Goal: Task Accomplishment & Management: Manage account settings

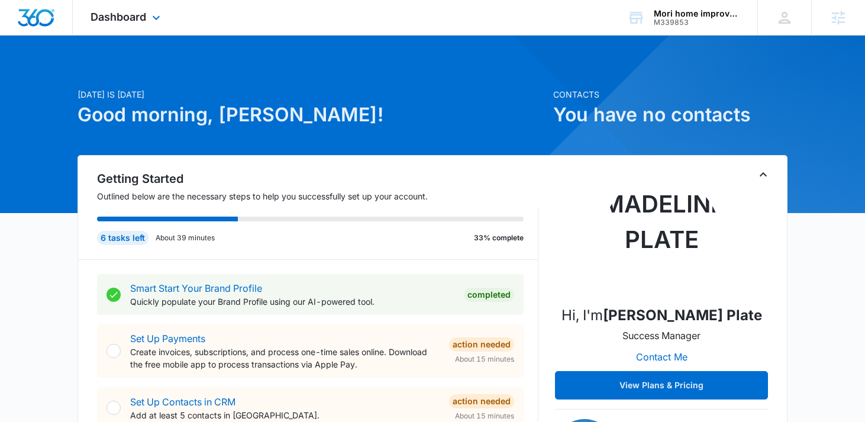
click at [130, 27] on div "Dashboard Apps Reputation Websites Forms CRM Email Social Shop Content Ads Inte…" at bounding box center [127, 17] width 108 height 35
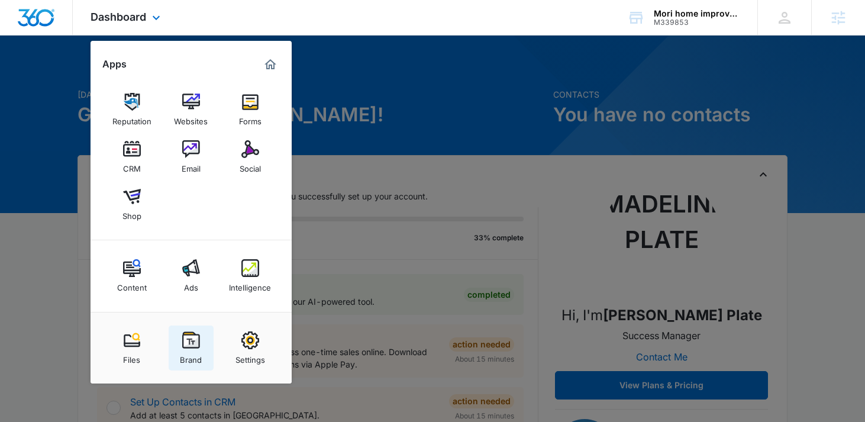
click at [201, 351] on div "Brand" at bounding box center [191, 356] width 22 height 15
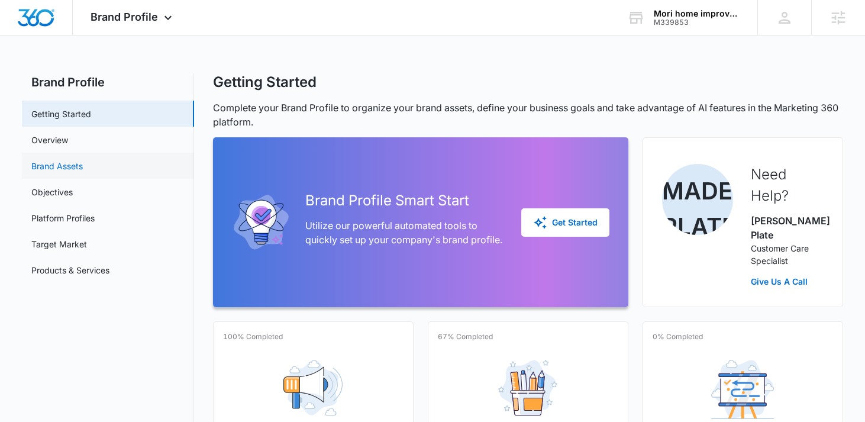
click at [82, 171] on link "Brand Assets" at bounding box center [56, 166] width 51 height 12
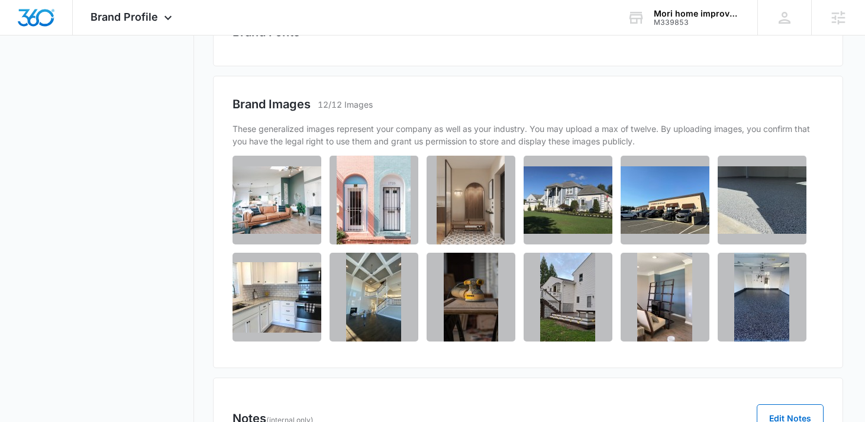
scroll to position [694, 0]
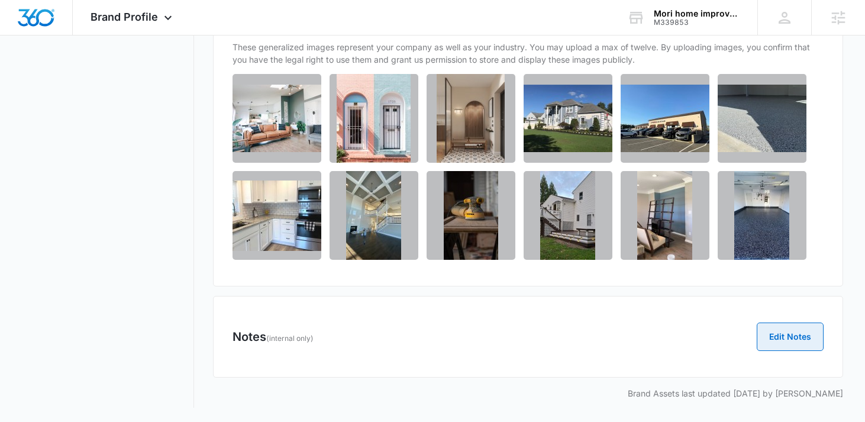
click at [787, 337] on button "Edit Notes" at bounding box center [790, 336] width 67 height 28
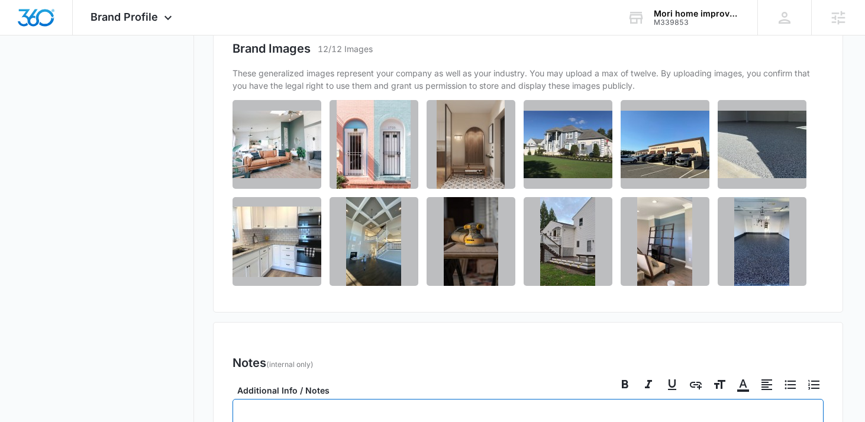
scroll to position [960, 0]
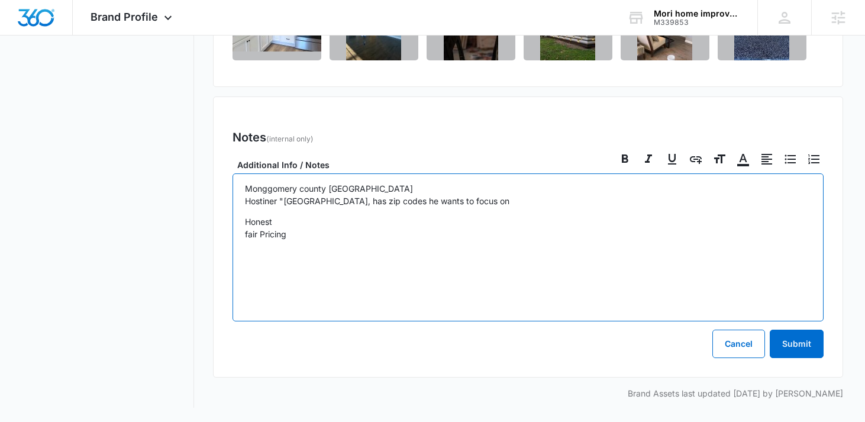
click at [271, 201] on p "Monggomery county PA Hostiner "Burlington NJ, has zip codes he wants to focus on" at bounding box center [528, 194] width 567 height 25
click at [313, 230] on p "Honest fair Pricing" at bounding box center [528, 227] width 567 height 25
click at [286, 297] on p "Honest fair Pricing free estimates Home About Kitchen Babinet Painting" at bounding box center [528, 258] width 567 height 87
click at [358, 295] on p "Honest fair Pricing free estimates Home About Kitchen Cabinet Painting" at bounding box center [528, 258] width 567 height 87
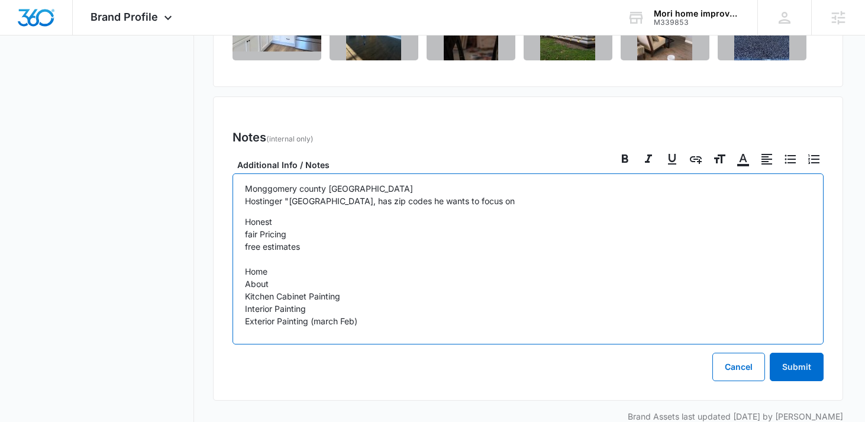
click at [326, 306] on p "Honest fair Pricing free estimates Home About Kitchen Cabinet Painting Interior…" at bounding box center [528, 271] width 567 height 112
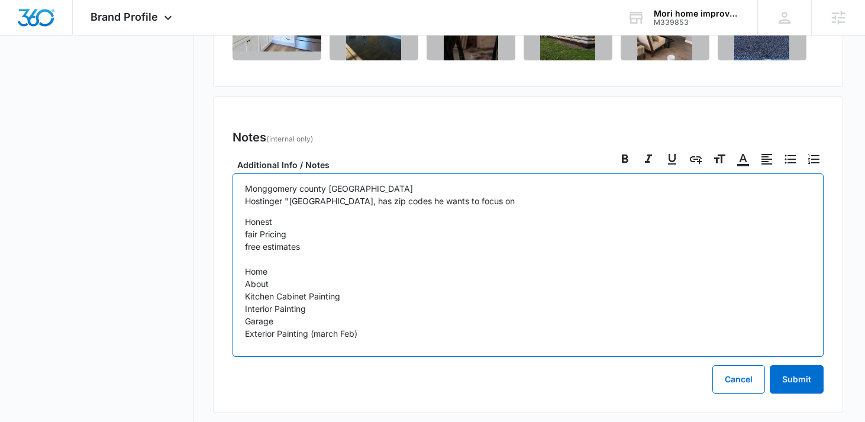
drag, startPoint x: 278, startPoint y: 324, endPoint x: 218, endPoint y: 323, distance: 59.8
click at [218, 324] on div "Notes (internal only) Edit Notes Additional Info / Notes Monggomery county PA H…" at bounding box center [528, 254] width 631 height 316
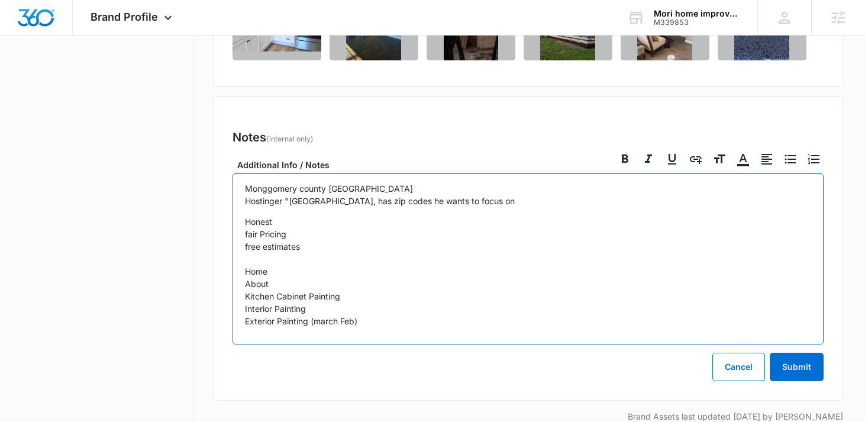
click at [309, 319] on p "Honest fair Pricing free estimates Home About Kitchen Cabinet Painting Interior…" at bounding box center [528, 271] width 567 height 112
click at [399, 321] on p "Honest fair Pricing free estimates Home About Kitchen Cabinet Painting Interior…" at bounding box center [528, 271] width 567 height 112
click at [488, 322] on p "Honest fair Pricing free estimates Home About Kitchen Cabinet Painting Interior…" at bounding box center [528, 271] width 567 height 112
click at [344, 204] on p "Monggomery county PA Hostinger "Burlington NJ, has zip codes he wants to focus …" at bounding box center [528, 194] width 567 height 25
click at [348, 250] on p "Honest fair Pricing free estimates Home About Kitchen Cabinet Painting Interior…" at bounding box center [528, 271] width 567 height 112
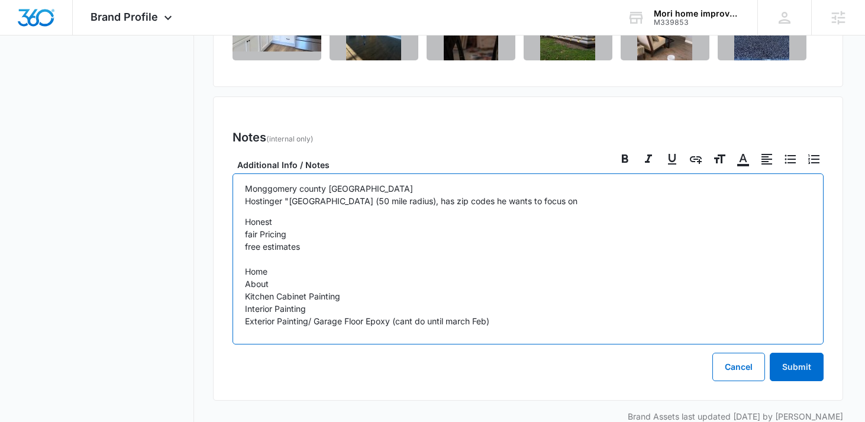
click at [518, 315] on p "Honest fair Pricing free estimates Home About Kitchen Cabinet Painting Interior…" at bounding box center [528, 271] width 567 height 112
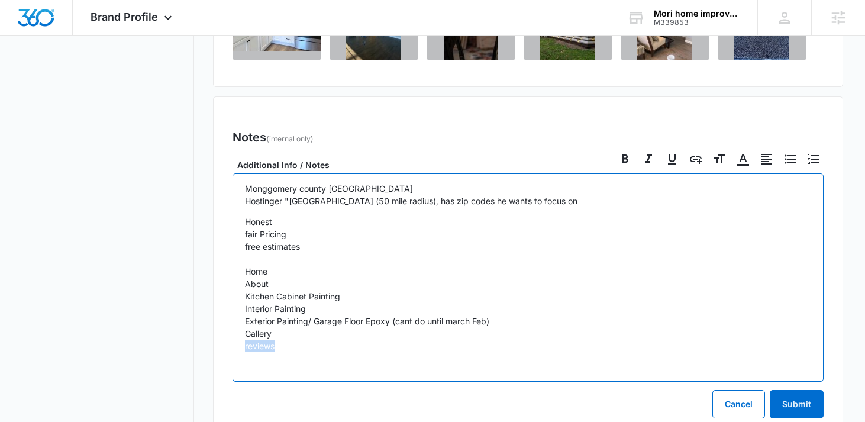
drag, startPoint x: 277, startPoint y: 347, endPoint x: 232, endPoint y: 340, distance: 46.0
click at [232, 340] on div "Monggomery county PA Hostinger "Burlington NJ (50 mile radius), has zip codes h…" at bounding box center [528, 277] width 592 height 208
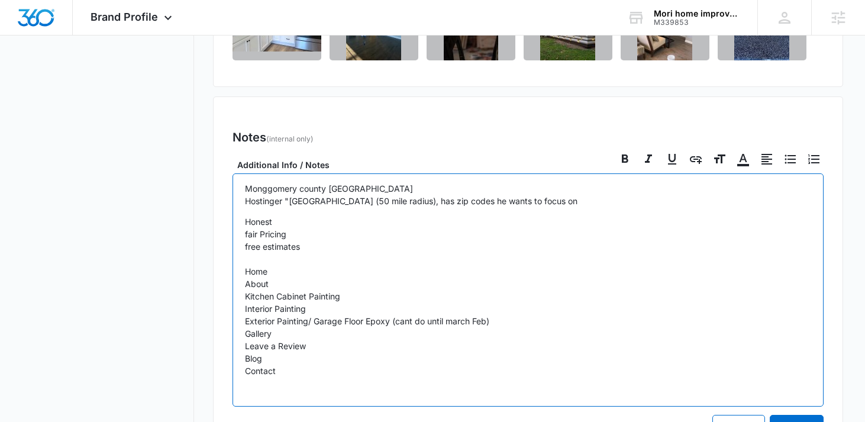
click at [289, 266] on p "Honest fair Pricing free estimates Home About Kitchen Cabinet Painting Interior…" at bounding box center [528, 302] width 567 height 174
drag, startPoint x: 359, startPoint y: 273, endPoint x: 274, endPoint y: 274, distance: 84.6
click at [274, 274] on p "Honest fair Pricing free estimates Home- 100GLC, 300 Words About Kitchen Cabine…" at bounding box center [528, 302] width 567 height 174
copy p "100GLC, 300 Words"
click at [272, 288] on p "Honest fair Pricing free estimates Home- 100GLC, 300 Words About Kitchen Cabine…" at bounding box center [528, 302] width 567 height 174
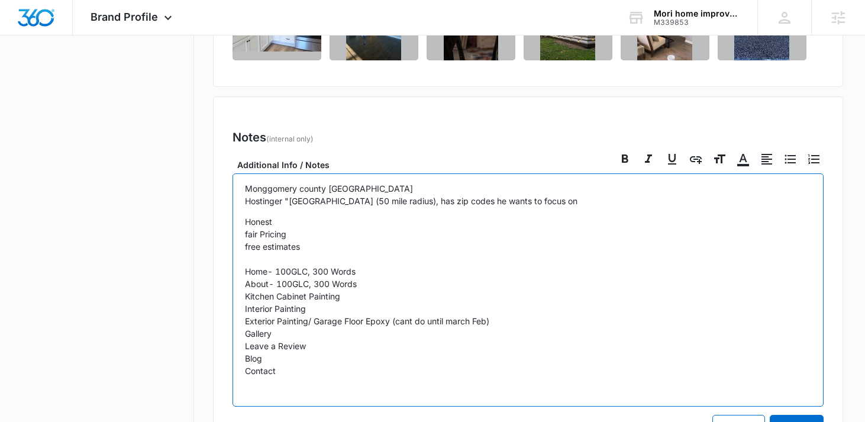
click at [370, 297] on p "Honest fair Pricing free estimates Home- 100GLC, 300 Words About- 100GLC, 300 W…" at bounding box center [528, 302] width 567 height 174
click at [341, 308] on p "Honest fair Pricing free estimates Home- 100GLC, 300 Words About- 100GLC, 300 W…" at bounding box center [528, 302] width 567 height 174
click at [530, 320] on p "Honest fair Pricing free estimates Home- 100GLC, 300 Words About- 100GLC, 300 W…" at bounding box center [528, 302] width 567 height 174
click at [309, 273] on p "Honest fair Pricing free estimates Home- 100GLC, 300 Words About- 100GLC, 300 W…" at bounding box center [528, 302] width 567 height 174
click at [310, 280] on p "Honest fair Pricing free estimates Home- 100GLC, 300 Words About- 100GLC, 300 W…" at bounding box center [528, 302] width 567 height 174
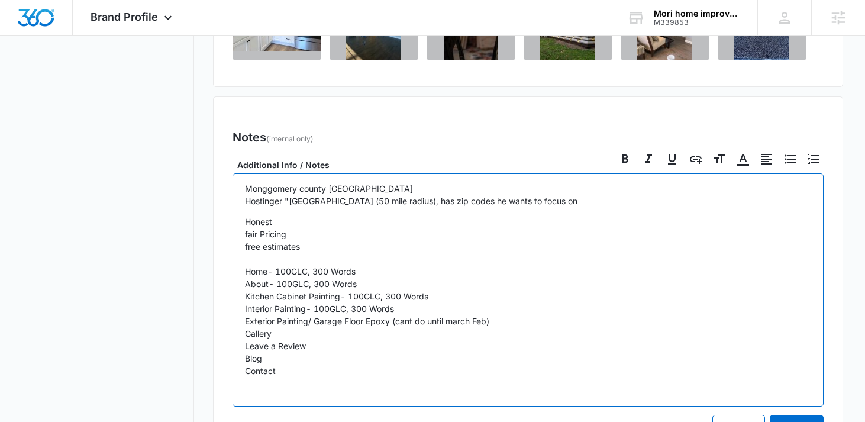
click at [331, 293] on p "Honest fair Pricing free estimates Home- 100GLC, 300 Words About- 100GLC, 300 W…" at bounding box center [528, 302] width 567 height 174
click at [329, 305] on p "Honest fair Pricing free estimates Home- 100GLC, 300 Words About- 100GLC, 300 W…" at bounding box center [528, 302] width 567 height 174
drag, startPoint x: 500, startPoint y: 325, endPoint x: 170, endPoint y: 324, distance: 330.1
copy p "Exterior Painting/ Garage Floor Epoxy (cant do until march Feb)"
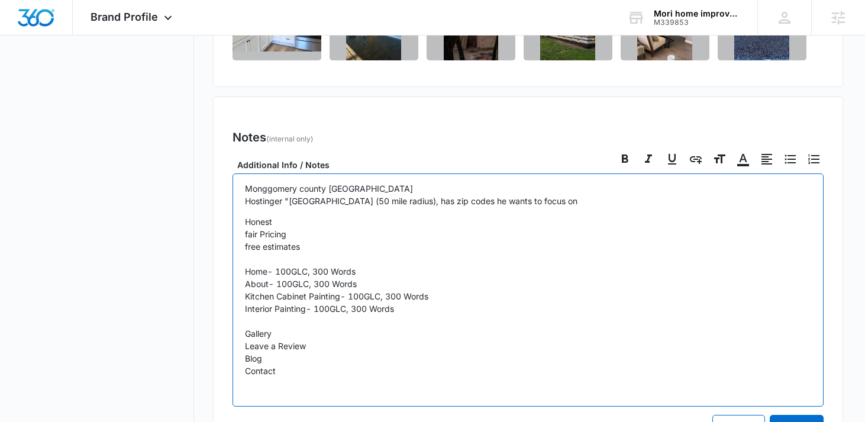
click at [363, 377] on p "Honest fair Pricing free estimates Home- 100GLC, 300 Words About- 100GLC, 300 W…" at bounding box center [528, 302] width 567 height 174
click at [243, 332] on div "Monggomery county PA Hostinger "Burlington NJ (50 mile radius), has zip codes h…" at bounding box center [528, 289] width 592 height 233
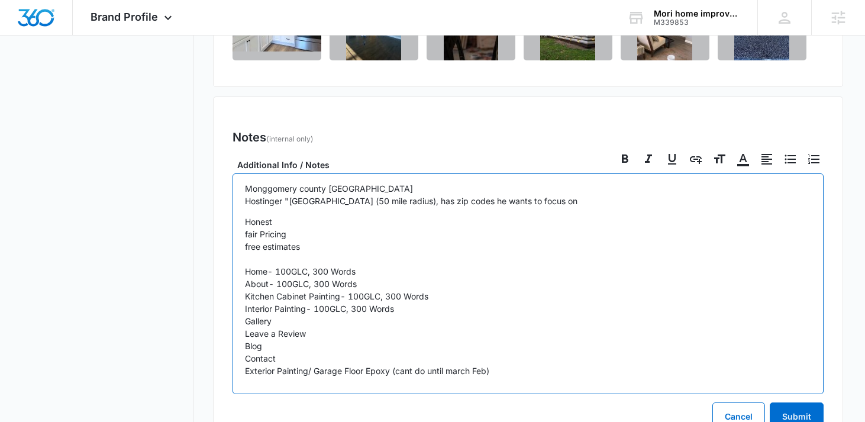
click at [372, 361] on p "Honest fair Pricing free estimates Home- 100GLC, 300 Words About- 100GLC, 300 W…" at bounding box center [528, 296] width 567 height 162
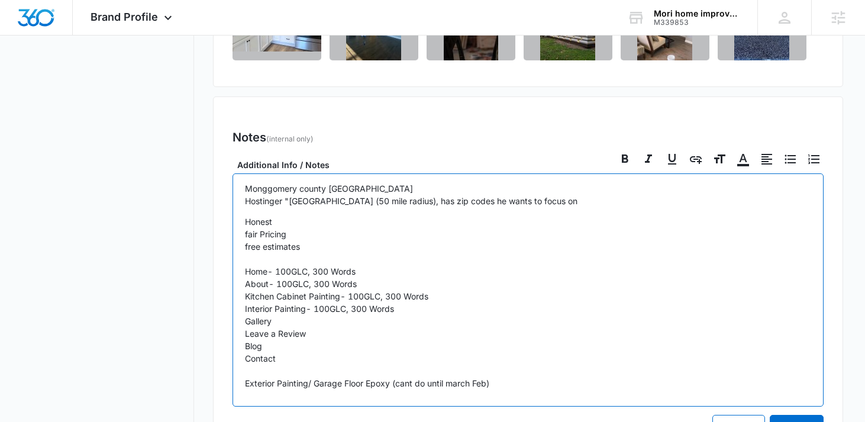
drag, startPoint x: 492, startPoint y: 382, endPoint x: 210, endPoint y: 272, distance: 302.3
copy p "Home- 100GLC, 300 Words About- 100GLC, 300 Words Kitchen Cabinet Painting- 100G…"
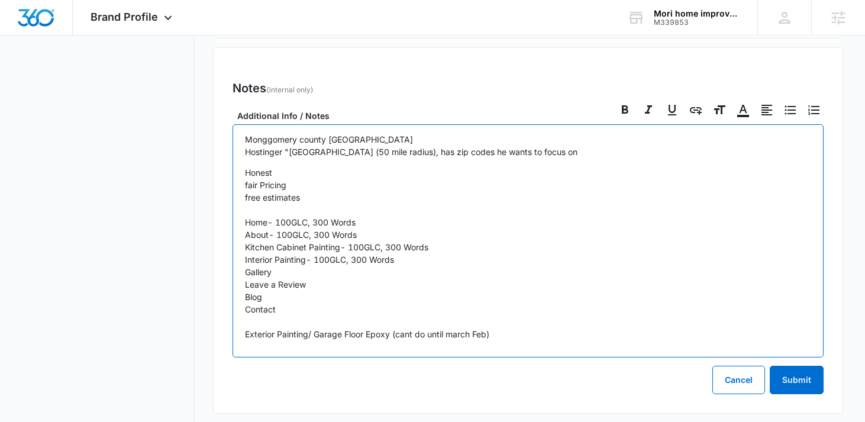
scroll to position [1045, 0]
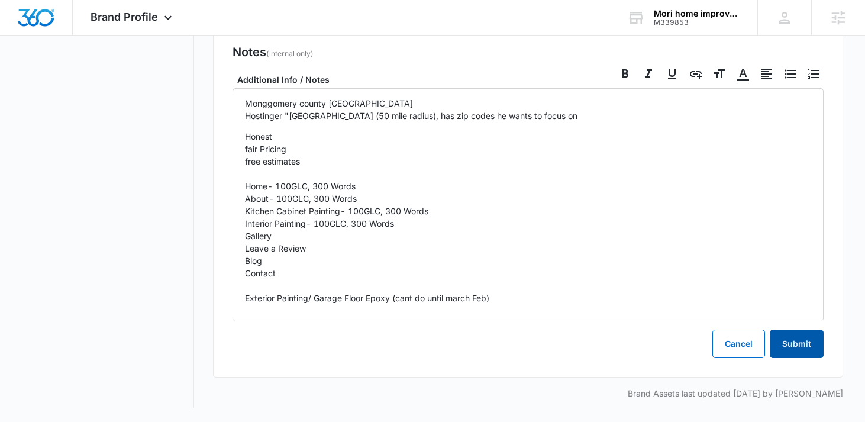
click at [808, 354] on button "Submit" at bounding box center [797, 344] width 54 height 28
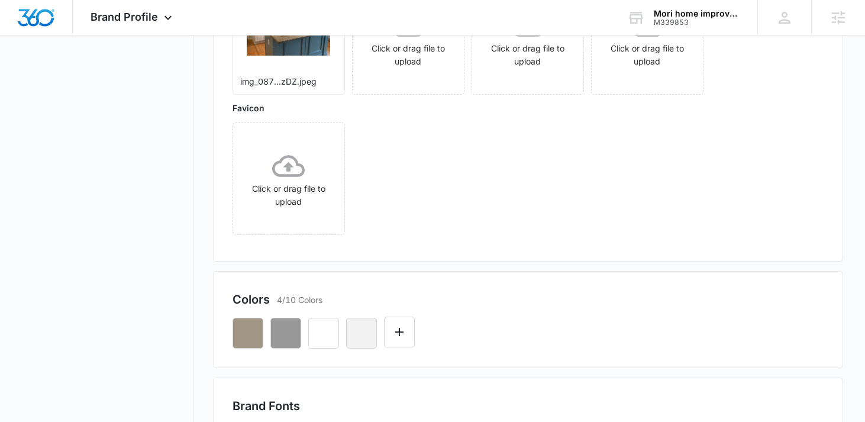
scroll to position [0, 0]
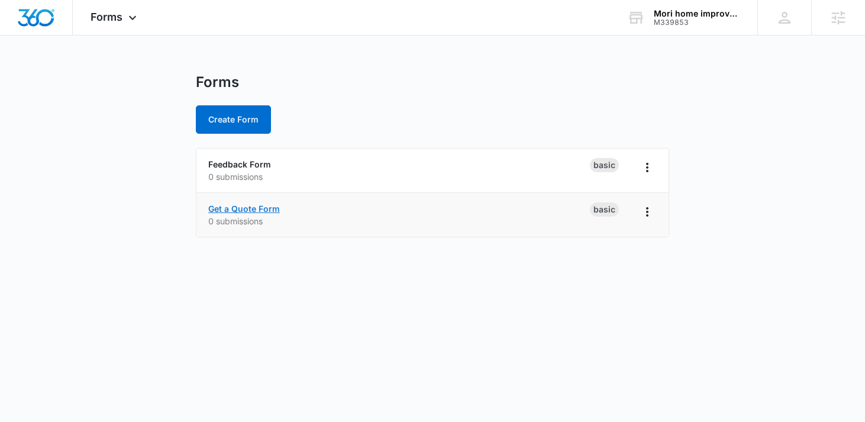
click at [240, 205] on link "Get a Quote Form" at bounding box center [244, 209] width 72 height 10
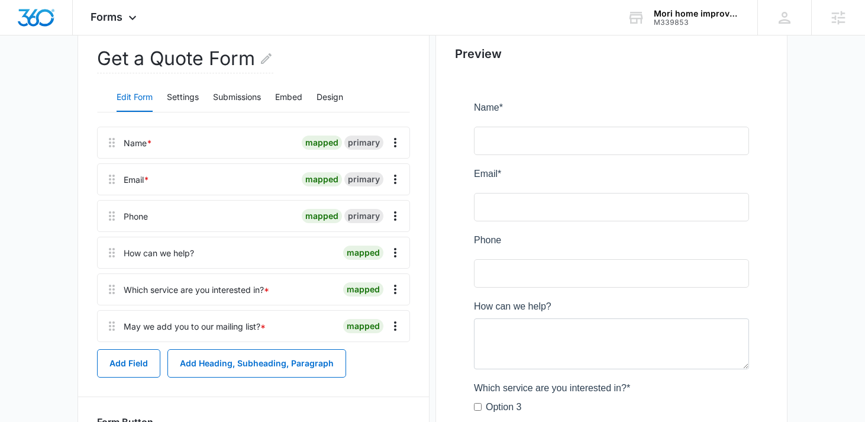
scroll to position [180, 0]
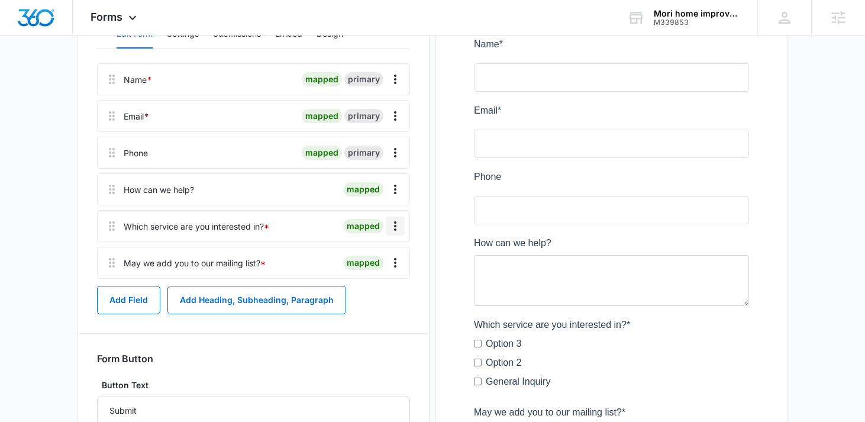
click at [393, 224] on icon "Overflow Menu" at bounding box center [395, 226] width 14 height 14
click at [372, 260] on div "Edit" at bounding box center [363, 259] width 25 height 8
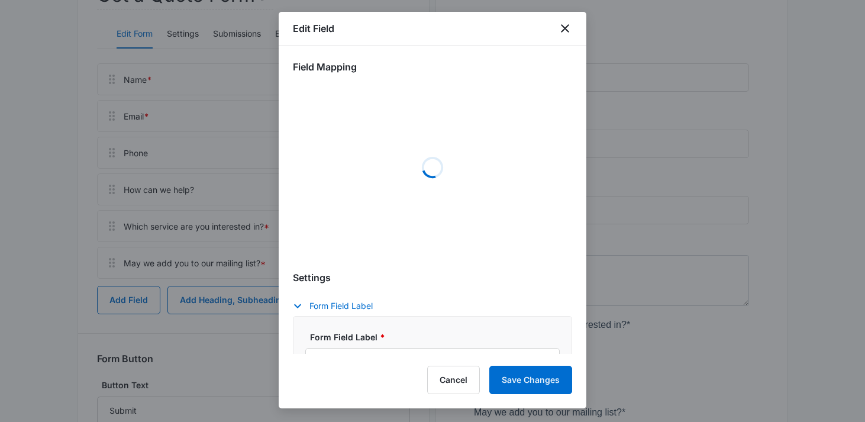
select select "350"
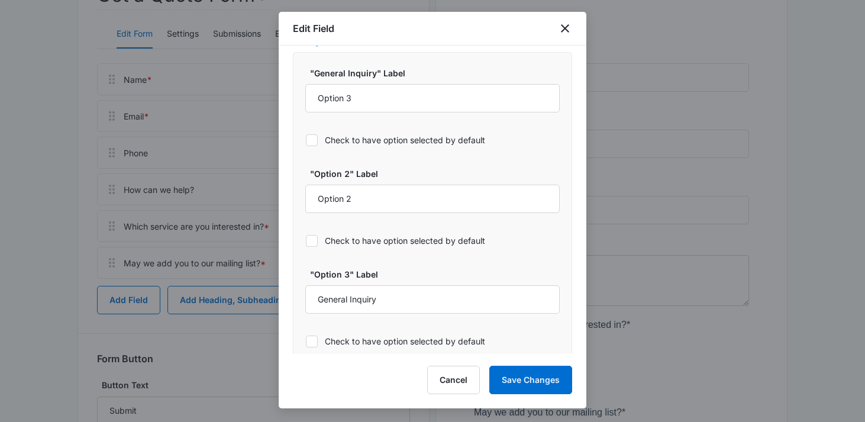
scroll to position [602, 0]
click at [393, 193] on input "Option 2" at bounding box center [432, 198] width 254 height 28
type input "RV Roof Repair"
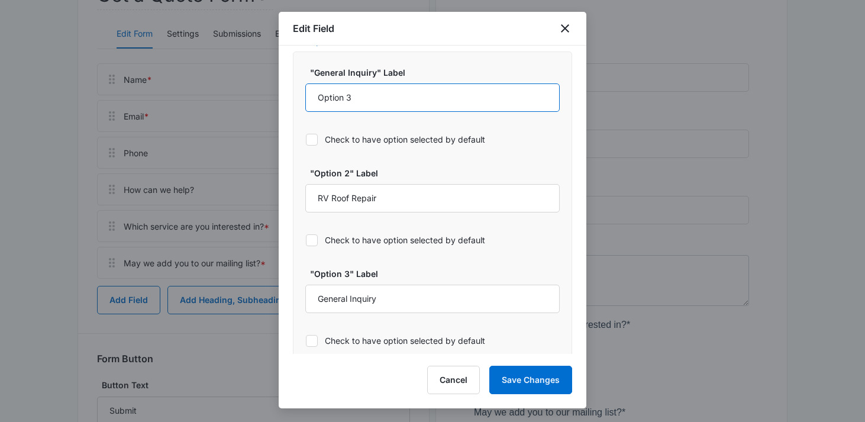
click at [371, 93] on input "Option 3" at bounding box center [432, 97] width 254 height 28
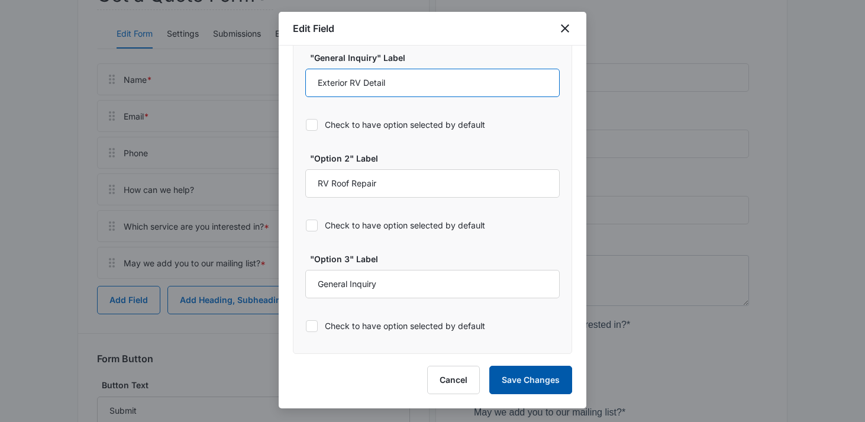
type input "Exterior RV Detail"
click at [532, 385] on button "Save Changes" at bounding box center [530, 380] width 83 height 28
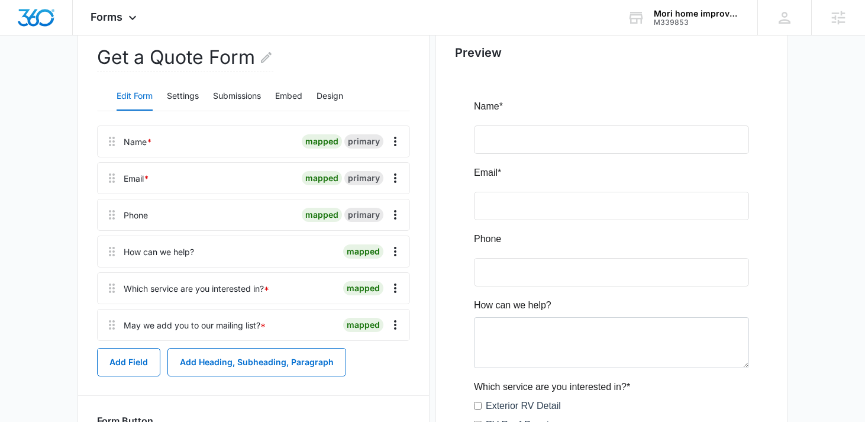
scroll to position [118, 0]
click at [182, 101] on button "Settings" at bounding box center [183, 96] width 32 height 28
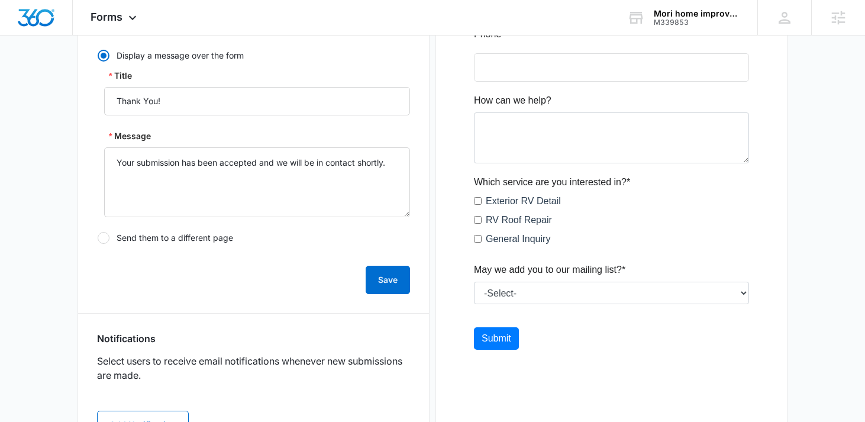
scroll to position [401, 0]
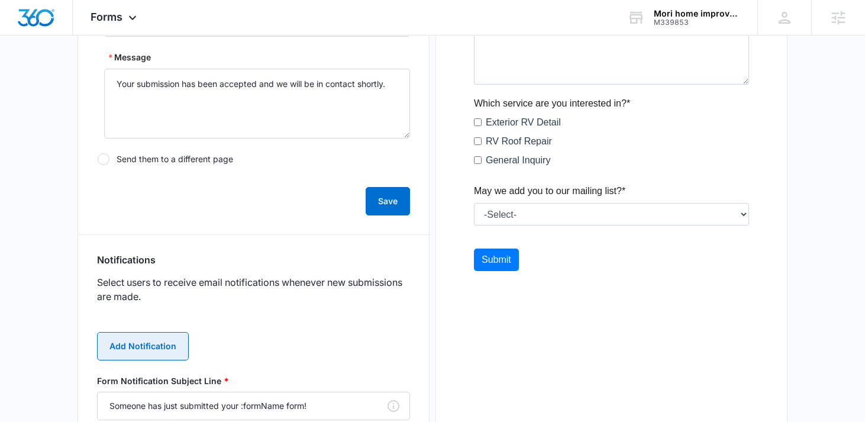
click at [169, 351] on button "Add Notification" at bounding box center [143, 346] width 92 height 28
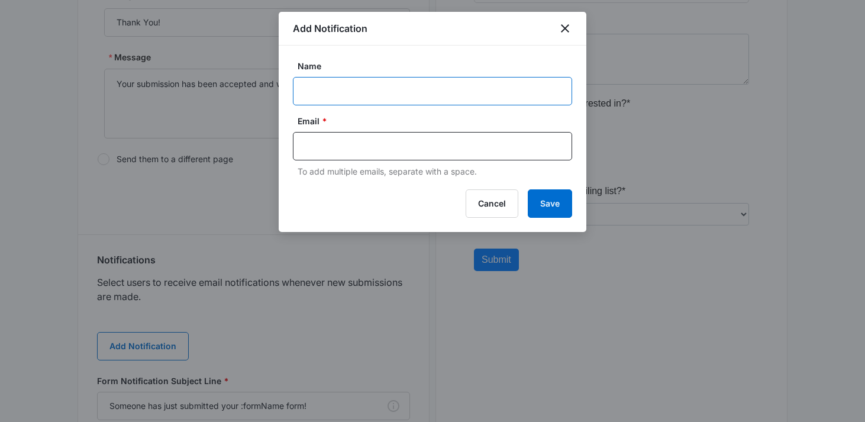
click at [413, 83] on input "Name" at bounding box center [432, 91] width 279 height 28
paste input "M338257"
paste input "MOBILE RV ROOF COATING & DETAIL"
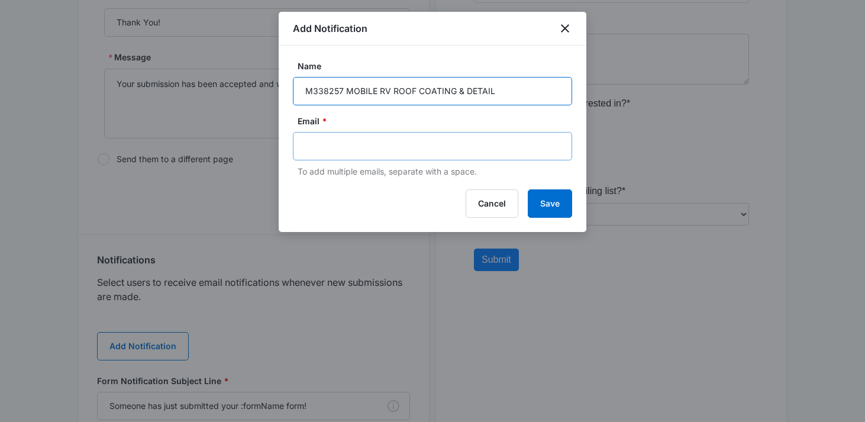
type input "M338257 MOBILE RV ROOF COATING & DETAIL"
click at [435, 151] on input "text" at bounding box center [433, 146] width 257 height 18
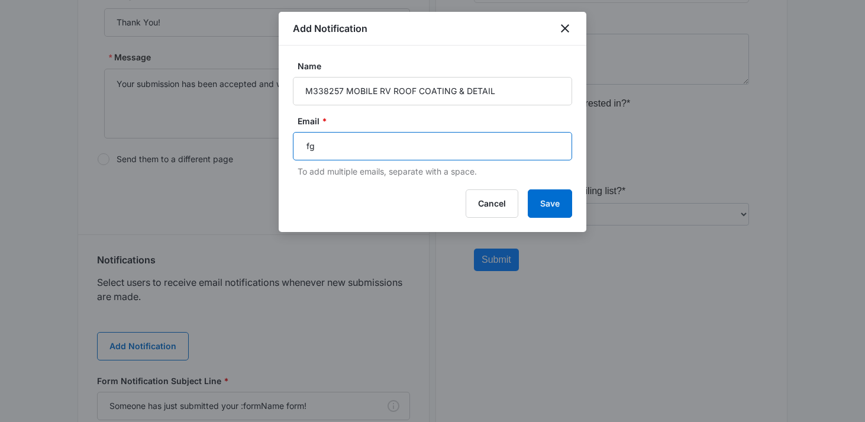
type input "f"
type input "g"
paste input "grace.pribble@madwire.com"
type input "grace.pribble@madwire.com"
click at [548, 208] on button "Save" at bounding box center [550, 203] width 44 height 28
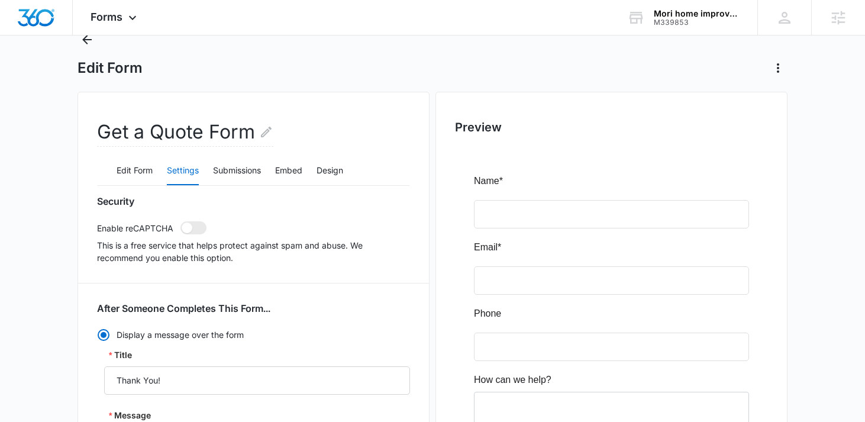
scroll to position [31, 0]
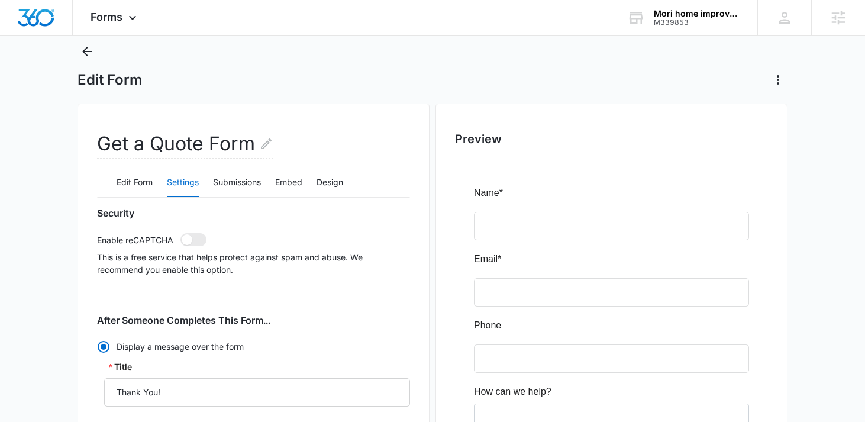
click at [272, 144] on div "Get a Quote Form" at bounding box center [253, 149] width 313 height 38
click at [267, 142] on icon "Edit Form Name" at bounding box center [266, 144] width 14 height 14
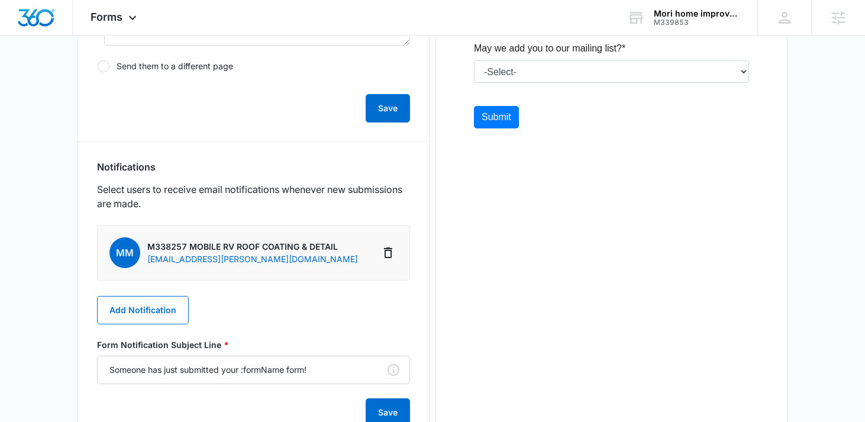
scroll to position [567, 0]
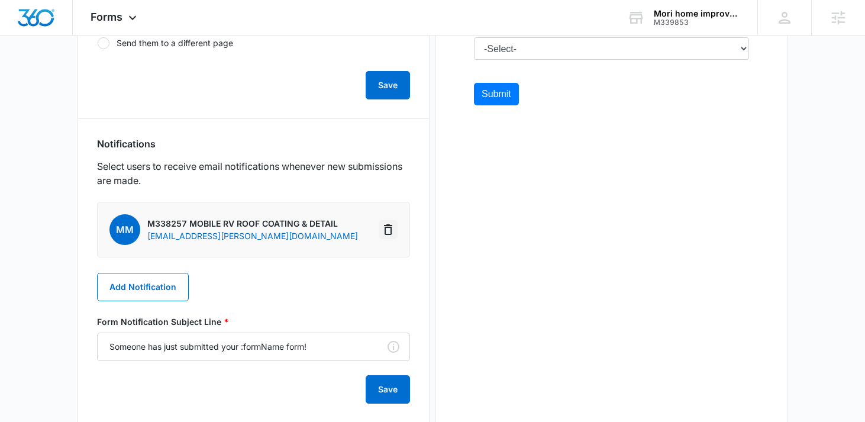
click at [390, 230] on icon "Delete Notification" at bounding box center [388, 229] width 8 height 11
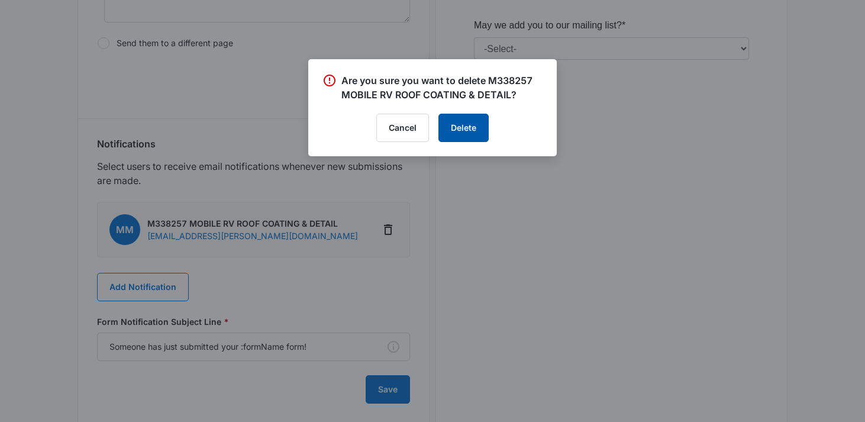
click at [454, 133] on button "Delete" at bounding box center [463, 128] width 50 height 28
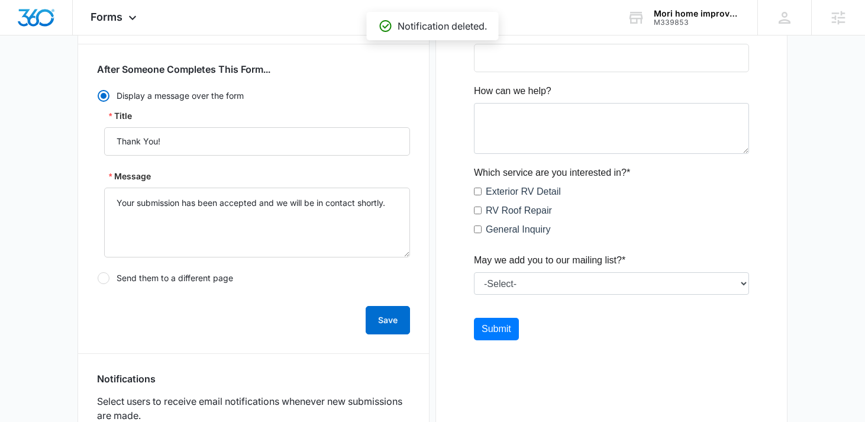
scroll to position [0, 0]
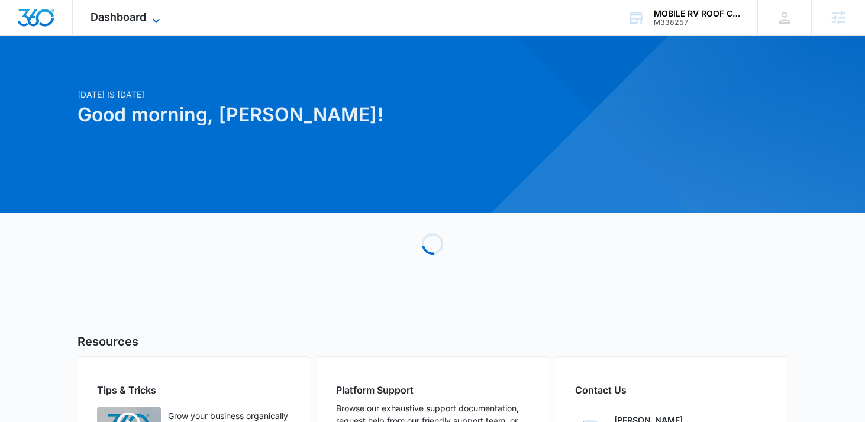
click at [152, 17] on icon at bounding box center [156, 21] width 14 height 14
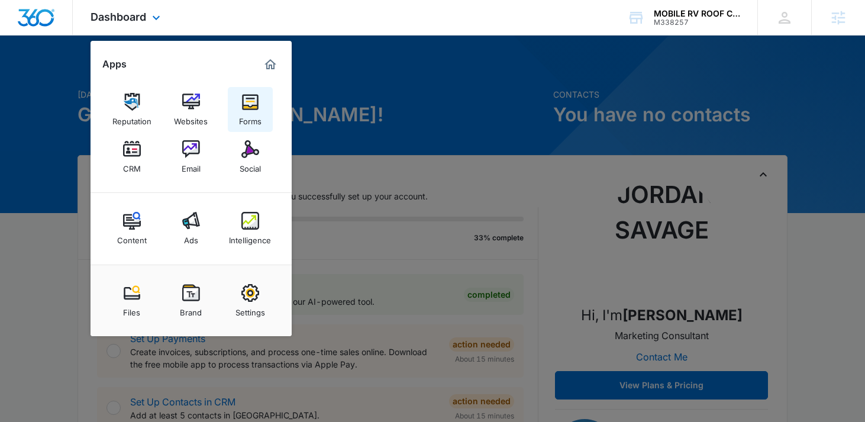
click at [260, 98] on link "Forms" at bounding box center [250, 109] width 45 height 45
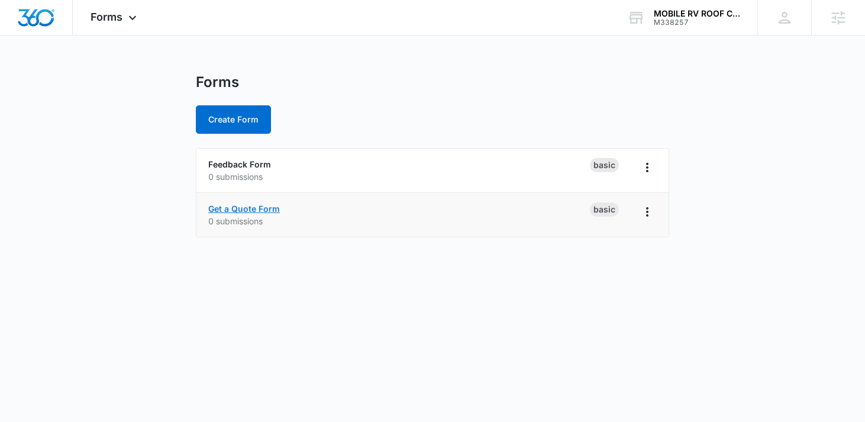
click at [244, 211] on link "Get a Quote Form" at bounding box center [244, 209] width 72 height 10
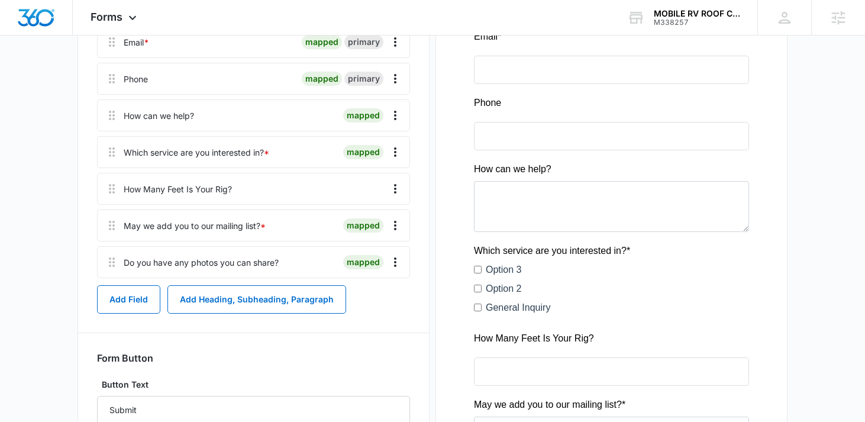
scroll to position [293, 0]
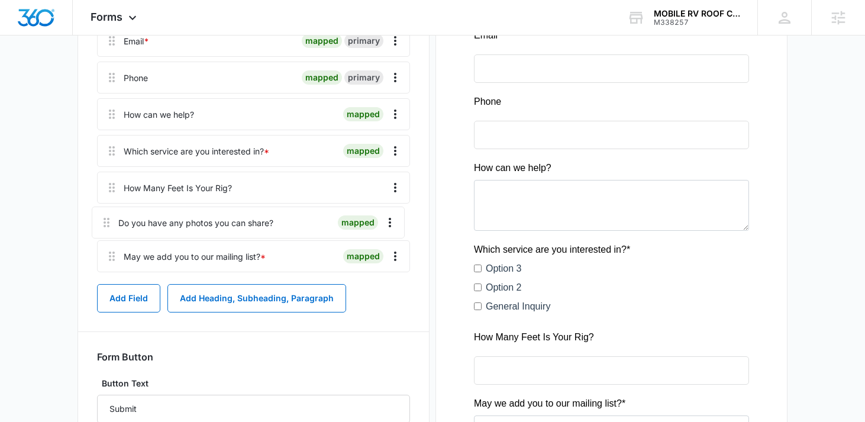
drag, startPoint x: 108, startPoint y: 264, endPoint x: 102, endPoint y: 217, distance: 47.0
click at [102, 217] on div "Name * mapped primary Email * mapped primary Phone mapped primary How can we he…" at bounding box center [253, 132] width 313 height 289
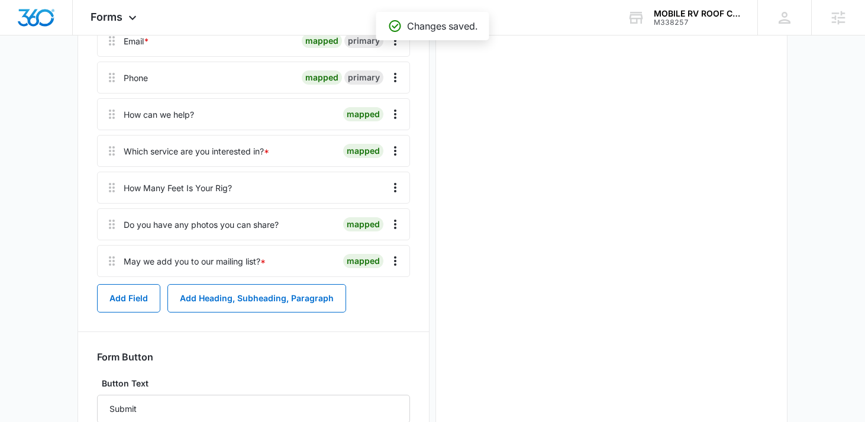
scroll to position [0, 0]
click at [395, 150] on icon "Overflow Menu" at bounding box center [395, 150] width 2 height 9
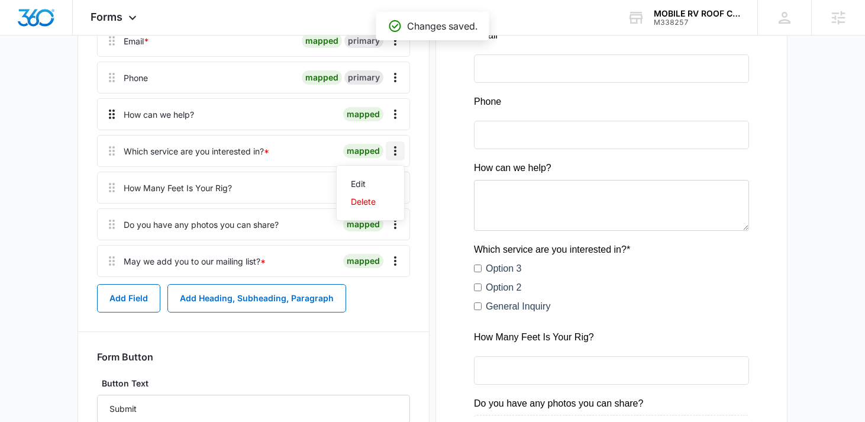
click at [105, 118] on icon at bounding box center [112, 114] width 14 height 14
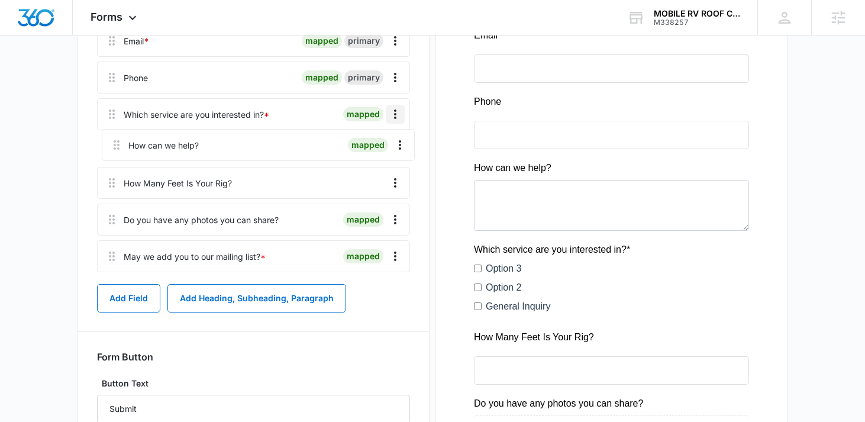
drag, startPoint x: 105, startPoint y: 115, endPoint x: 109, endPoint y: 148, distance: 32.8
click at [110, 147] on div "Name * mapped primary Email * mapped primary Phone mapped primary How can we he…" at bounding box center [253, 132] width 313 height 289
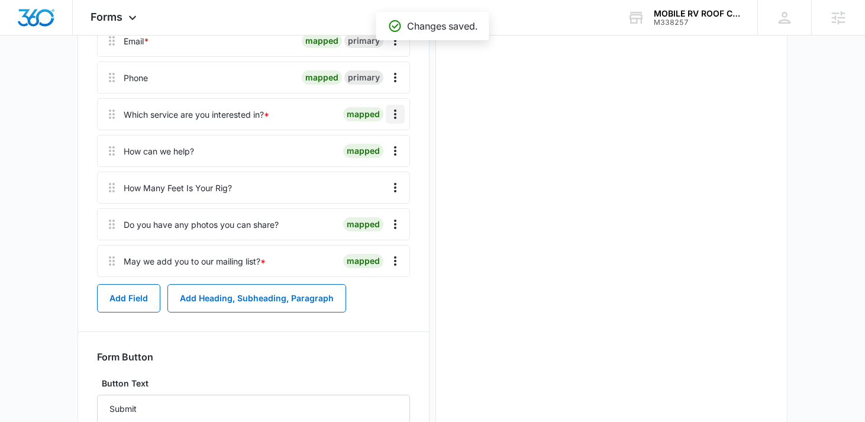
click at [392, 111] on icon "Overflow Menu" at bounding box center [395, 114] width 14 height 14
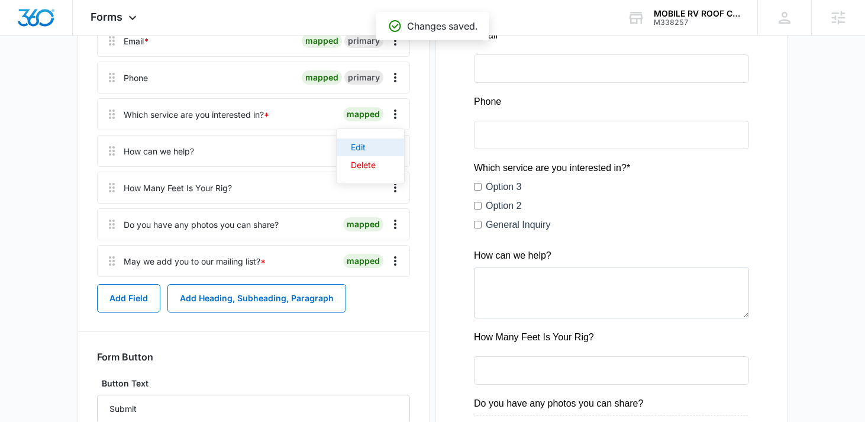
click at [369, 148] on div "Edit" at bounding box center [363, 147] width 25 height 8
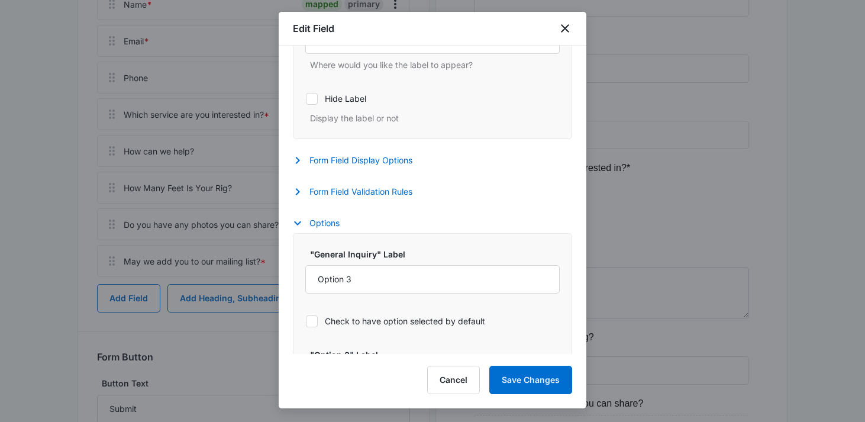
select select "350"
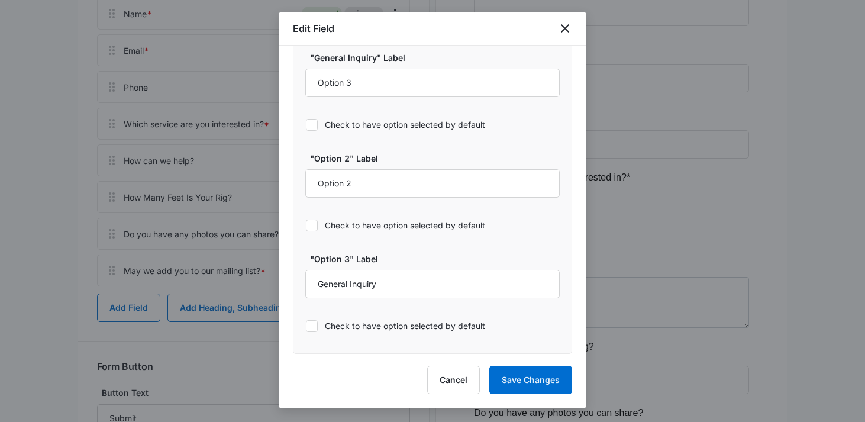
scroll to position [282, 0]
click at [403, 76] on input "Option 3" at bounding box center [432, 83] width 254 height 28
type input "R"
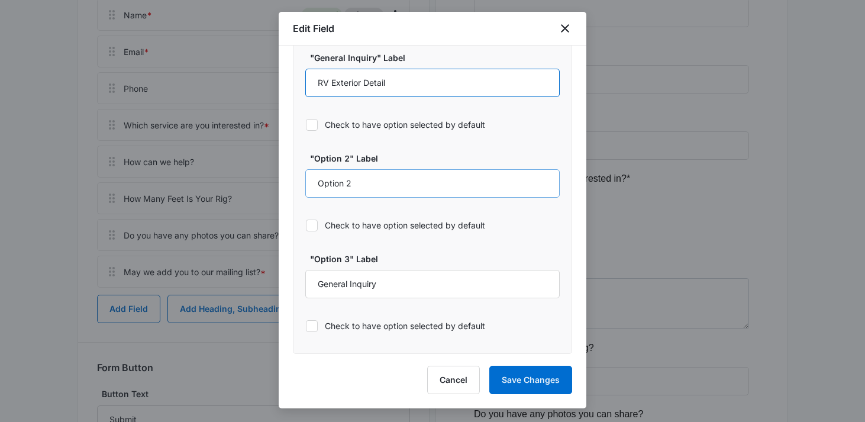
type input "RV Exterior Detail"
click at [380, 188] on input "Option 2" at bounding box center [432, 183] width 254 height 28
type input "RV Roof Repair"
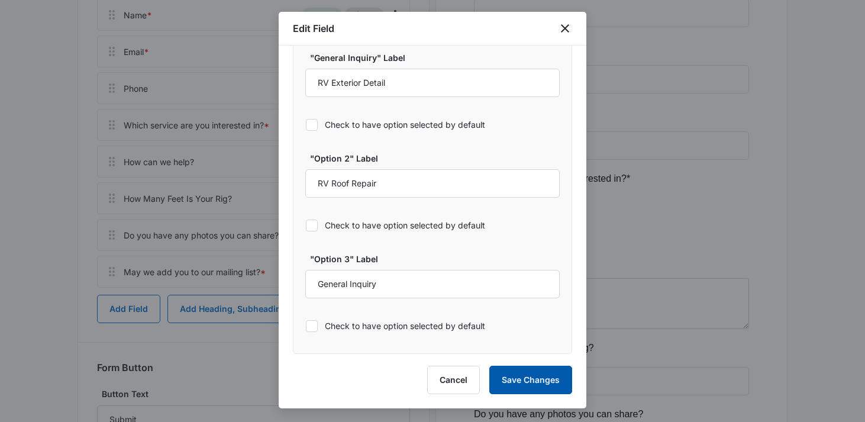
click at [517, 376] on button "Save Changes" at bounding box center [530, 380] width 83 height 28
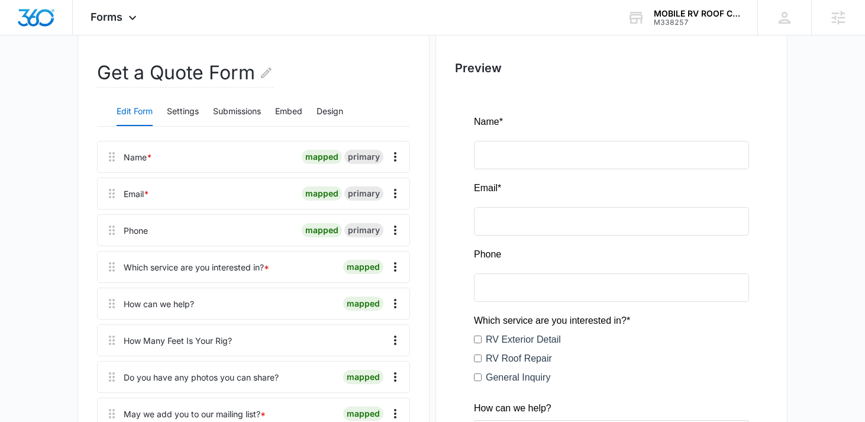
scroll to position [124, 0]
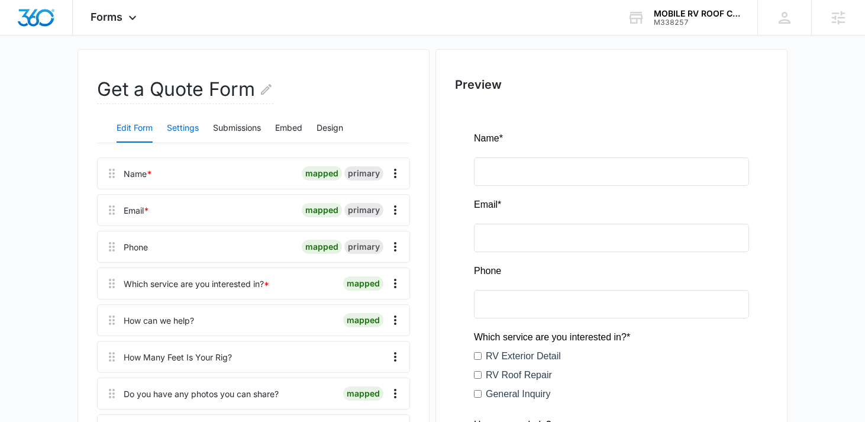
click at [186, 130] on button "Settings" at bounding box center [183, 128] width 32 height 28
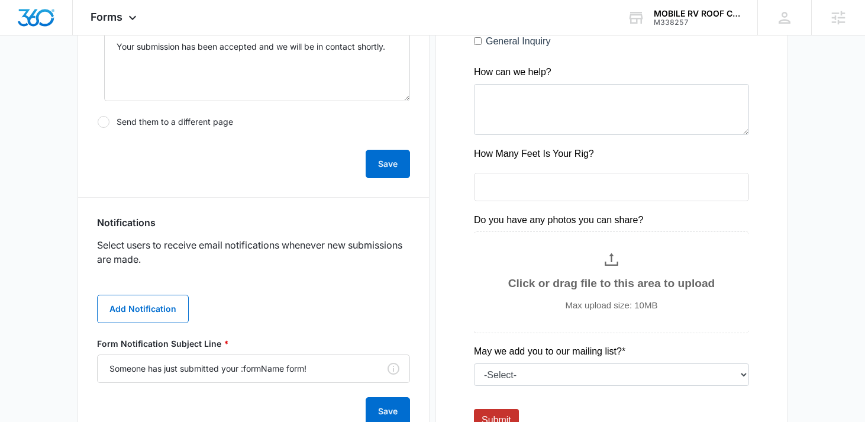
scroll to position [505, 0]
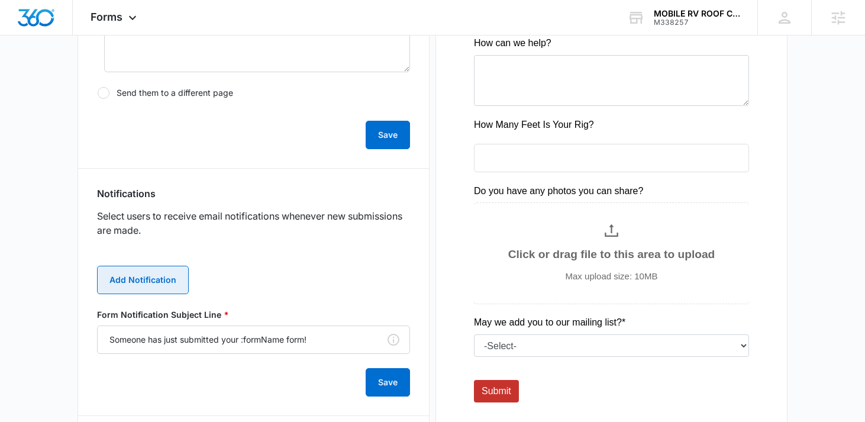
click at [164, 273] on button "Add Notification" at bounding box center [143, 280] width 92 height 28
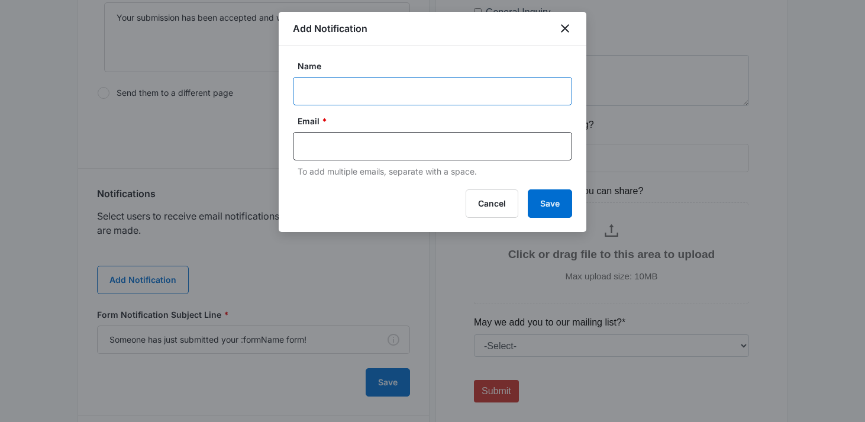
click at [346, 101] on input "Name" at bounding box center [432, 91] width 279 height 28
paste input "M338257"
type input "M338257 MOBILE RV ROOF COATING & DETAIL"
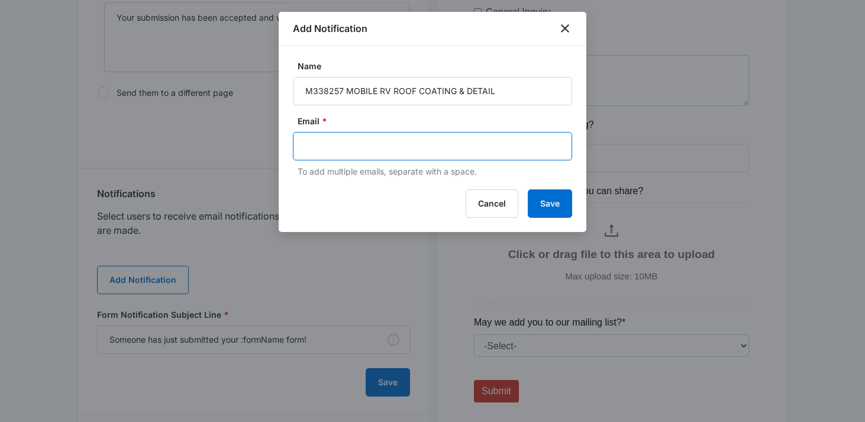
click at [371, 146] on input "text" at bounding box center [433, 146] width 257 height 18
type input "g"
paste input "grace.pribble@madwire.com"
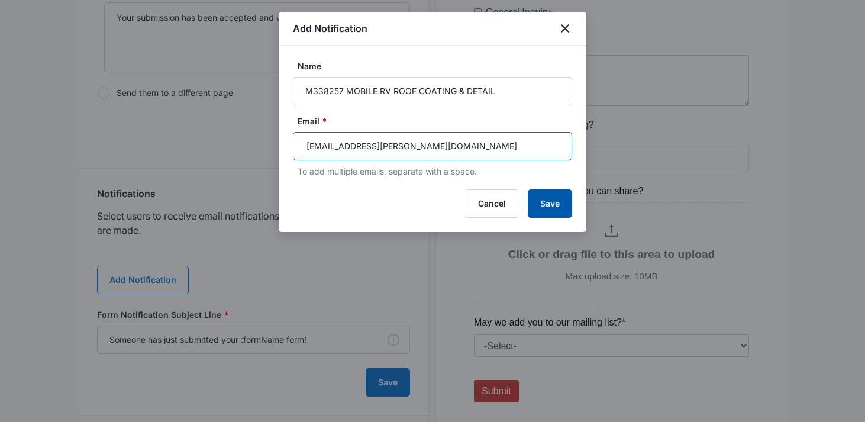
type input "grace.pribble@madwire.com"
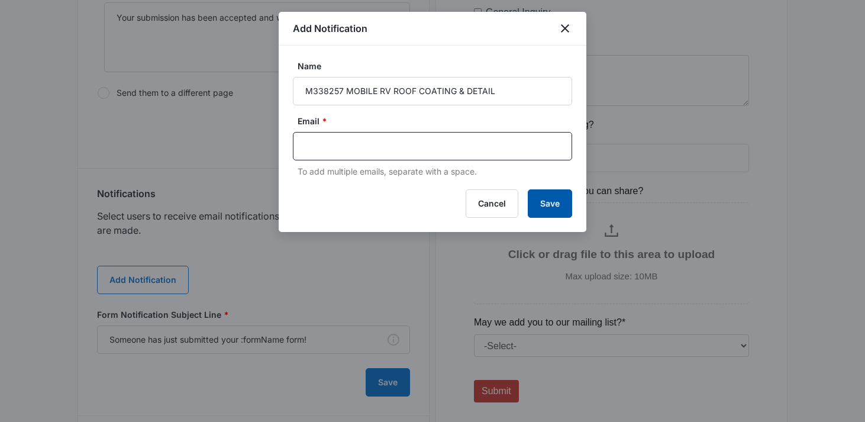
click at [566, 209] on button "Save" at bounding box center [550, 203] width 44 height 28
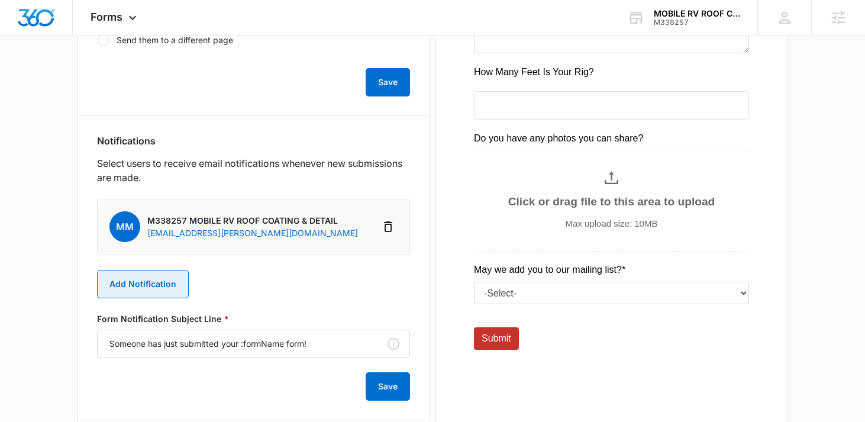
scroll to position [559, 0]
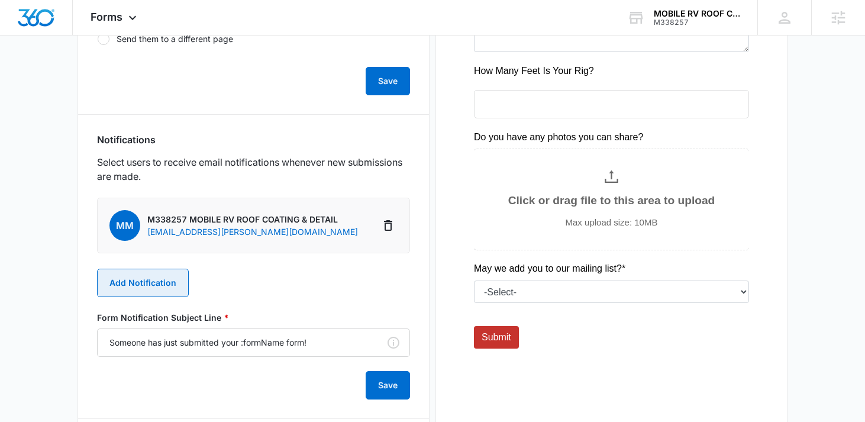
click at [130, 286] on button "Add Notification" at bounding box center [143, 283] width 92 height 28
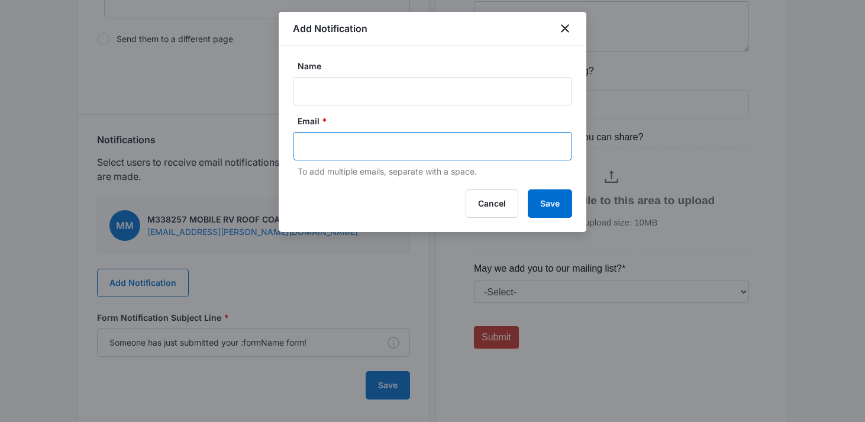
click at [334, 150] on input "text" at bounding box center [433, 146] width 257 height 18
paste input "grace.pribble@madwire.com"
type input "grace.pribble@madwire.com"
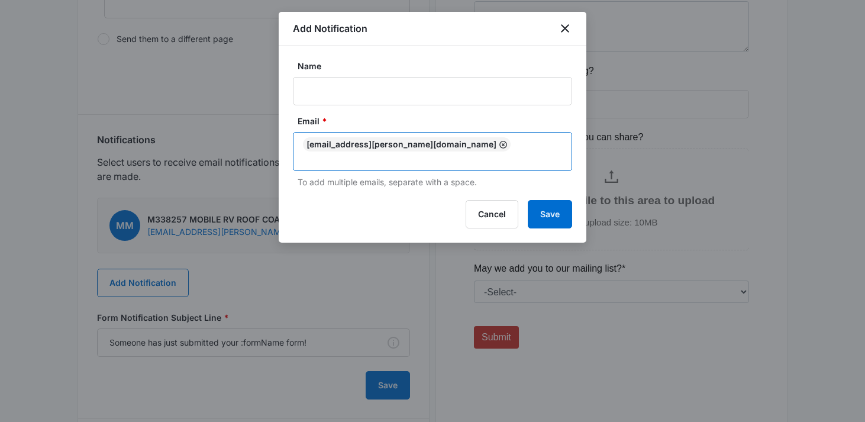
click at [499, 148] on icon "Remove" at bounding box center [503, 145] width 8 height 8
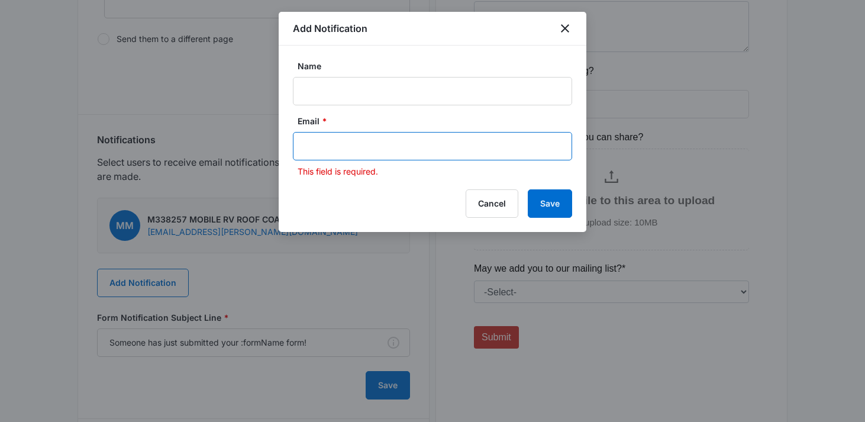
click at [426, 148] on input "text" at bounding box center [433, 146] width 257 height 18
paste input "jovelarechiga@gmail.com"
type input "jovelarechiga@gmail.com"
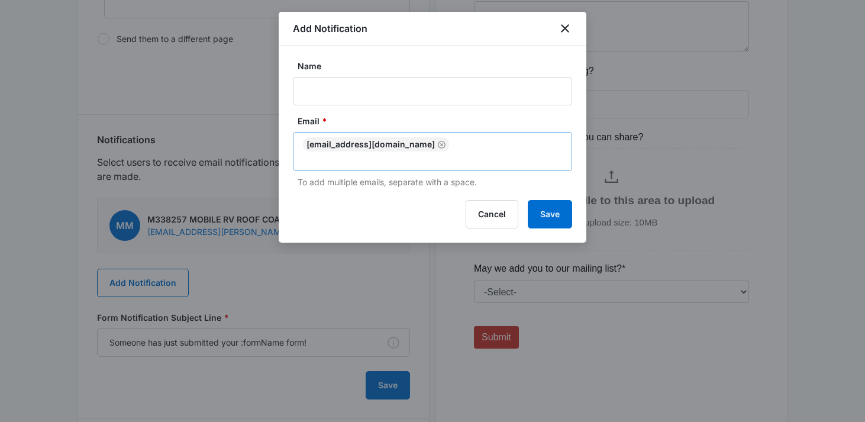
click at [341, 69] on label "Name" at bounding box center [437, 66] width 279 height 12
click at [341, 77] on input "Name" at bounding box center [432, 91] width 279 height 28
click at [335, 89] on input "Name" at bounding box center [432, 91] width 279 height 28
paste input "Jovel Arechiga"
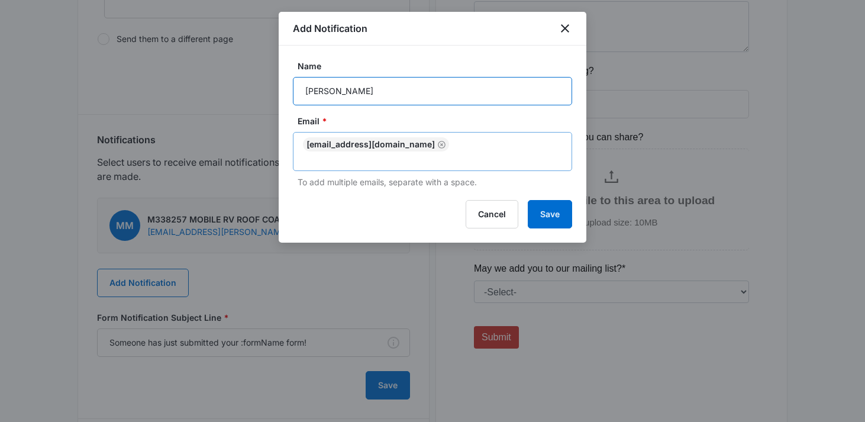
type input "Jovel Arechiga"
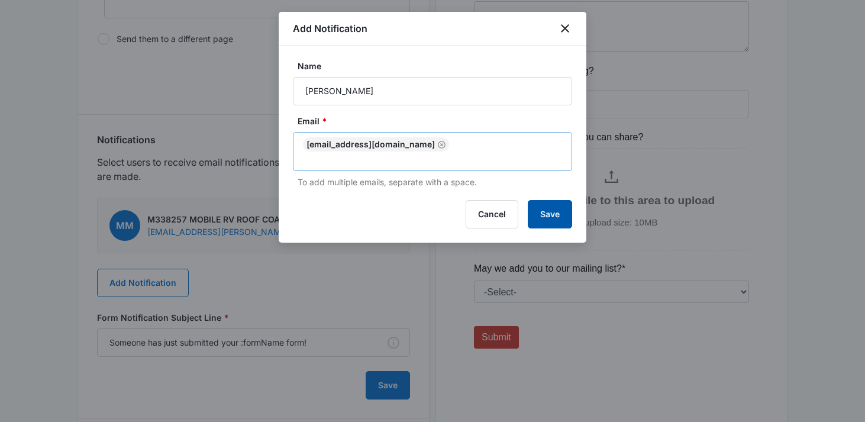
click at [553, 202] on button "Save" at bounding box center [550, 214] width 44 height 28
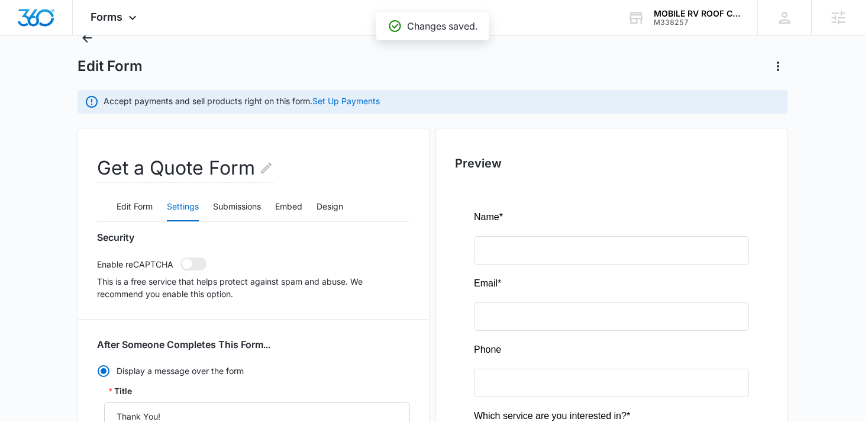
scroll to position [0, 0]
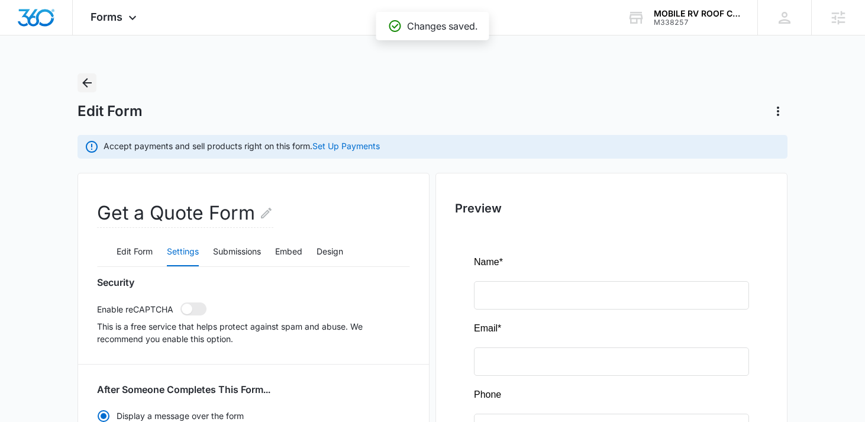
click at [90, 79] on icon "Back" at bounding box center [87, 83] width 14 height 14
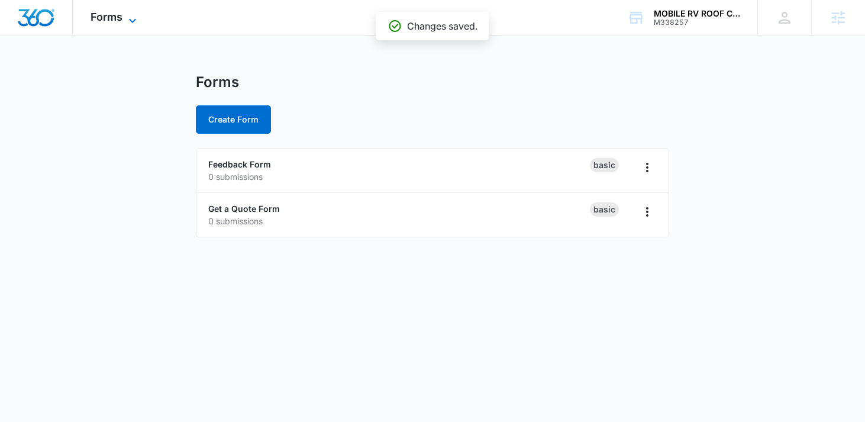
click at [136, 20] on icon at bounding box center [132, 21] width 14 height 14
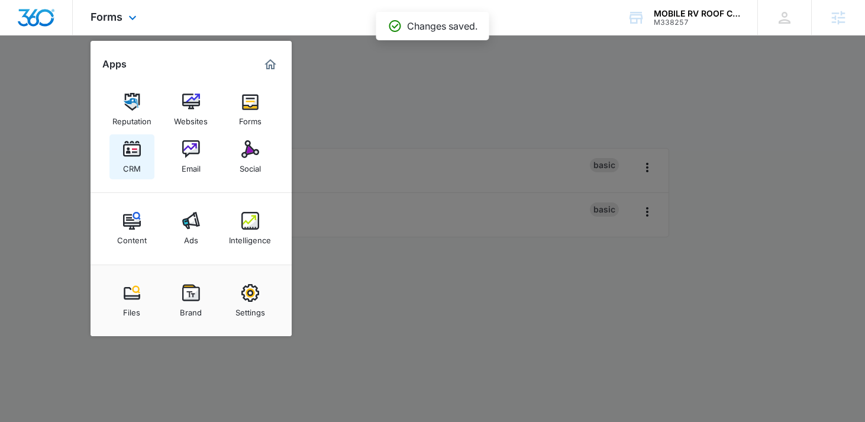
click at [138, 146] on img at bounding box center [132, 149] width 18 height 18
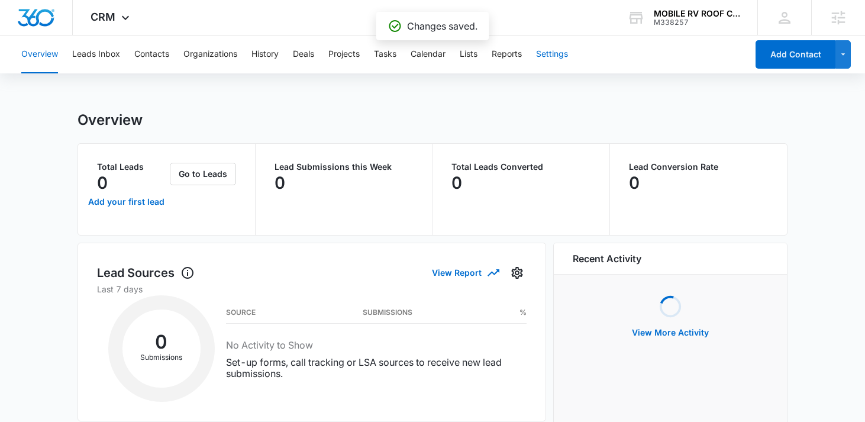
click at [551, 55] on button "Settings" at bounding box center [552, 54] width 32 height 38
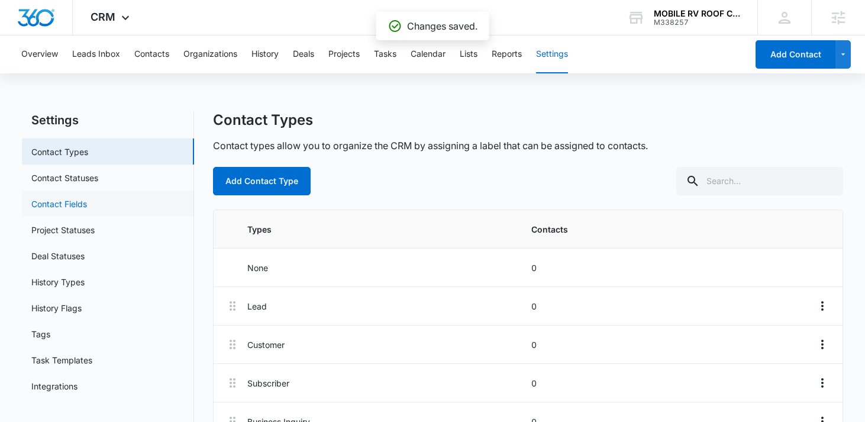
click at [82, 202] on link "Contact Fields" at bounding box center [59, 204] width 56 height 12
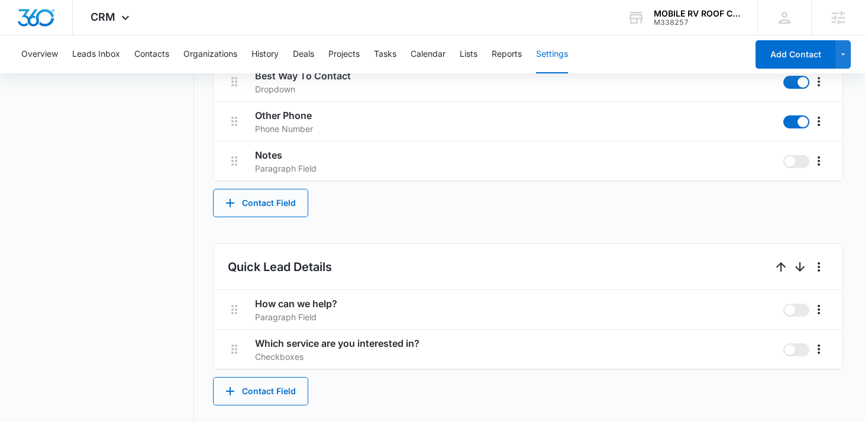
scroll to position [543, 0]
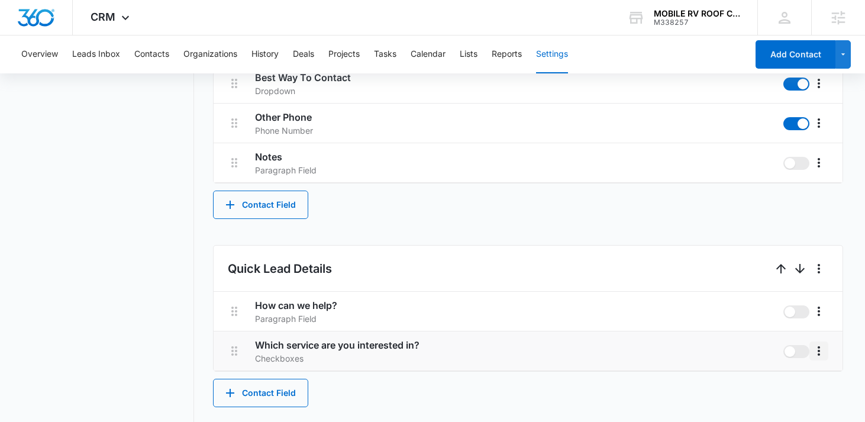
click at [819, 351] on icon "More" at bounding box center [819, 350] width 2 height 9
click at [809, 384] on button "Edit" at bounding box center [794, 384] width 67 height 18
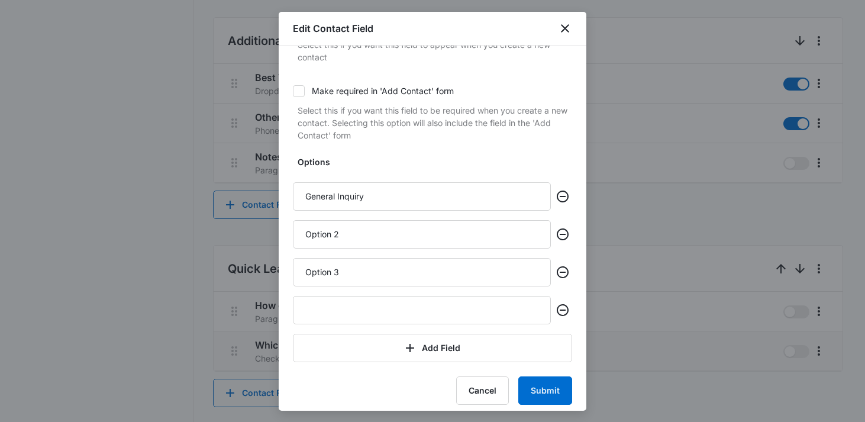
scroll to position [177, 0]
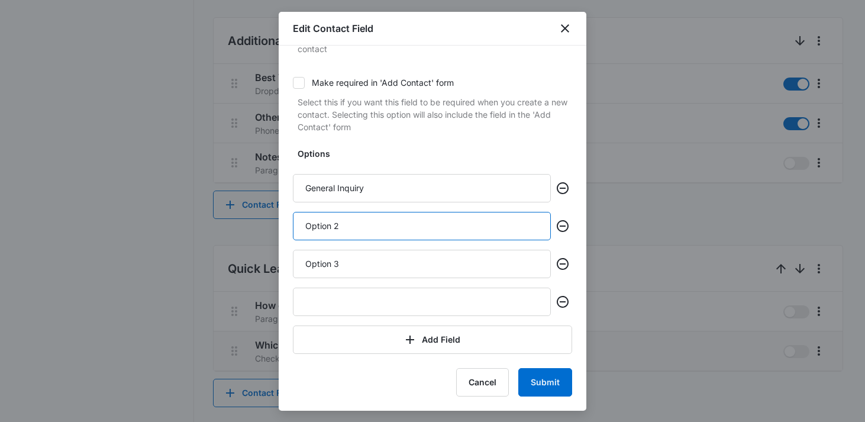
click at [398, 232] on input "Option 2" at bounding box center [422, 226] width 258 height 28
type input "Exterior RV Detail"
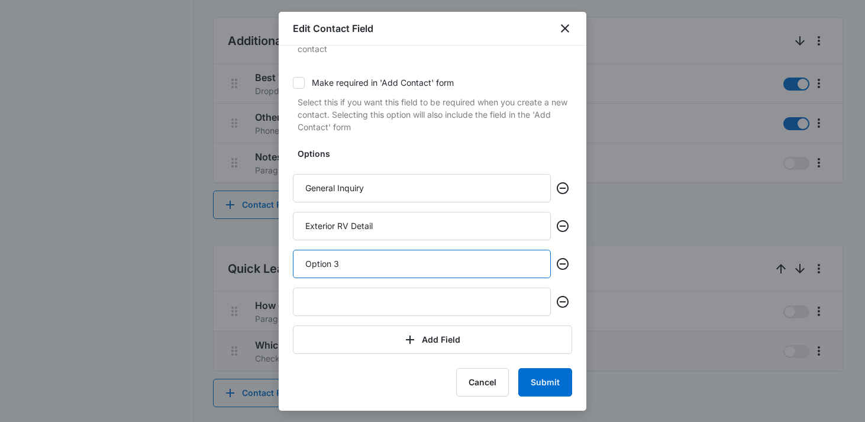
click at [343, 266] on input "Option 3" at bounding box center [422, 264] width 258 height 28
click at [343, 263] on input "RV Roof zrepair" at bounding box center [422, 264] width 258 height 28
type input "RV Roof Repair"
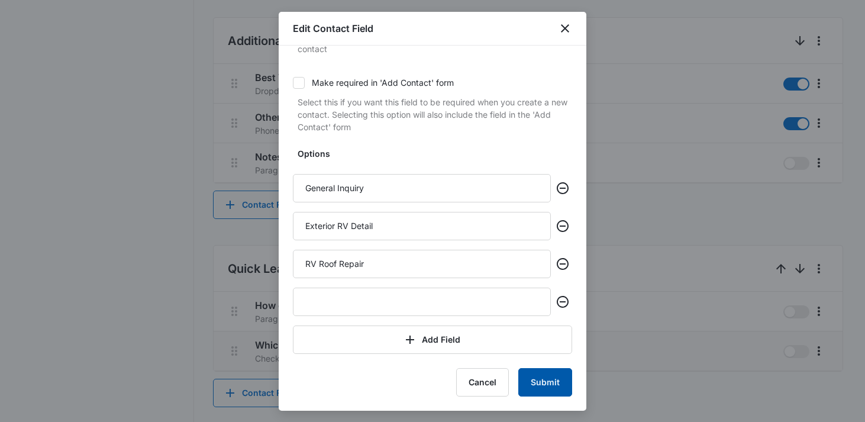
click at [542, 395] on button "Submit" at bounding box center [545, 382] width 54 height 28
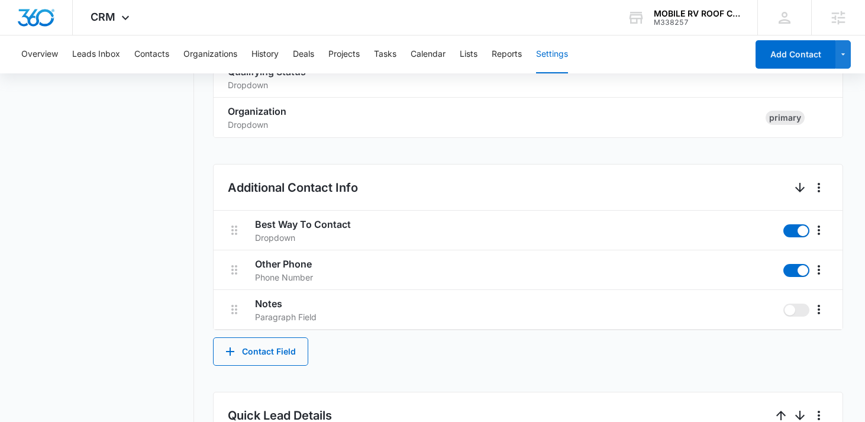
scroll to position [391, 0]
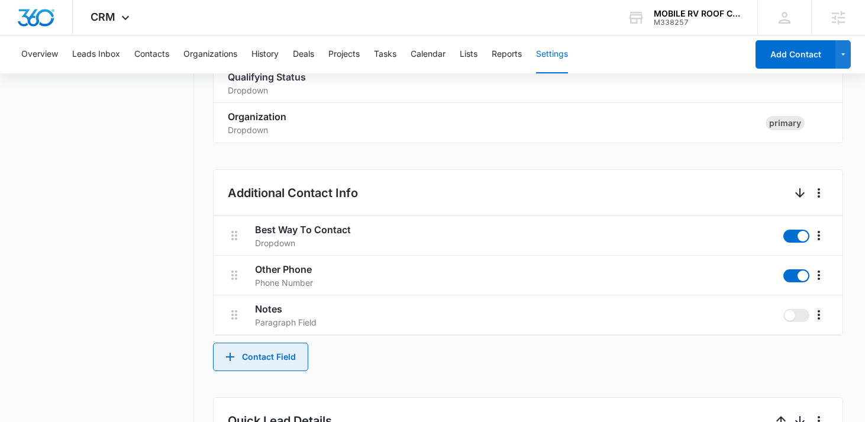
click at [297, 348] on button "Contact Field" at bounding box center [260, 357] width 95 height 28
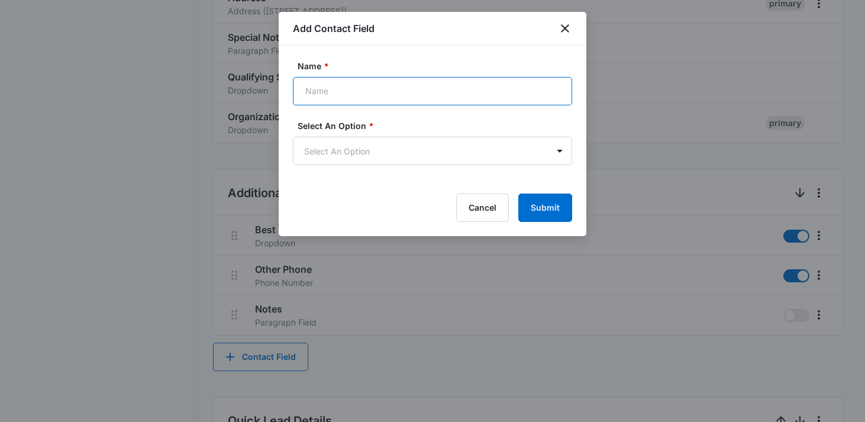
click at [440, 94] on input "Name *" at bounding box center [432, 91] width 279 height 28
click at [381, 100] on input "How" at bounding box center [432, 91] width 279 height 28
paste input "Many Feet Is Your Rig?"
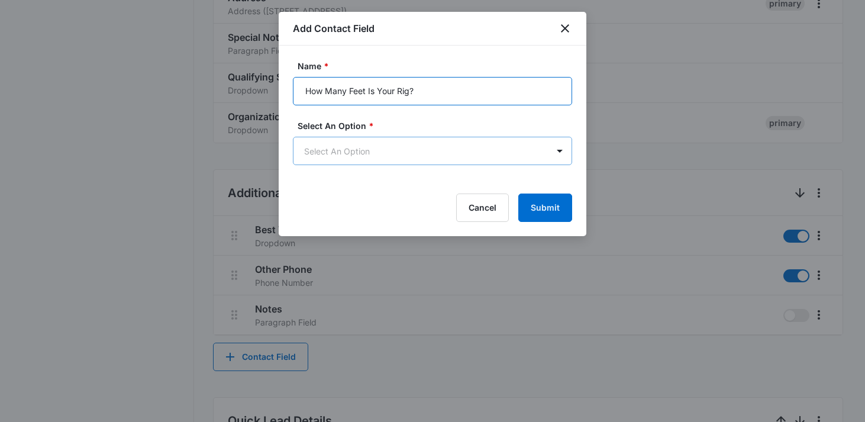
type input "How Many Feet Is Your Rig?"
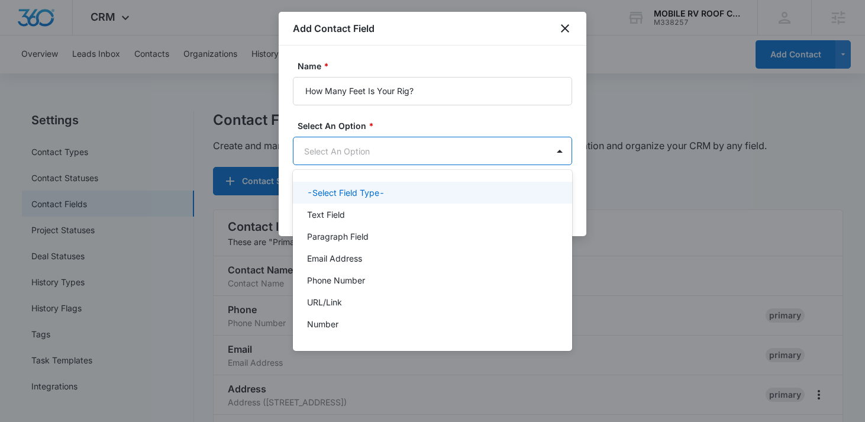
scroll to position [0, 0]
click at [370, 156] on body "CRM Apps Reputation Websites Forms CRM Email Social Content Ads Intelligence Fi…" at bounding box center [432, 211] width 865 height 422
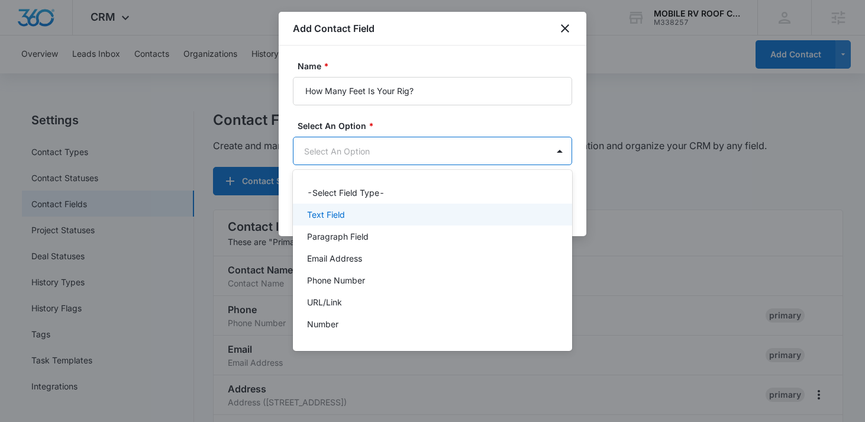
click at [363, 212] on div "Text Field" at bounding box center [431, 214] width 248 height 12
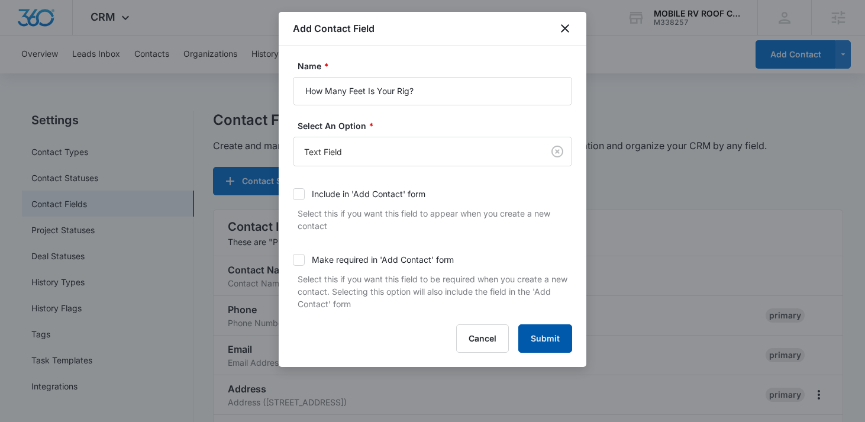
click at [555, 331] on button "Submit" at bounding box center [545, 338] width 54 height 28
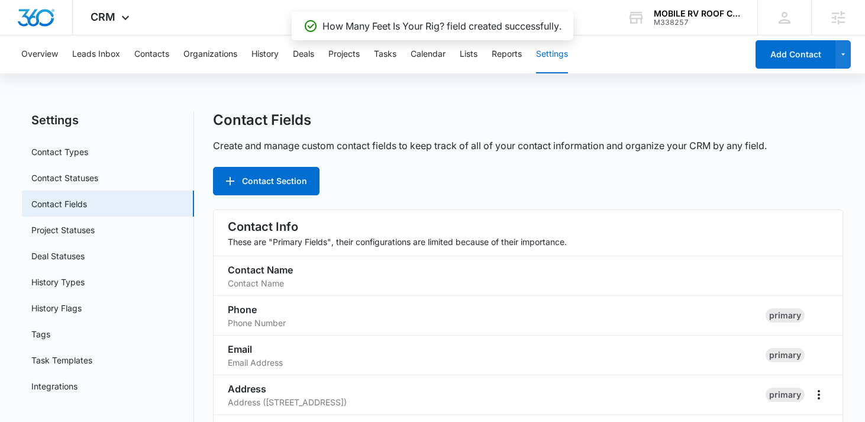
scroll to position [576, 0]
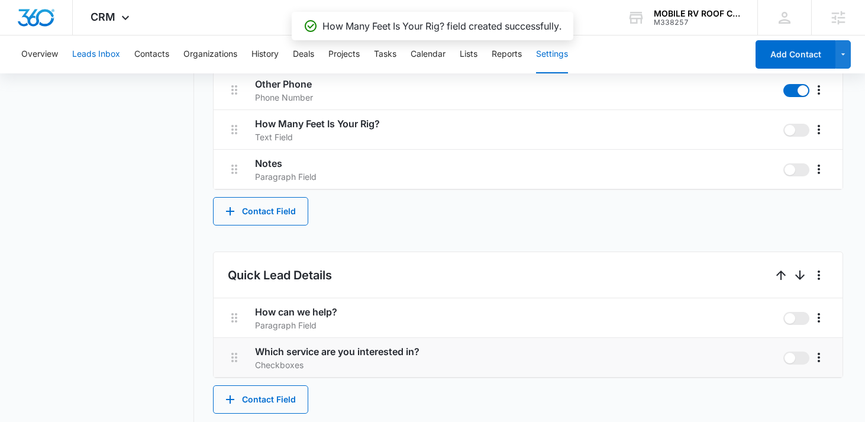
click at [108, 56] on button "Leads Inbox" at bounding box center [96, 54] width 48 height 38
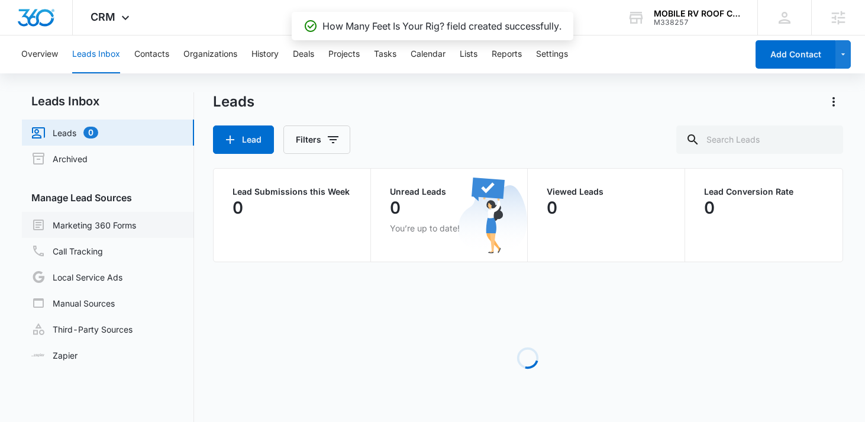
click at [130, 229] on link "Marketing 360 Forms" at bounding box center [83, 225] width 105 height 14
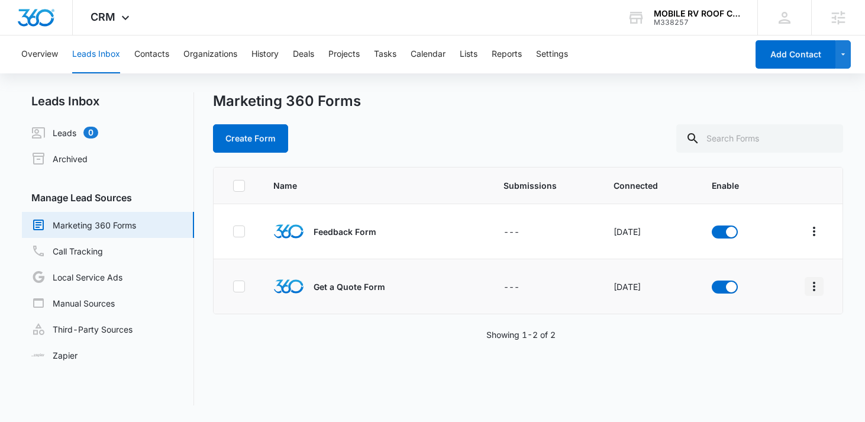
click at [813, 286] on icon "Overflow Menu" at bounding box center [814, 286] width 14 height 14
click at [745, 355] on div "Field Mapping" at bounding box center [761, 355] width 67 height 8
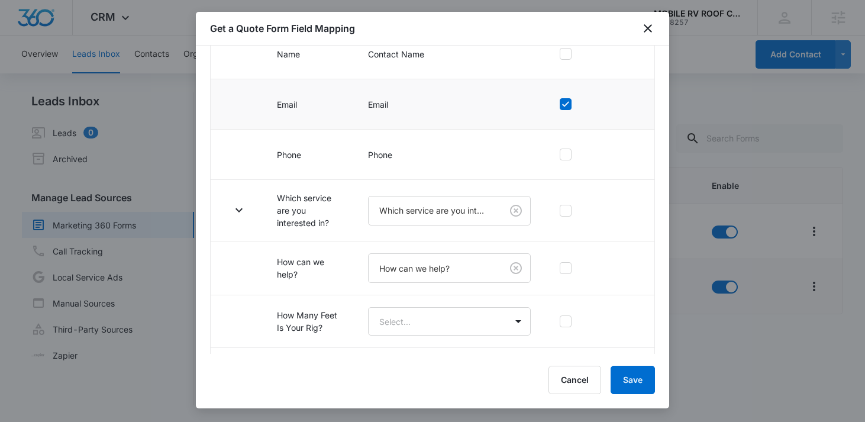
scroll to position [175, 0]
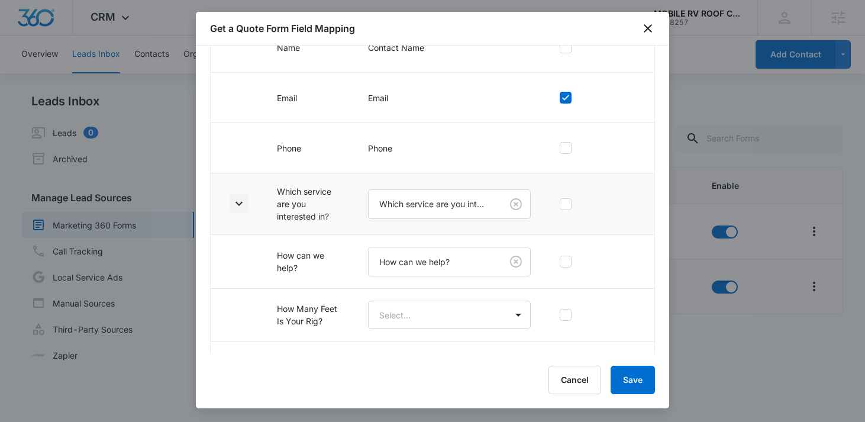
click at [236, 205] on icon "button" at bounding box center [239, 203] width 14 height 14
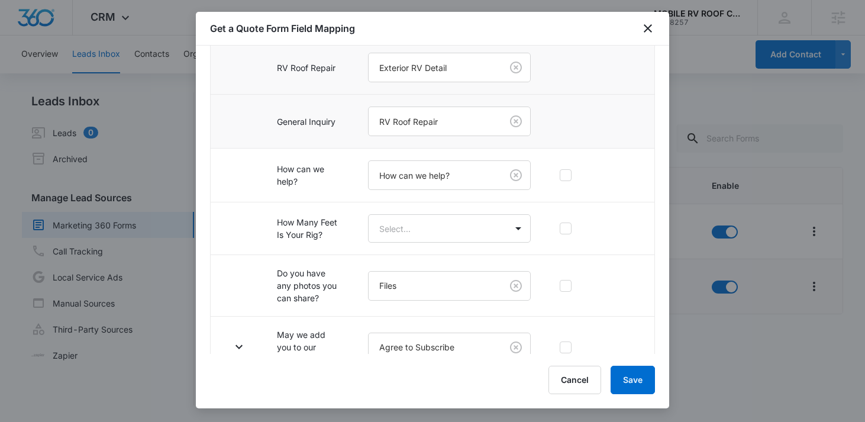
scroll to position [447, 0]
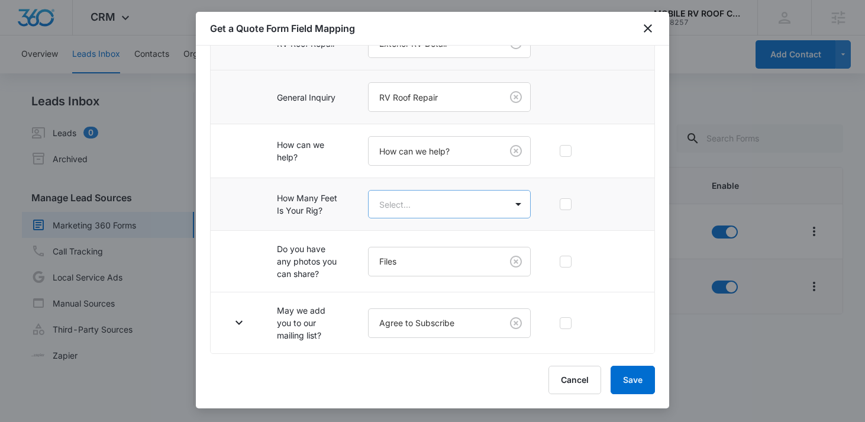
click at [437, 205] on body "CRM Apps Reputation Websites Forms CRM Email Social Content Ads Intelligence Fi…" at bounding box center [432, 211] width 865 height 422
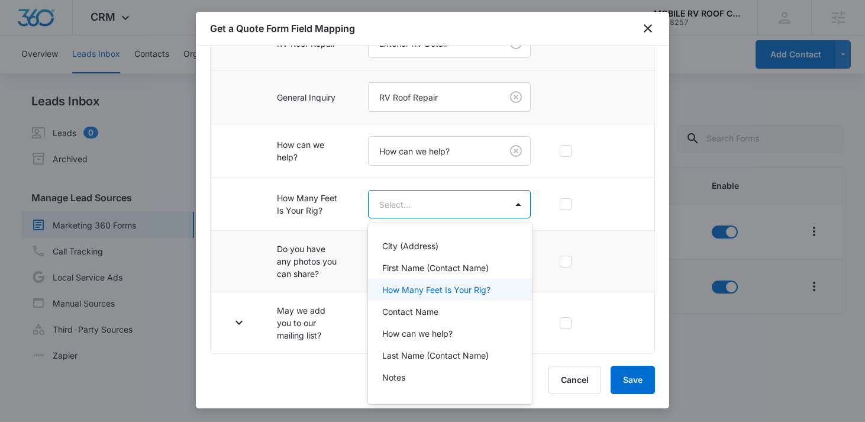
click at [453, 288] on p "How Many Feet Is Your Rig?" at bounding box center [436, 289] width 108 height 12
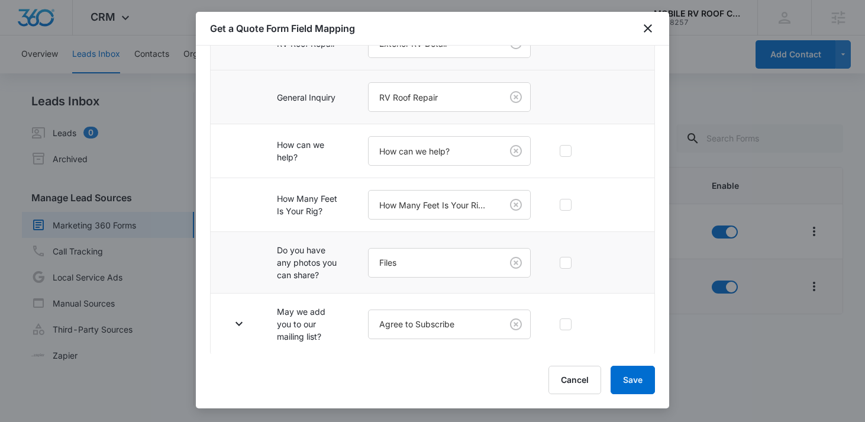
scroll to position [448, 0]
click at [238, 322] on icon "button" at bounding box center [239, 322] width 14 height 14
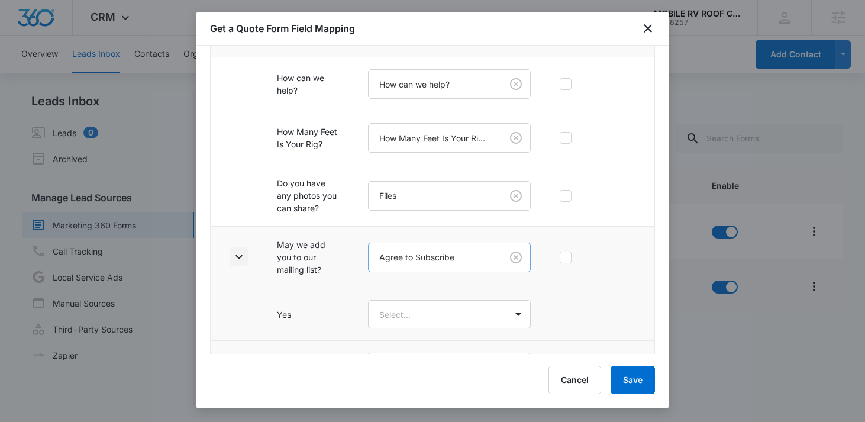
scroll to position [553, 0]
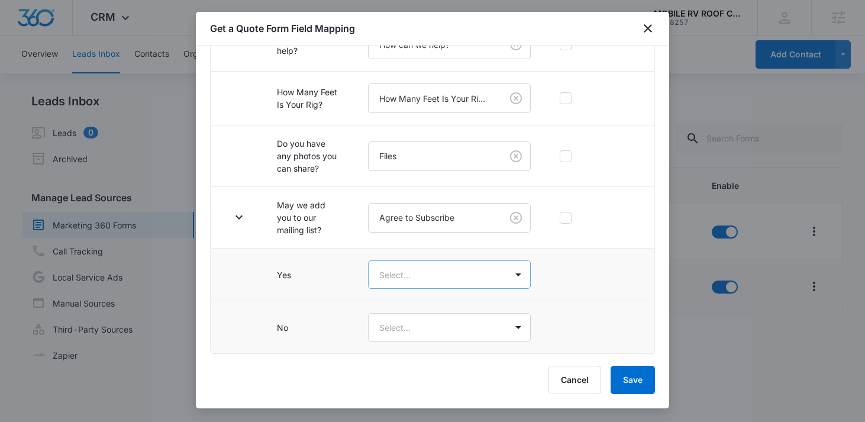
click at [415, 276] on body "CRM Apps Reputation Websites Forms CRM Email Social Content Ads Intelligence Fi…" at bounding box center [432, 211] width 865 height 422
click at [403, 312] on div "Yes" at bounding box center [449, 316] width 134 height 12
click at [404, 337] on body "CRM Apps Reputation Websites Forms CRM Email Social Content Ads Intelligence Fi…" at bounding box center [432, 211] width 865 height 422
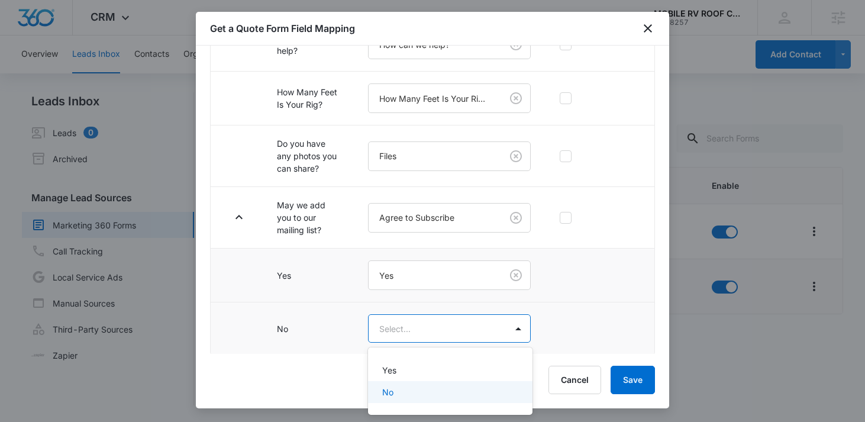
click at [406, 389] on div "No" at bounding box center [449, 392] width 134 height 12
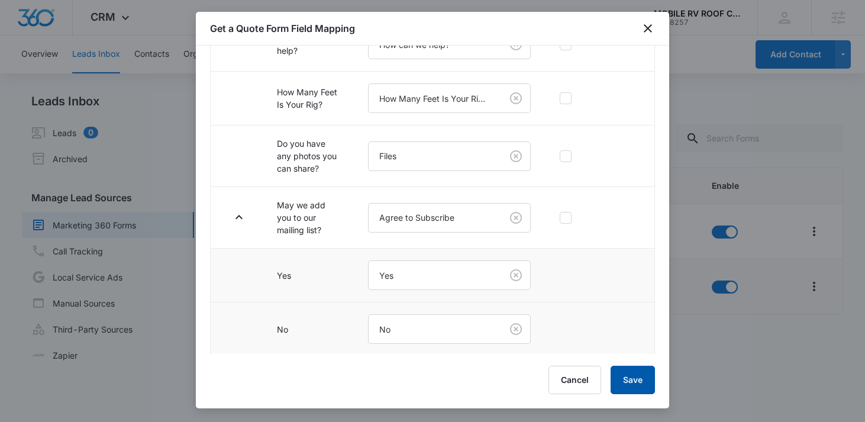
click at [642, 377] on button "Save" at bounding box center [633, 380] width 44 height 28
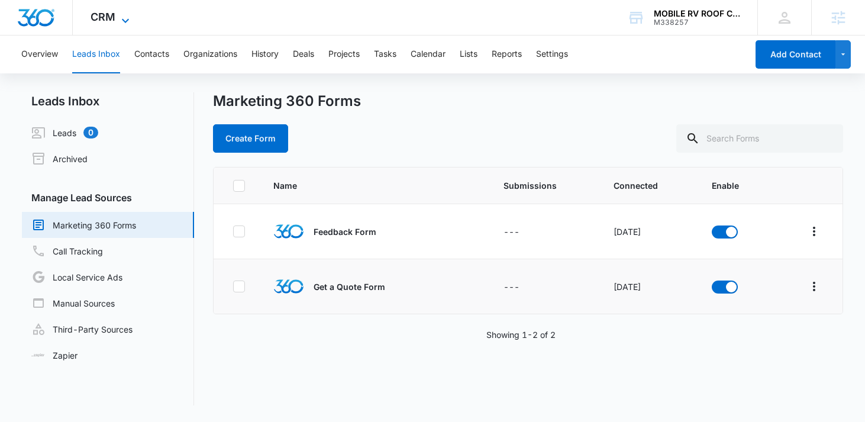
click at [105, 16] on span "CRM" at bounding box center [103, 17] width 25 height 12
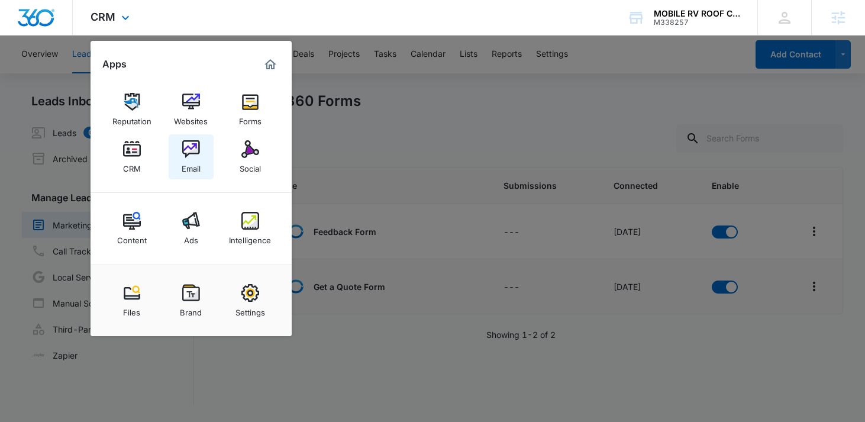
click at [184, 156] on img at bounding box center [191, 149] width 18 height 18
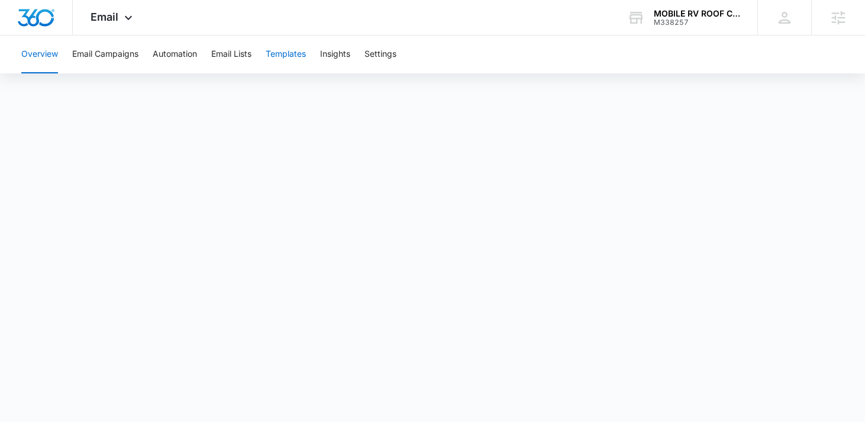
click at [289, 57] on button "Templates" at bounding box center [286, 54] width 40 height 38
click at [175, 59] on button "Automation" at bounding box center [175, 54] width 44 height 38
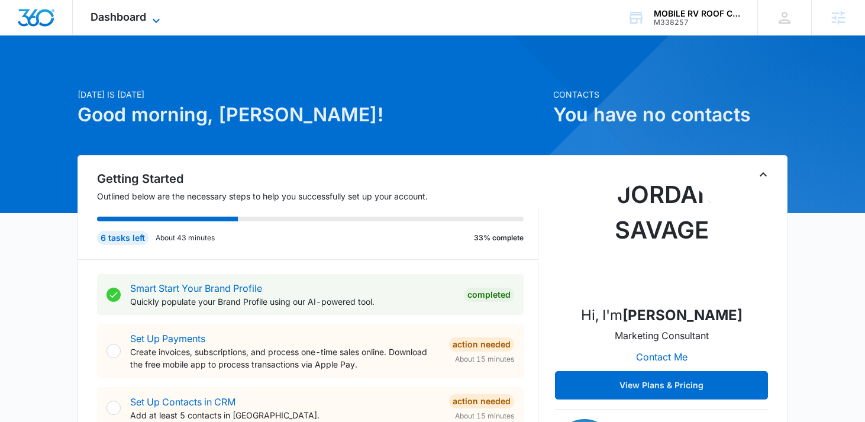
click at [108, 20] on span "Dashboard" at bounding box center [119, 17] width 56 height 12
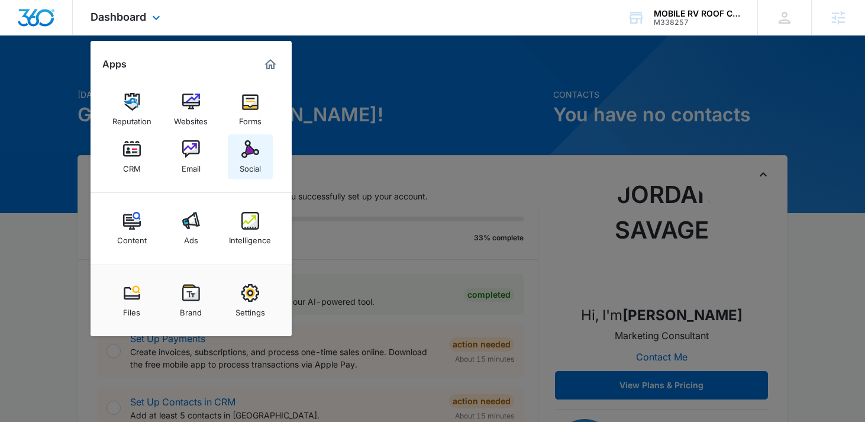
click at [257, 153] on img at bounding box center [250, 149] width 18 height 18
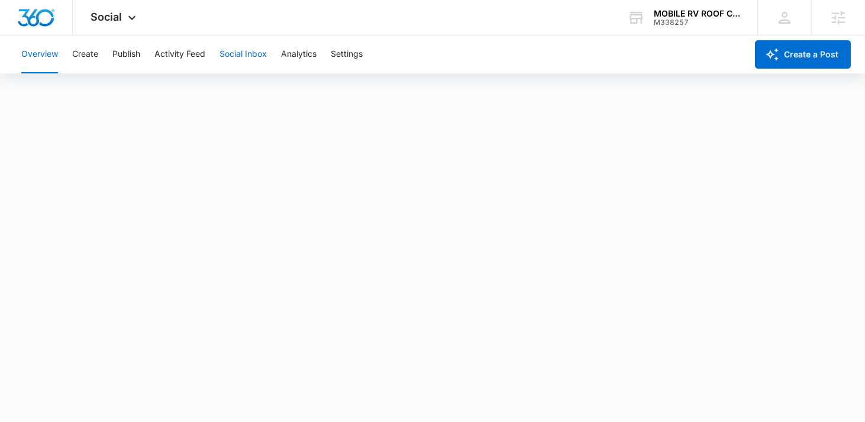
click at [246, 54] on button "Social Inbox" at bounding box center [242, 54] width 47 height 38
click at [92, 60] on button "Create" at bounding box center [85, 54] width 26 height 38
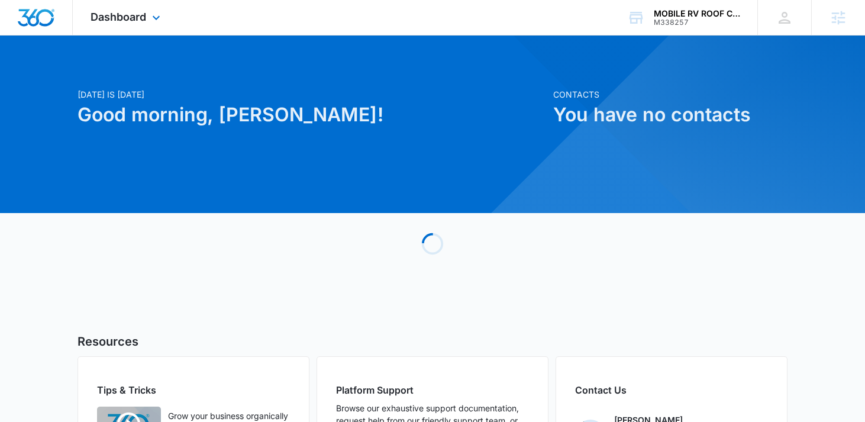
click at [138, 23] on div "Dashboard Apps Reputation Websites Forms CRM Email Social Content Ads Intellige…" at bounding box center [127, 17] width 108 height 35
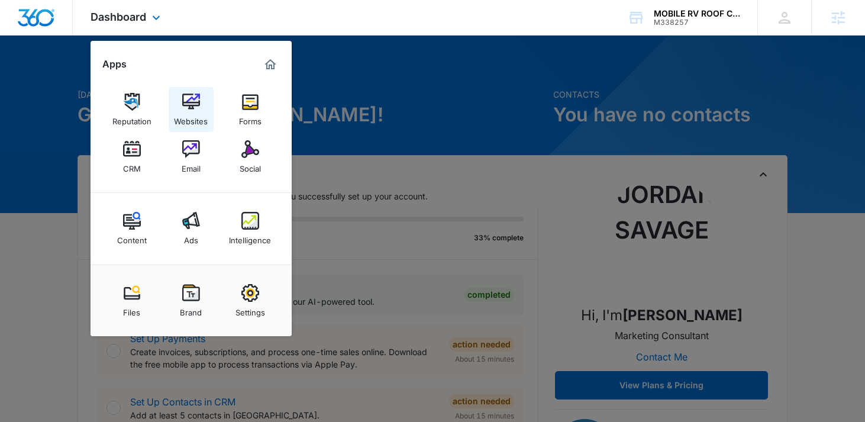
click at [182, 102] on img at bounding box center [191, 102] width 18 height 18
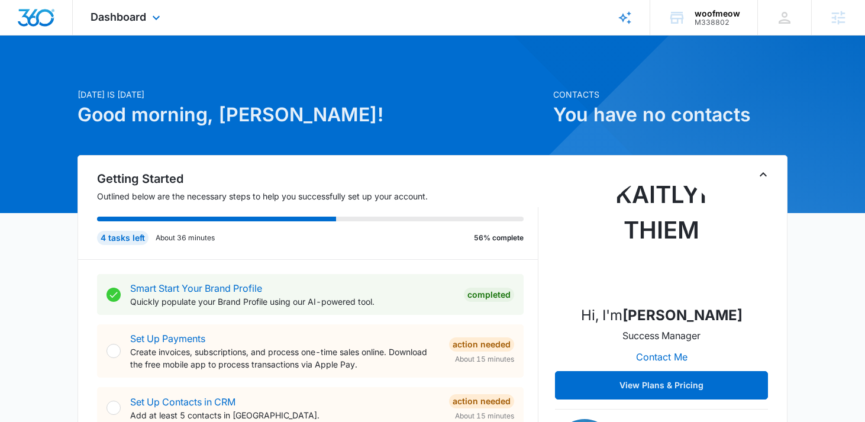
click at [144, 24] on div "Dashboard Apps Reputation Forms CRM Email Social Content Ads Intelligence Files…" at bounding box center [127, 17] width 108 height 35
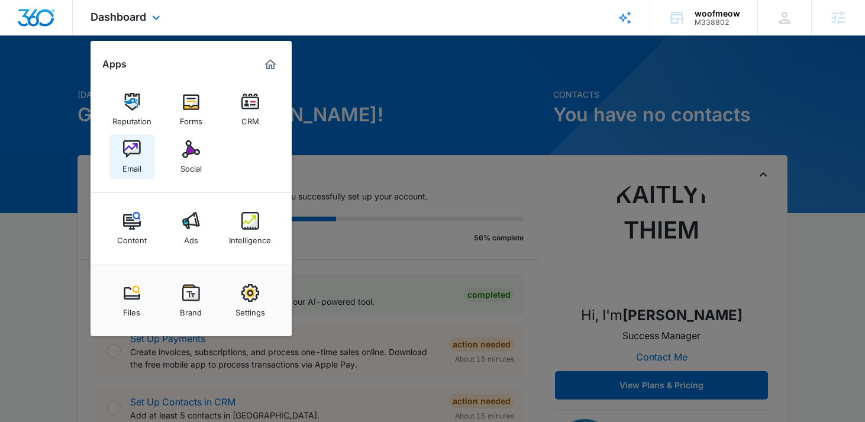
click at [125, 147] on img at bounding box center [132, 149] width 18 height 18
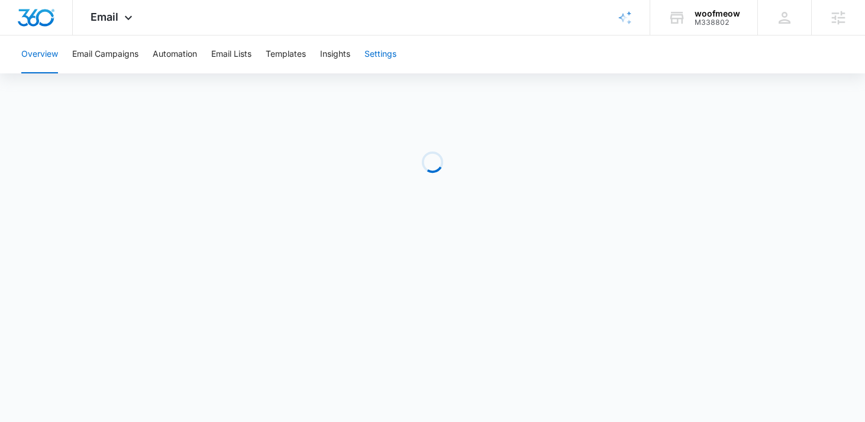
click at [379, 53] on button "Settings" at bounding box center [380, 54] width 32 height 38
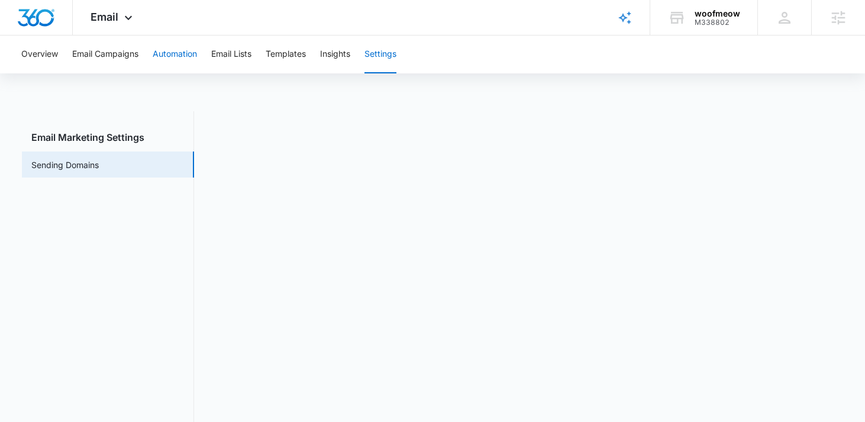
click at [182, 60] on button "Automation" at bounding box center [175, 54] width 44 height 38
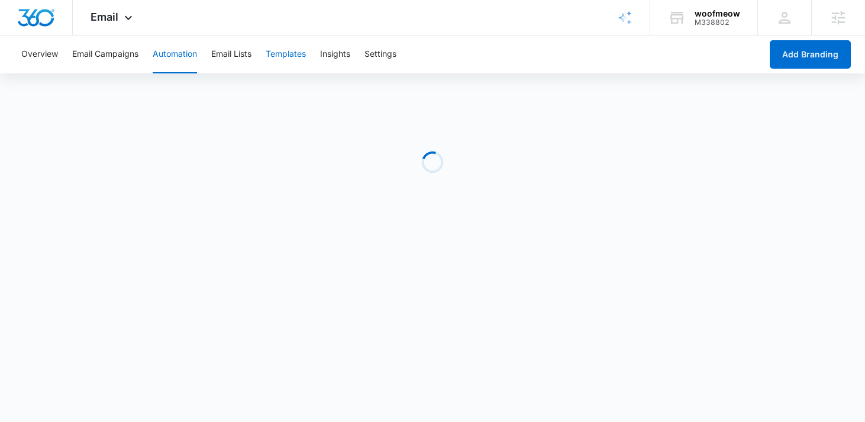
click at [296, 59] on button "Templates" at bounding box center [286, 54] width 40 height 38
click at [169, 54] on button "Automation" at bounding box center [175, 54] width 44 height 38
click at [122, 4] on div "Email Apps Reputation Forms CRM Email Social Content Ads Intelligence Files Bra…" at bounding box center [113, 17] width 80 height 35
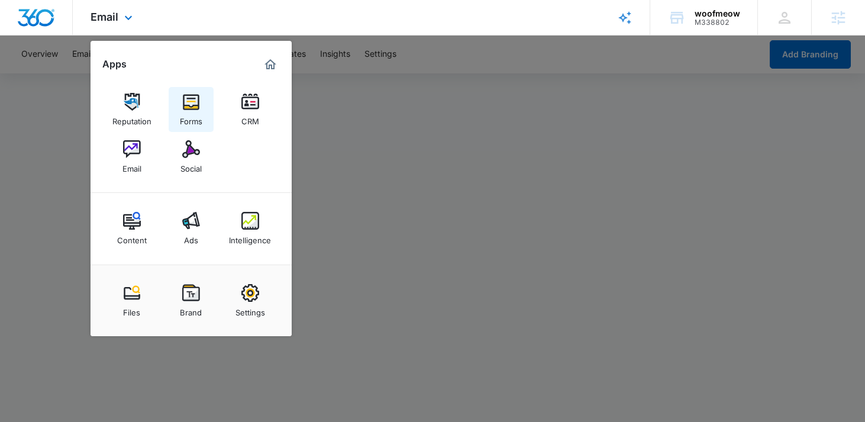
click at [189, 108] on img at bounding box center [191, 102] width 18 height 18
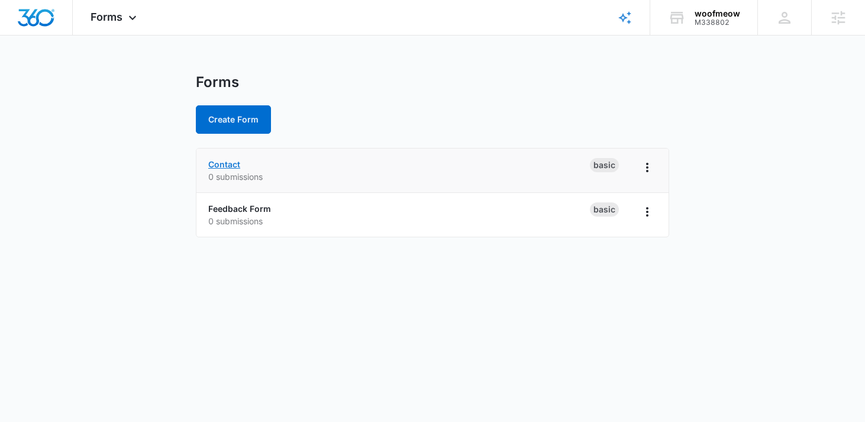
click at [234, 166] on link "Contact" at bounding box center [224, 164] width 32 height 10
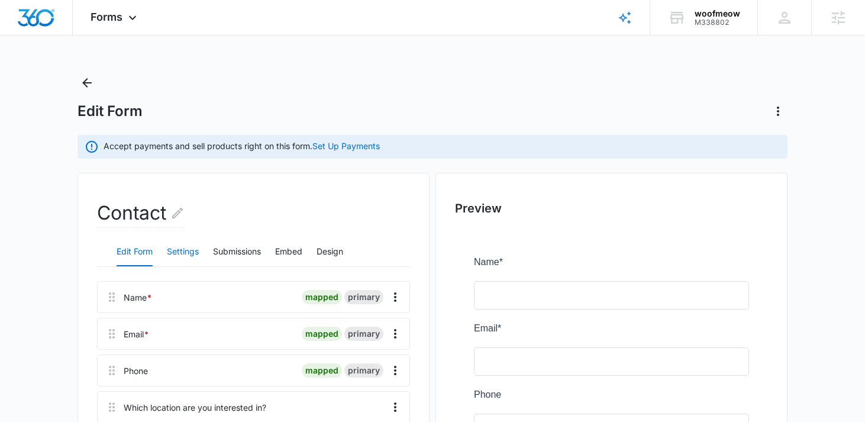
click at [188, 244] on button "Settings" at bounding box center [183, 252] width 32 height 28
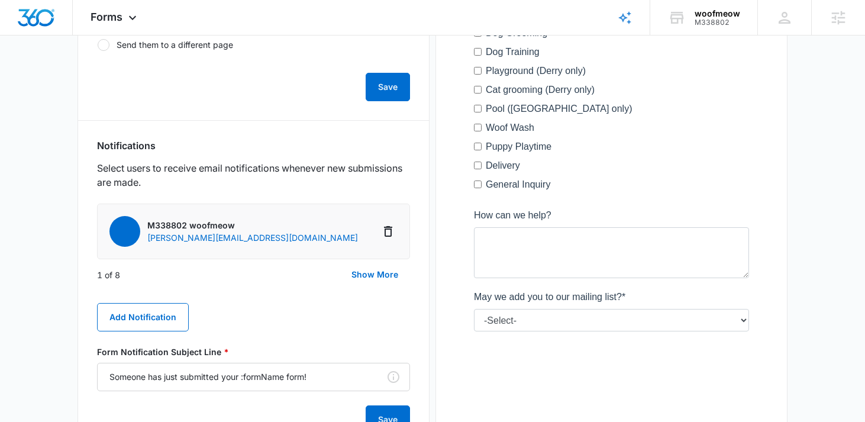
scroll to position [556, 0]
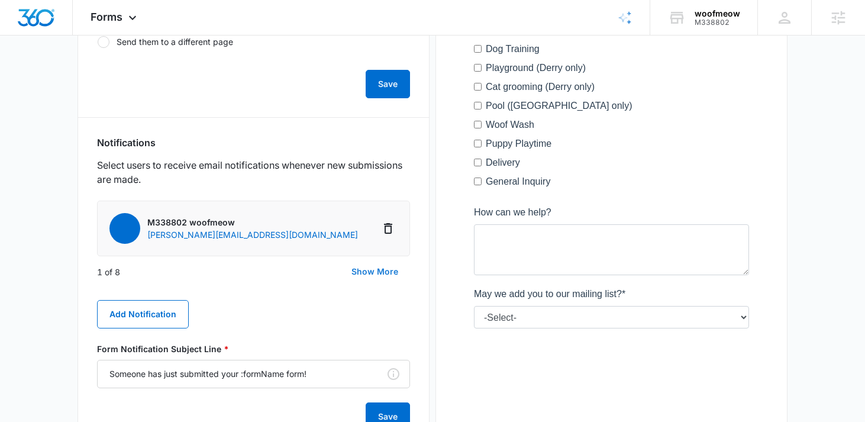
click at [382, 269] on button "Show More" at bounding box center [375, 271] width 70 height 28
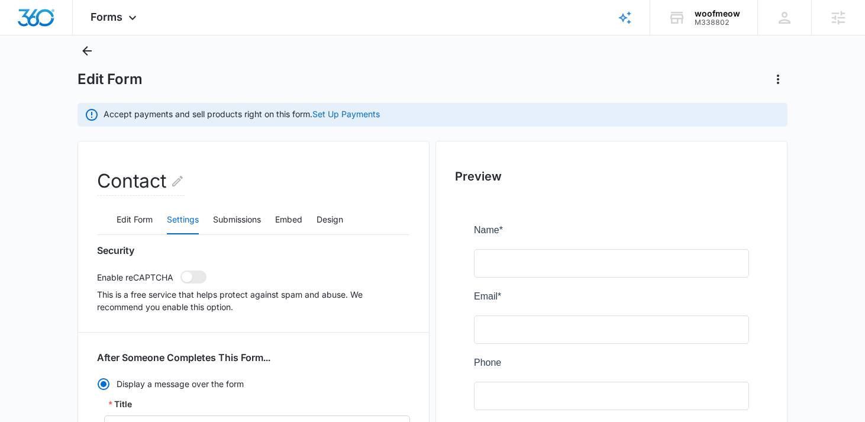
scroll to position [0, 0]
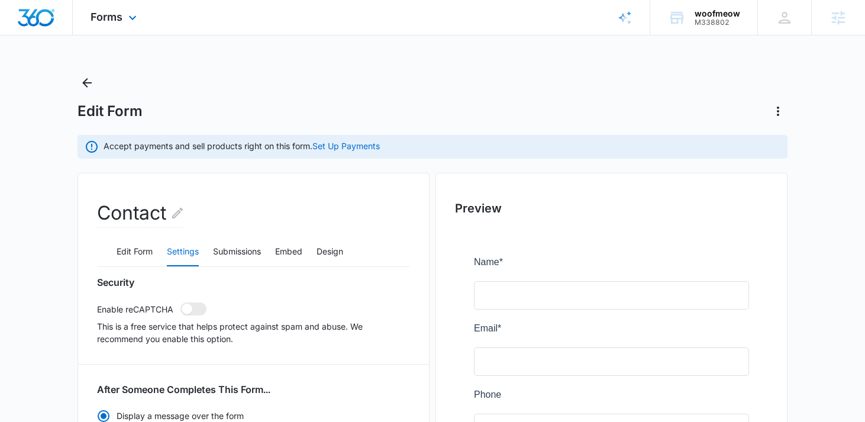
click at [112, 24] on div "Forms Apps Reputation Forms CRM Email Social Content Ads Intelligence Files Bra…" at bounding box center [115, 17] width 85 height 35
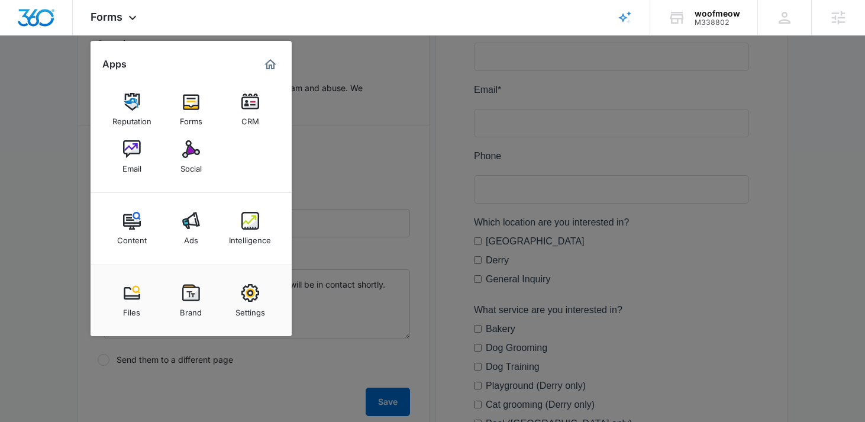
scroll to position [294, 0]
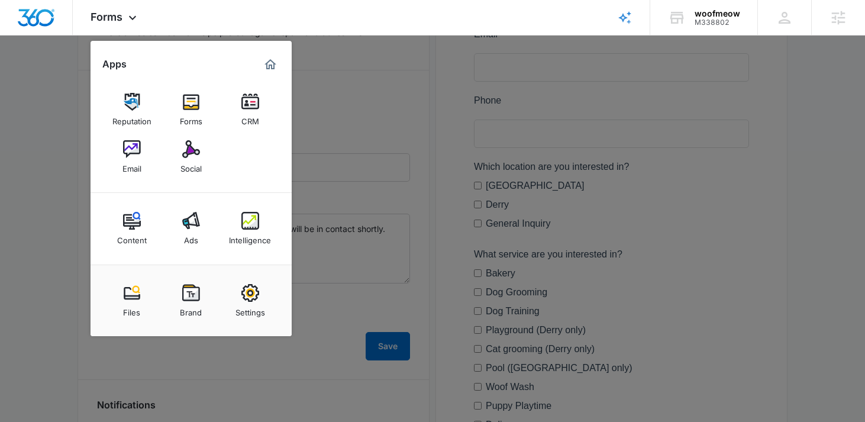
click at [458, 214] on div at bounding box center [432, 211] width 865 height 422
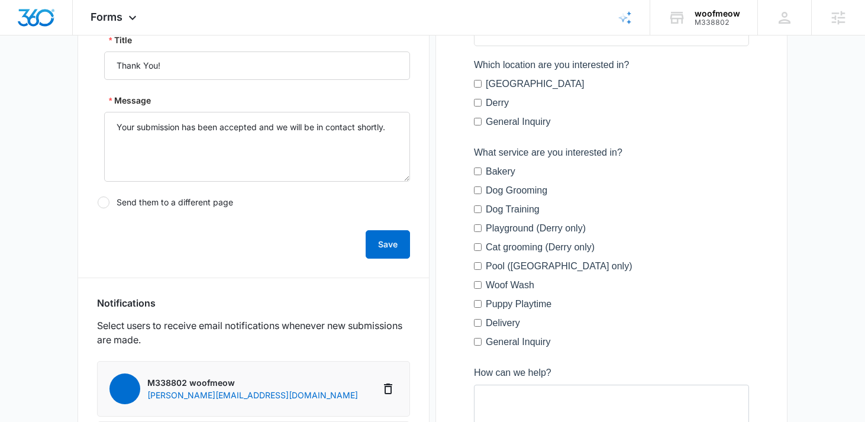
scroll to position [397, 0]
drag, startPoint x: 519, startPoint y: 170, endPoint x: 487, endPoint y: 170, distance: 32.0
click at [487, 170] on div at bounding box center [611, 201] width 313 height 738
drag, startPoint x: 487, startPoint y: 170, endPoint x: 538, endPoint y: 164, distance: 51.2
click at [538, 164] on div at bounding box center [611, 201] width 313 height 738
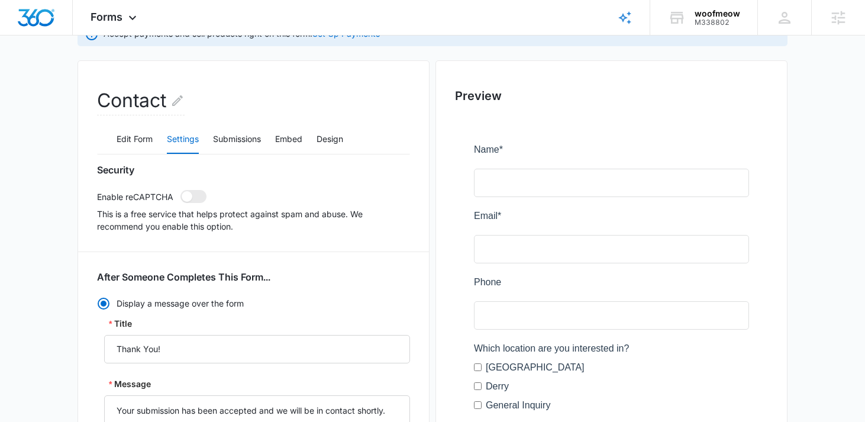
scroll to position [111, 0]
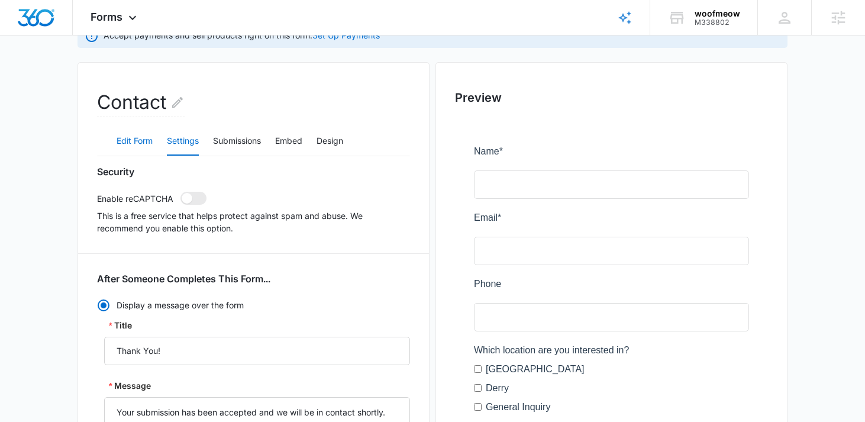
click at [131, 144] on button "Edit Form" at bounding box center [135, 141] width 36 height 28
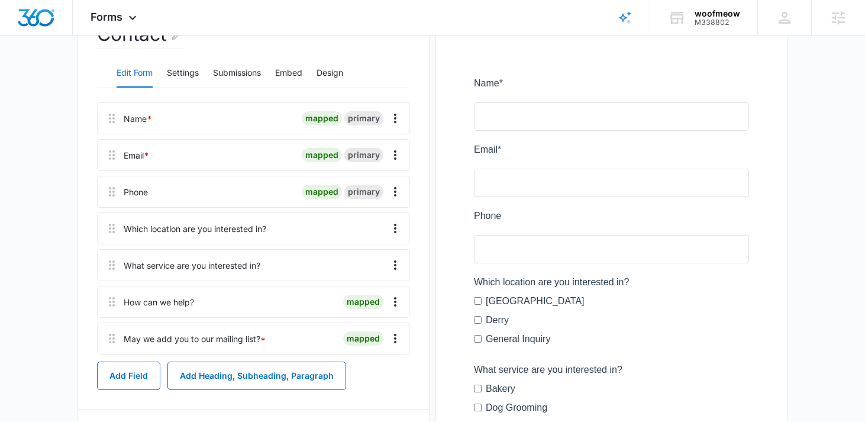
scroll to position [183, 0]
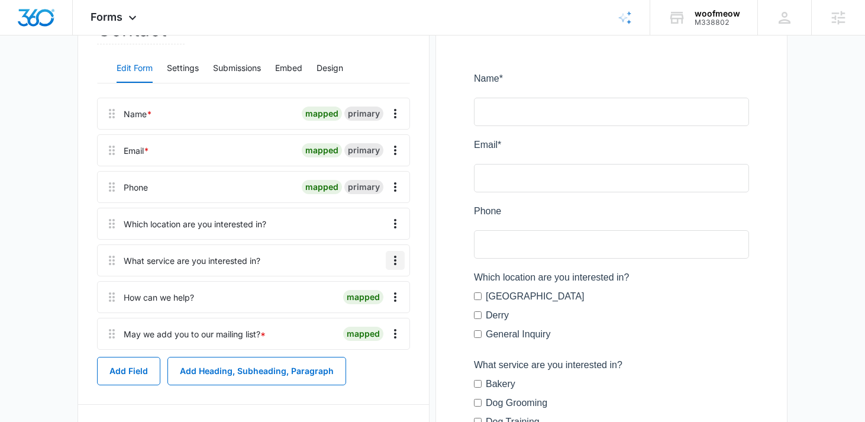
click at [393, 264] on icon "Overflow Menu" at bounding box center [395, 260] width 14 height 14
click at [363, 290] on div "Edit" at bounding box center [363, 293] width 25 height 8
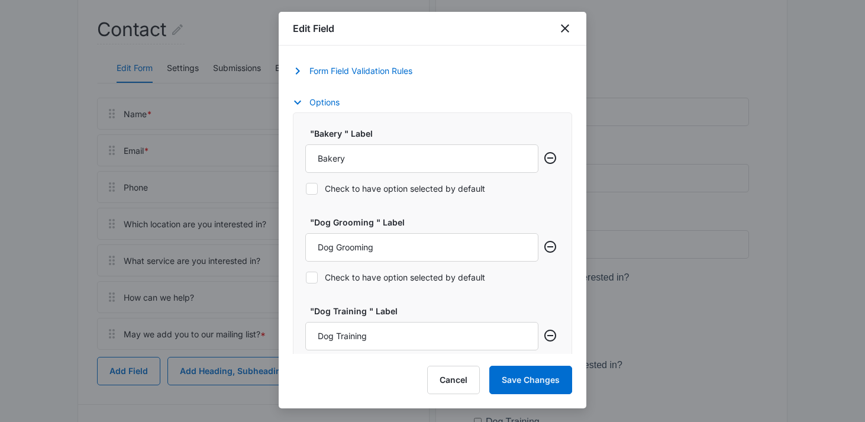
scroll to position [433, 0]
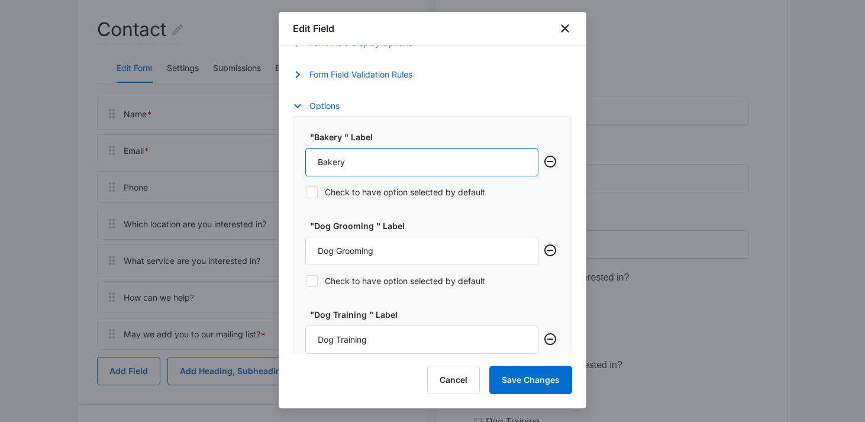
click at [413, 166] on input "Bakery" at bounding box center [421, 162] width 233 height 28
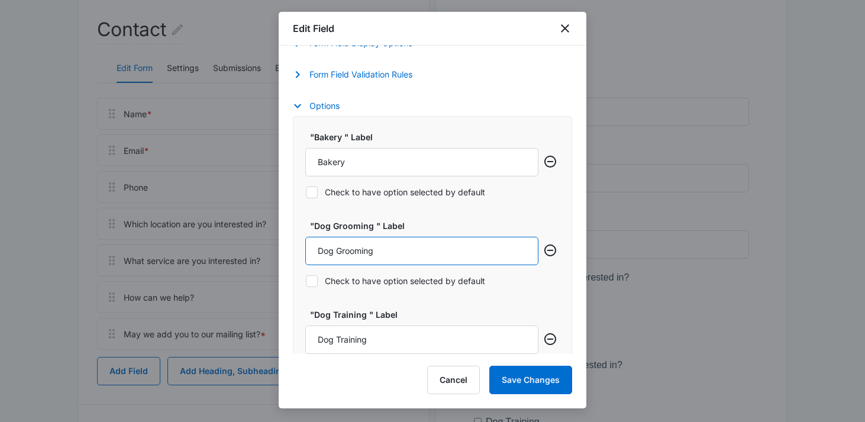
click at [411, 256] on input "Dog Grooming" at bounding box center [421, 251] width 233 height 28
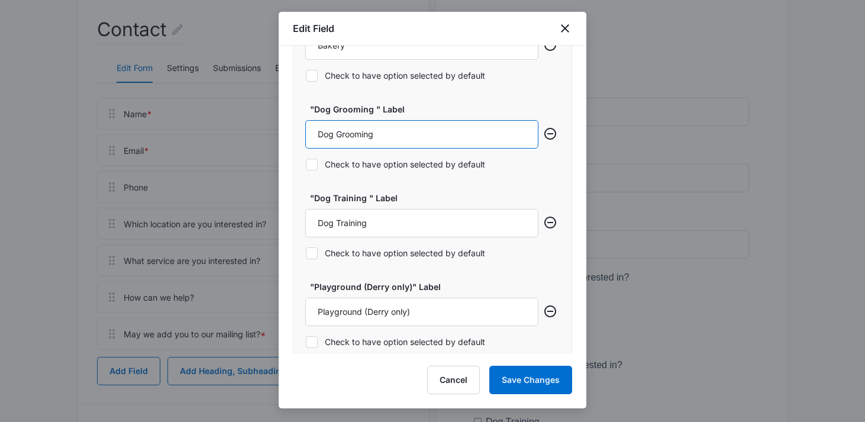
scroll to position [577, 0]
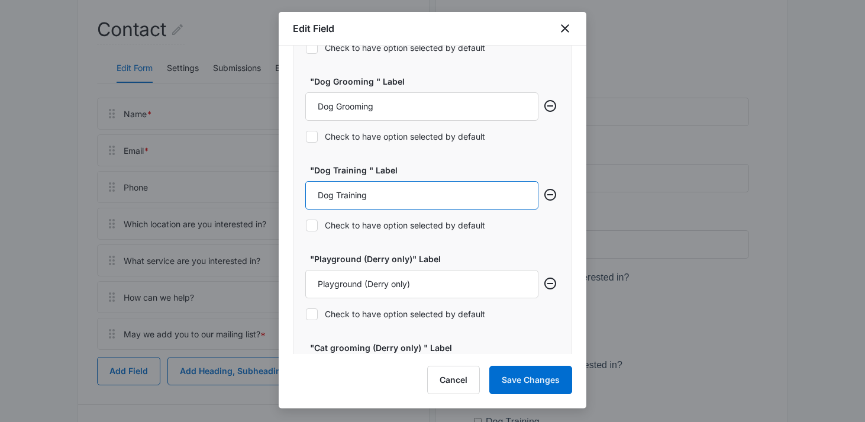
click at [416, 198] on input "Dog Training" at bounding box center [421, 195] width 233 height 28
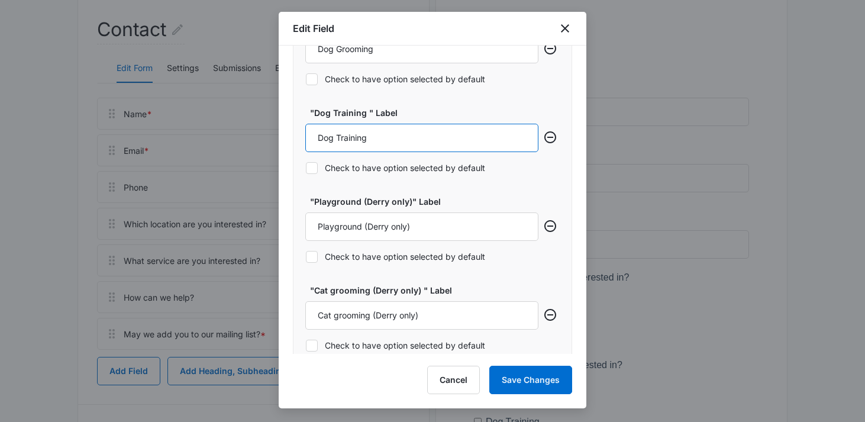
scroll to position [635, 0]
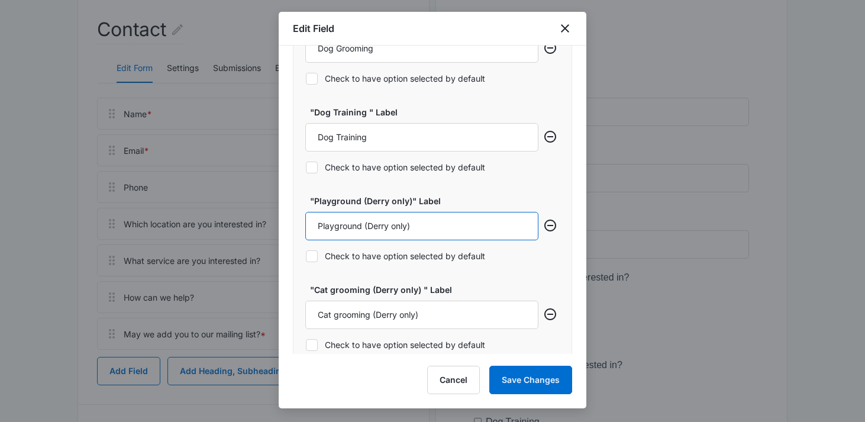
click at [434, 231] on input "Playground (Derry only)" at bounding box center [421, 226] width 233 height 28
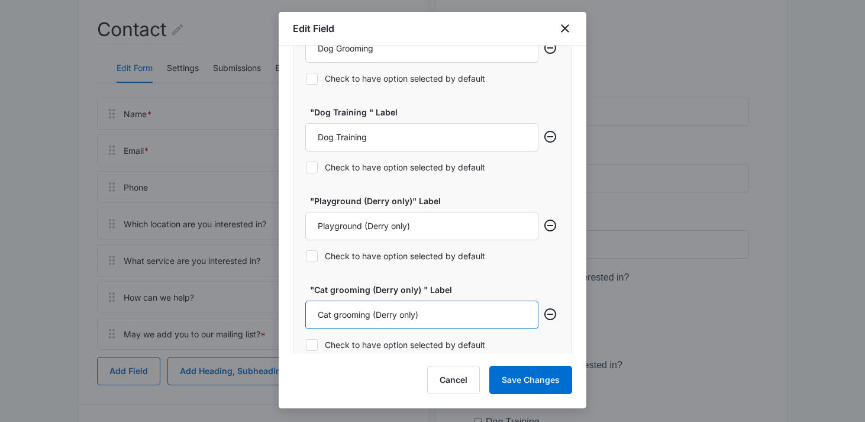
click at [384, 309] on input "Cat grooming (Derry only)" at bounding box center [421, 315] width 233 height 28
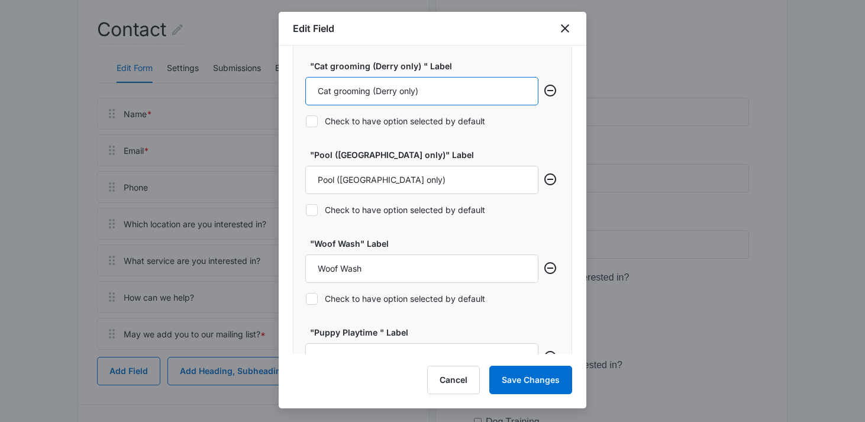
scroll to position [872, 0]
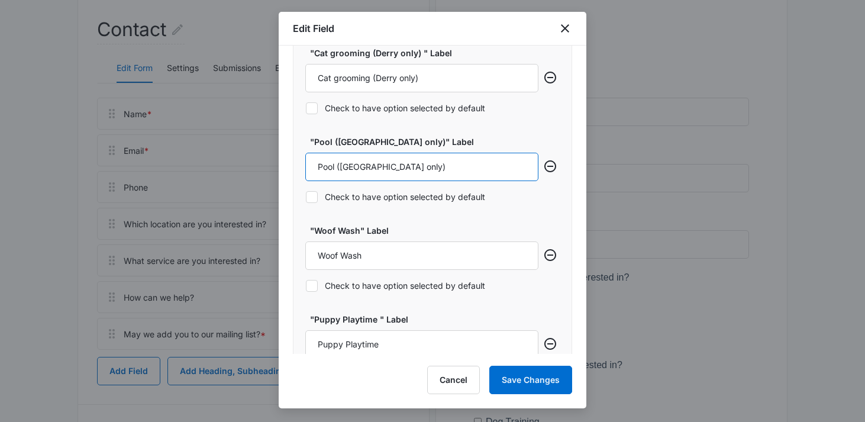
click at [432, 164] on input "Pool (Dover only)" at bounding box center [421, 167] width 233 height 28
click at [372, 251] on input "Woof Wash" at bounding box center [421, 255] width 233 height 28
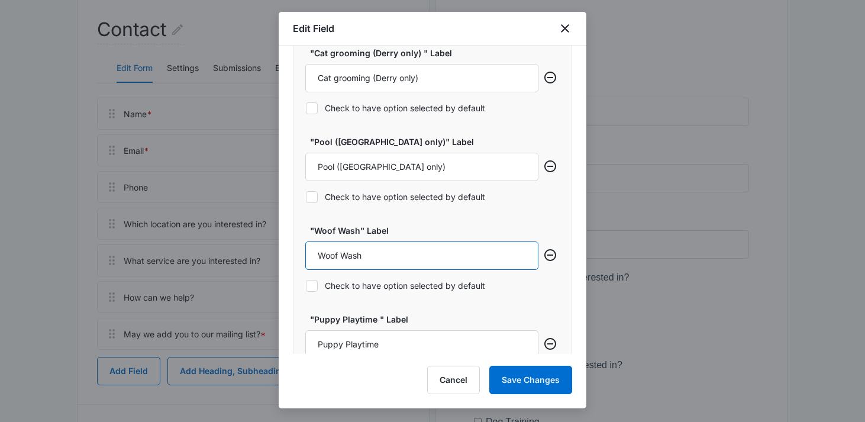
click at [372, 251] on input "Woof Wash" at bounding box center [421, 255] width 233 height 28
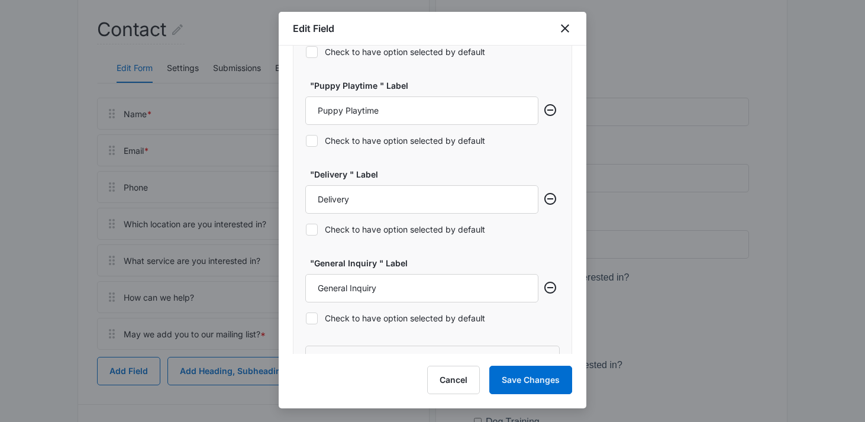
scroll to position [1125, 0]
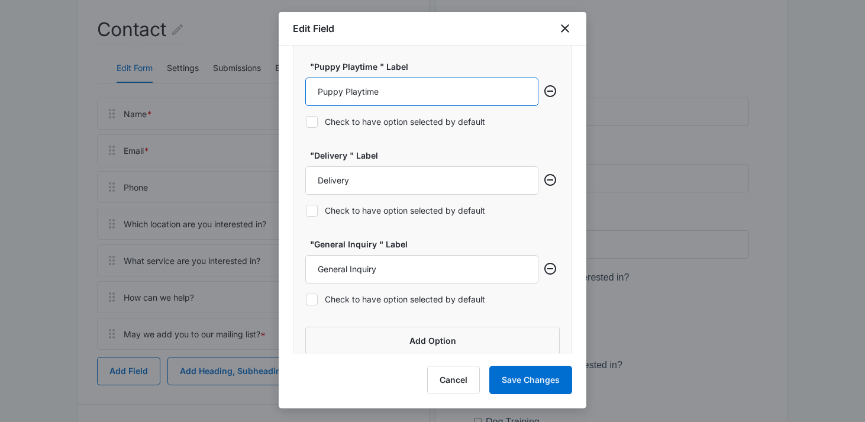
click at [435, 87] on input "Puppy Playtime" at bounding box center [421, 91] width 233 height 28
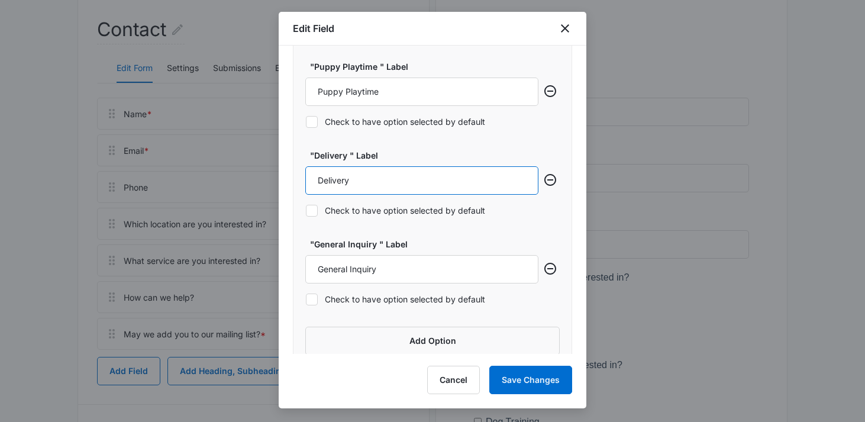
click at [389, 188] on input "Delivery" at bounding box center [421, 180] width 233 height 28
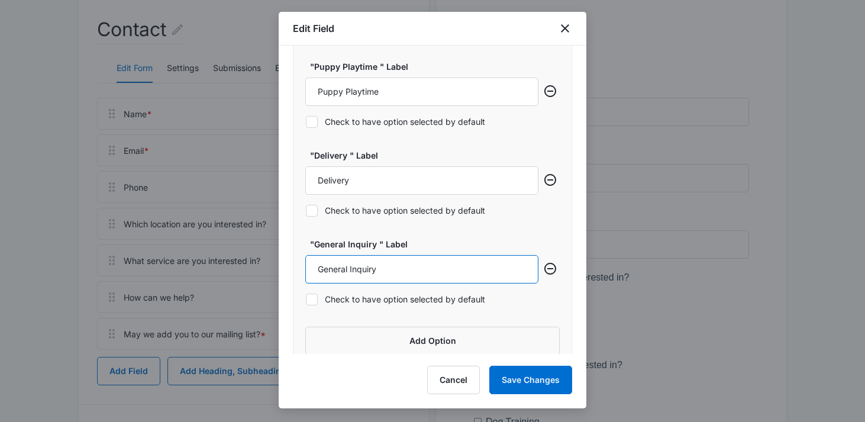
click at [377, 263] on input "General Inquiry" at bounding box center [421, 269] width 233 height 28
click at [566, 30] on icon "close" at bounding box center [565, 28] width 8 height 8
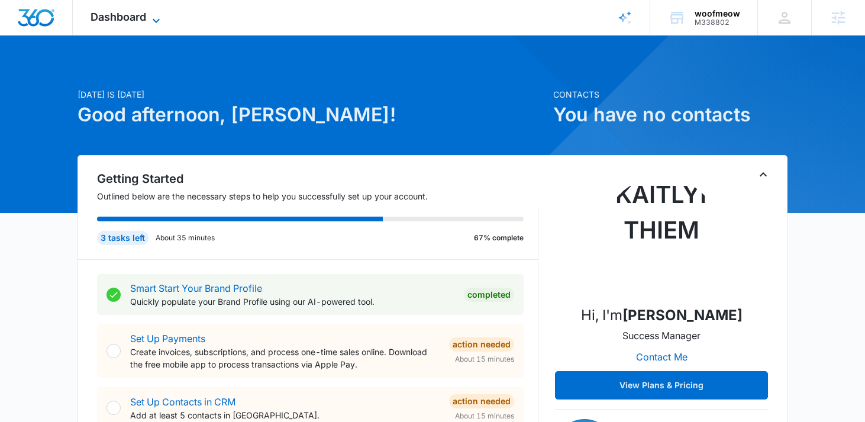
click at [136, 18] on span "Dashboard" at bounding box center [119, 17] width 56 height 12
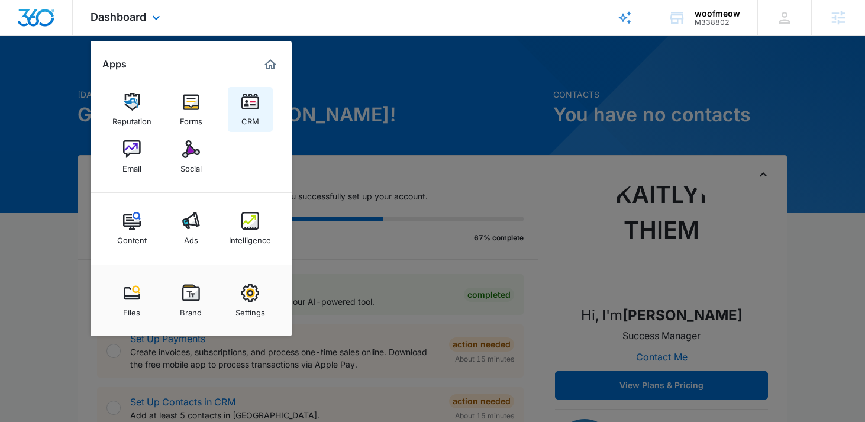
click at [263, 104] on link "CRM" at bounding box center [250, 109] width 45 height 45
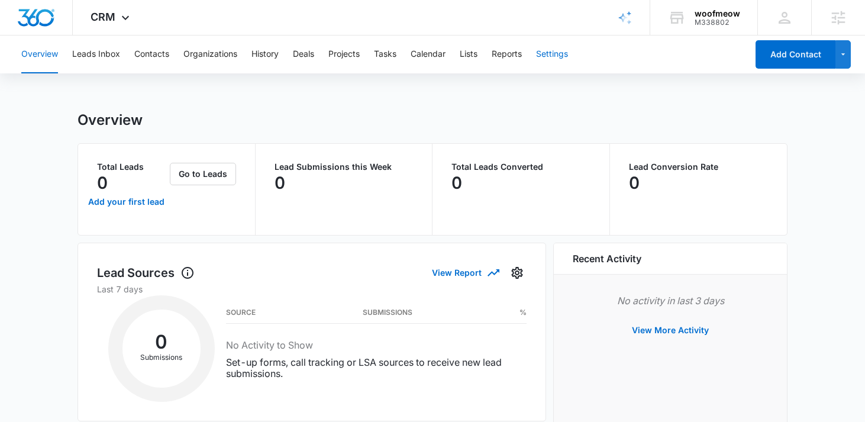
click at [555, 58] on button "Settings" at bounding box center [552, 54] width 32 height 38
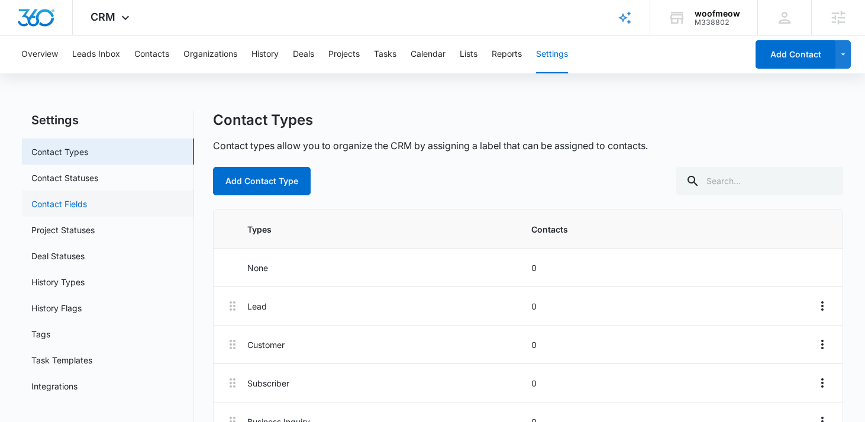
click at [63, 209] on link "Contact Fields" at bounding box center [59, 204] width 56 height 12
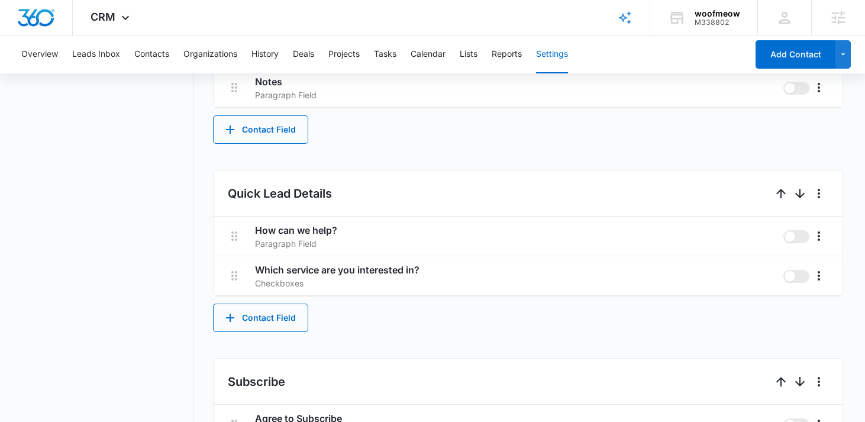
scroll to position [623, 0]
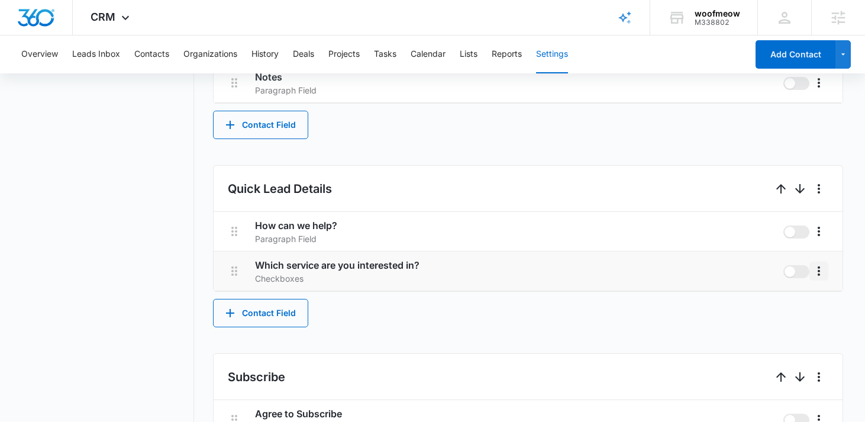
click at [822, 278] on button "More" at bounding box center [818, 270] width 19 height 19
click at [787, 304] on div "Edit" at bounding box center [787, 304] width 25 height 8
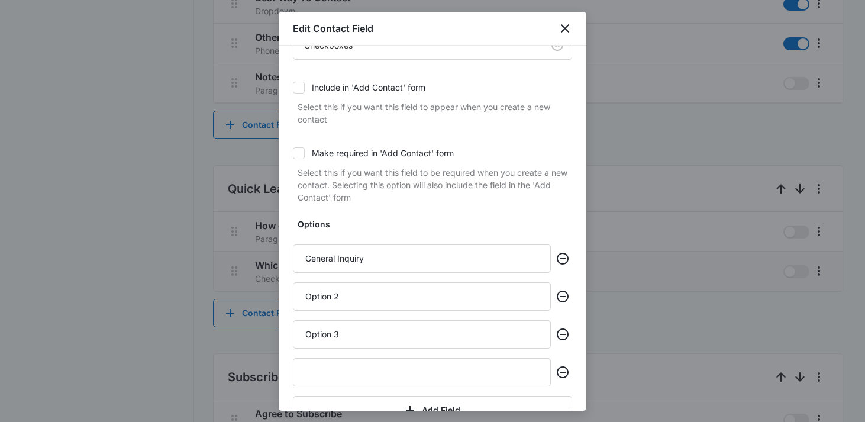
scroll to position [177, 0]
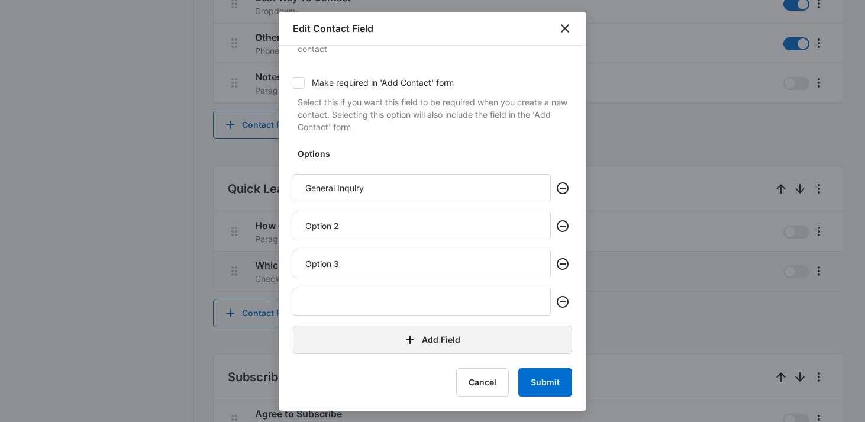
click at [434, 327] on button "Add Field" at bounding box center [432, 339] width 279 height 28
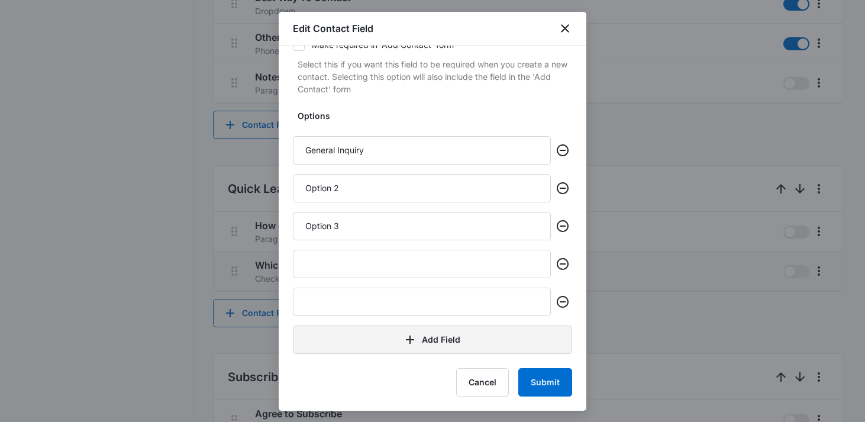
click at [432, 336] on button "Add Field" at bounding box center [432, 339] width 279 height 28
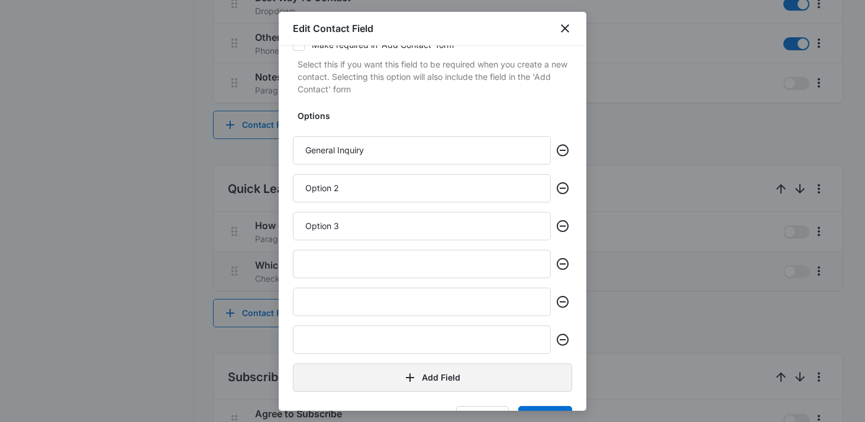
scroll to position [253, 0]
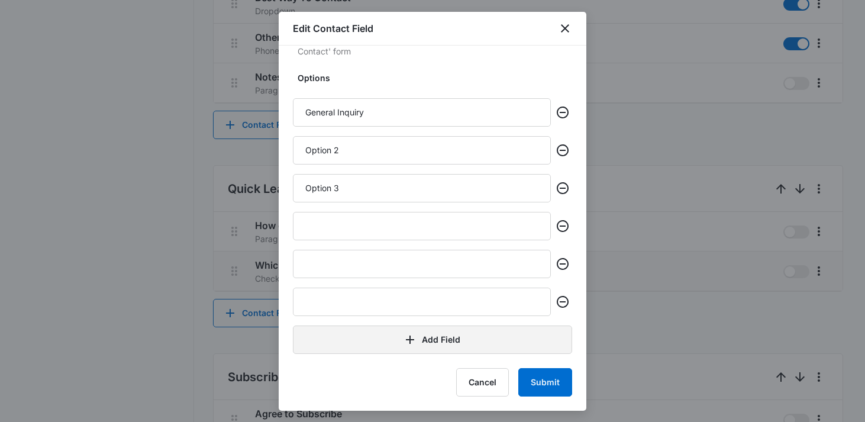
click at [425, 338] on button "Add Field" at bounding box center [432, 339] width 279 height 28
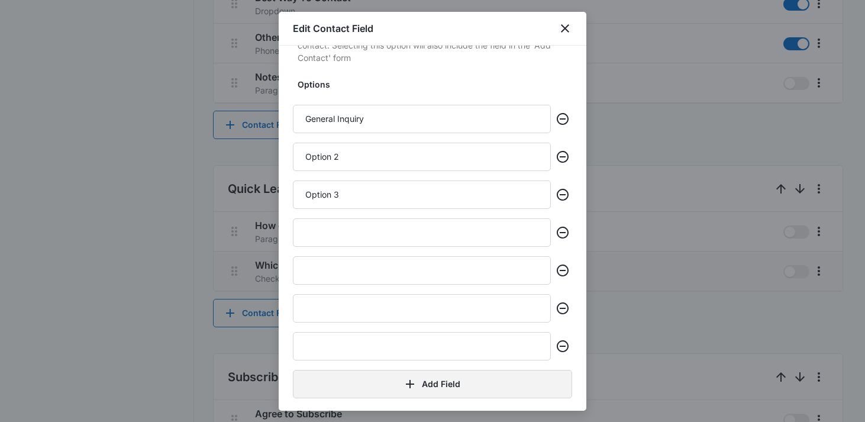
scroll to position [246, 0]
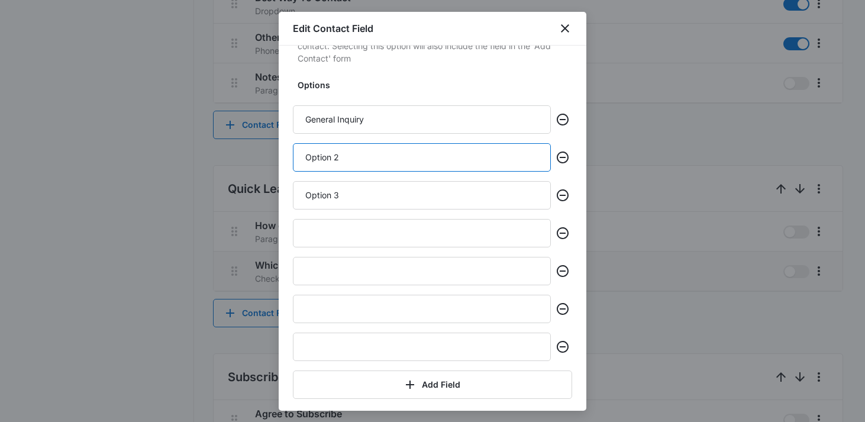
click at [367, 152] on input "Option 2" at bounding box center [422, 157] width 258 height 28
paste input "Bakery"
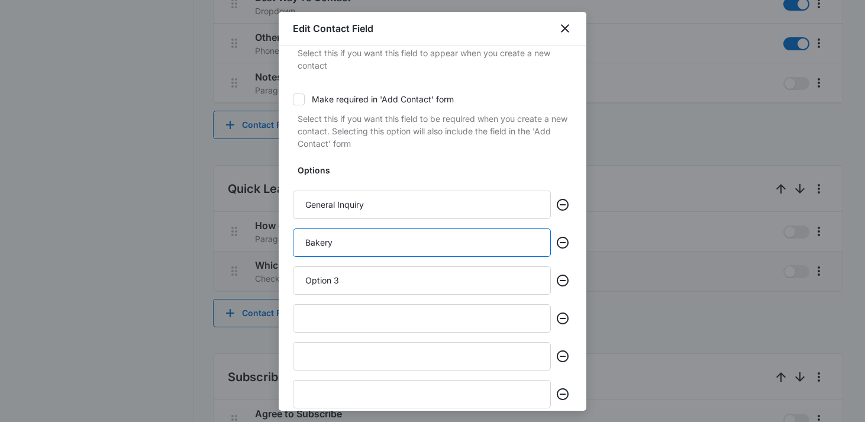
scroll to position [173, 0]
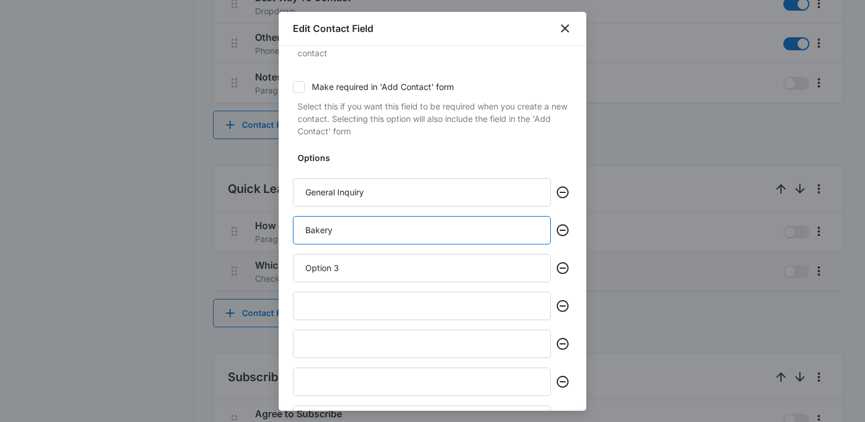
type input "Bakery"
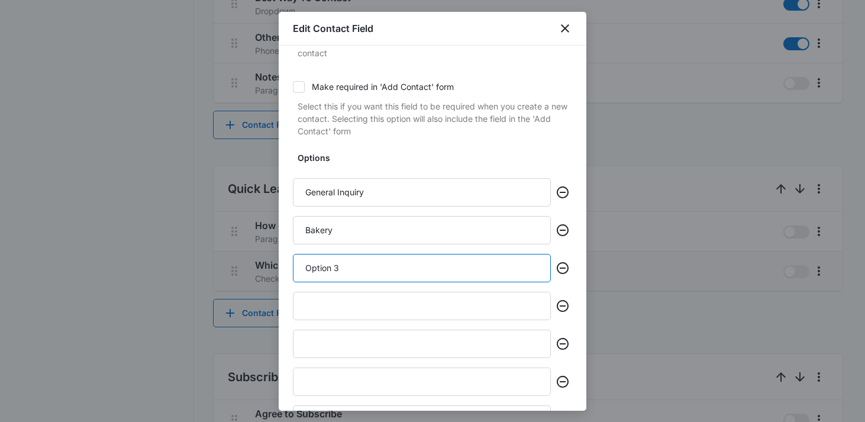
click at [358, 269] on input "Option 3" at bounding box center [422, 268] width 258 height 28
paste input "Dog Grooming"
type input "Dog Grooming"
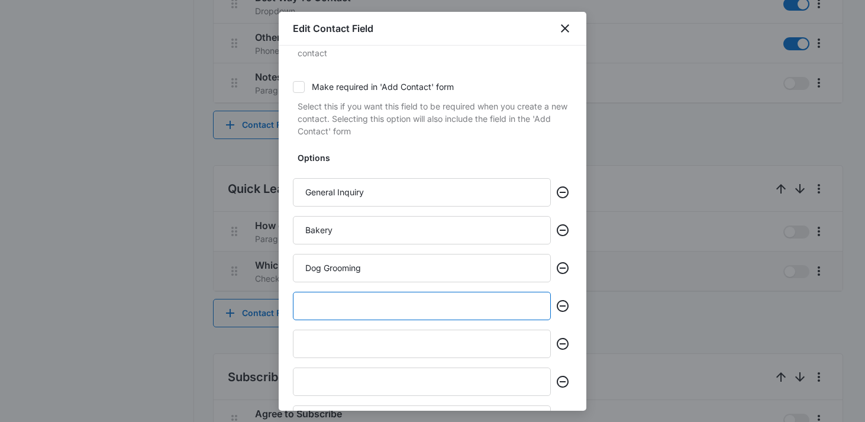
click at [343, 304] on input "text" at bounding box center [422, 306] width 258 height 28
paste input "Dog Training"
type input "Dog Training"
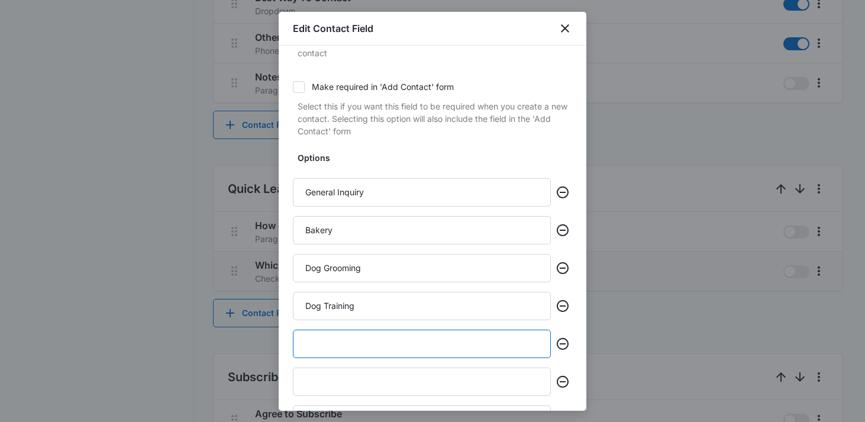
click at [367, 340] on input "text" at bounding box center [422, 344] width 258 height 28
paste input "Playground (Derry only)"
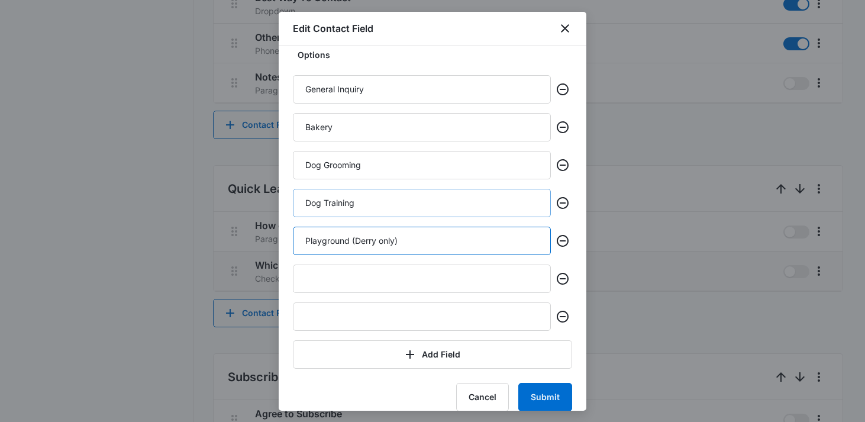
scroll to position [290, 0]
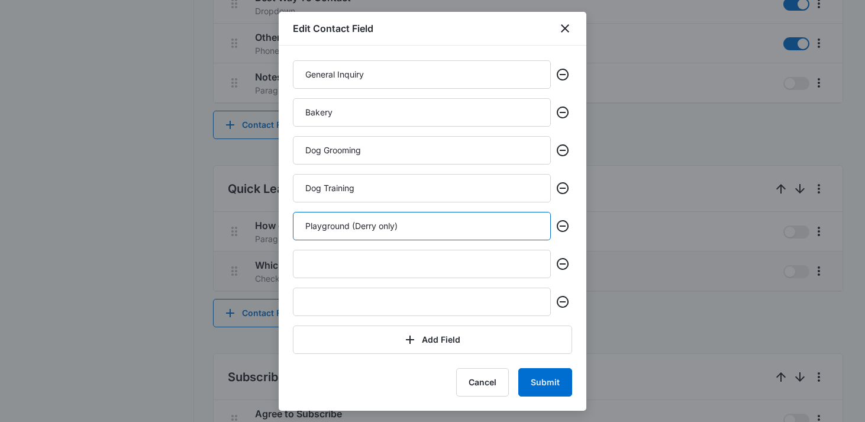
type input "Playground (Derry only)"
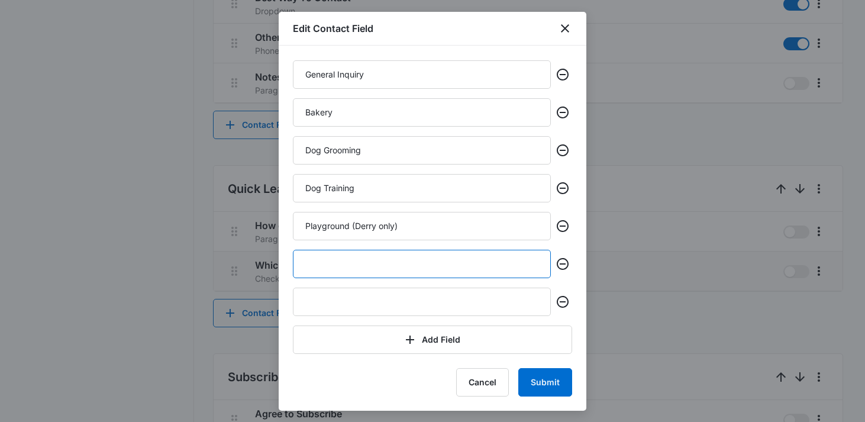
click at [388, 269] on input "text" at bounding box center [422, 264] width 258 height 28
paste input "Cat grooming (Derry only)"
type input "Cat grooming (Derry only)"
click at [305, 297] on input "text" at bounding box center [422, 302] width 258 height 28
paste input "Pool (Dover only)"
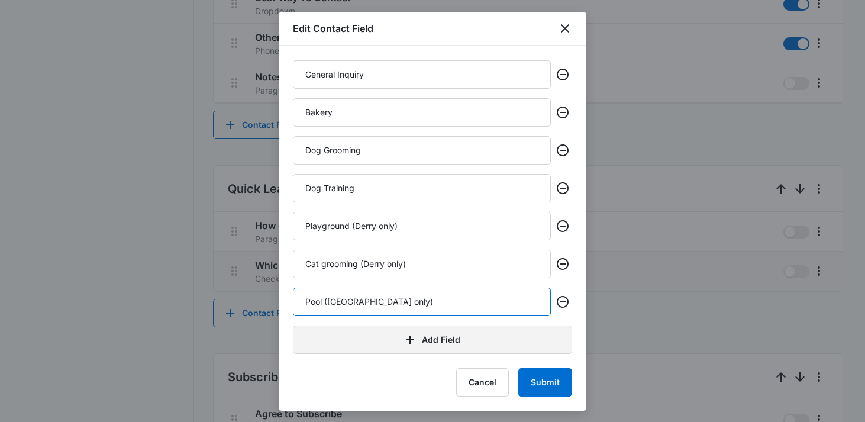
type input "Pool (Dover only)"
click at [331, 340] on button "Add Field" at bounding box center [432, 339] width 279 height 28
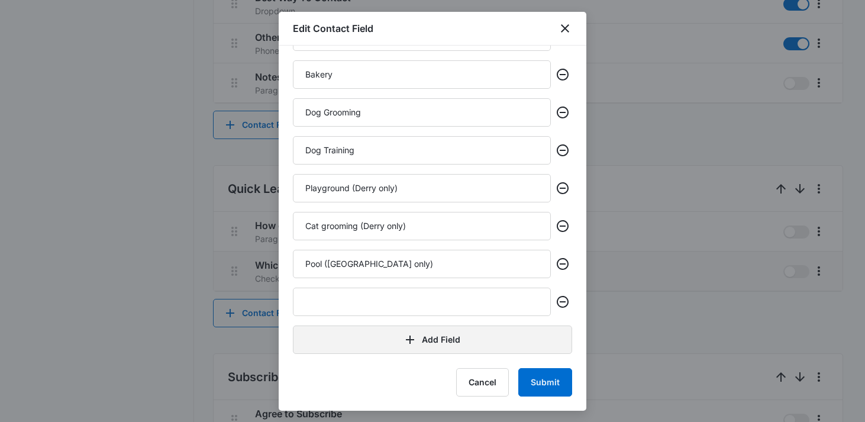
click at [332, 340] on button "Add Field" at bounding box center [432, 339] width 279 height 28
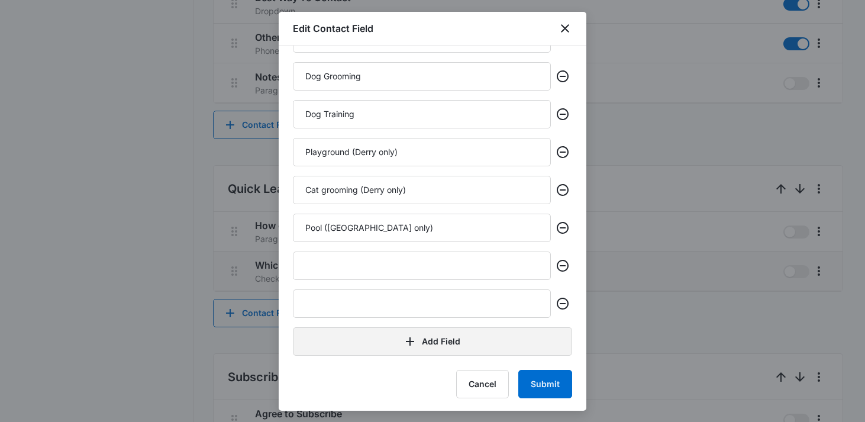
click at [332, 340] on button "Add Field" at bounding box center [432, 341] width 279 height 28
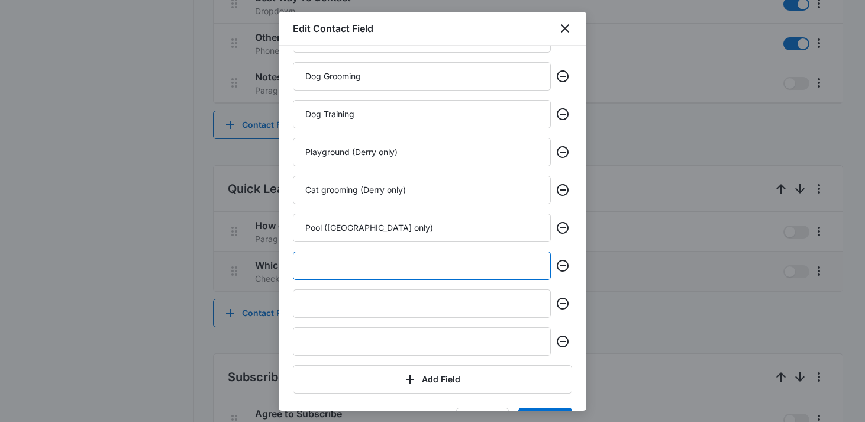
click at [344, 263] on input "text" at bounding box center [422, 265] width 258 height 28
paste input "Woof Wash"
type input "Woof Wash"
click at [350, 302] on input "text" at bounding box center [422, 303] width 258 height 28
paste input "Puppy Playtime"
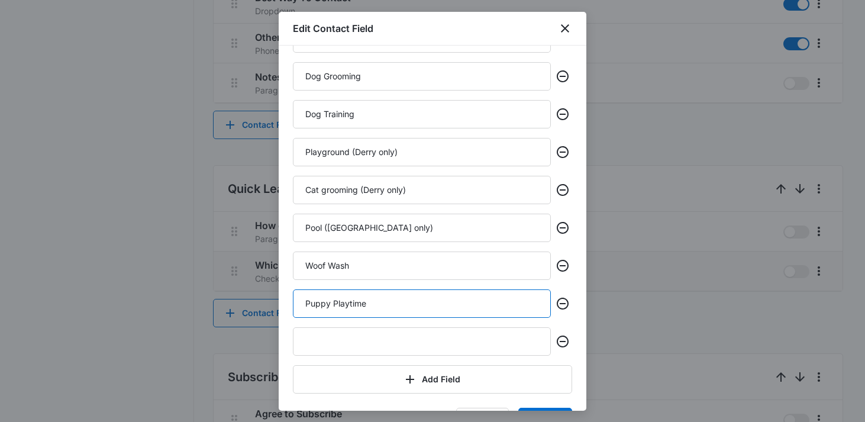
type input "Puppy Playtime"
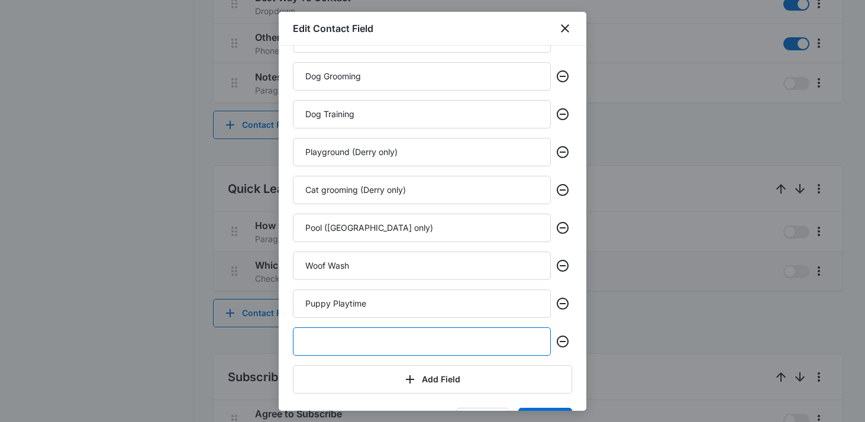
click at [368, 332] on input "text" at bounding box center [422, 341] width 258 height 28
paste input "Delivery"
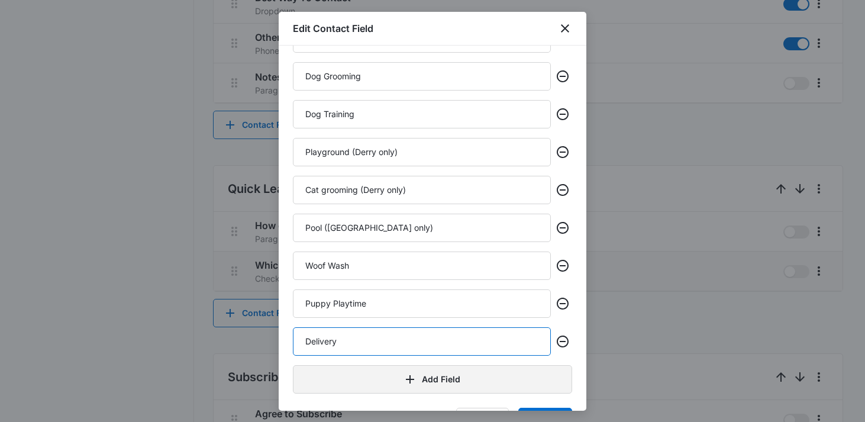
type input "Delivery"
click at [372, 380] on button "Add Field" at bounding box center [432, 379] width 279 height 28
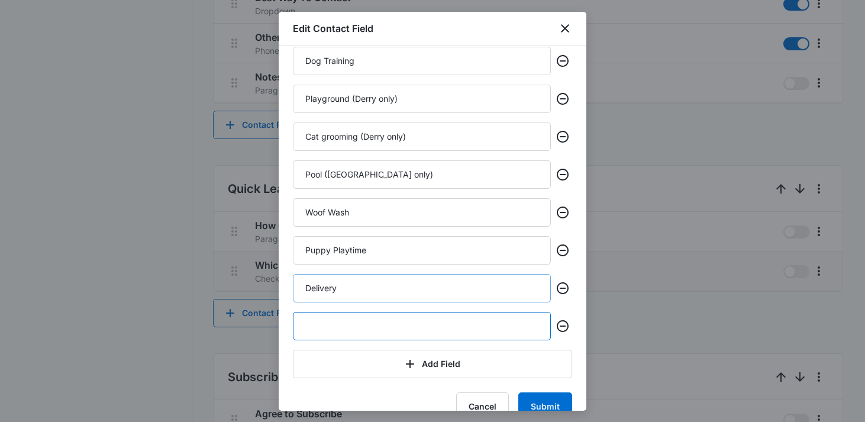
scroll to position [442, 0]
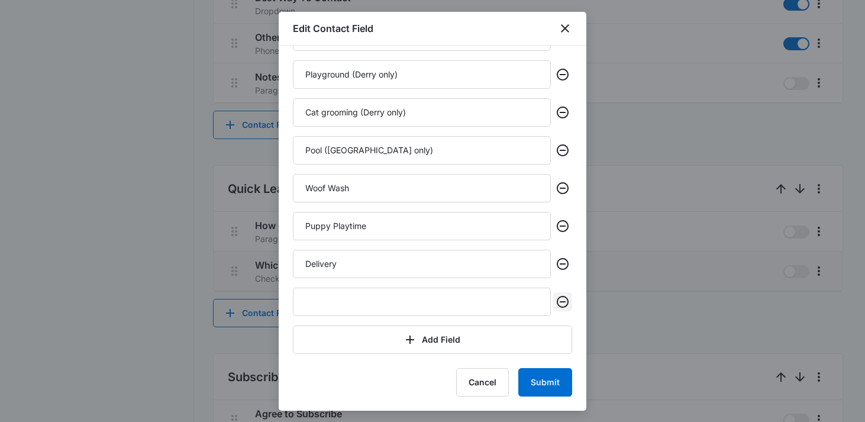
click at [565, 305] on icon "Remove" at bounding box center [562, 302] width 14 height 14
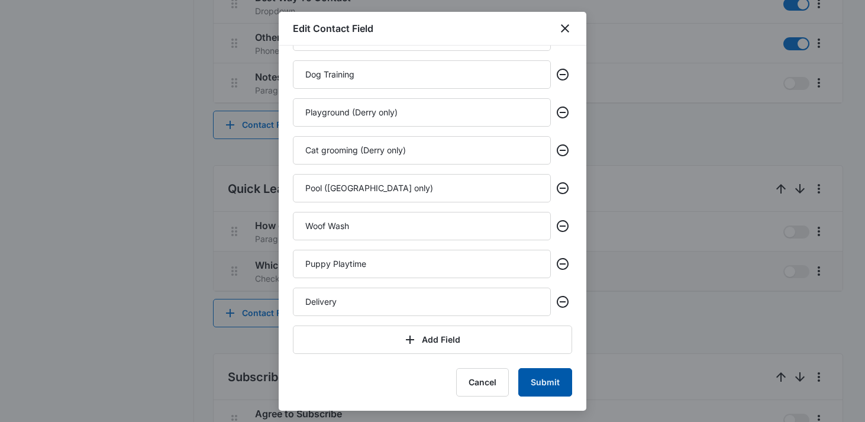
click at [536, 376] on button "Submit" at bounding box center [545, 382] width 54 height 28
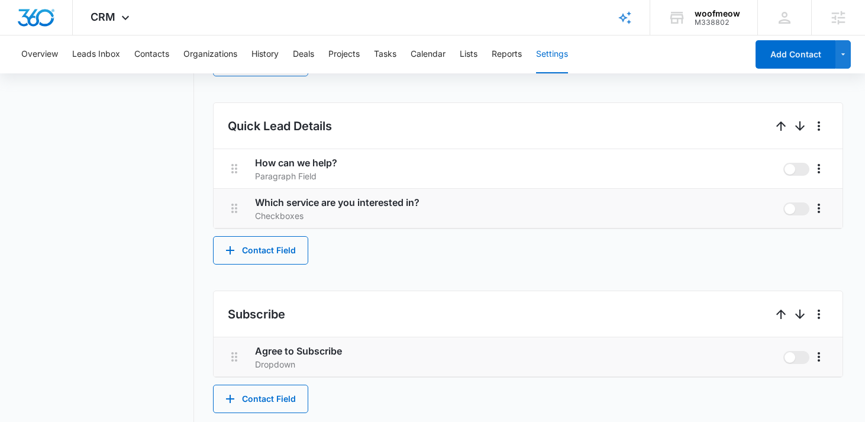
scroll to position [683, 0]
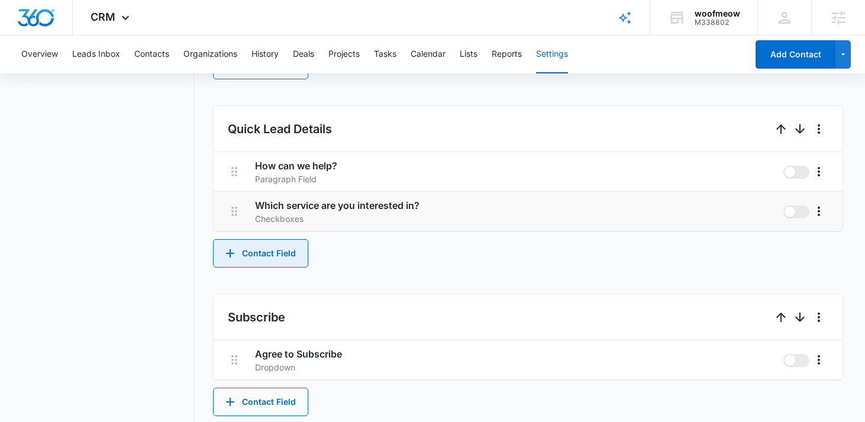
click at [299, 243] on button "Contact Field" at bounding box center [260, 253] width 95 height 28
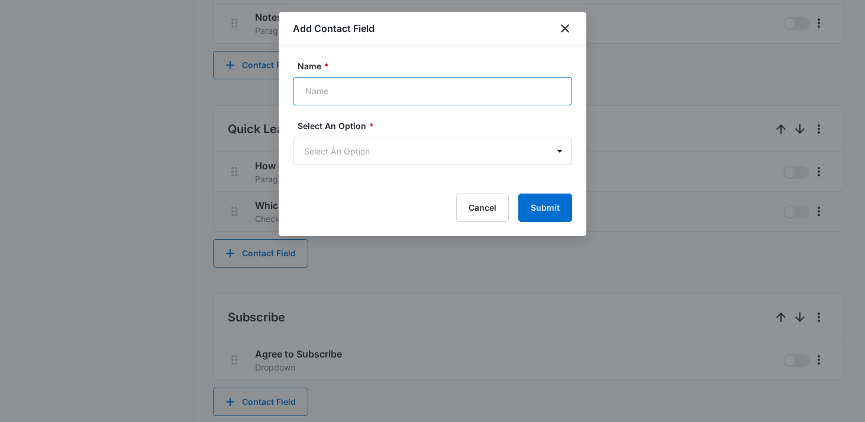
click at [476, 96] on input "Name *" at bounding box center [432, 91] width 279 height 28
type input "What Location Are You Interested In?"
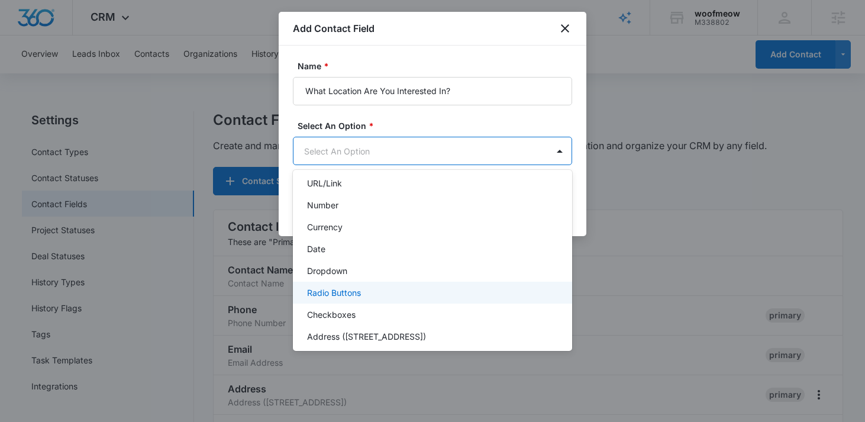
scroll to position [120, 0]
click at [335, 309] on p "Checkboxes" at bounding box center [331, 313] width 49 height 12
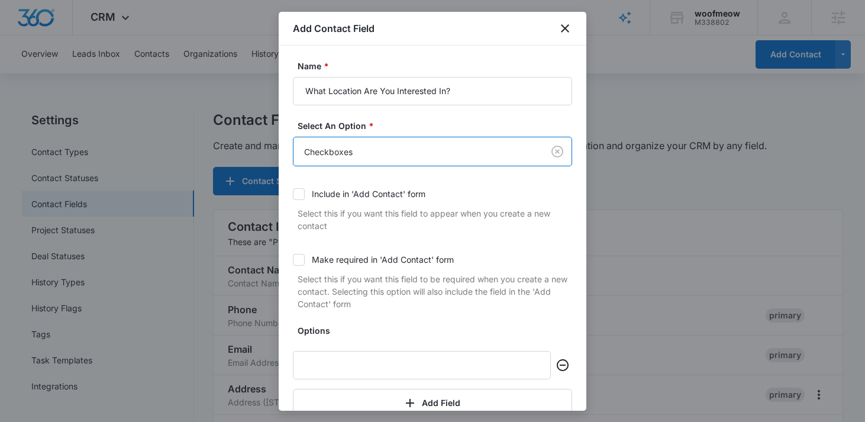
scroll to position [63, 0]
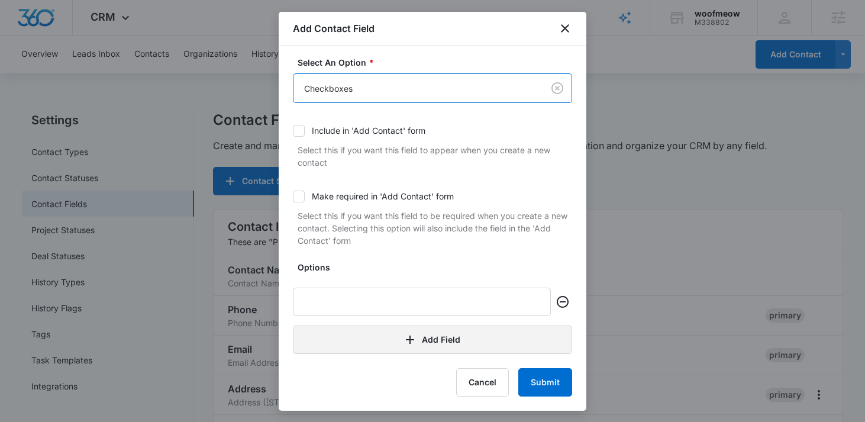
click at [373, 341] on button "Add Field" at bounding box center [432, 339] width 279 height 28
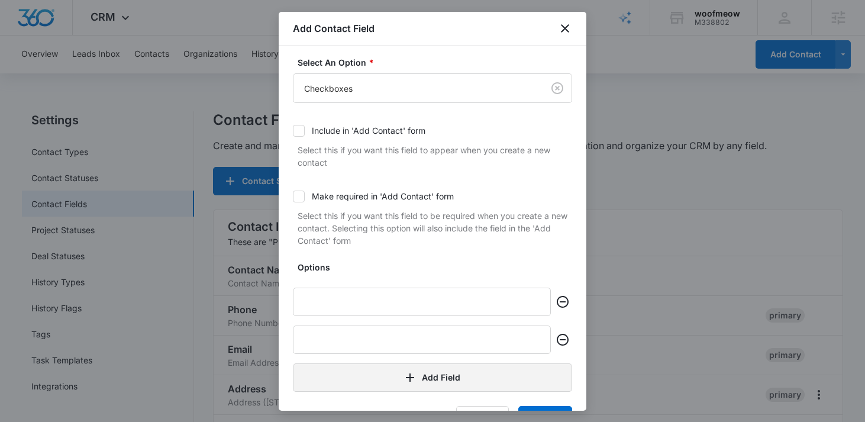
scroll to position [101, 0]
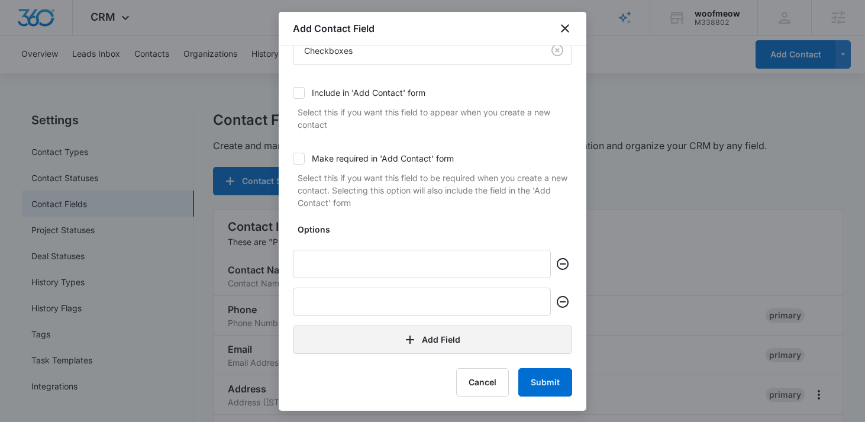
click at [376, 345] on button "Add Field" at bounding box center [432, 339] width 279 height 28
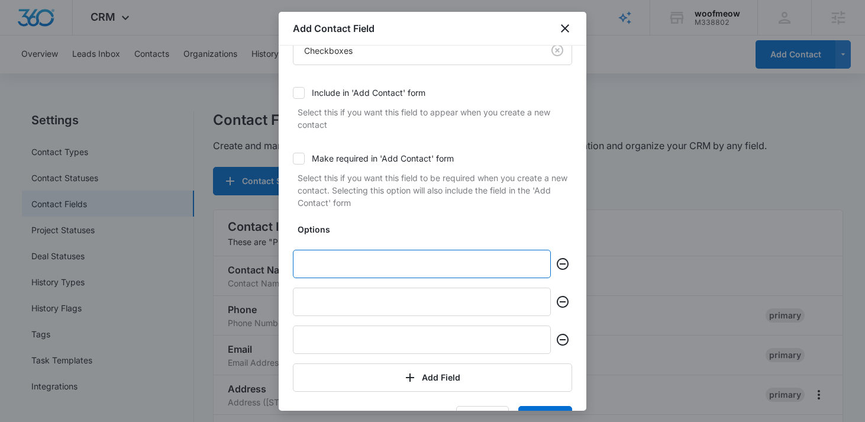
click at [393, 274] on input "text" at bounding box center [422, 264] width 258 height 28
type input "Dover"
click at [358, 301] on input "text" at bounding box center [422, 302] width 258 height 28
type input "S"
type input "Derry"
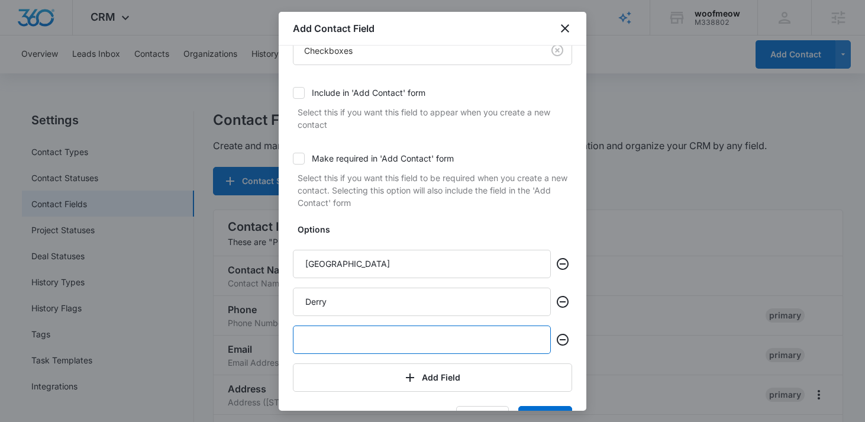
click at [330, 345] on input "text" at bounding box center [422, 339] width 258 height 28
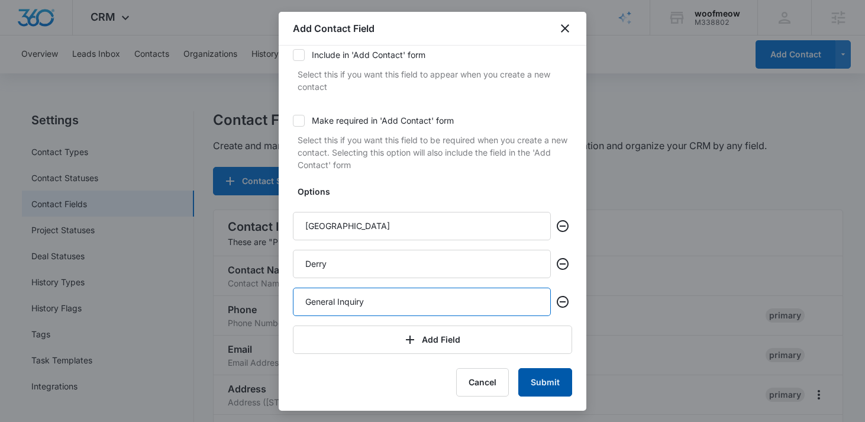
type input "General Inquiry"
click at [545, 388] on button "Submit" at bounding box center [545, 382] width 54 height 28
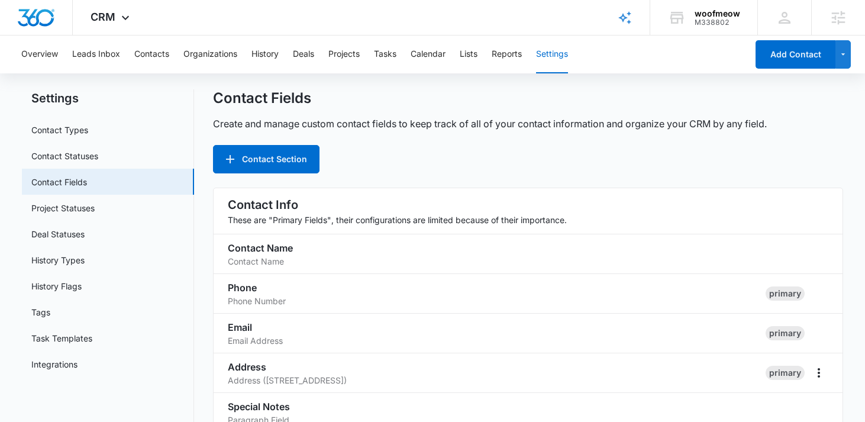
scroll to position [0, 0]
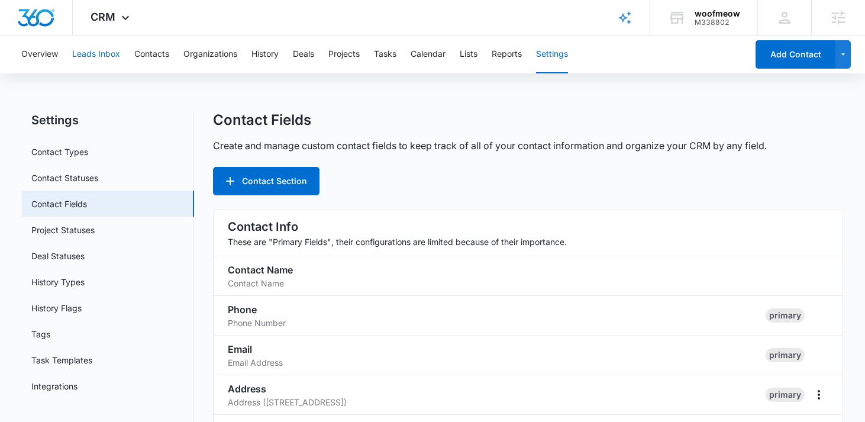
click at [98, 50] on button "Leads Inbox" at bounding box center [96, 54] width 48 height 38
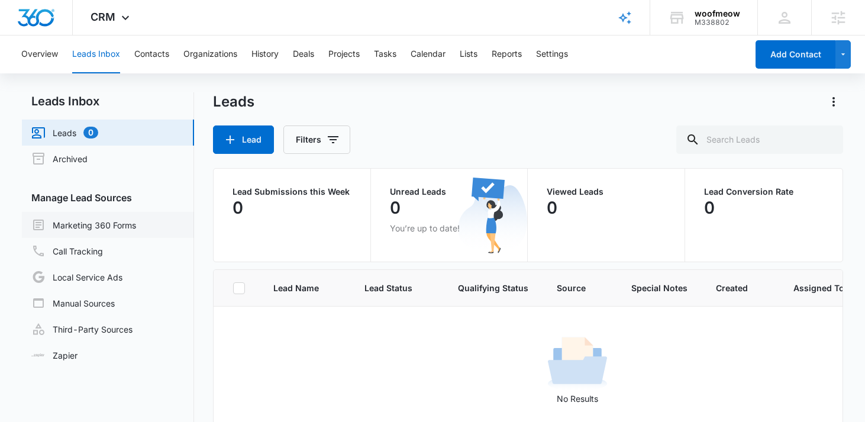
click at [136, 224] on link "Marketing 360 Forms" at bounding box center [83, 225] width 105 height 14
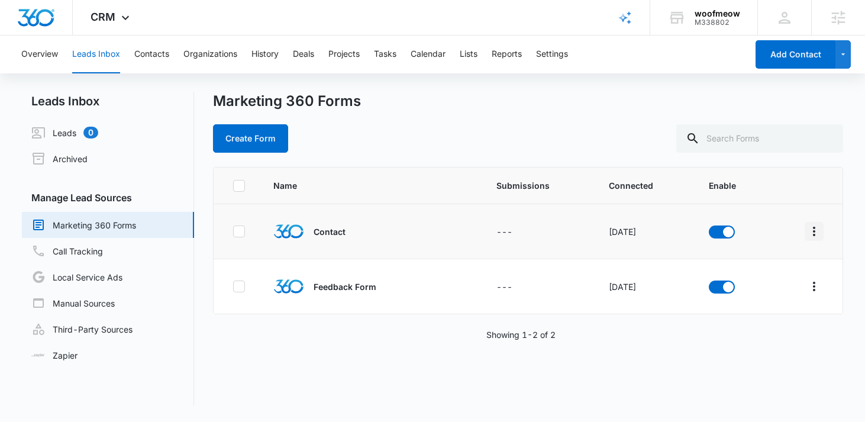
click at [822, 230] on button "Overflow Menu" at bounding box center [814, 231] width 19 height 19
click at [746, 305] on button "Field Mapping" at bounding box center [768, 300] width 109 height 18
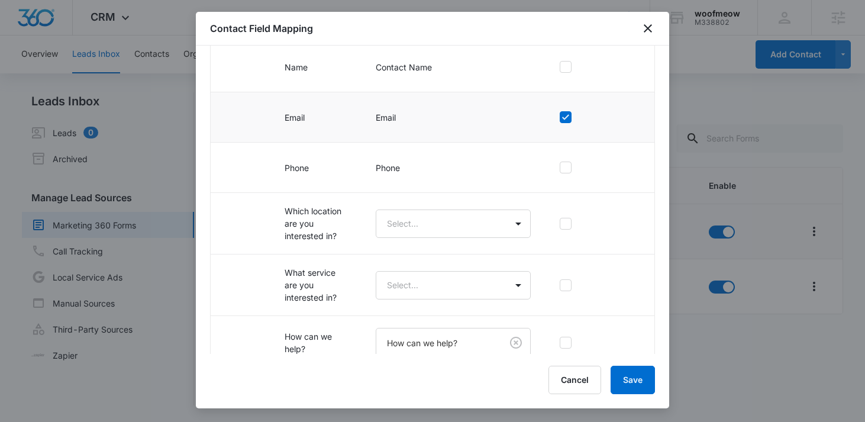
scroll to position [232, 0]
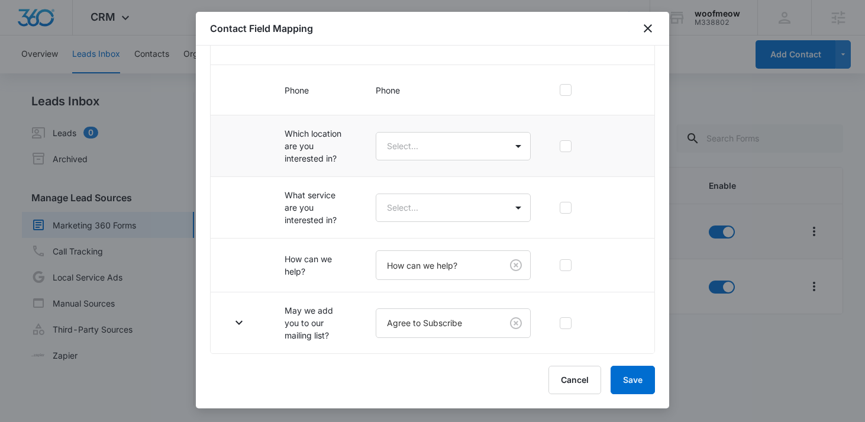
click at [434, 162] on td "Select..." at bounding box center [452, 146] width 183 height 62
click at [437, 148] on body "CRM Apps Reputation Forms CRM Email Social Content Ads Intelligence Files Brand…" at bounding box center [432, 211] width 865 height 422
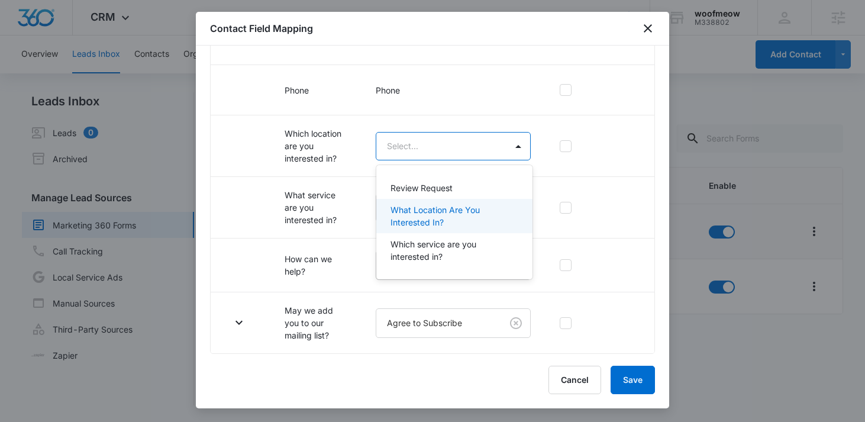
click at [452, 219] on p "What Location Are You Interested In?" at bounding box center [452, 216] width 125 height 25
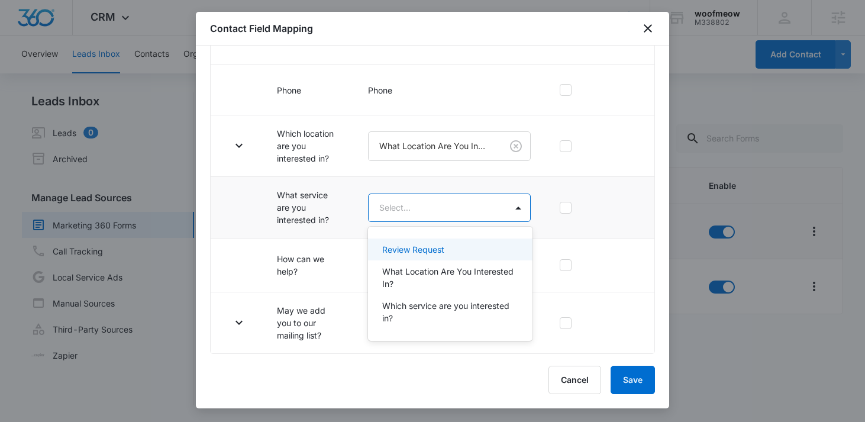
click at [424, 208] on body "CRM Apps Reputation Forms CRM Email Social Content Ads Intelligence Files Brand…" at bounding box center [432, 211] width 865 height 422
click at [238, 141] on div at bounding box center [432, 211] width 865 height 422
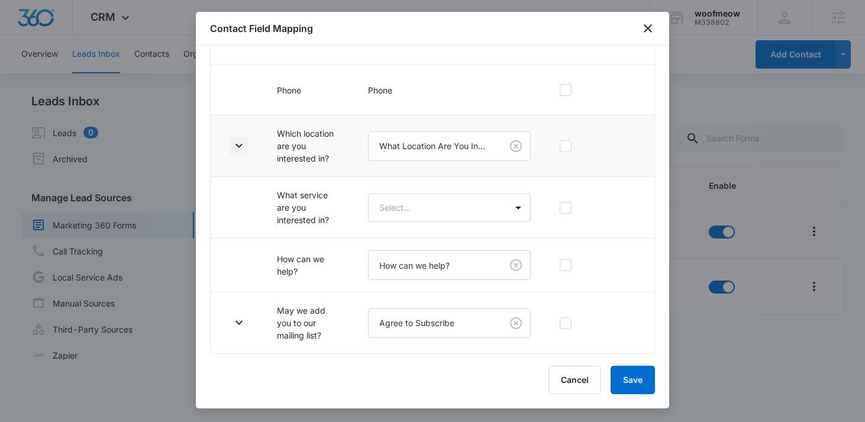
click at [244, 147] on icon "button" at bounding box center [239, 145] width 14 height 14
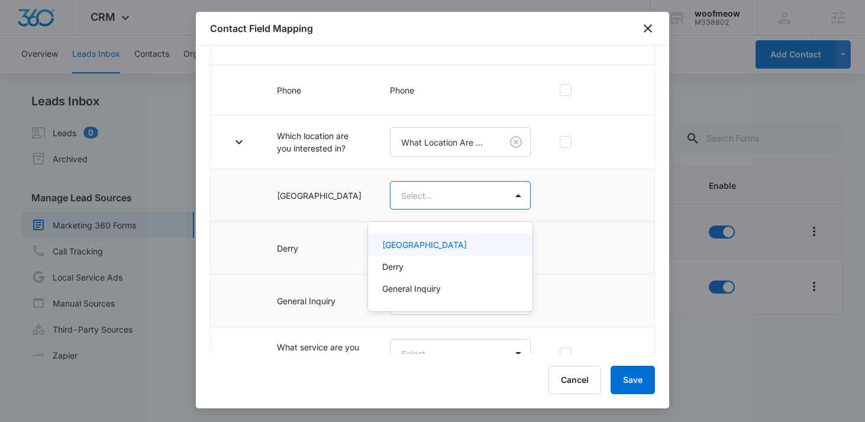
click at [460, 203] on body "CRM Apps Reputation Forms CRM Email Social Content Ads Intelligence Files Brand…" at bounding box center [432, 211] width 865 height 422
click at [448, 246] on div "Dover" at bounding box center [449, 244] width 134 height 12
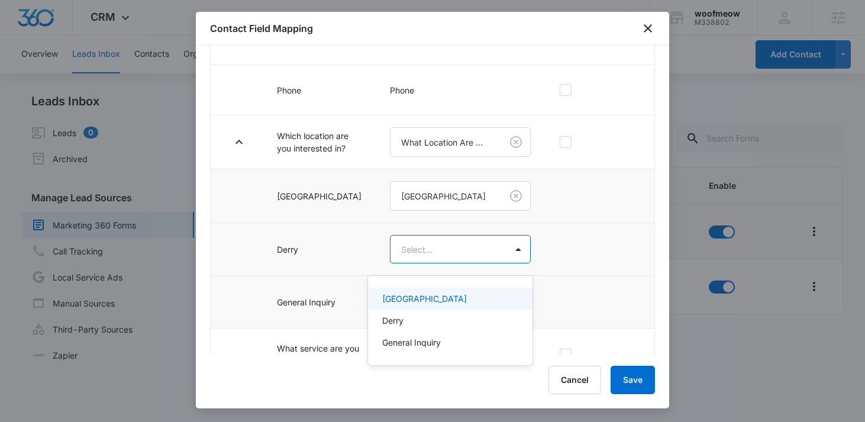
click at [439, 256] on body "CRM Apps Reputation Forms CRM Email Social Content Ads Intelligence Files Brand…" at bounding box center [432, 211] width 865 height 422
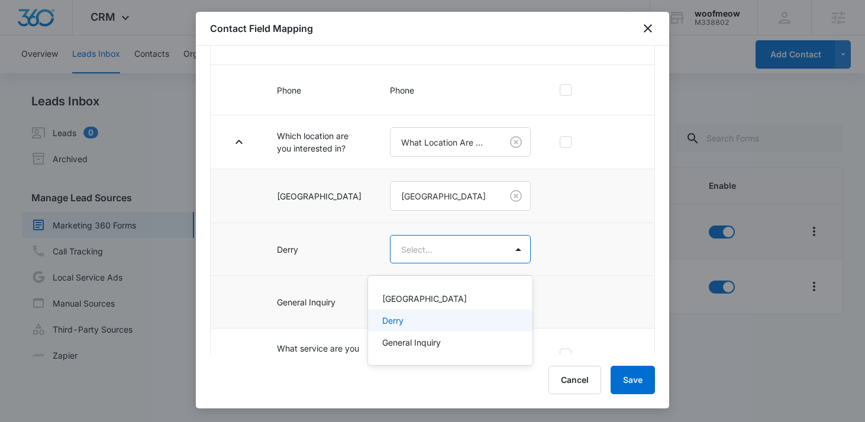
click at [412, 318] on div "Derry" at bounding box center [449, 320] width 134 height 12
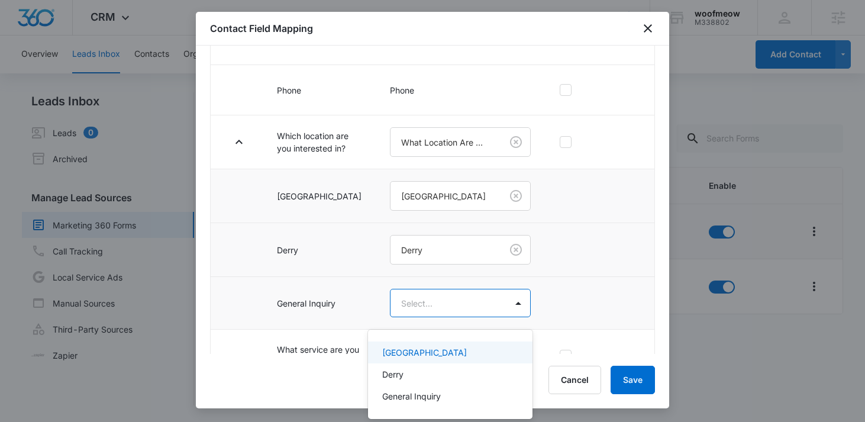
click at [418, 318] on body "CRM Apps Reputation Forms CRM Email Social Content Ads Intelligence Files Brand…" at bounding box center [432, 211] width 865 height 422
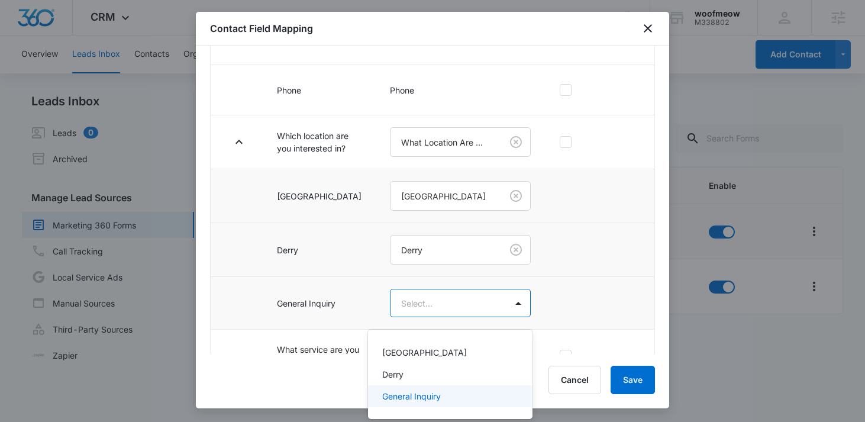
click at [402, 392] on p "General Inquiry" at bounding box center [411, 396] width 59 height 12
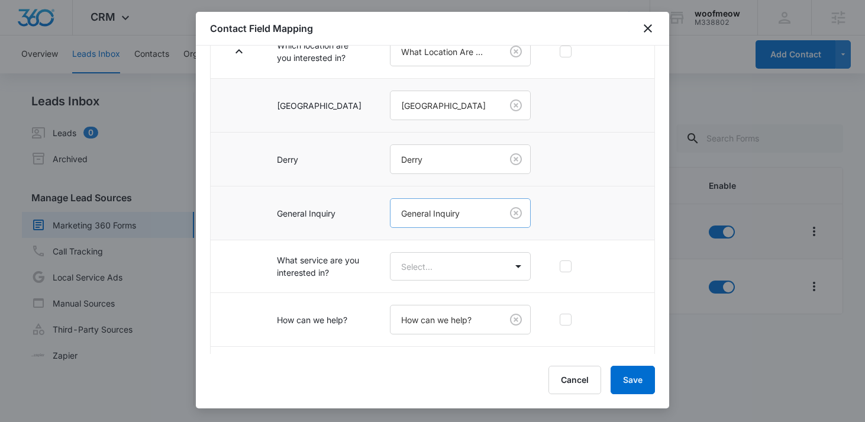
scroll to position [394, 0]
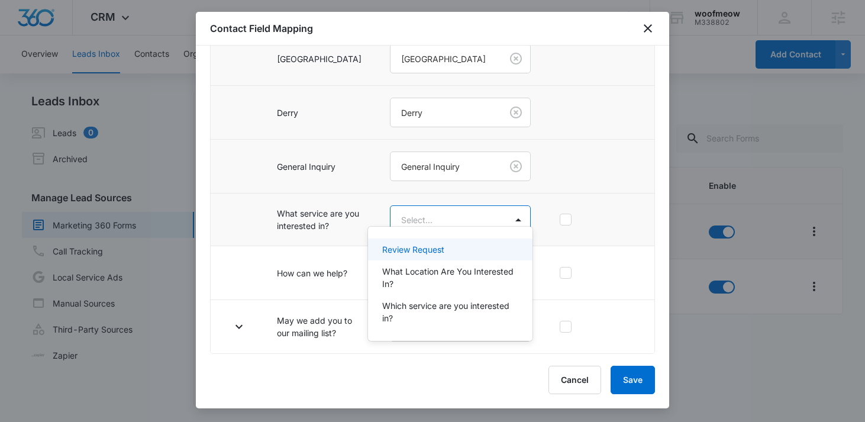
click at [427, 207] on body "CRM Apps Reputation Forms CRM Email Social Content Ads Intelligence Files Brand…" at bounding box center [432, 211] width 865 height 422
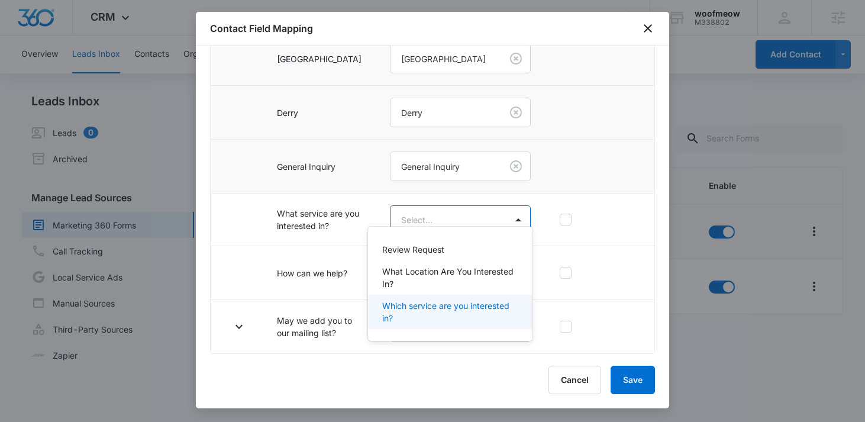
click at [432, 312] on p "Which service are you interested in?" at bounding box center [449, 311] width 134 height 25
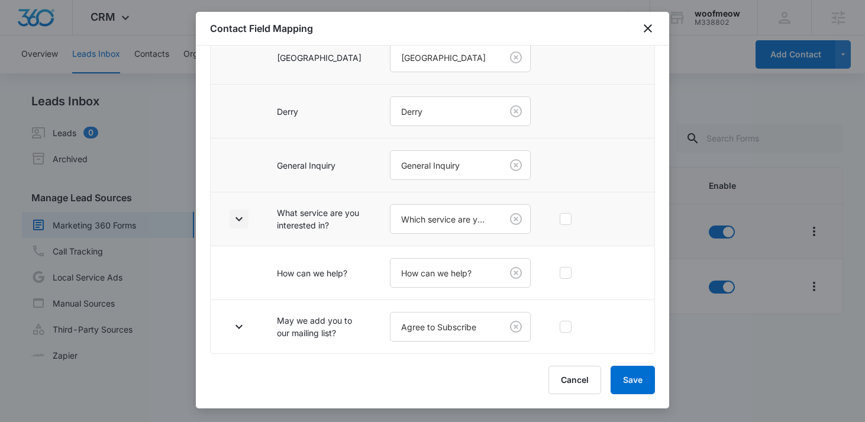
click at [246, 212] on icon "button" at bounding box center [239, 219] width 14 height 14
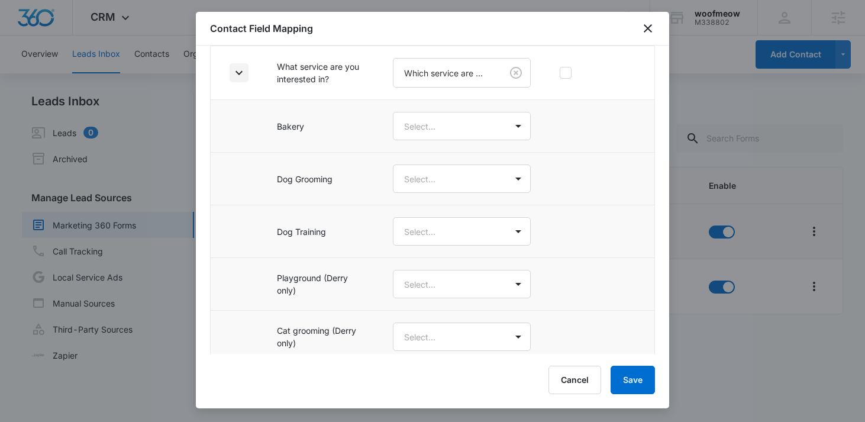
scroll to position [518, 0]
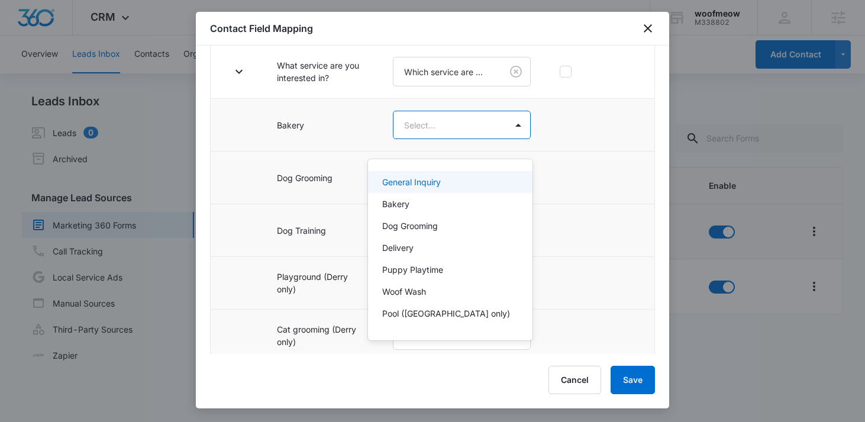
click at [427, 144] on body "CRM Apps Reputation Forms CRM Email Social Content Ads Intelligence Files Brand…" at bounding box center [432, 211] width 865 height 422
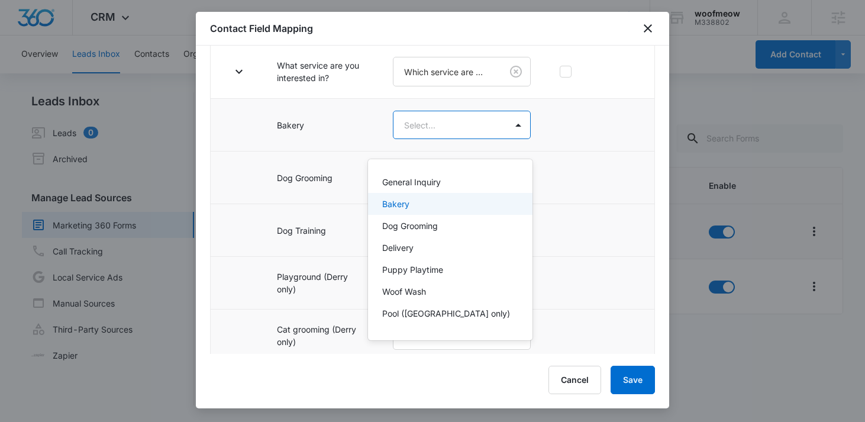
click at [411, 203] on div "Bakery" at bounding box center [449, 204] width 134 height 12
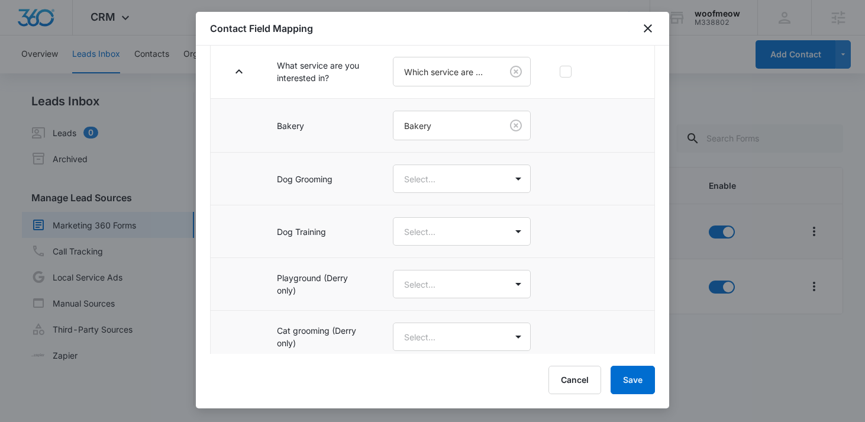
click at [411, 203] on body "CRM Apps Reputation Forms CRM Email Social Content Ads Intelligence Files Brand…" at bounding box center [432, 211] width 865 height 422
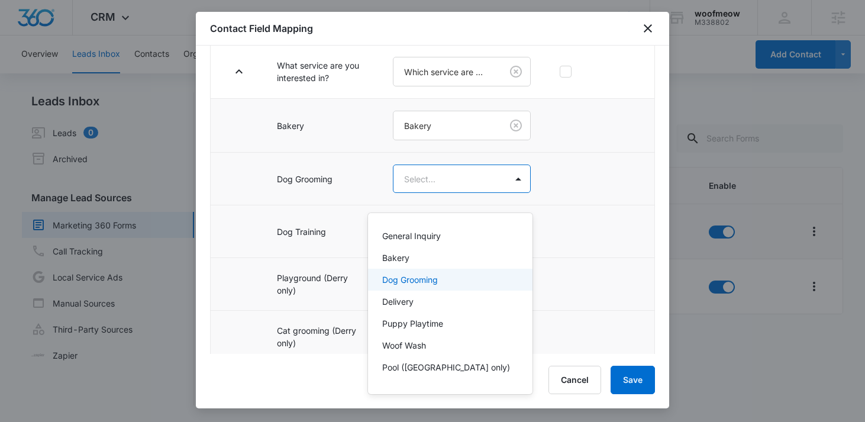
click at [398, 282] on p "Dog Grooming" at bounding box center [410, 279] width 56 height 12
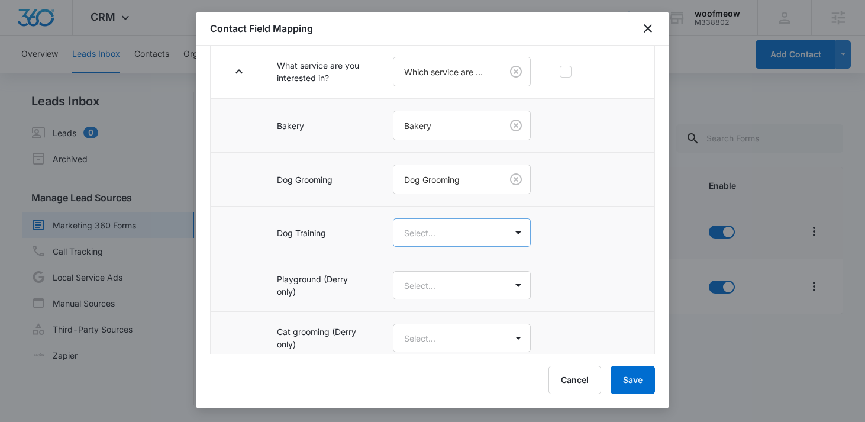
click at [412, 255] on body "CRM Apps Reputation Forms CRM Email Social Content Ads Intelligence Files Brand…" at bounding box center [432, 211] width 865 height 422
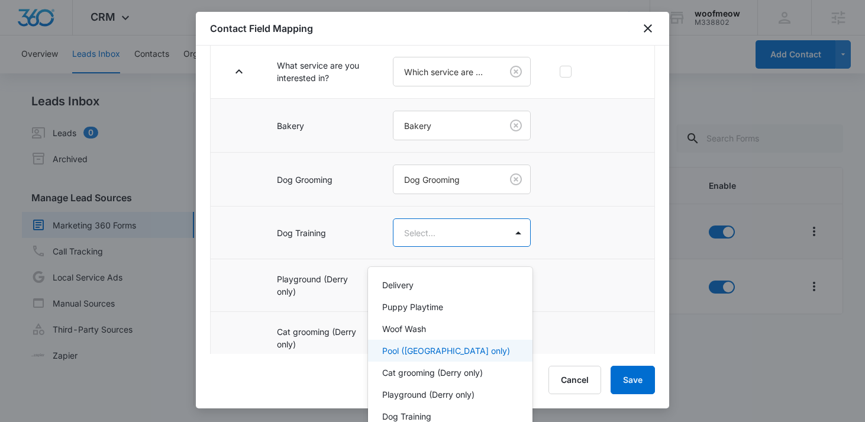
scroll to position [73, 0]
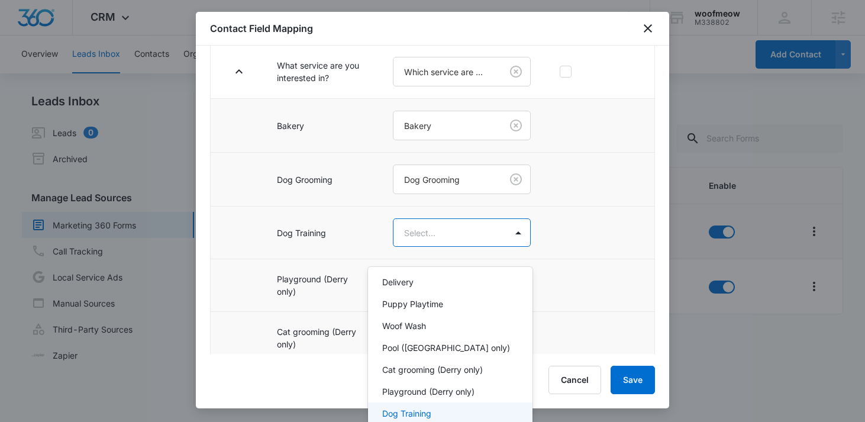
click at [403, 412] on p "Dog Training" at bounding box center [406, 413] width 49 height 12
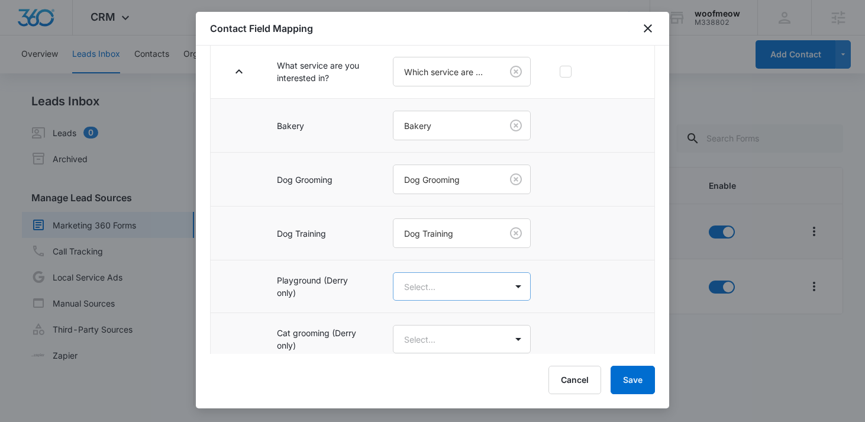
click at [432, 294] on body "CRM Apps Reputation Forms CRM Email Social Content Ads Intelligence Files Brand…" at bounding box center [432, 211] width 865 height 422
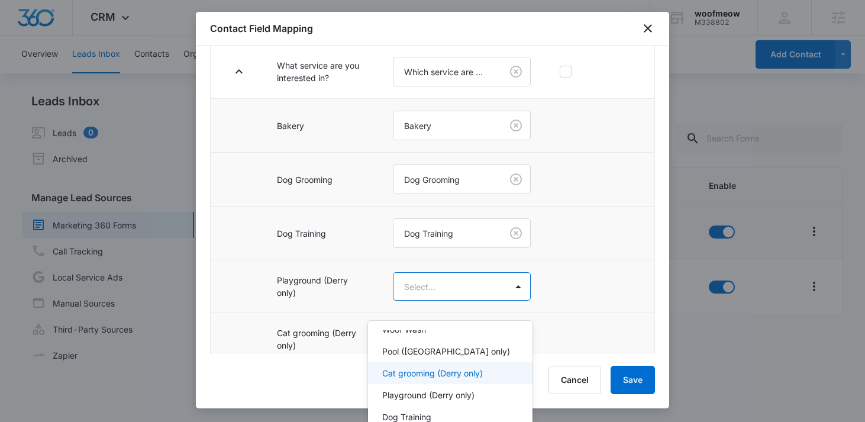
scroll to position [127, 0]
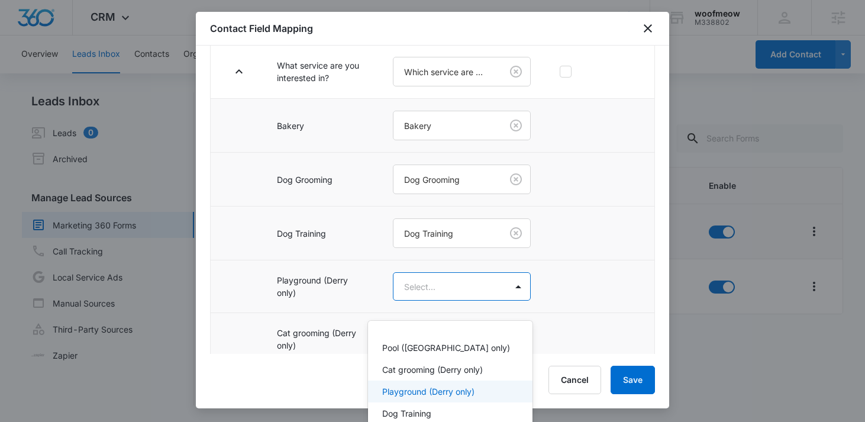
click at [420, 391] on p "Playground (Derry only)" at bounding box center [428, 391] width 92 height 12
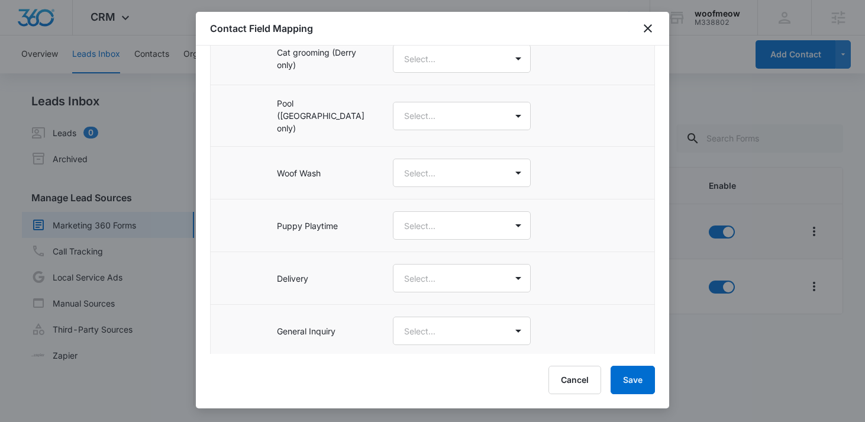
scroll to position [800, 0]
click at [425, 78] on body "CRM Apps Reputation Forms CRM Email Social Content Ads Intelligence Files Brand…" at bounding box center [432, 211] width 865 height 422
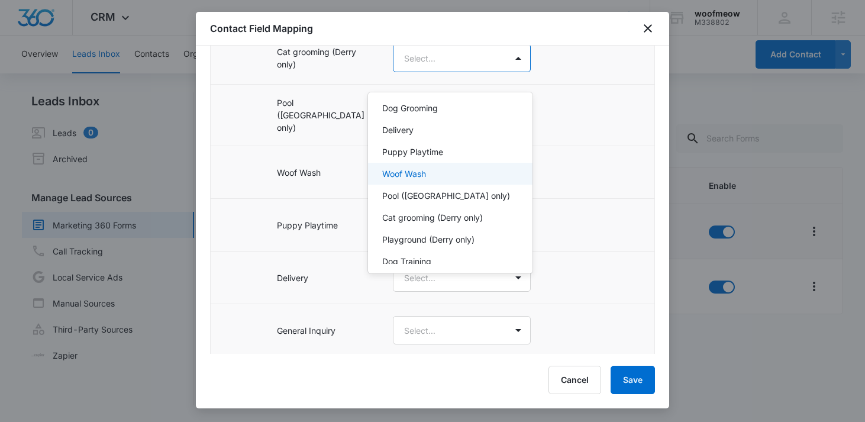
scroll to position [59, 0]
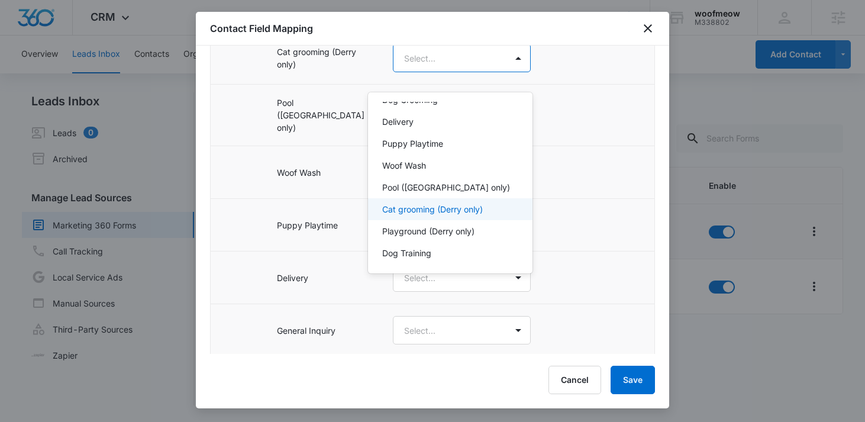
click at [415, 210] on p "Cat grooming (Derry only)" at bounding box center [432, 209] width 101 height 12
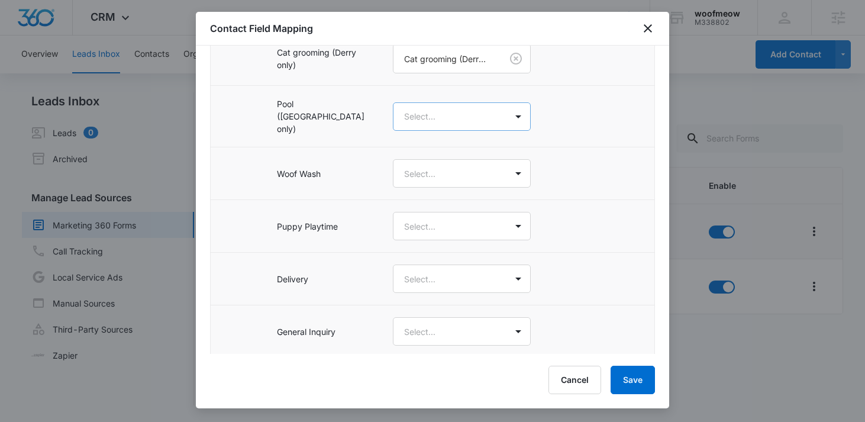
click at [427, 131] on body "CRM Apps Reputation Forms CRM Email Social Content Ads Intelligence Files Brand…" at bounding box center [432, 211] width 865 height 422
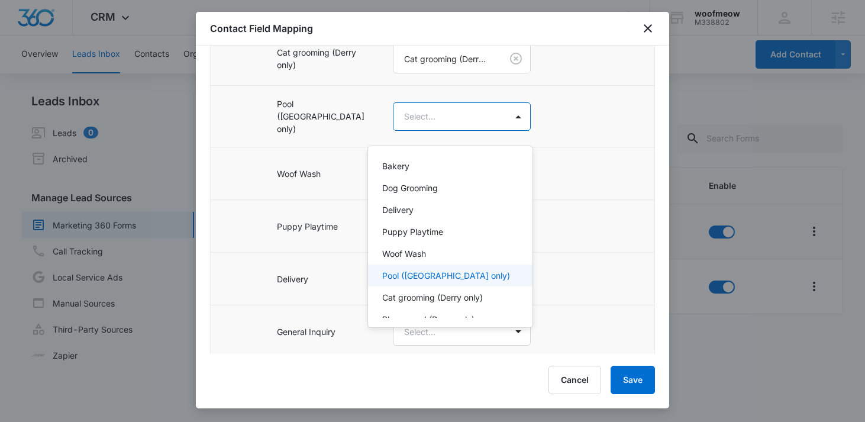
scroll to position [27, 0]
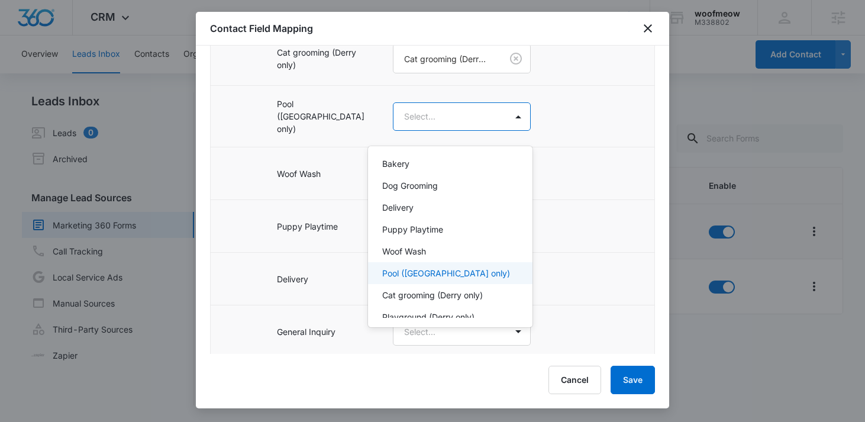
click at [409, 276] on p "Pool (Dover only)" at bounding box center [446, 273] width 128 height 12
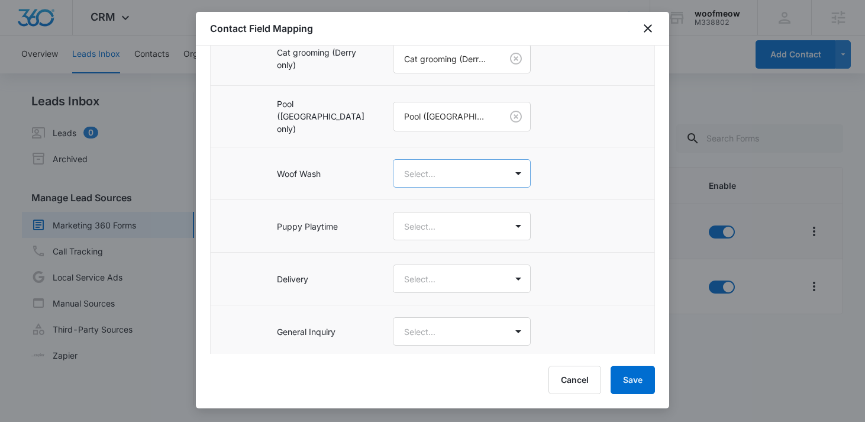
click at [435, 186] on body "CRM Apps Reputation Forms CRM Email Social Content Ads Intelligence Files Brand…" at bounding box center [432, 211] width 865 height 422
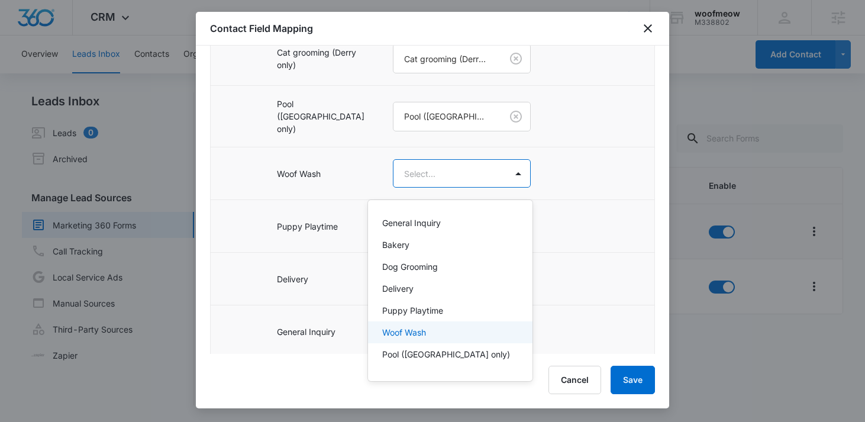
click at [406, 331] on p "Woof Wash" at bounding box center [404, 332] width 44 height 12
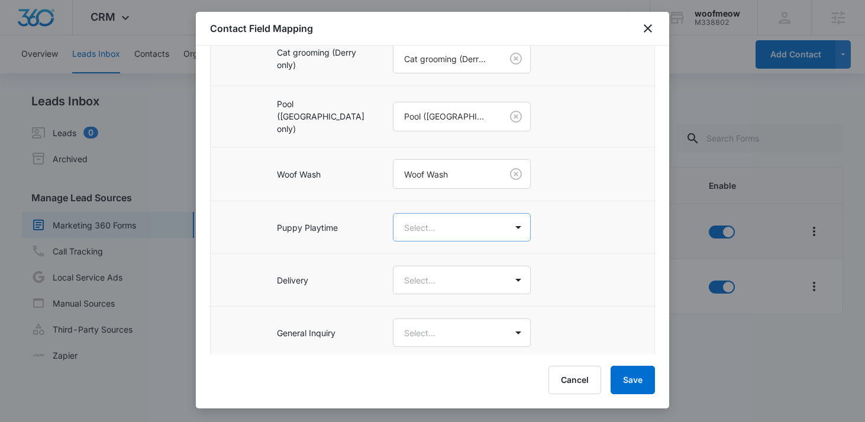
click at [434, 232] on body "CRM Apps Reputation Forms CRM Email Social Content Ads Intelligence Files Brand…" at bounding box center [432, 211] width 865 height 422
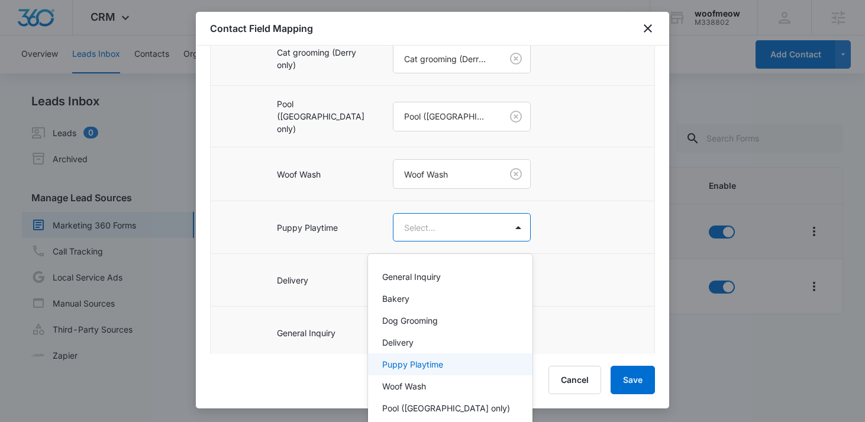
click at [414, 361] on p "Puppy Playtime" at bounding box center [412, 364] width 61 height 12
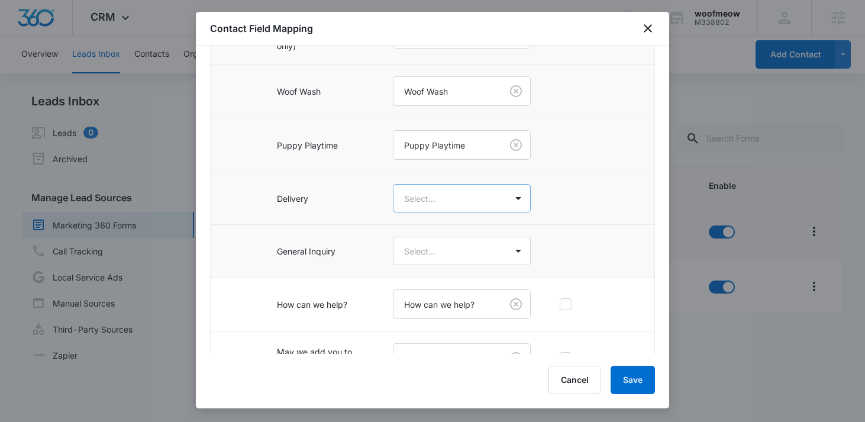
scroll to position [886, 0]
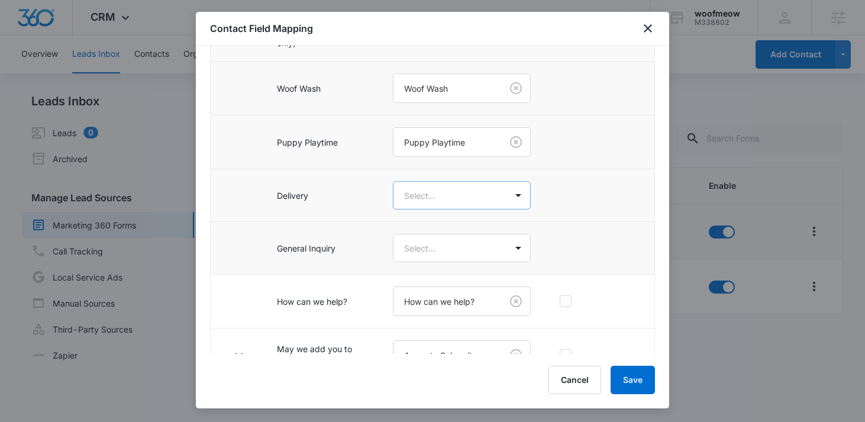
click at [463, 212] on body "CRM Apps Reputation Forms CRM Email Social Content Ads Intelligence Files Brand…" at bounding box center [432, 211] width 865 height 422
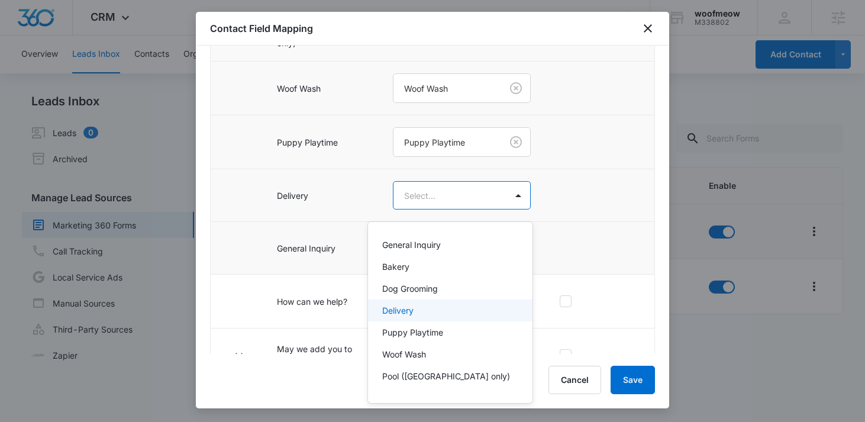
click at [431, 307] on div "Delivery" at bounding box center [449, 310] width 134 height 12
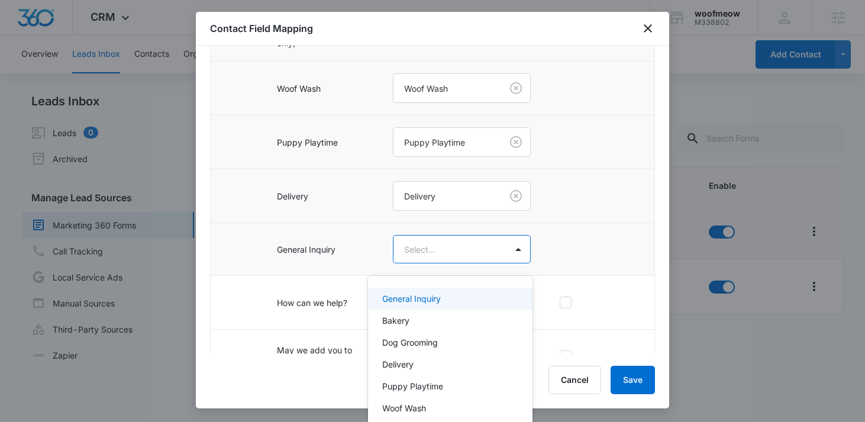
click at [440, 260] on body "CRM Apps Reputation Forms CRM Email Social Content Ads Intelligence Files Brand…" at bounding box center [432, 211] width 865 height 422
click at [435, 301] on p "General Inquiry" at bounding box center [411, 298] width 59 height 12
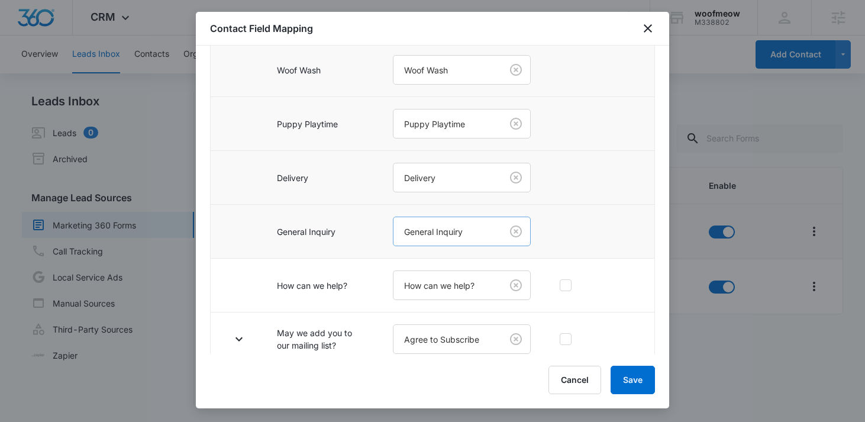
scroll to position [932, 0]
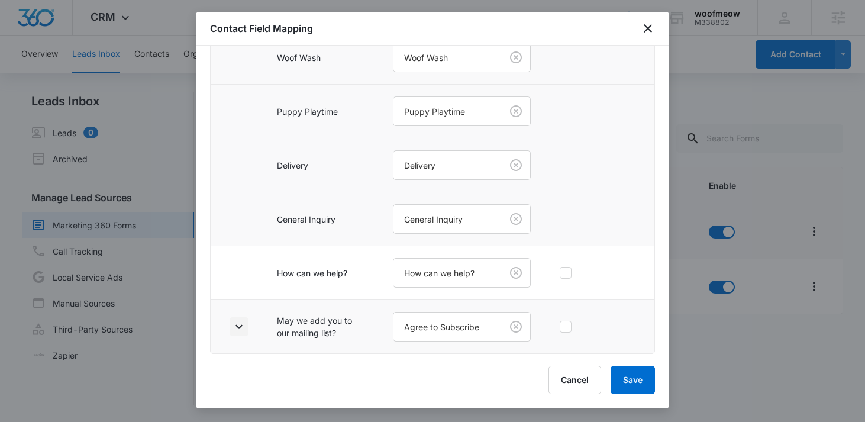
click at [240, 324] on icon "button" at bounding box center [239, 326] width 14 height 14
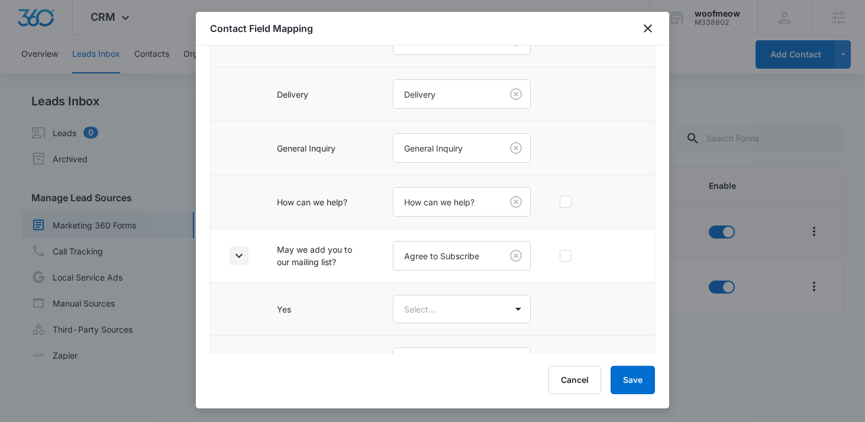
scroll to position [1038, 0]
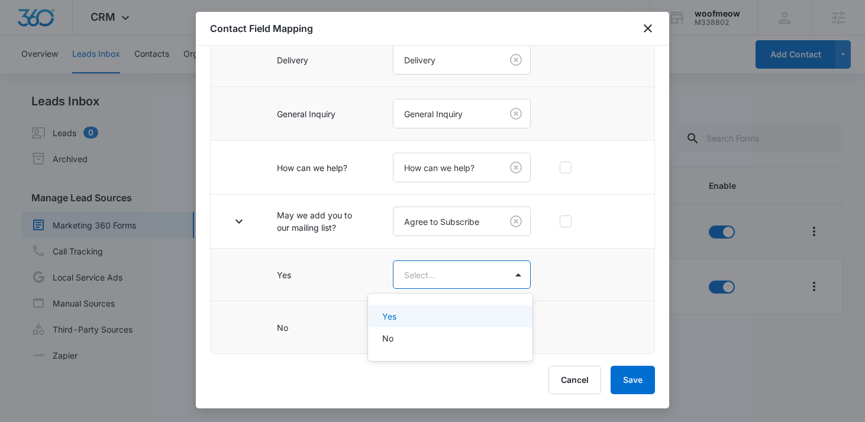
click at [392, 276] on body "CRM Apps Reputation Forms CRM Email Social Content Ads Intelligence Files Brand…" at bounding box center [432, 211] width 865 height 422
click at [393, 313] on p "Yes" at bounding box center [389, 316] width 14 height 12
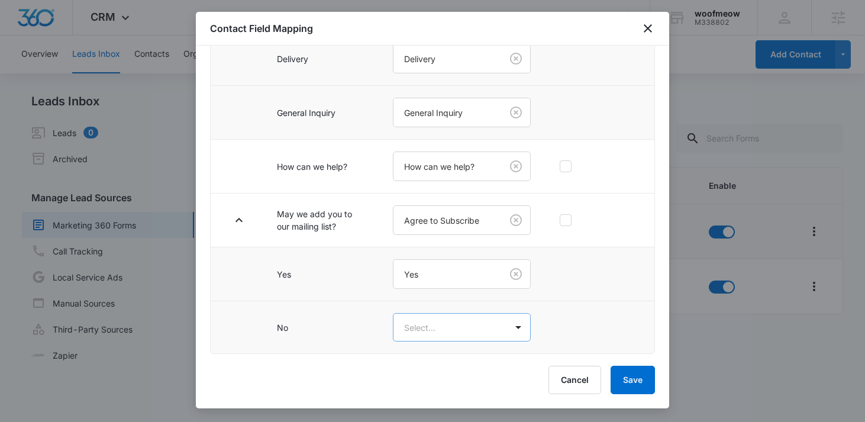
click at [398, 324] on body "CRM Apps Reputation Forms CRM Email Social Content Ads Intelligence Files Brand…" at bounding box center [432, 211] width 865 height 422
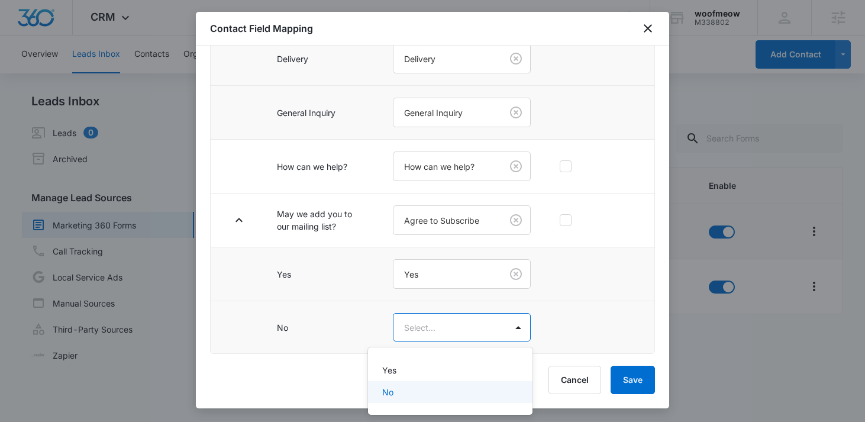
click at [414, 387] on div "No" at bounding box center [449, 392] width 134 height 12
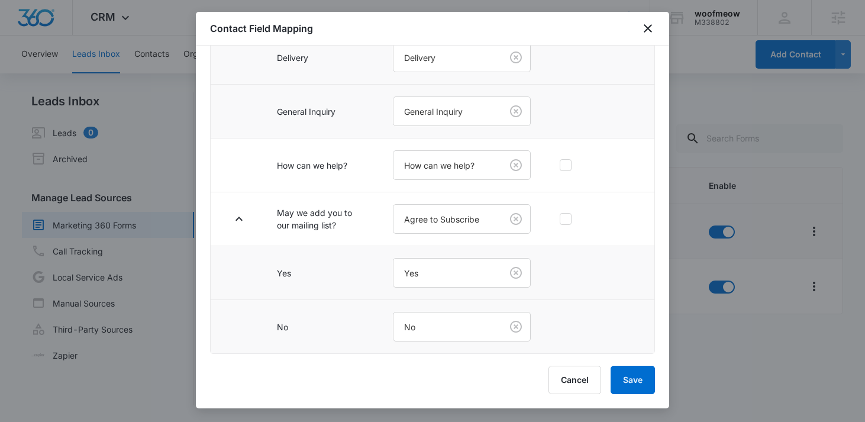
click at [549, 280] on td at bounding box center [599, 273] width 109 height 54
click at [632, 374] on button "Save" at bounding box center [633, 380] width 44 height 28
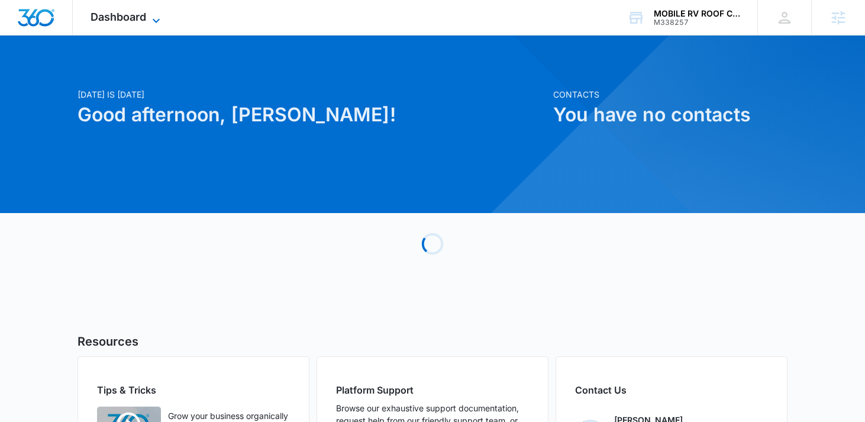
click at [121, 12] on span "Dashboard" at bounding box center [119, 17] width 56 height 12
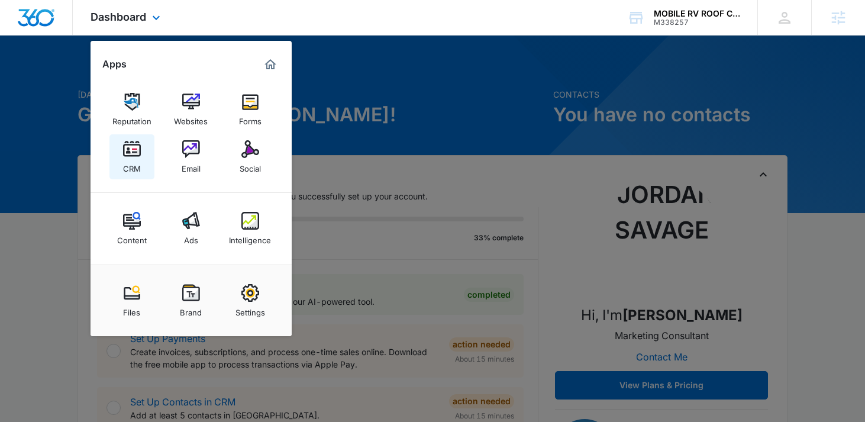
click at [119, 153] on link "CRM" at bounding box center [131, 156] width 45 height 45
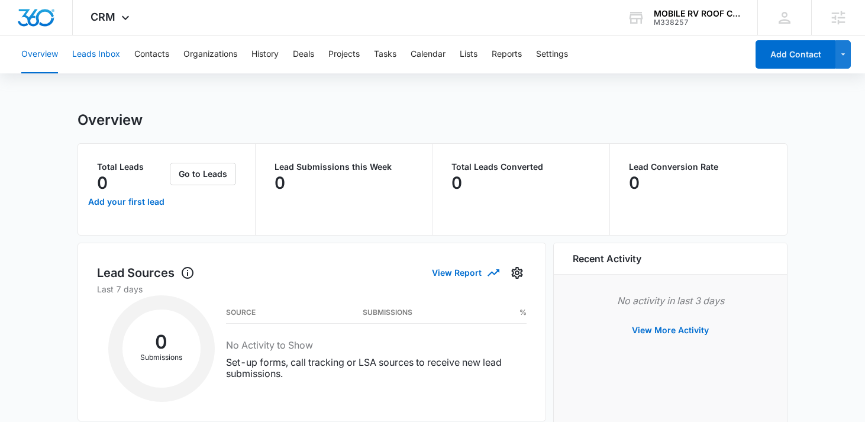
click at [104, 57] on button "Leads Inbox" at bounding box center [96, 54] width 48 height 38
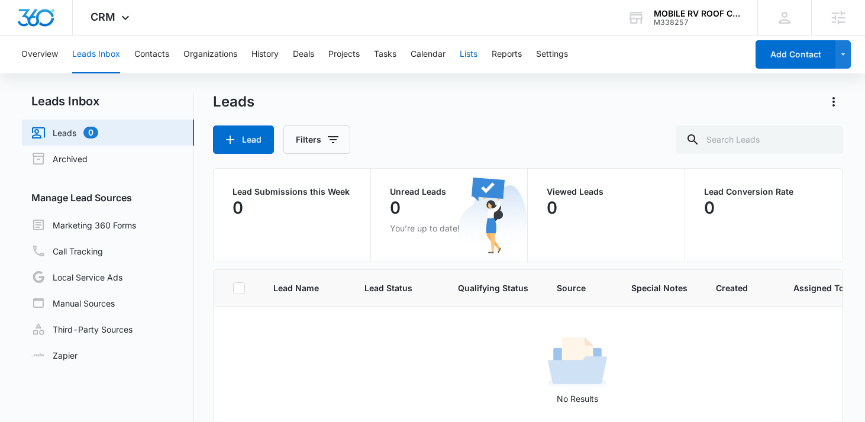
click at [474, 54] on button "Lists" at bounding box center [469, 54] width 18 height 38
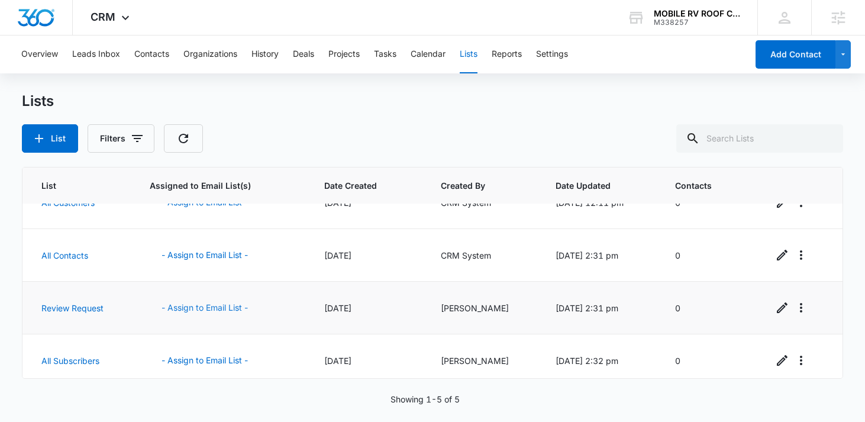
scroll to position [78, 0]
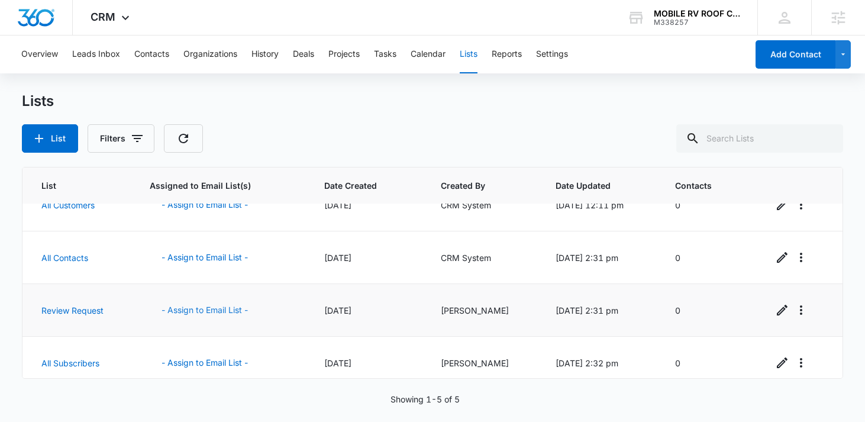
click at [196, 309] on button "- Assign to Email List -" at bounding box center [205, 310] width 110 height 28
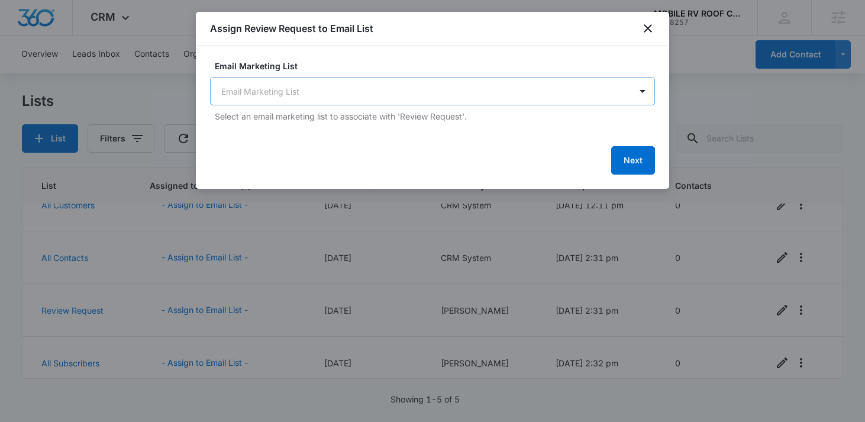
click at [451, 96] on body "CRM Apps Reputation Websites Forms CRM Email Social Content Ads Intelligence Fi…" at bounding box center [432, 211] width 865 height 422
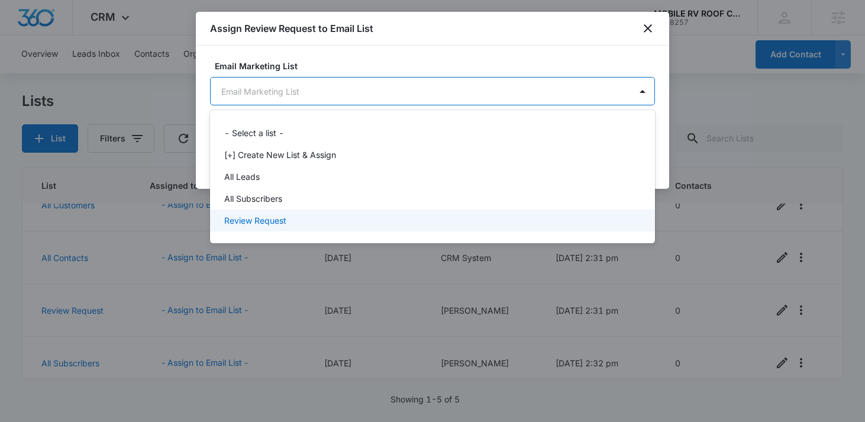
click at [297, 211] on div "Review Request" at bounding box center [432, 220] width 445 height 22
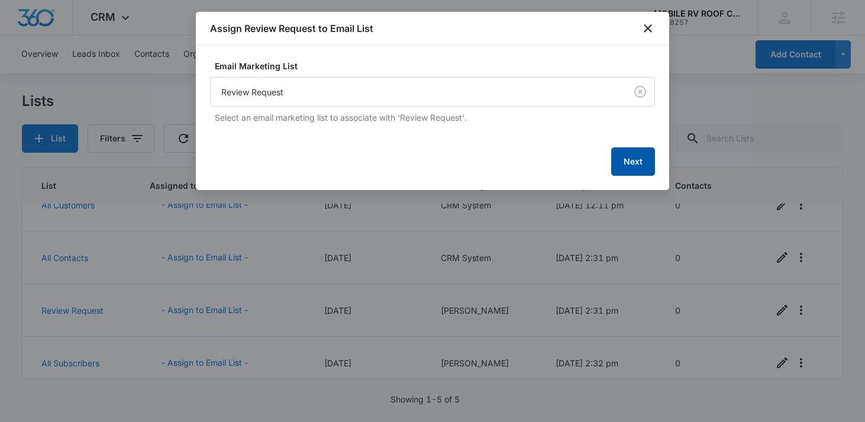
click at [632, 159] on button "Next" at bounding box center [633, 161] width 44 height 28
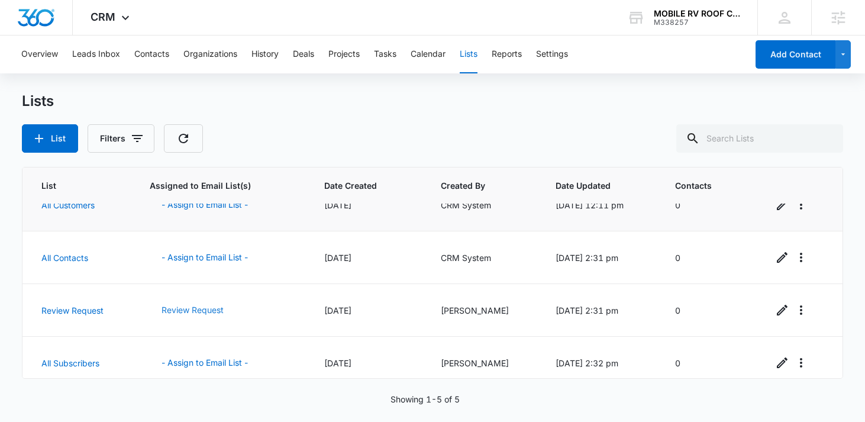
scroll to position [0, 0]
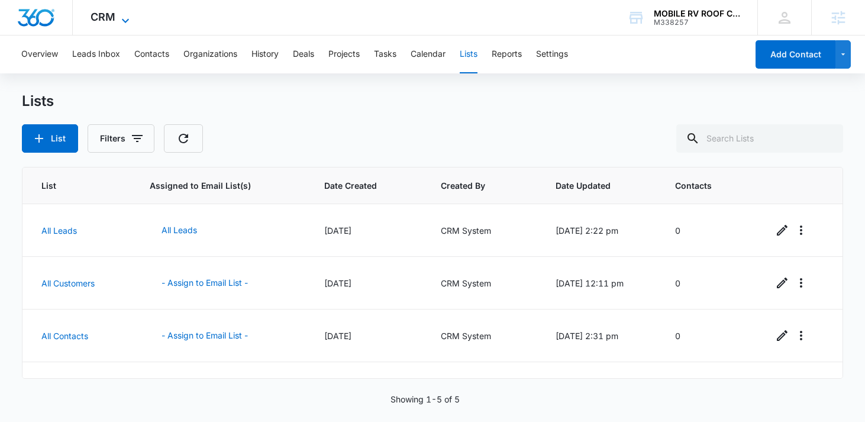
drag, startPoint x: 90, startPoint y: 16, endPoint x: 104, endPoint y: 19, distance: 14.5
click at [91, 16] on span "CRM" at bounding box center [103, 17] width 25 height 12
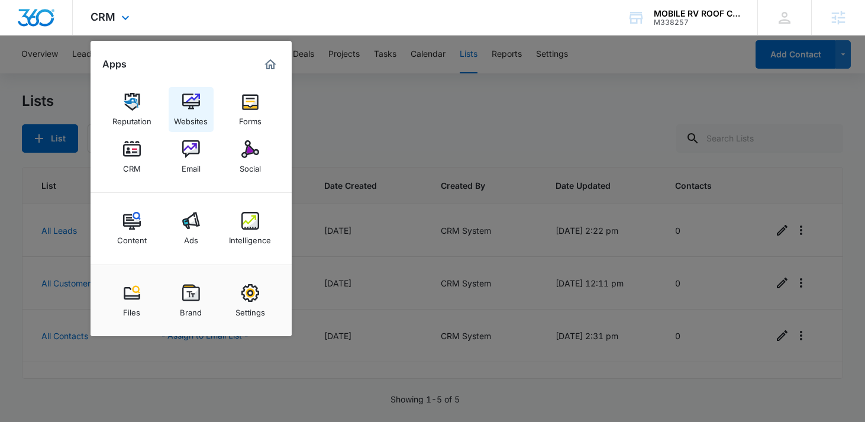
click at [195, 110] on img at bounding box center [191, 102] width 18 height 18
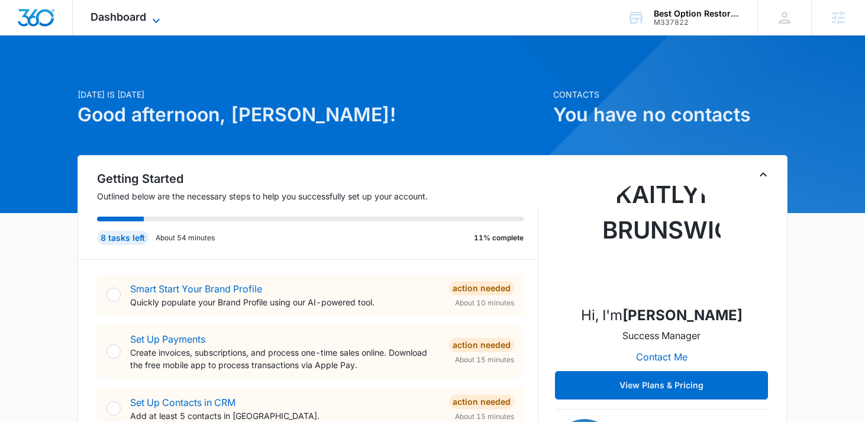
click at [131, 21] on span "Dashboard" at bounding box center [119, 17] width 56 height 12
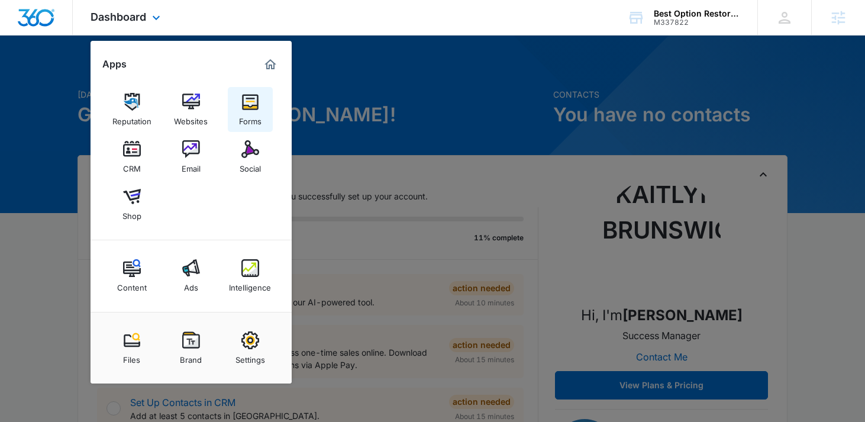
click at [248, 111] on div "Forms" at bounding box center [250, 118] width 22 height 15
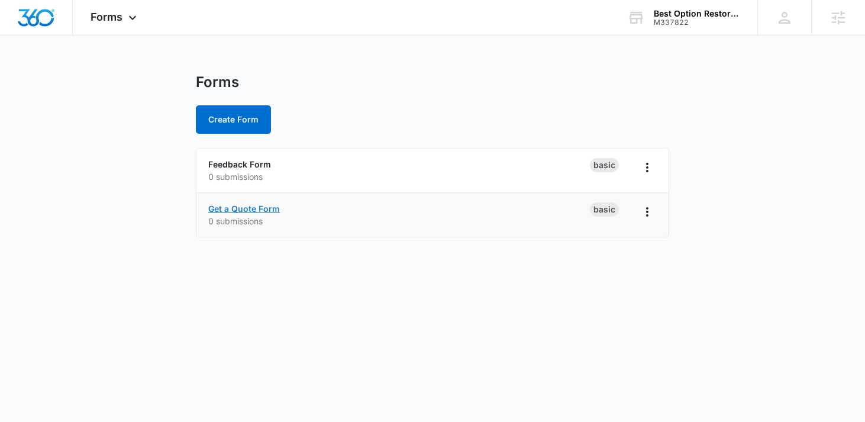
click at [240, 212] on link "Get a Quote Form" at bounding box center [244, 209] width 72 height 10
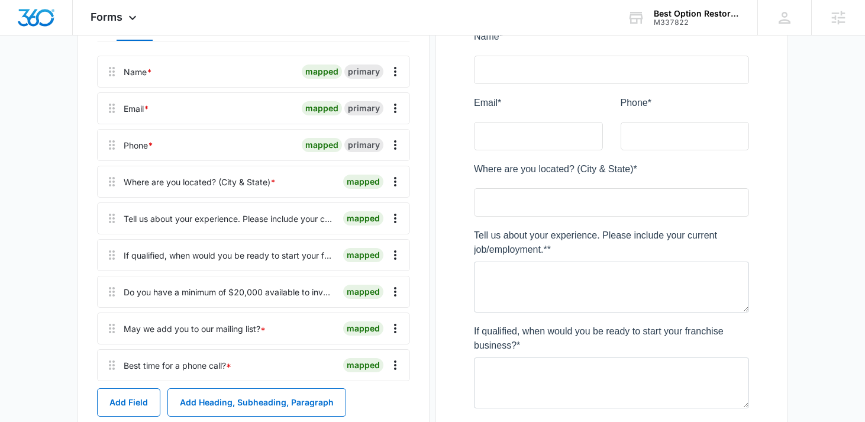
scroll to position [148, 0]
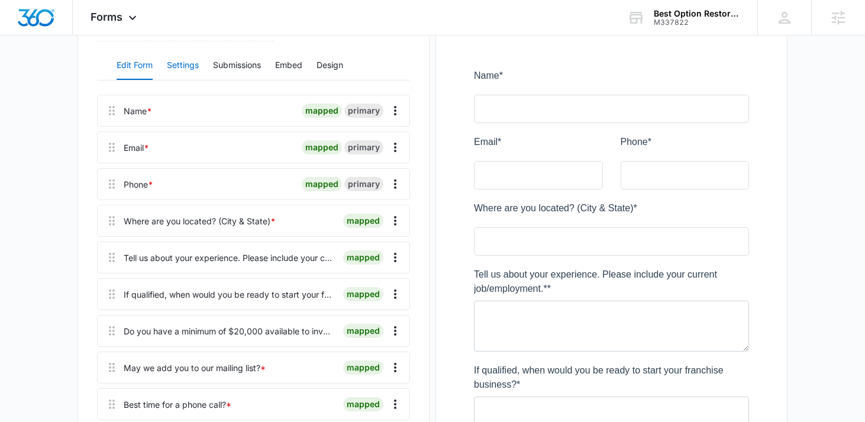
click at [190, 70] on button "Settings" at bounding box center [183, 65] width 32 height 28
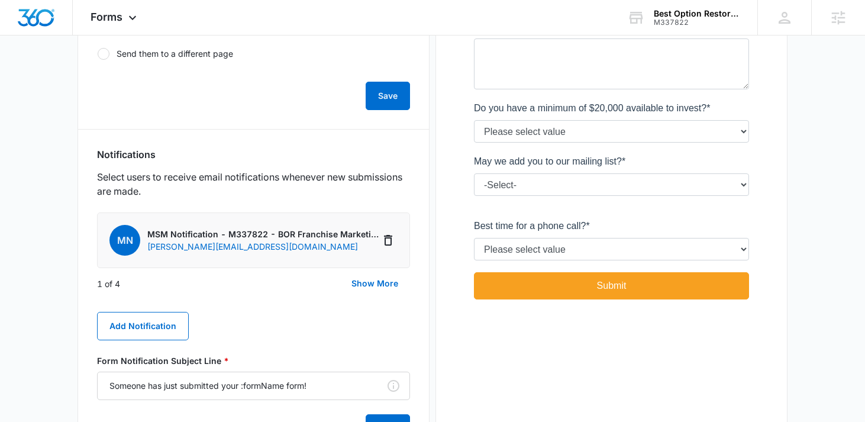
scroll to position [513, 0]
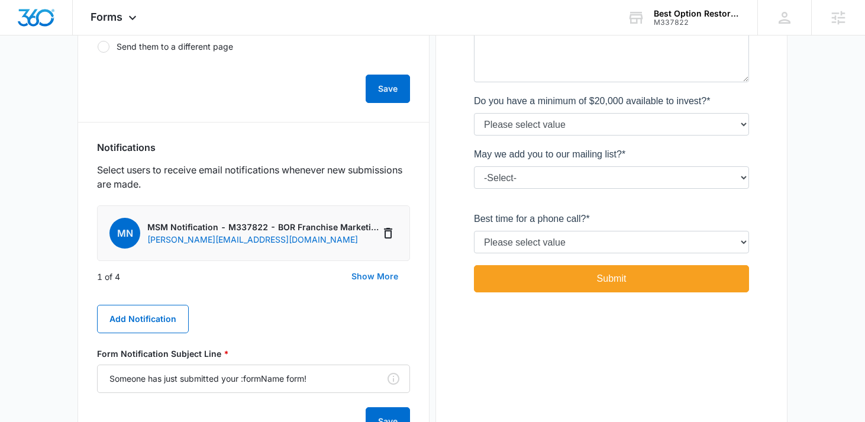
click at [376, 280] on button "Show More" at bounding box center [375, 276] width 70 height 28
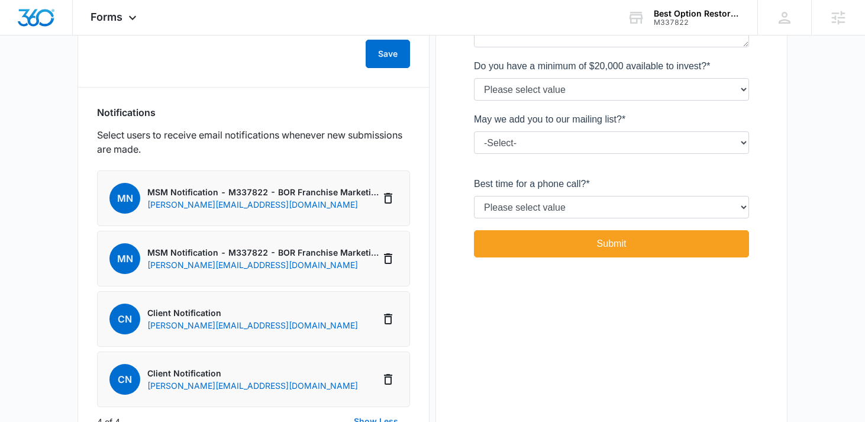
scroll to position [0, 0]
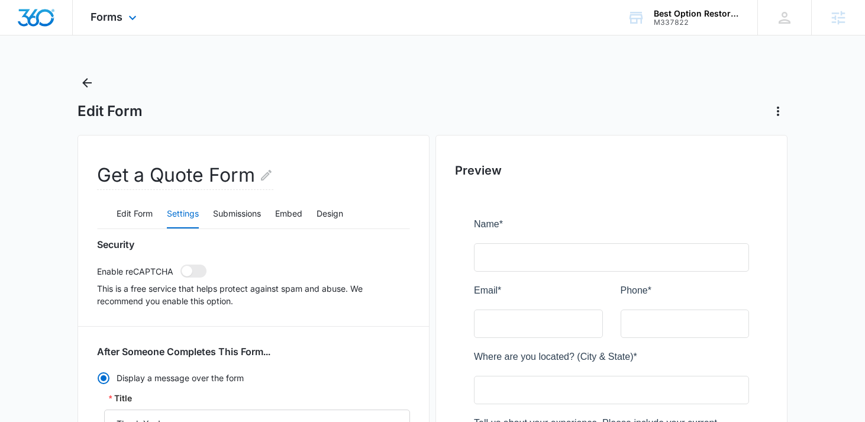
click at [102, 29] on div "Forms Apps Reputation Websites Forms CRM Email Social Shop Content Ads Intellig…" at bounding box center [115, 17] width 85 height 35
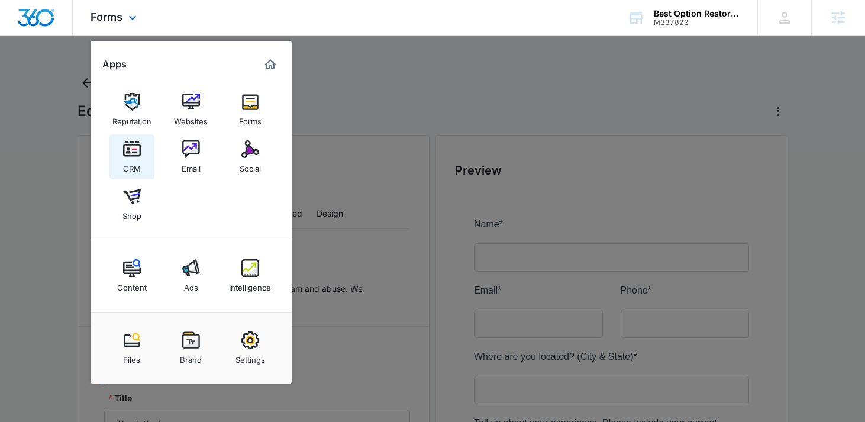
click at [125, 147] on img at bounding box center [132, 149] width 18 height 18
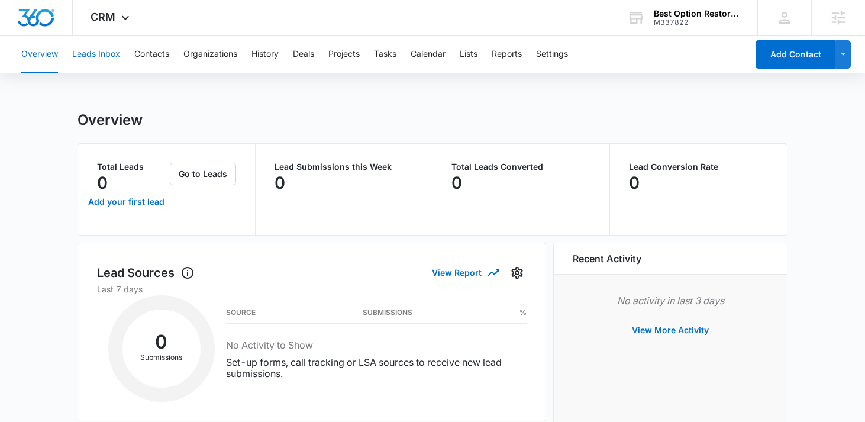
click at [104, 55] on button "Leads Inbox" at bounding box center [96, 54] width 48 height 38
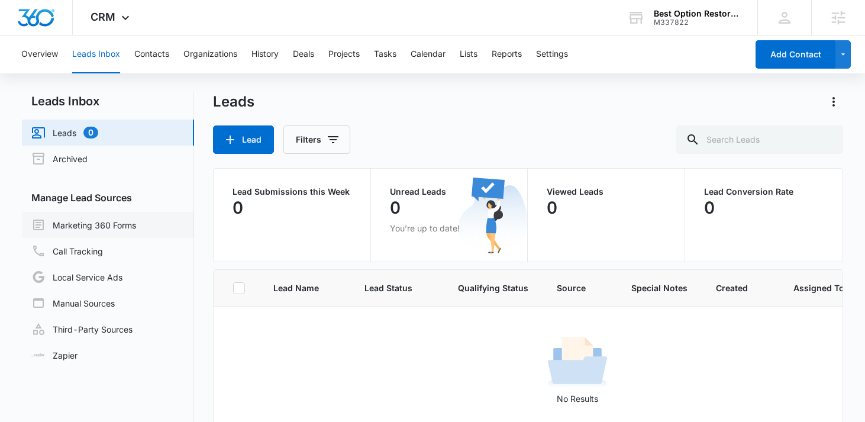
click at [103, 223] on link "Marketing 360 Forms" at bounding box center [83, 225] width 105 height 14
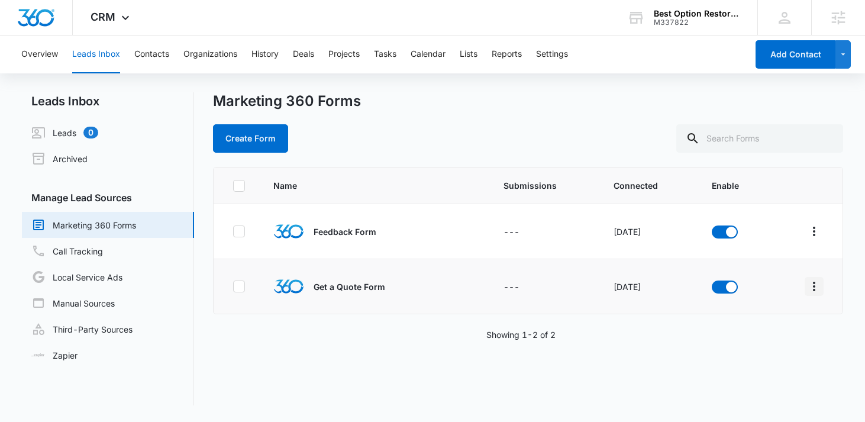
click at [816, 289] on icon "Overflow Menu" at bounding box center [814, 286] width 14 height 14
click at [735, 351] on div "Field Mapping" at bounding box center [761, 355] width 67 height 8
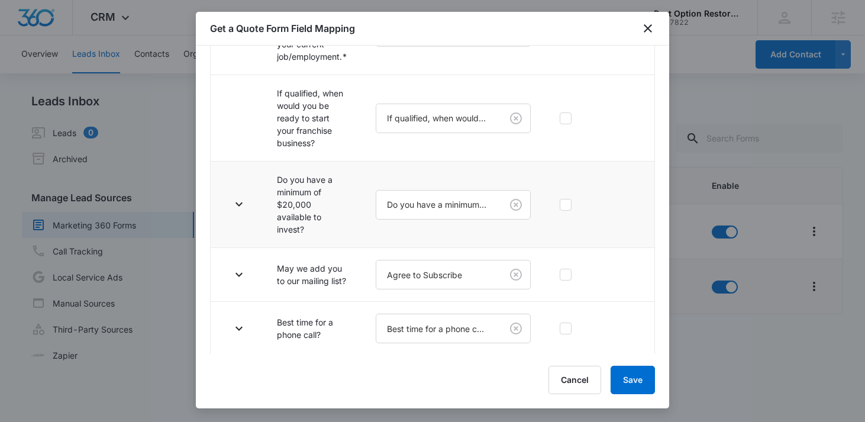
scroll to position [422, 0]
click at [240, 204] on icon "button" at bounding box center [239, 202] width 14 height 14
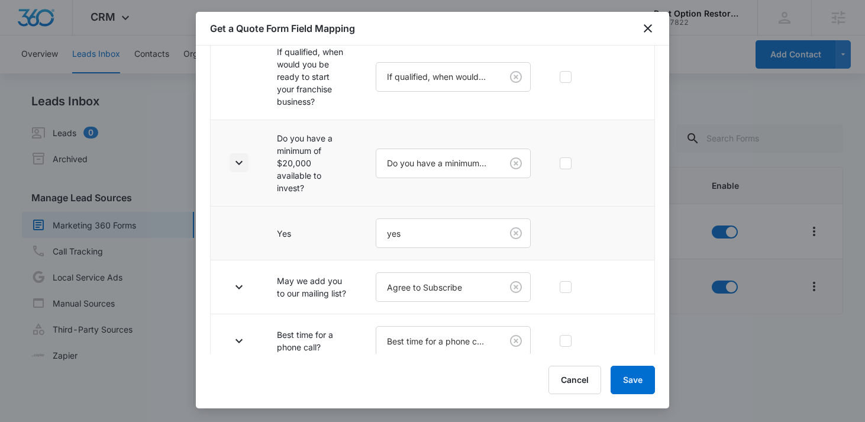
scroll to position [476, 0]
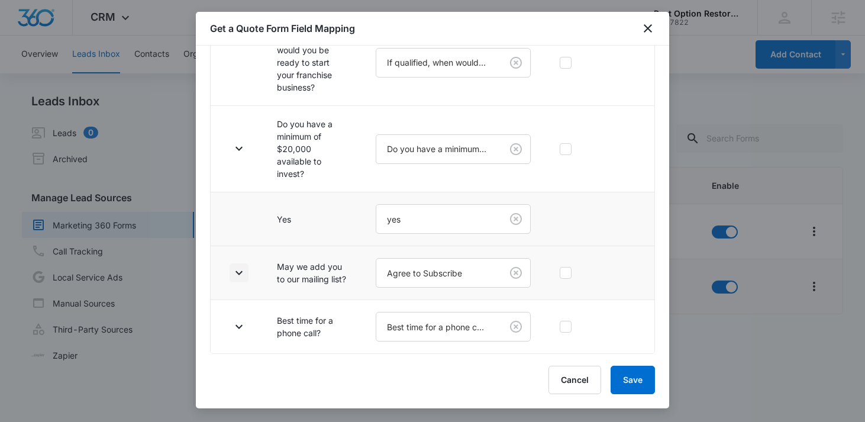
click at [237, 272] on icon "button" at bounding box center [238, 272] width 7 height 4
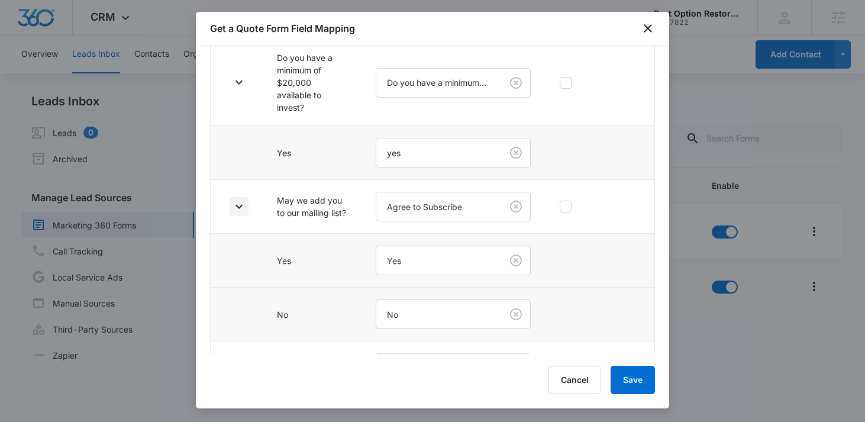
scroll to position [584, 0]
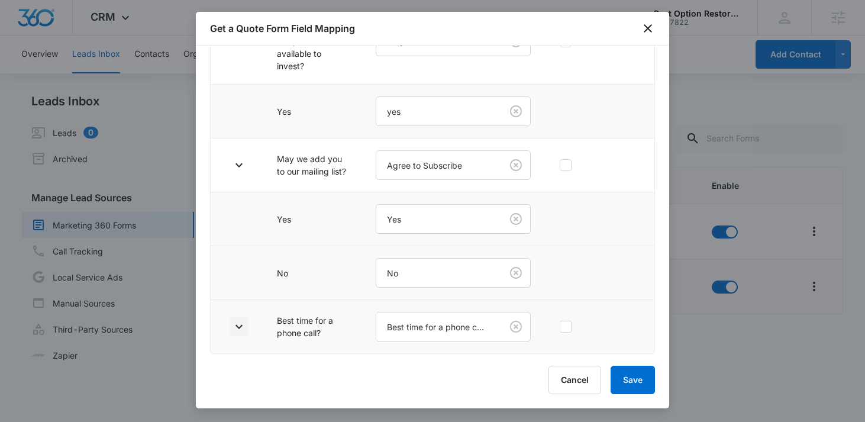
click at [247, 326] on button "button" at bounding box center [239, 326] width 19 height 19
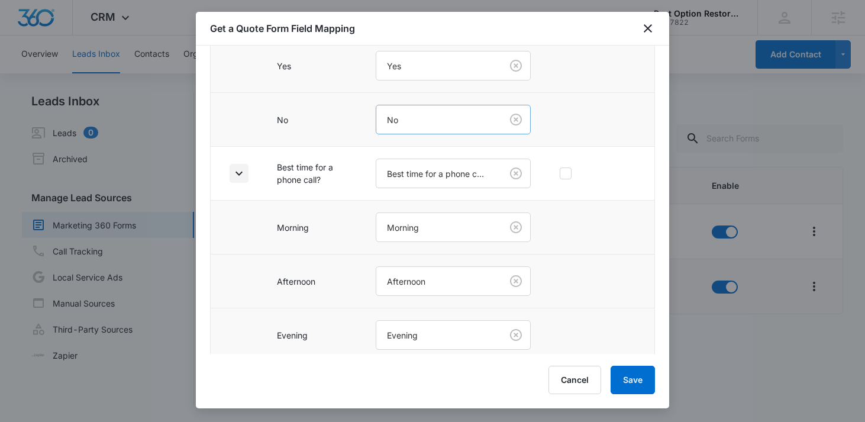
scroll to position [745, 0]
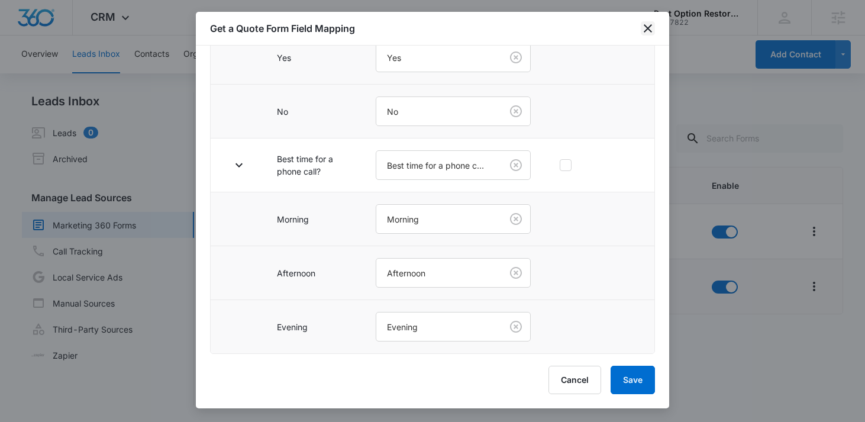
click at [649, 31] on icon "close" at bounding box center [648, 28] width 14 height 14
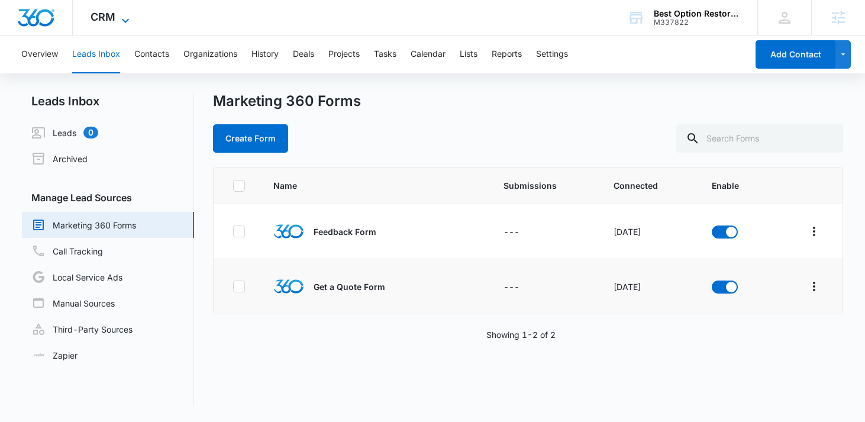
click at [121, 23] on icon at bounding box center [125, 21] width 14 height 14
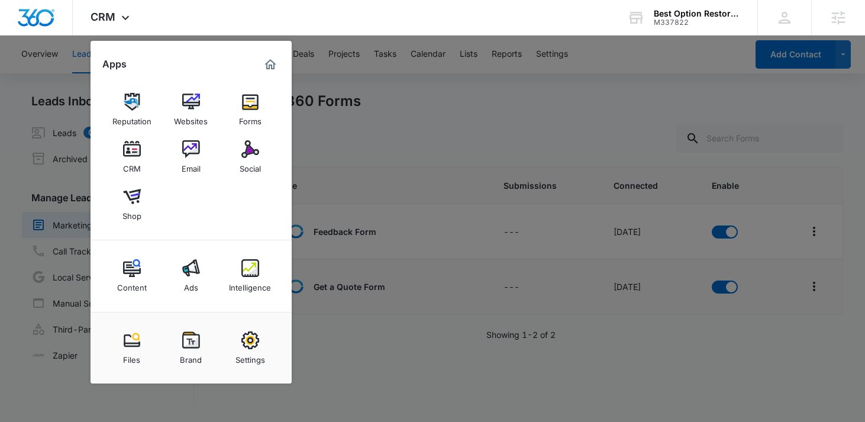
click at [201, 157] on link "Email" at bounding box center [191, 156] width 45 height 45
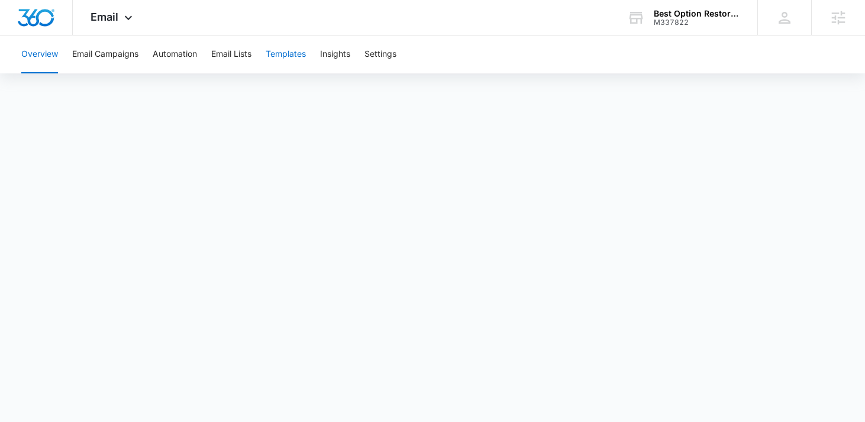
click at [296, 50] on button "Templates" at bounding box center [286, 54] width 40 height 38
click at [171, 59] on button "Automation" at bounding box center [175, 54] width 44 height 38
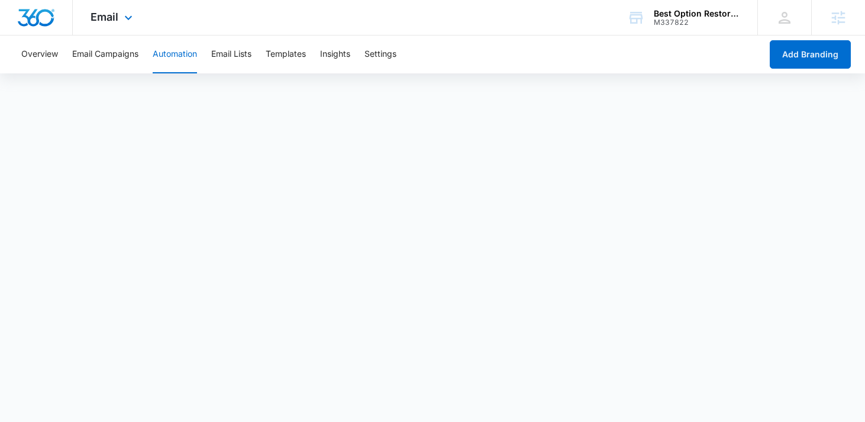
drag, startPoint x: 117, startPoint y: 20, endPoint x: 129, endPoint y: 30, distance: 15.9
click at [117, 20] on span "Email" at bounding box center [105, 17] width 28 height 12
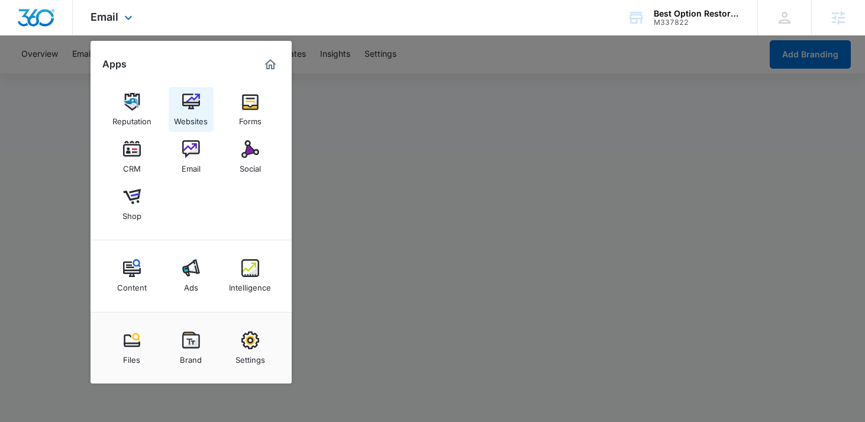
click at [190, 93] on img at bounding box center [191, 102] width 18 height 18
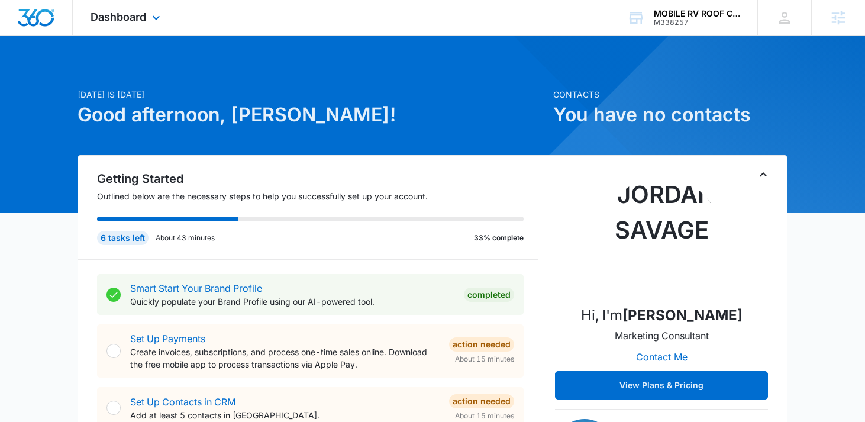
click at [120, 27] on div "Dashboard Apps Reputation Websites Forms CRM Email Social Content Ads Intellige…" at bounding box center [127, 17] width 108 height 35
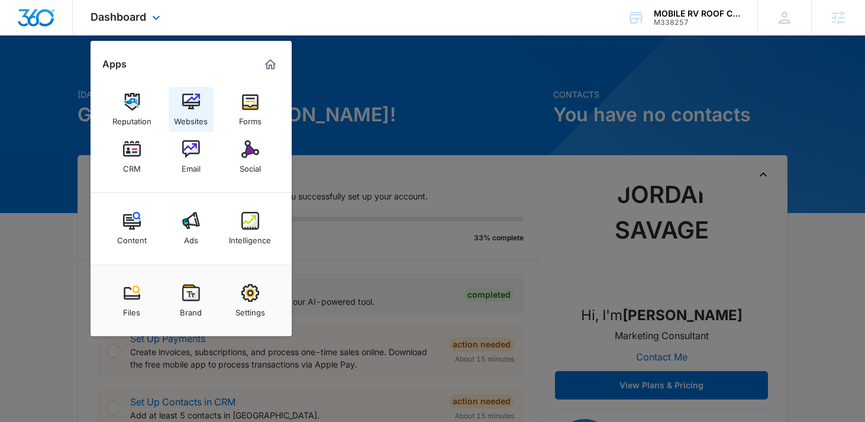
click at [193, 105] on img at bounding box center [191, 102] width 18 height 18
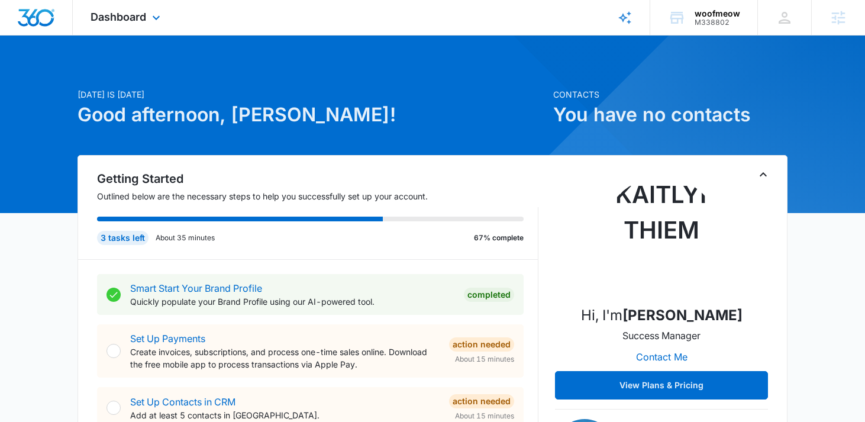
click at [138, 26] on div "Dashboard Apps Reputation Forms CRM Email Social Content Ads Intelligence Files…" at bounding box center [127, 17] width 108 height 35
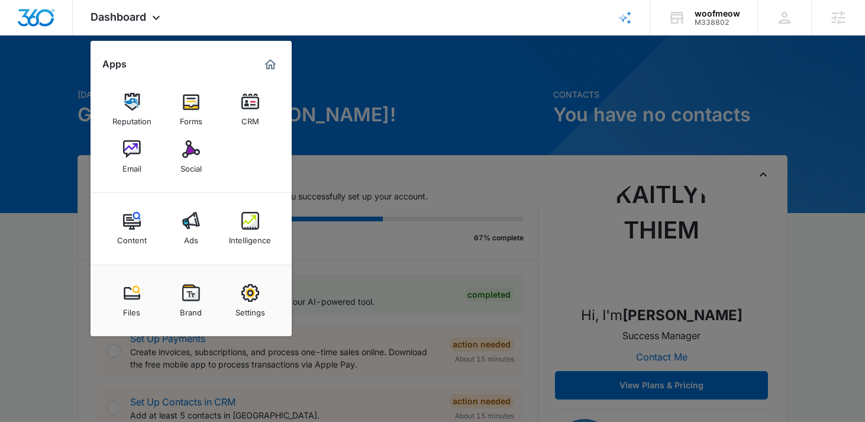
click at [374, 76] on div at bounding box center [432, 211] width 865 height 422
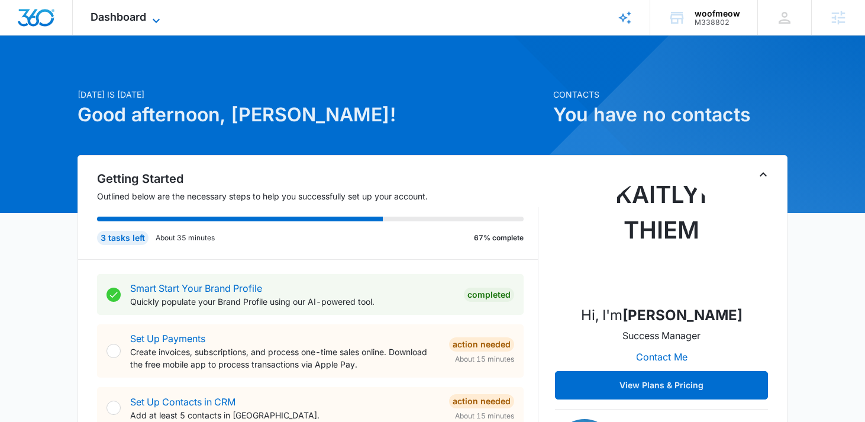
click at [111, 20] on span "Dashboard" at bounding box center [119, 17] width 56 height 12
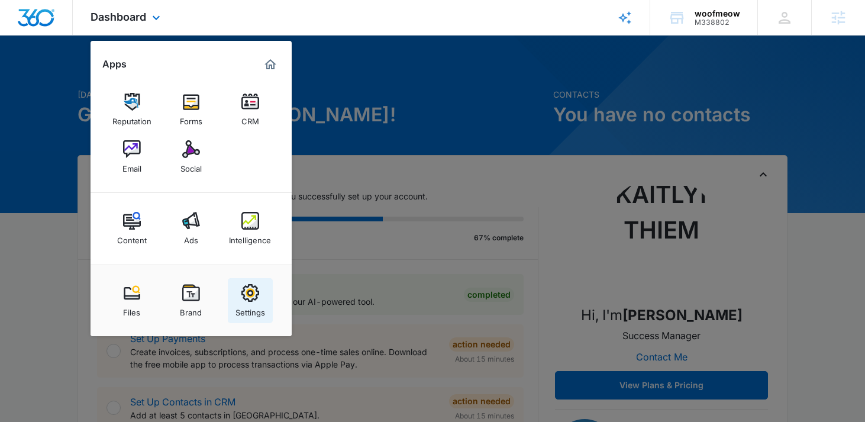
click at [254, 298] on img at bounding box center [250, 293] width 18 height 18
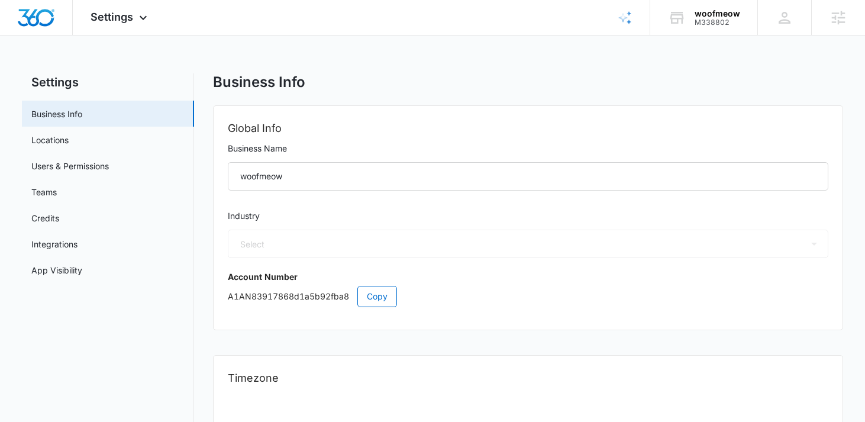
select select "12"
select select "US"
select select "America/New_York"
click at [81, 166] on link "Users & Permissions" at bounding box center [69, 166] width 77 height 12
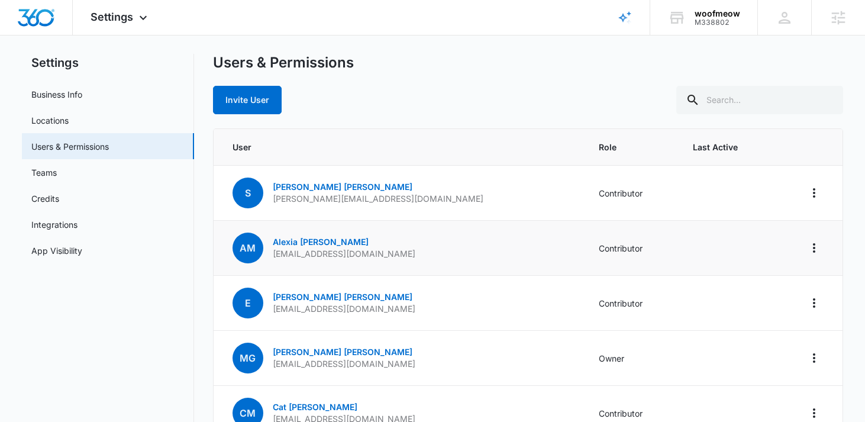
scroll to position [24, 0]
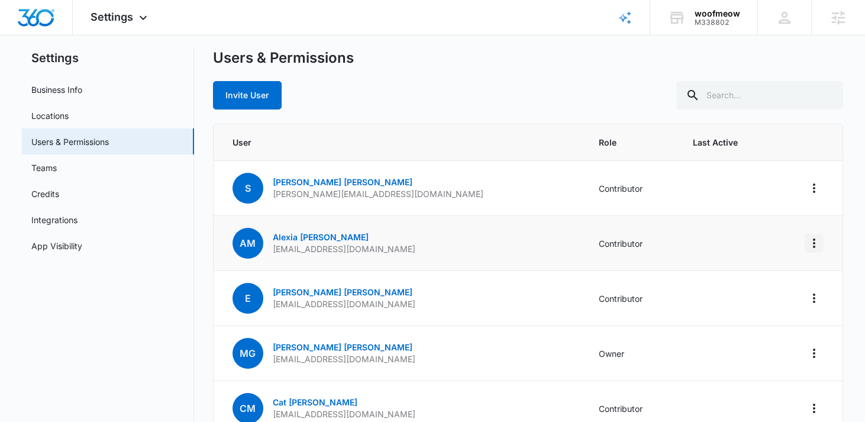
click at [819, 242] on icon "Actions" at bounding box center [814, 243] width 14 height 14
click at [755, 295] on div "Remove User" at bounding box center [755, 294] width 79 height 8
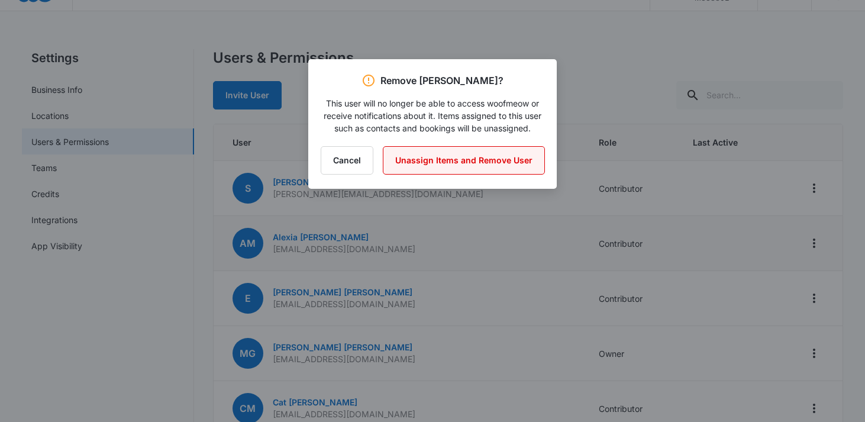
click at [451, 159] on button "Unassign Items and Remove User" at bounding box center [464, 160] width 162 height 28
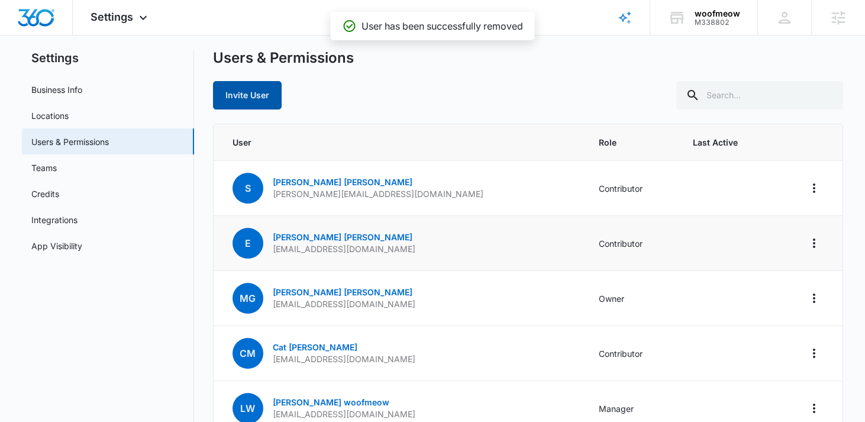
click at [250, 100] on button "Invite User" at bounding box center [247, 95] width 69 height 28
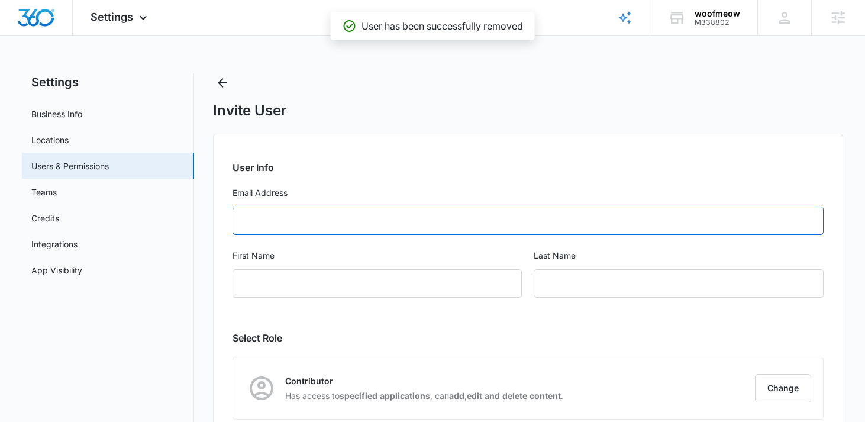
click at [360, 222] on input "Email Address" at bounding box center [528, 220] width 592 height 28
paste input "alexia.dogtrainer.woofmeow@gmail.com"
type input "alexia.dogtrainer.woofmeow@gmail.com"
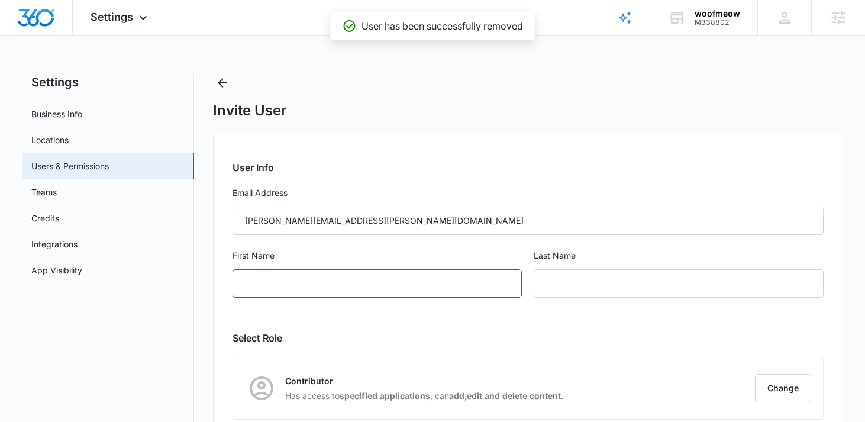
click at [344, 289] on input "First Name" at bounding box center [377, 283] width 290 height 28
type input "Alexa"
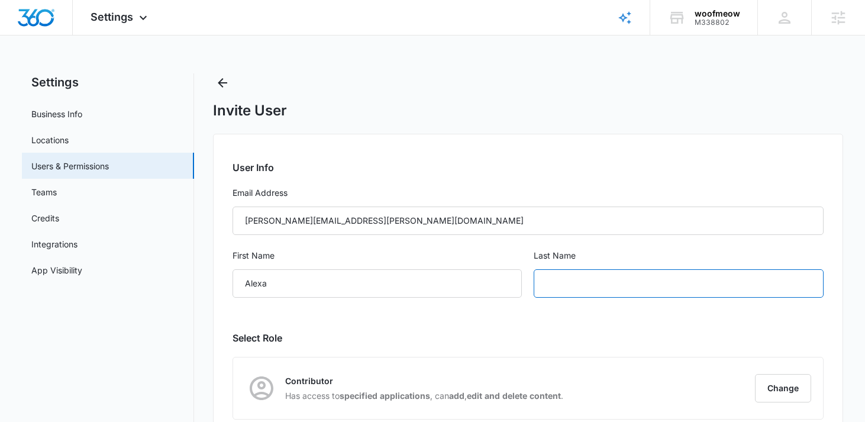
click at [616, 283] on input "text" at bounding box center [679, 283] width 290 height 28
type input "Miller"
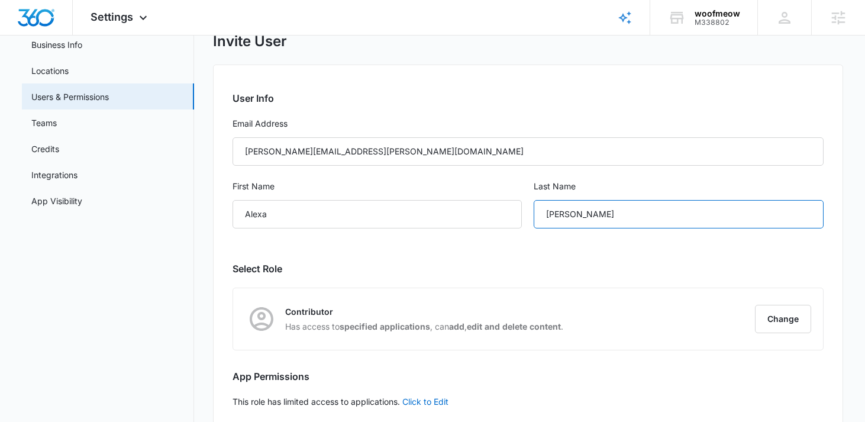
scroll to position [134, 0]
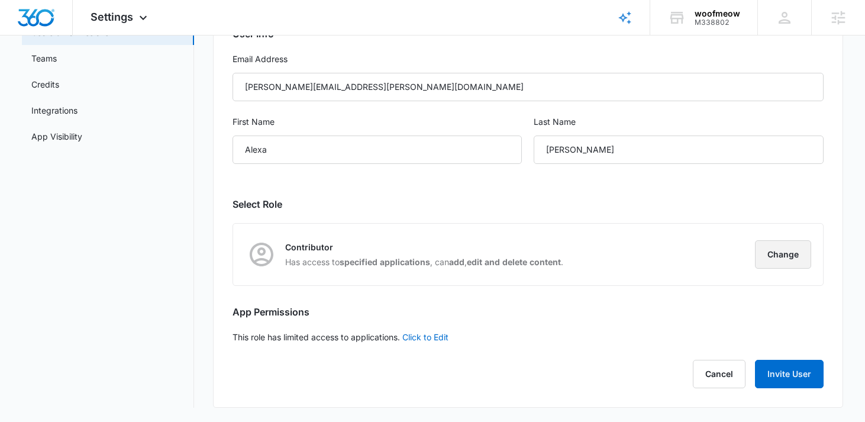
click at [777, 256] on button "Change" at bounding box center [783, 254] width 56 height 28
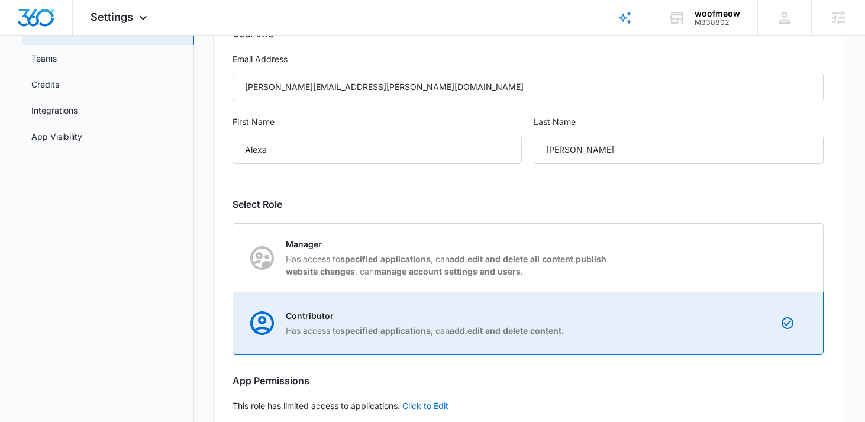
click at [314, 322] on div "Contributor Has access to specified applications , can add , edit and delete co…" at bounding box center [425, 322] width 278 height 27
click at [234, 323] on input "Contributor Has access to specified applications , can add , edit and delete co…" at bounding box center [233, 323] width 1 height 1
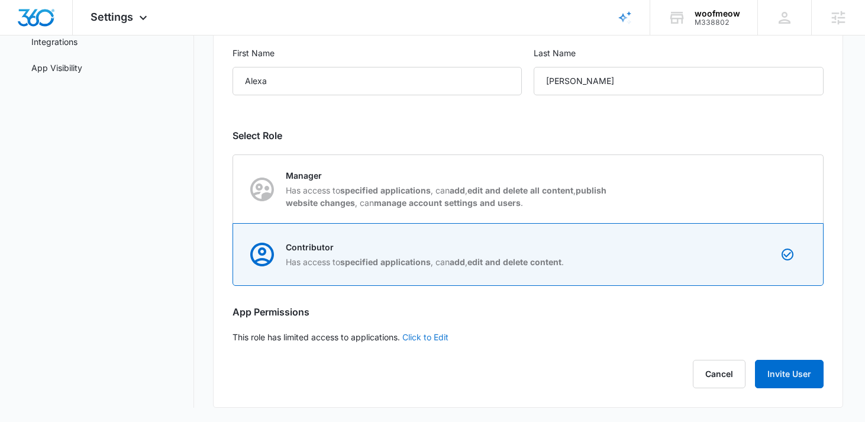
click at [421, 337] on link "Click to Edit" at bounding box center [425, 337] width 46 height 10
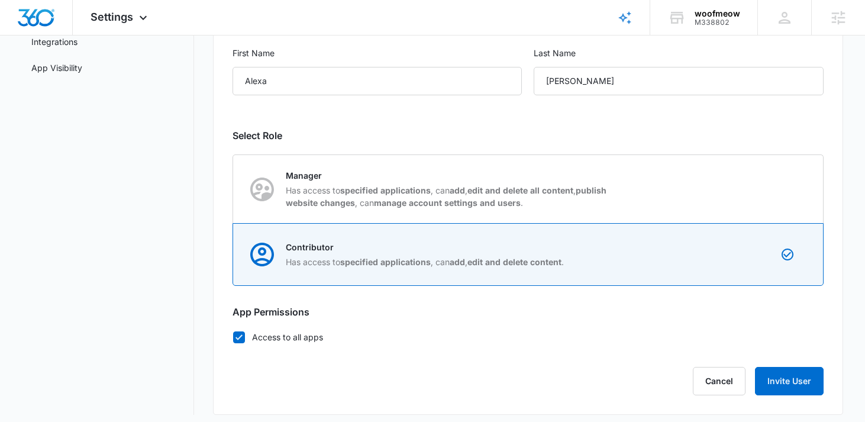
drag, startPoint x: 243, startPoint y: 337, endPoint x: 263, endPoint y: 319, distance: 26.8
click at [243, 337] on icon at bounding box center [239, 337] width 11 height 11
click at [233, 337] on input "Access to all apps" at bounding box center [232, 337] width 1 height 1
checkbox input "false"
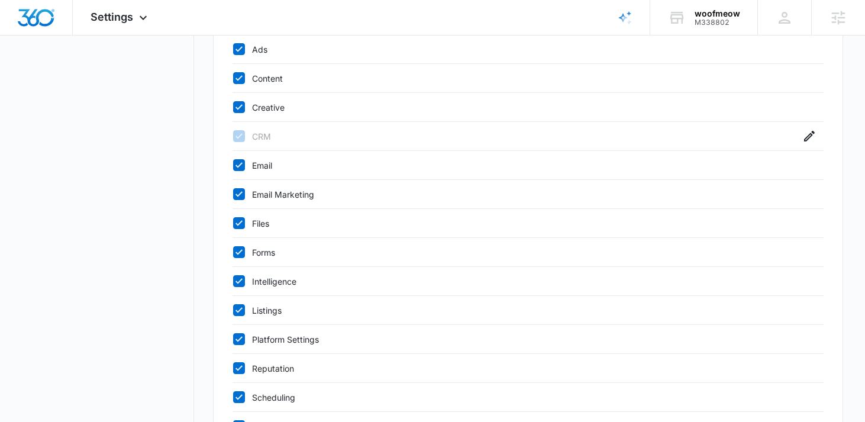
scroll to position [508, 0]
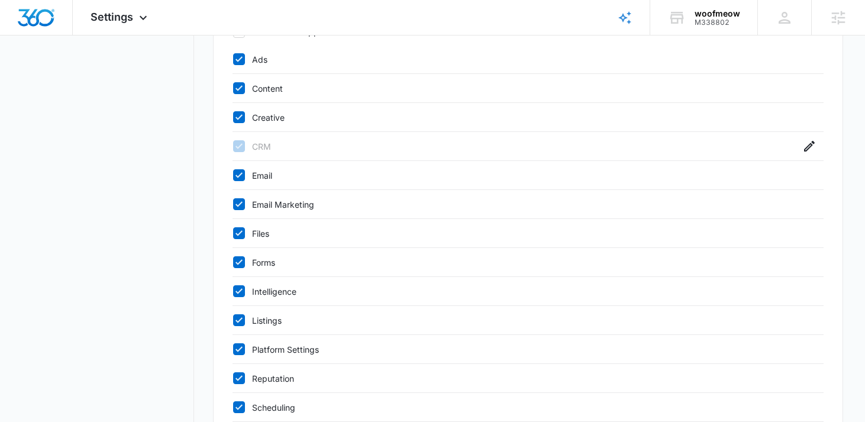
click at [237, 57] on icon at bounding box center [239, 59] width 11 height 11
click at [233, 59] on input "Ads" at bounding box center [232, 59] width 1 height 1
checkbox input "false"
click at [237, 87] on icon at bounding box center [239, 88] width 11 height 11
click at [233, 88] on input "Content" at bounding box center [232, 88] width 1 height 1
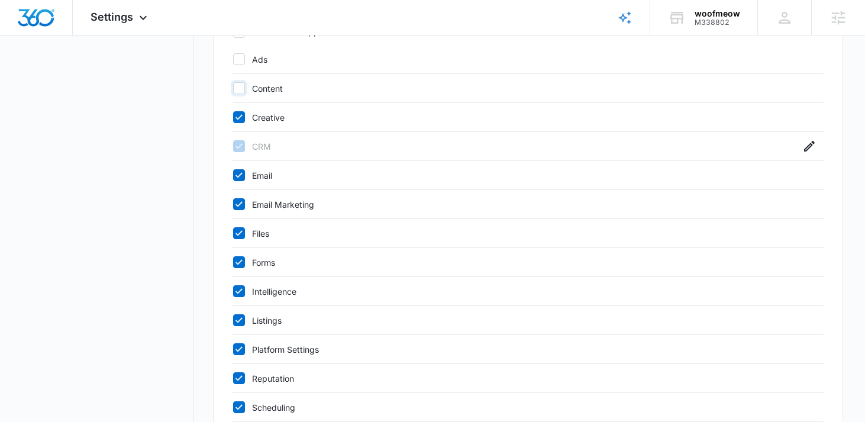
checkbox input "false"
drag, startPoint x: 237, startPoint y: 106, endPoint x: 237, endPoint y: 118, distance: 11.8
click at [237, 106] on div "Creative" at bounding box center [528, 117] width 592 height 29
click at [238, 118] on icon at bounding box center [238, 116] width 7 height 5
click at [233, 118] on input "Creative" at bounding box center [232, 117] width 1 height 1
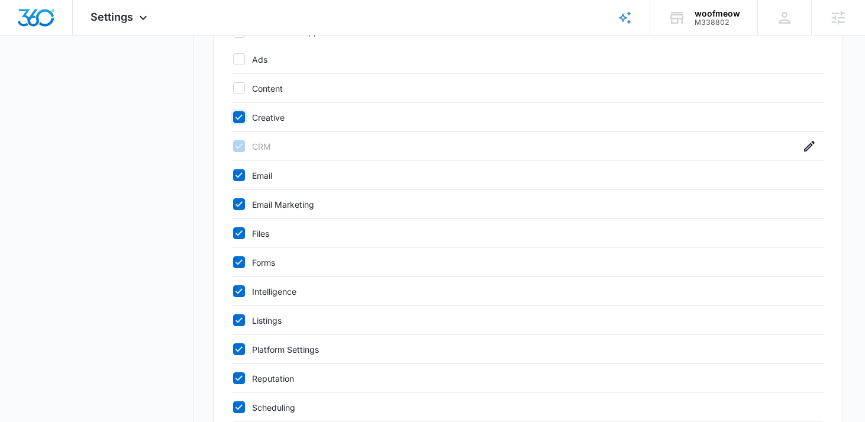
checkbox input "false"
click at [238, 175] on icon at bounding box center [238, 174] width 7 height 5
click at [233, 175] on input "Email" at bounding box center [232, 175] width 1 height 1
checkbox input "false"
click at [238, 193] on div "Email Marketing" at bounding box center [528, 204] width 592 height 29
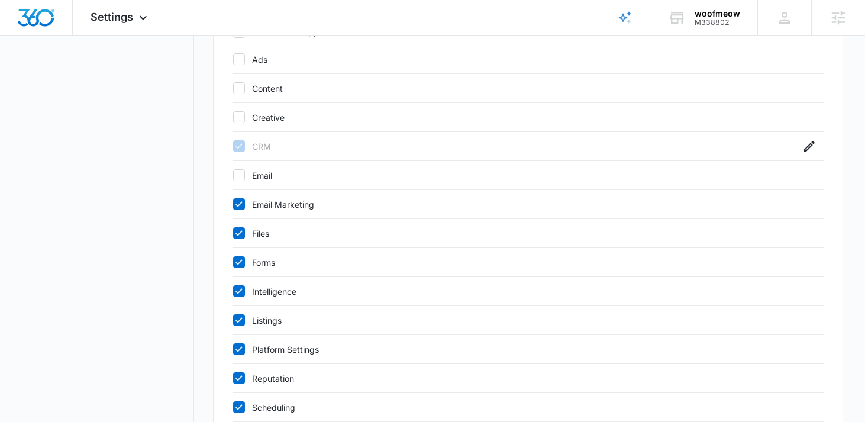
click at [237, 228] on icon at bounding box center [239, 233] width 11 height 11
click at [233, 233] on input "Files" at bounding box center [232, 233] width 1 height 1
checkbox input "false"
click at [240, 205] on icon at bounding box center [239, 204] width 11 height 11
click at [233, 205] on input "Email Marketing" at bounding box center [232, 204] width 1 height 1
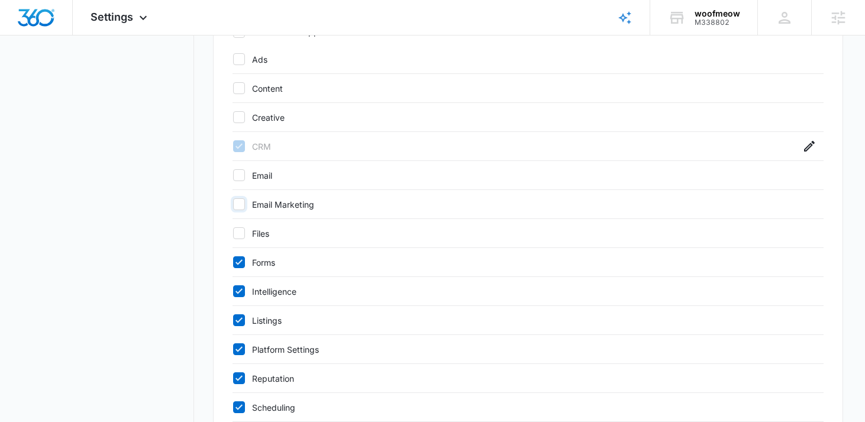
checkbox input "false"
click at [241, 289] on icon at bounding box center [238, 290] width 7 height 5
click at [233, 291] on input "Intelligence" at bounding box center [232, 291] width 1 height 1
checkbox input "false"
click at [241, 319] on icon at bounding box center [239, 320] width 11 height 11
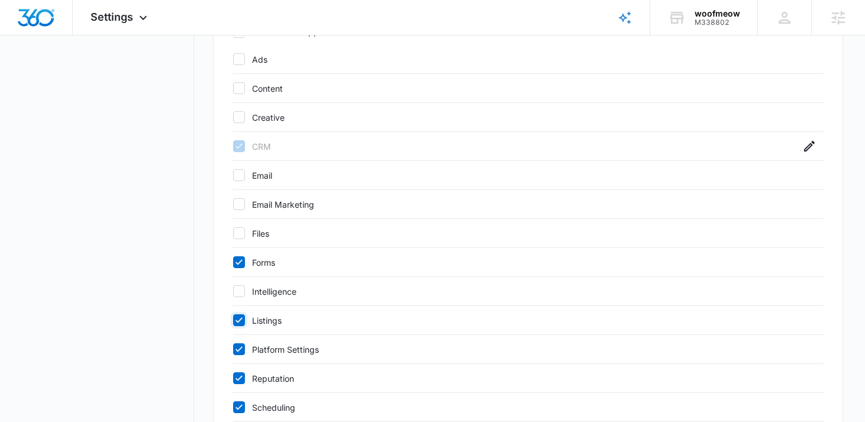
click at [233, 320] on input "Listings" at bounding box center [232, 320] width 1 height 1
checkbox input "false"
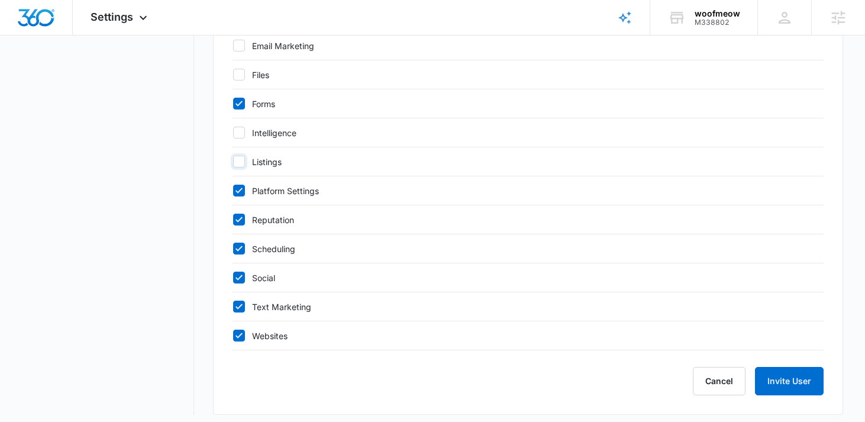
scroll to position [673, 0]
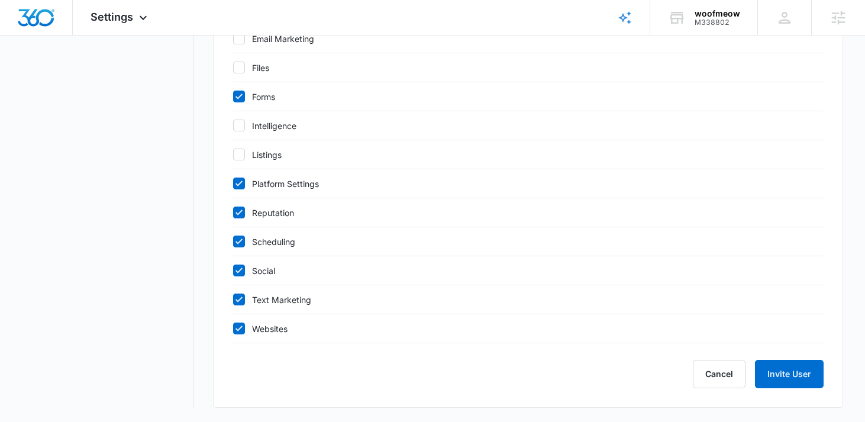
click at [237, 186] on icon at bounding box center [239, 183] width 11 height 11
click at [233, 184] on input "Platform Settings" at bounding box center [232, 183] width 1 height 1
checkbox input "false"
click at [240, 210] on icon at bounding box center [239, 212] width 11 height 11
click at [233, 212] on input "Reputation" at bounding box center [232, 212] width 1 height 1
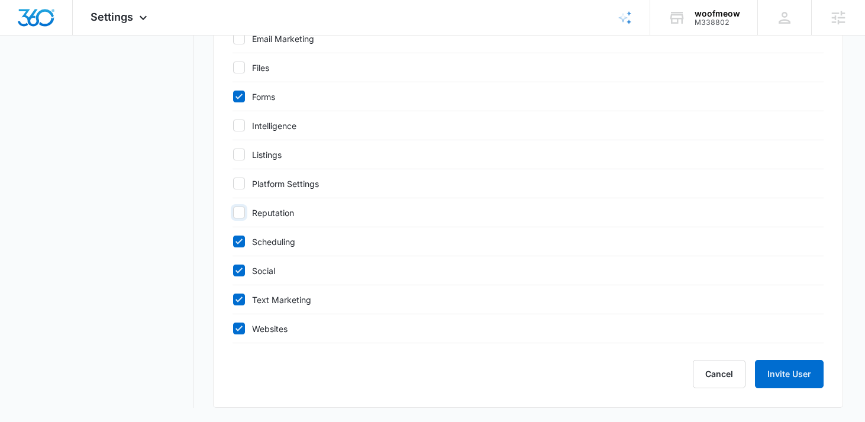
checkbox input "false"
click at [240, 240] on icon at bounding box center [238, 240] width 7 height 5
click at [233, 241] on input "Scheduling" at bounding box center [232, 241] width 1 height 1
checkbox input "false"
click at [240, 269] on icon at bounding box center [238, 269] width 7 height 5
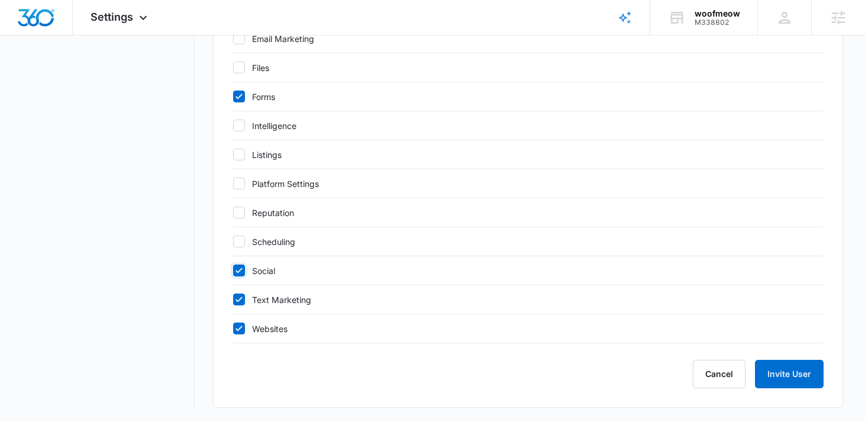
click at [233, 270] on input "Social" at bounding box center [232, 270] width 1 height 1
checkbox input "false"
click at [238, 302] on icon at bounding box center [239, 299] width 11 height 11
click at [233, 300] on input "Text Marketing" at bounding box center [232, 299] width 1 height 1
checkbox input "false"
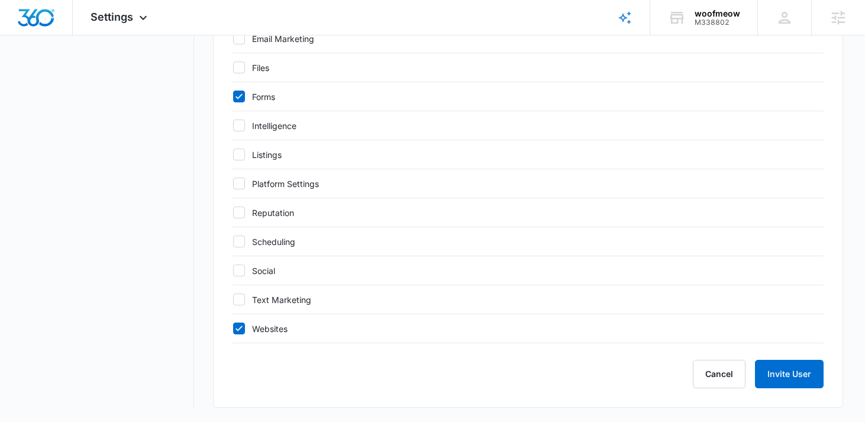
click at [240, 324] on icon at bounding box center [239, 328] width 11 height 11
click at [233, 328] on input "Websites" at bounding box center [232, 328] width 1 height 1
checkbox input "false"
click at [764, 364] on button "Invite User" at bounding box center [789, 374] width 69 height 28
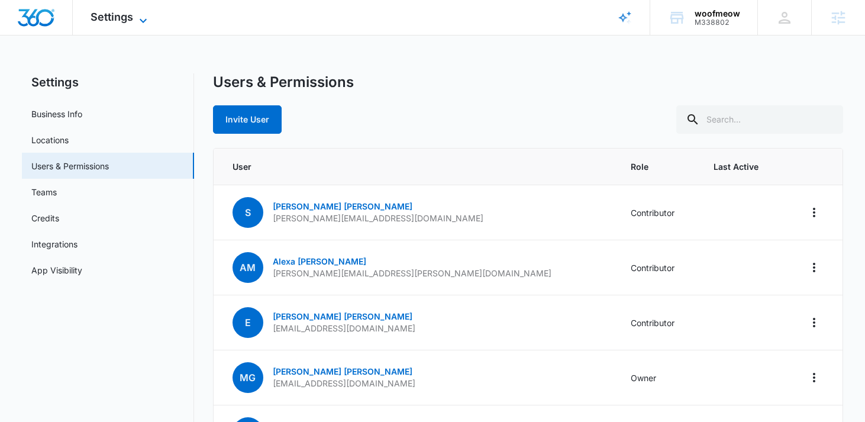
click at [146, 16] on icon at bounding box center [143, 21] width 14 height 14
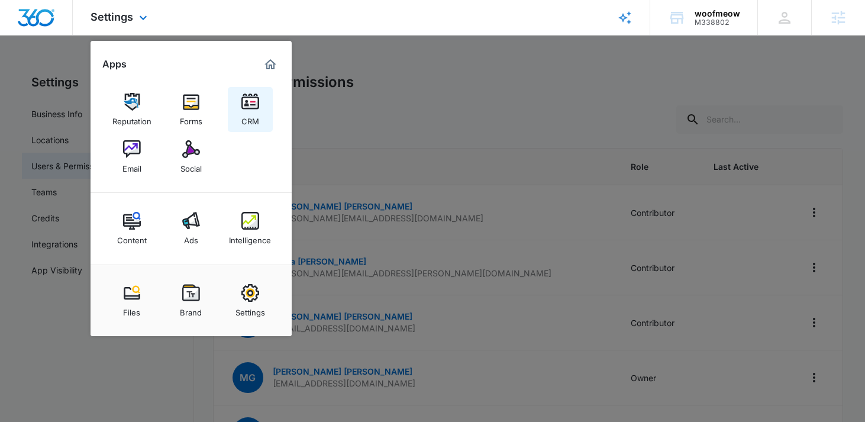
click at [251, 106] on img at bounding box center [250, 102] width 18 height 18
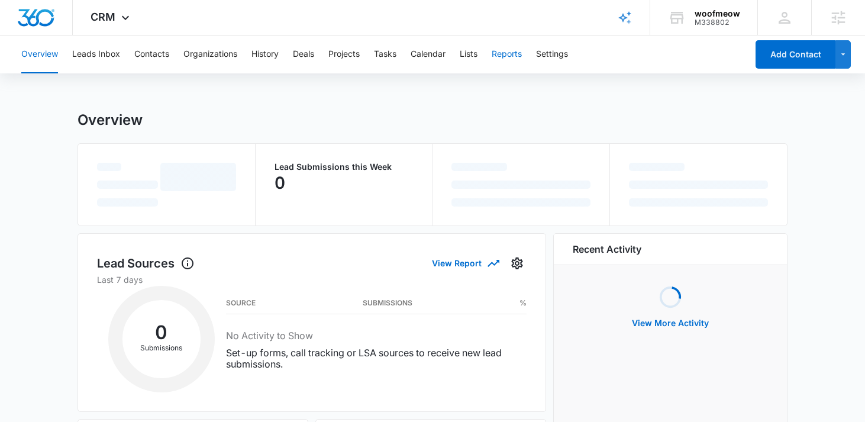
click at [499, 63] on button "Reports" at bounding box center [507, 54] width 30 height 38
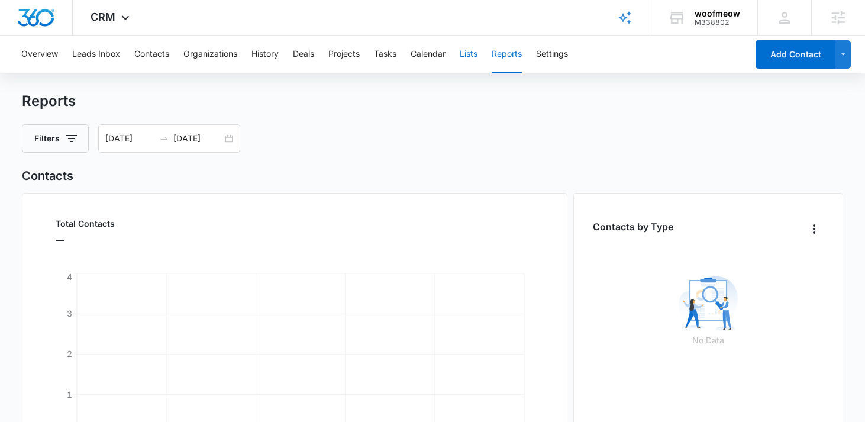
click at [467, 56] on button "Lists" at bounding box center [469, 54] width 18 height 38
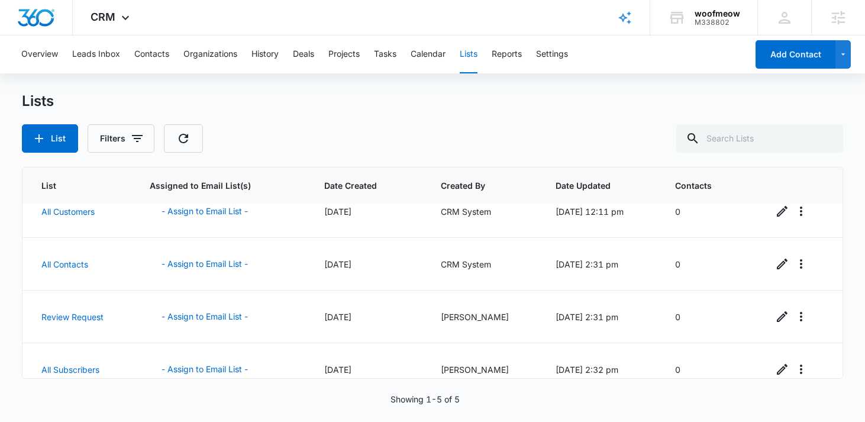
scroll to position [72, 0]
click at [205, 311] on button "- Assign to Email List -" at bounding box center [205, 316] width 110 height 28
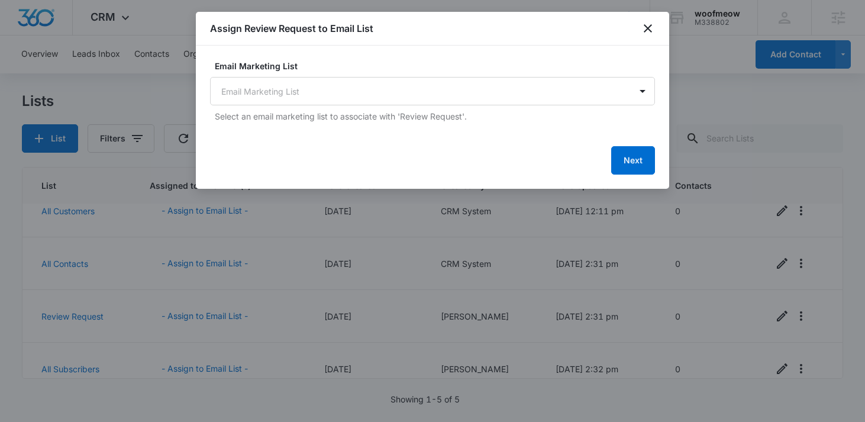
click at [441, 106] on div "Email Marketing List Email Marketing List Select an email marketing list to ass…" at bounding box center [432, 91] width 445 height 63
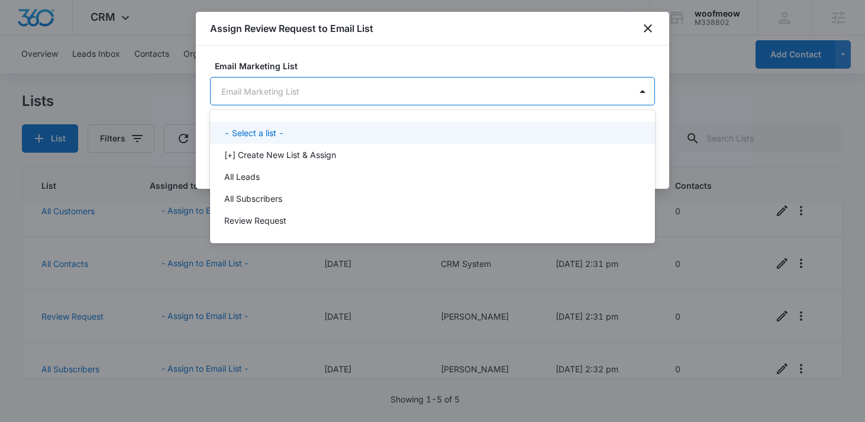
click at [441, 96] on body "CRM Apps Reputation Forms CRM Email Social Content Ads Intelligence Files Brand…" at bounding box center [432, 211] width 865 height 422
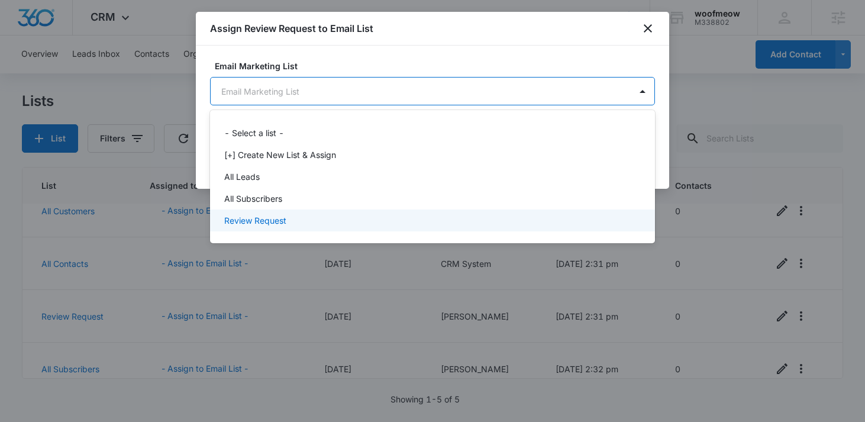
click at [361, 217] on div "Review Request" at bounding box center [431, 220] width 414 height 12
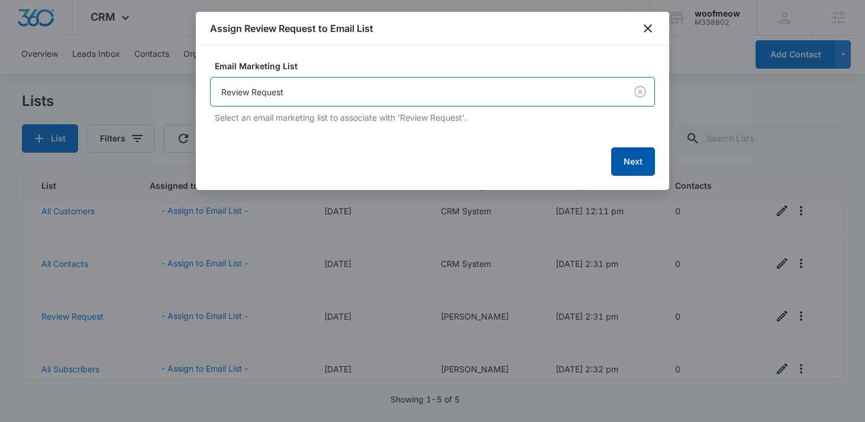
click at [635, 159] on button "Next" at bounding box center [633, 161] width 44 height 28
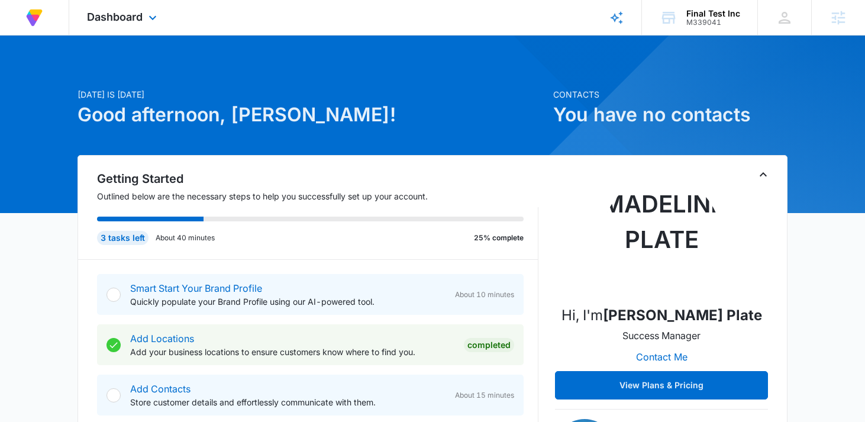
click at [144, 22] on div "Dashboard Apps Reputation Forms CRM Email Social Content Ads Intelligence Files…" at bounding box center [123, 17] width 108 height 35
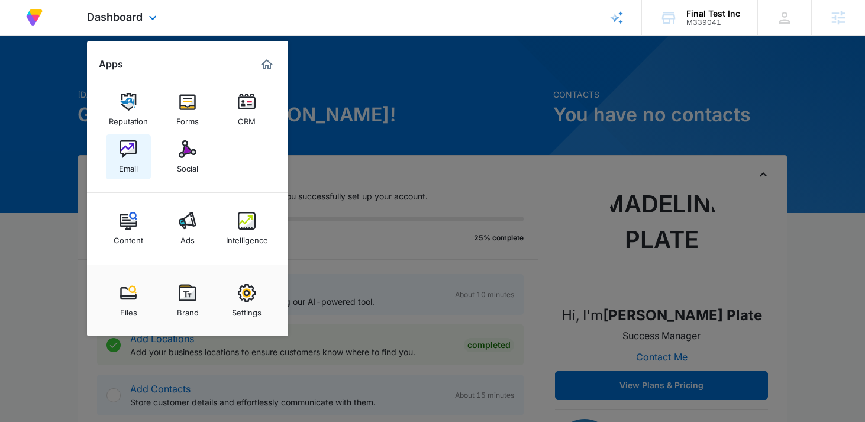
click at [134, 156] on img at bounding box center [128, 149] width 18 height 18
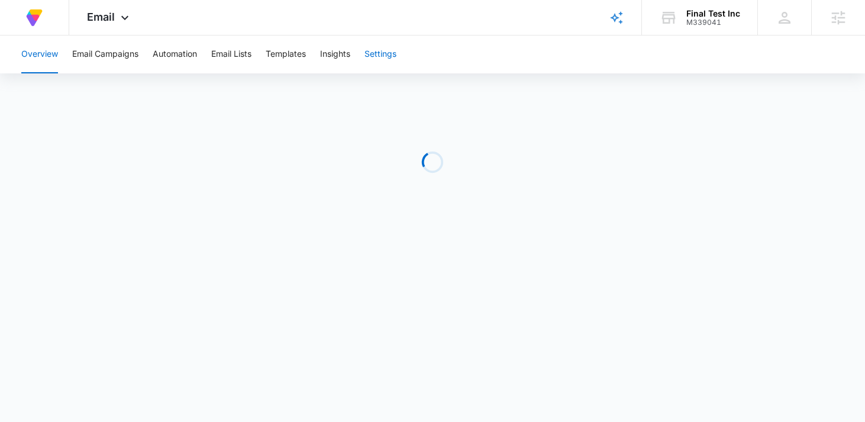
click at [378, 56] on button "Settings" at bounding box center [380, 54] width 32 height 38
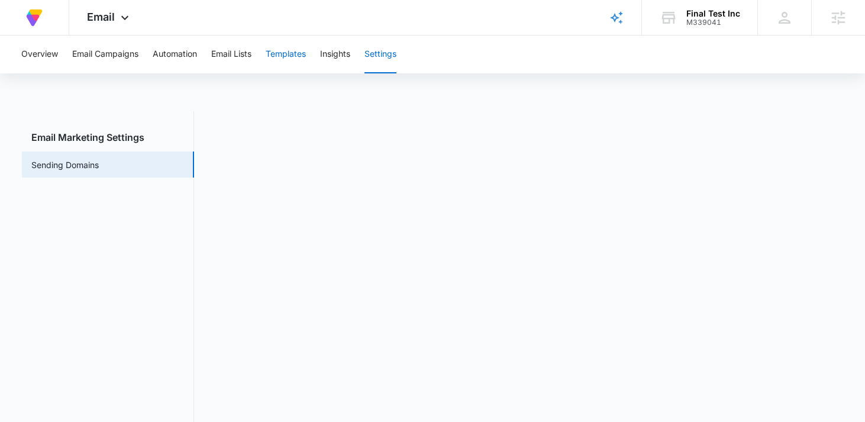
click at [276, 56] on button "Templates" at bounding box center [286, 54] width 40 height 38
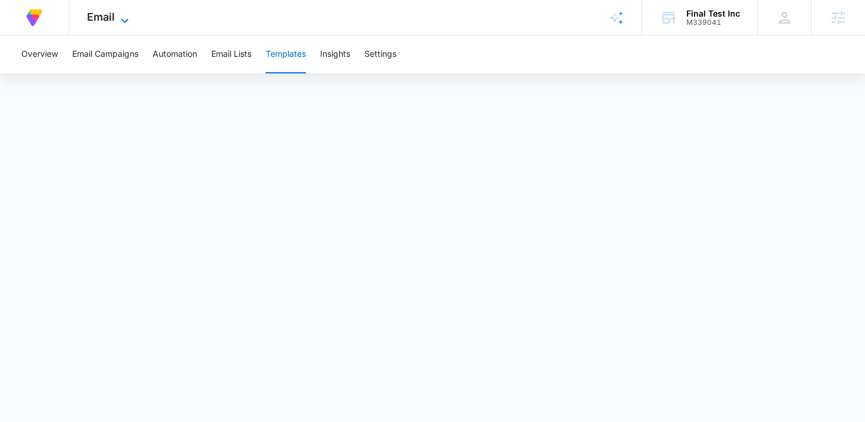
click at [112, 20] on span "Email" at bounding box center [101, 17] width 28 height 12
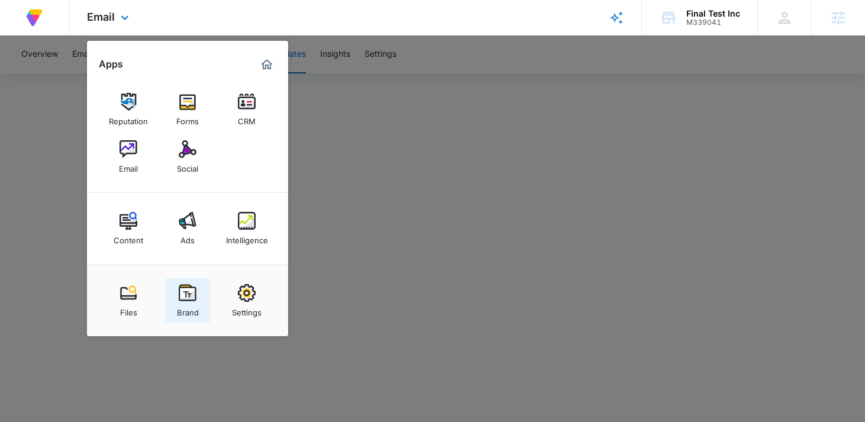
click at [191, 290] on img at bounding box center [188, 293] width 18 height 18
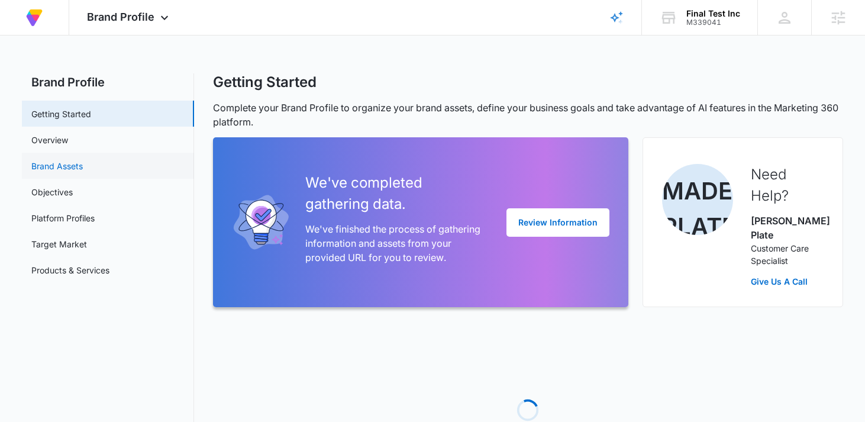
click at [83, 164] on link "Brand Assets" at bounding box center [56, 166] width 51 height 12
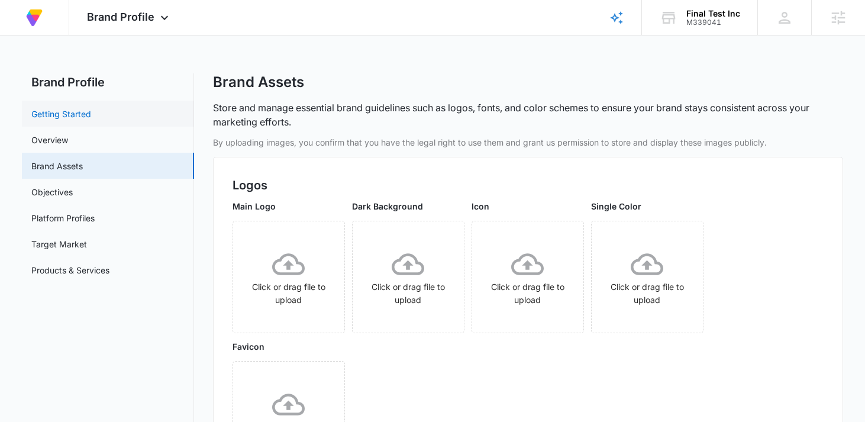
click at [91, 120] on link "Getting Started" at bounding box center [61, 114] width 60 height 12
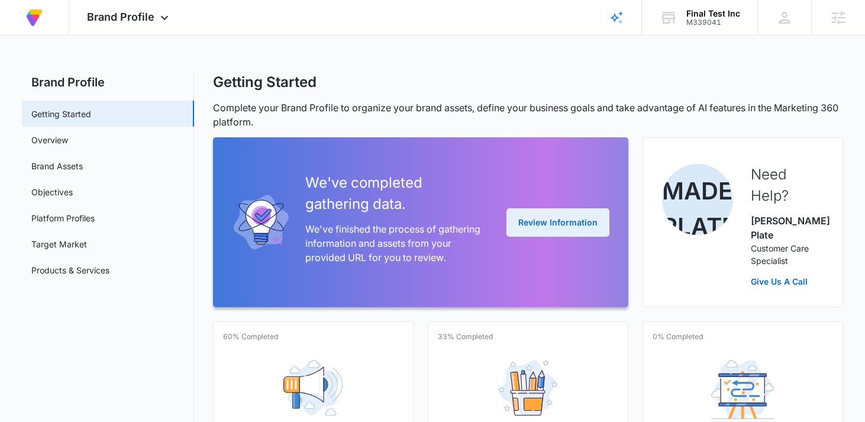
click at [568, 208] on button "Review Information" at bounding box center [557, 222] width 103 height 28
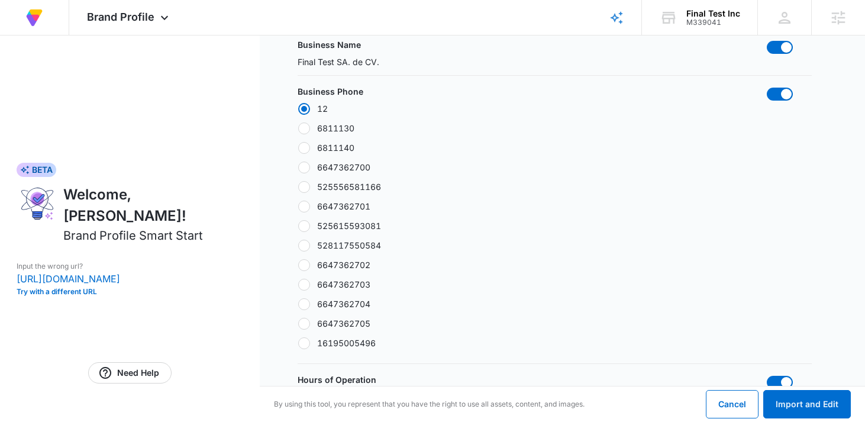
scroll to position [125, 0]
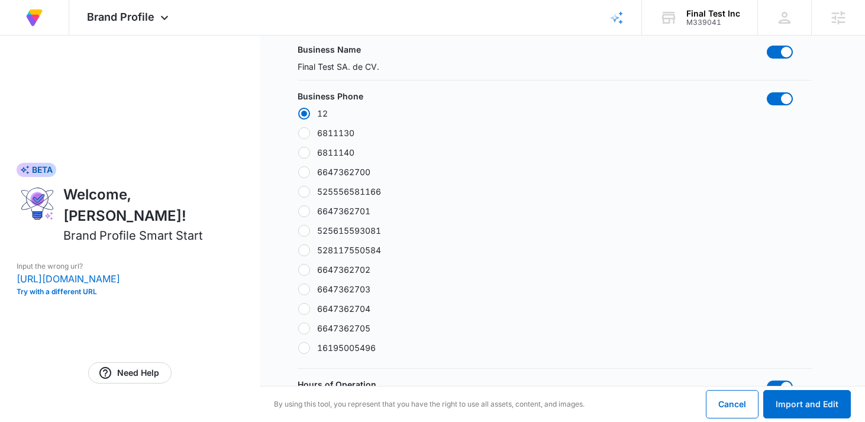
click at [308, 209] on div at bounding box center [304, 211] width 12 height 12
click at [298, 211] on input "6647362701" at bounding box center [298, 211] width 1 height 1
radio input "false"
radio input "true"
click at [828, 403] on button "Import and Edit" at bounding box center [807, 404] width 88 height 28
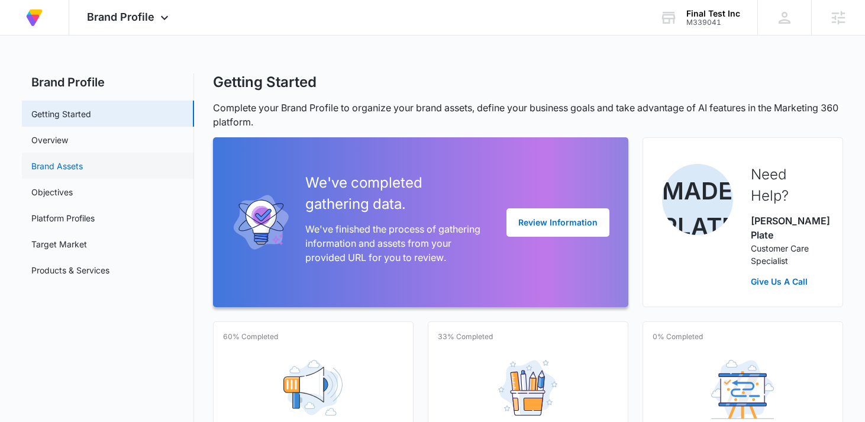
click at [83, 160] on link "Brand Assets" at bounding box center [56, 166] width 51 height 12
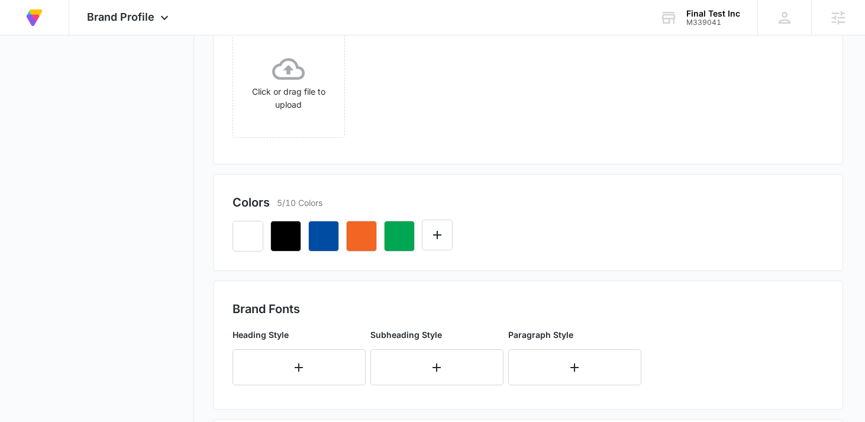
scroll to position [365, 0]
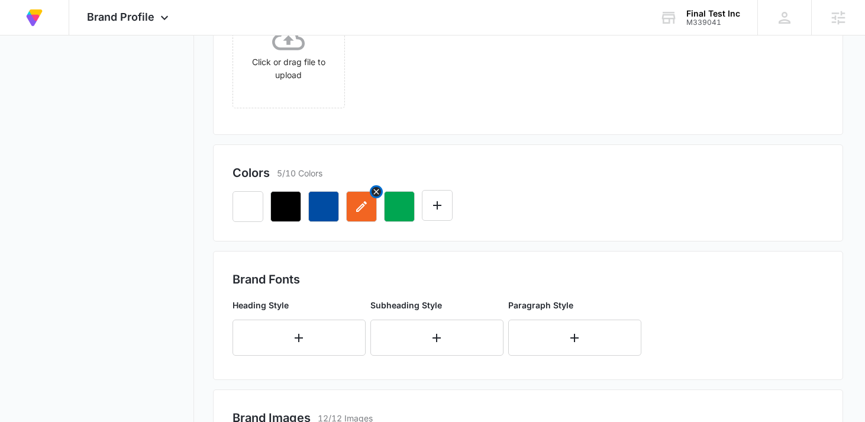
click at [376, 189] on icon "Remove" at bounding box center [376, 191] width 9 height 9
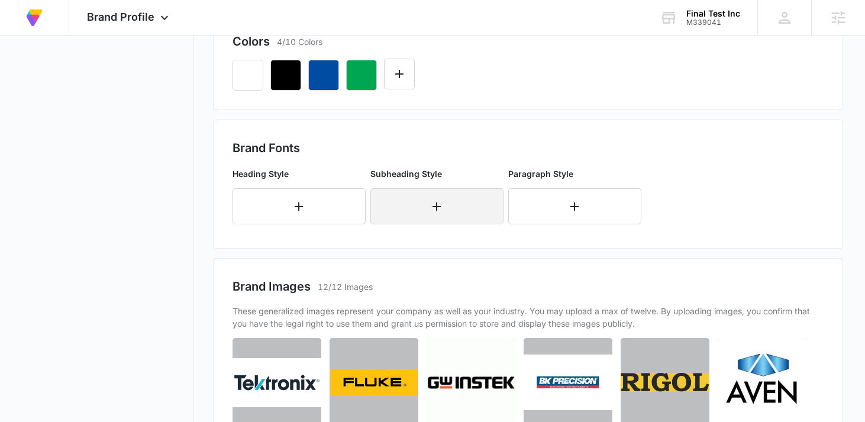
scroll to position [501, 0]
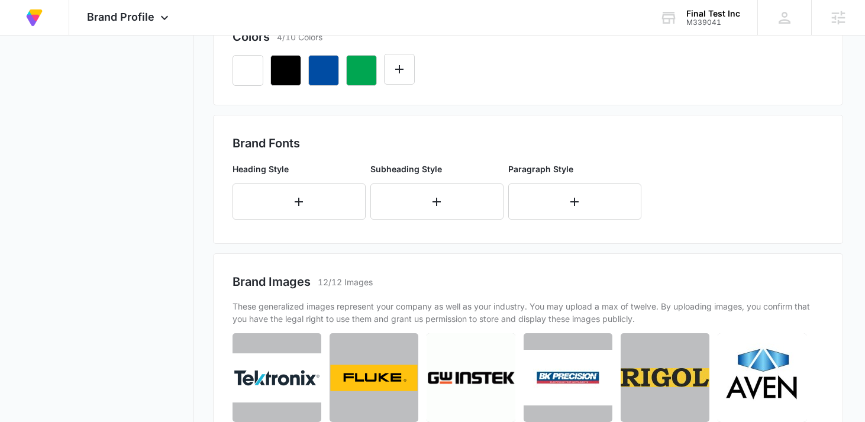
click at [648, 72] on div at bounding box center [528, 66] width 592 height 40
click at [282, 203] on button "button" at bounding box center [298, 201] width 133 height 36
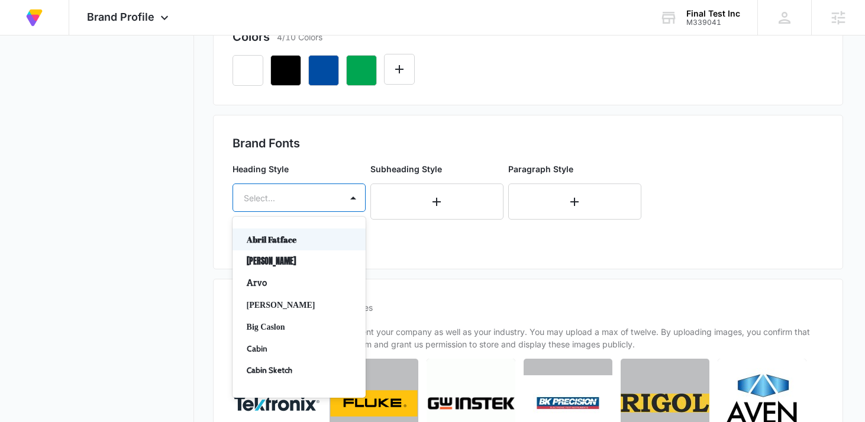
click at [292, 190] on div "Select..." at bounding box center [287, 198] width 108 height 27
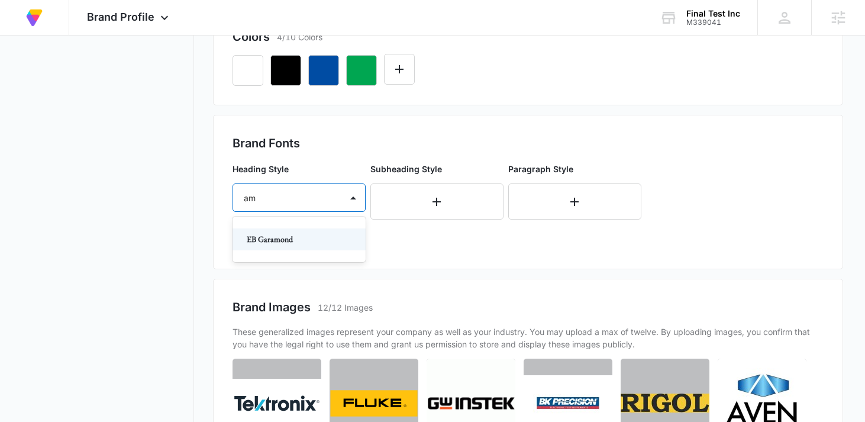
type input "a"
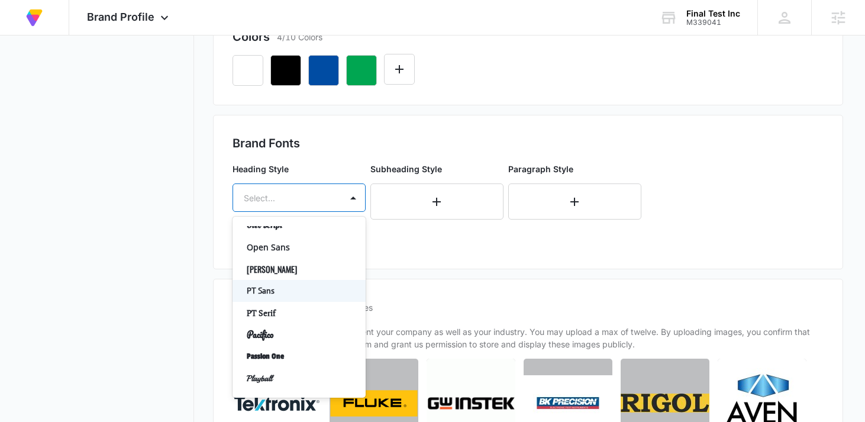
scroll to position [609, 0]
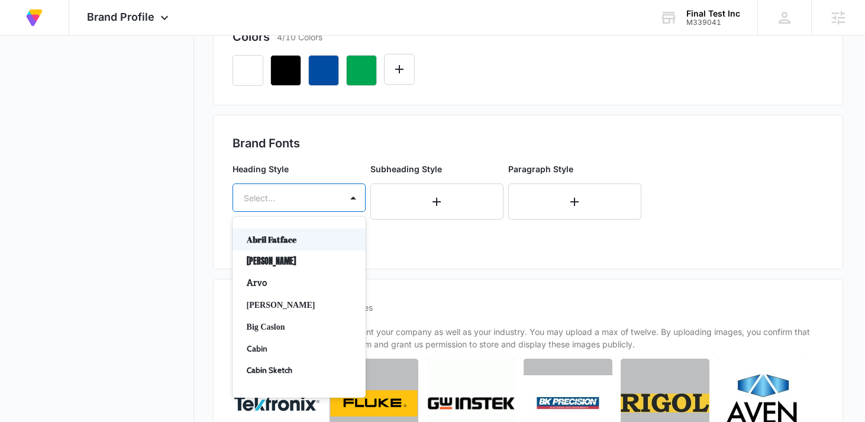
click at [323, 197] on div at bounding box center [285, 197] width 82 height 15
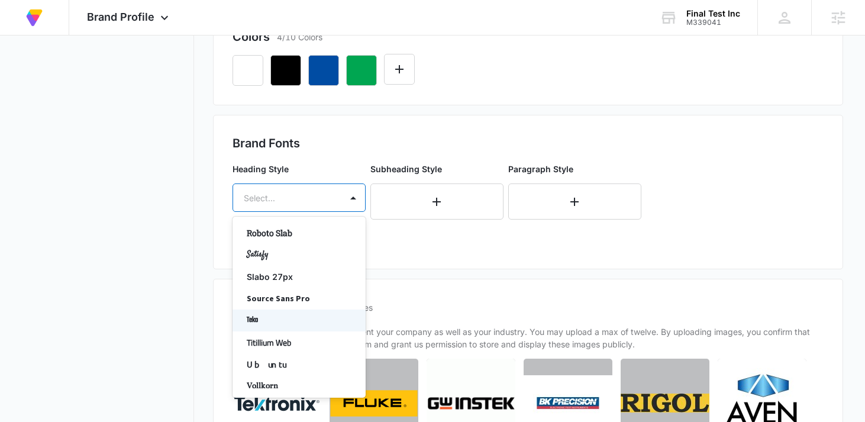
scroll to position [879, 0]
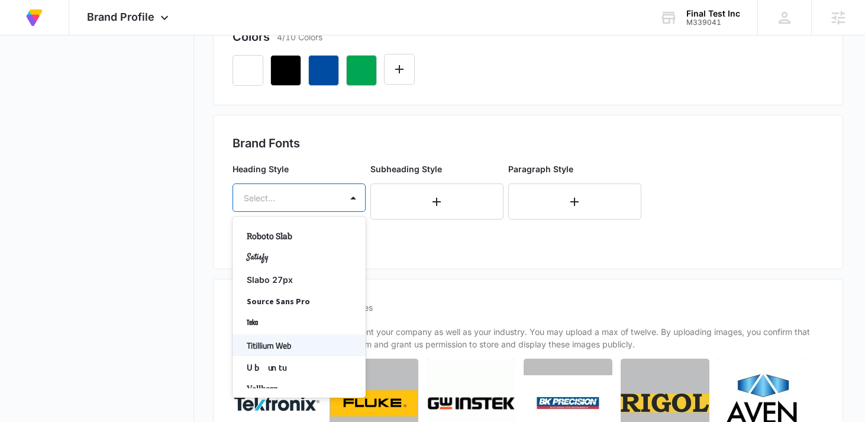
click at [284, 344] on p "Titillium Web" at bounding box center [298, 345] width 102 height 12
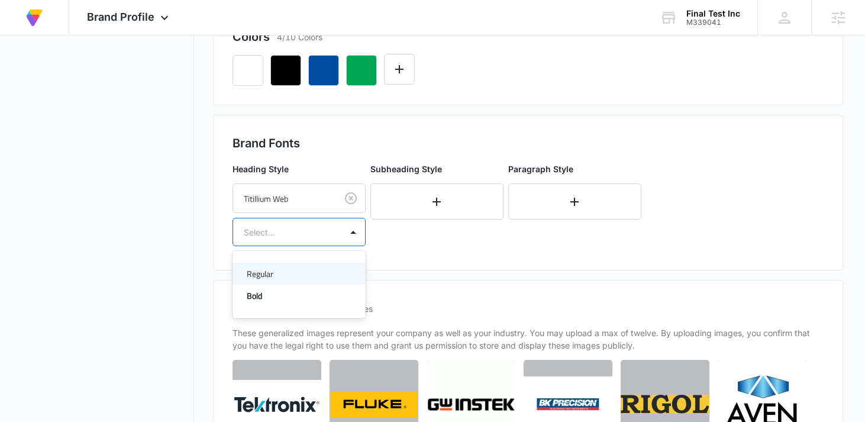
click at [319, 226] on div at bounding box center [285, 232] width 82 height 15
click at [281, 289] on p "Bold" at bounding box center [298, 295] width 102 height 12
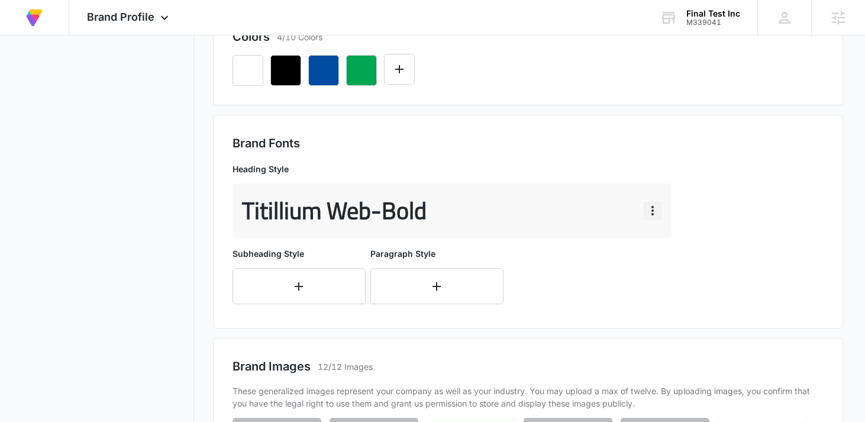
click at [658, 207] on icon "button" at bounding box center [652, 211] width 14 height 14
click at [669, 259] on div "Delete" at bounding box center [670, 261] width 25 height 8
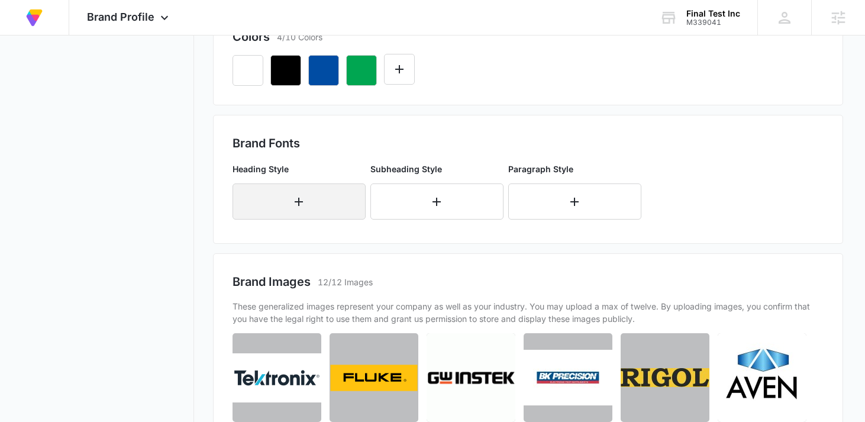
click at [312, 195] on button "button" at bounding box center [298, 201] width 133 height 36
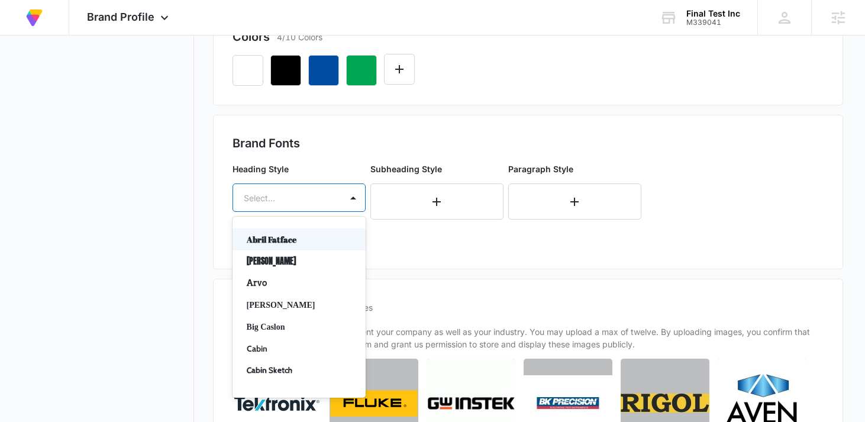
click at [319, 198] on div at bounding box center [285, 197] width 82 height 15
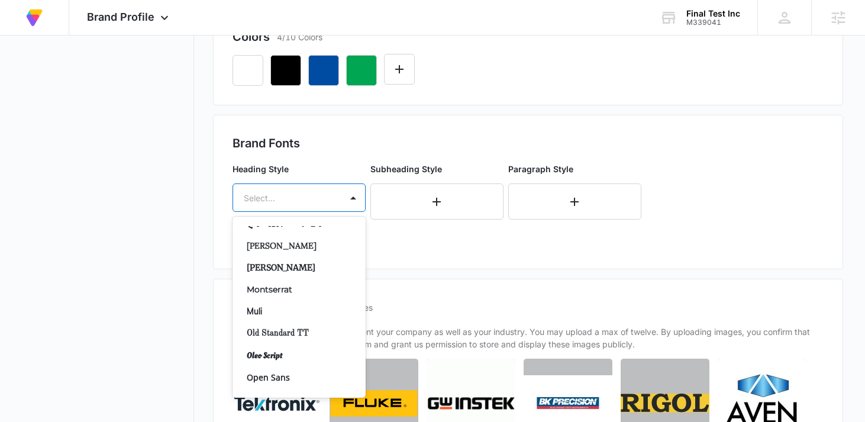
scroll to position [480, 0]
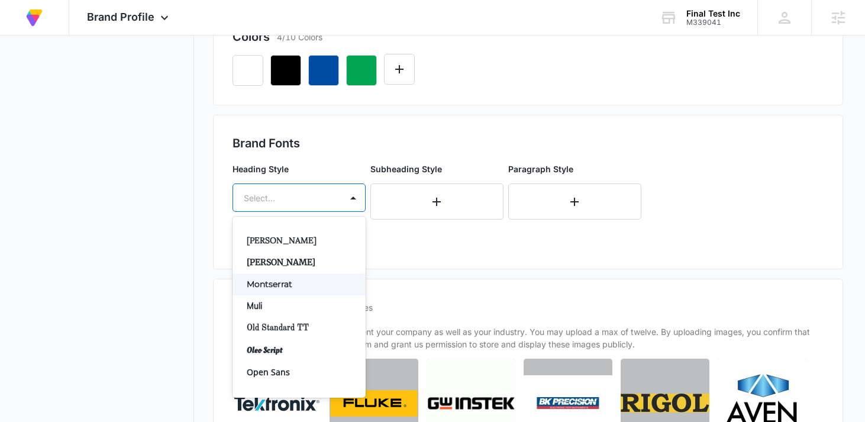
click at [297, 294] on div "Montserrat" at bounding box center [298, 284] width 133 height 22
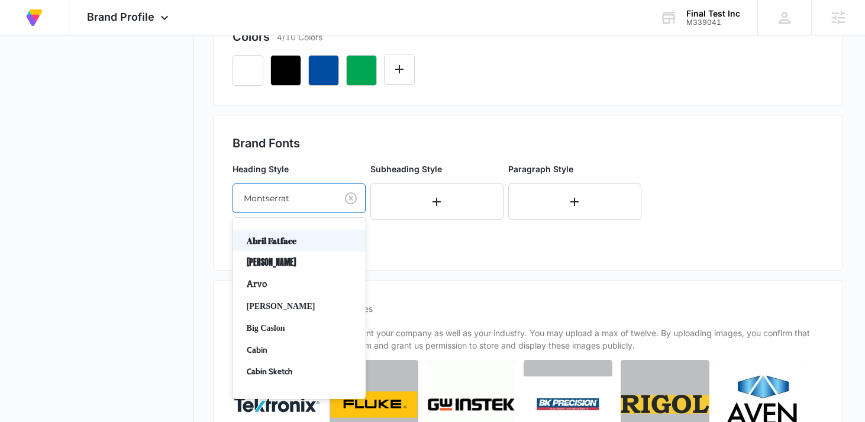
click at [322, 201] on div "Montserrat" at bounding box center [285, 198] width 104 height 27
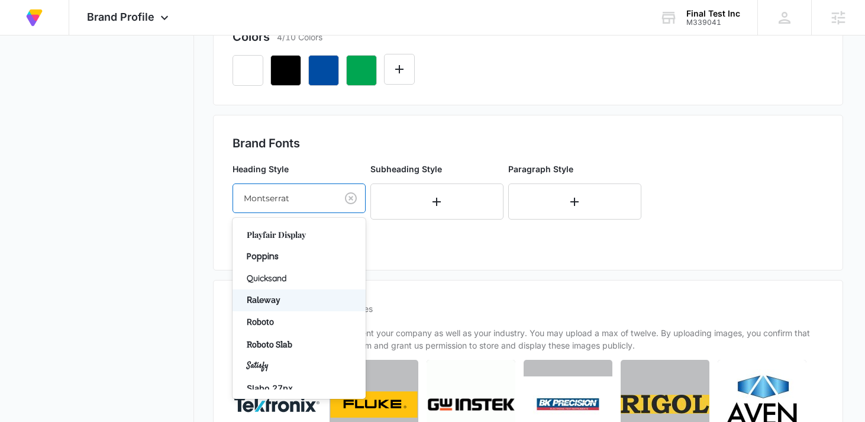
scroll to position [777, 0]
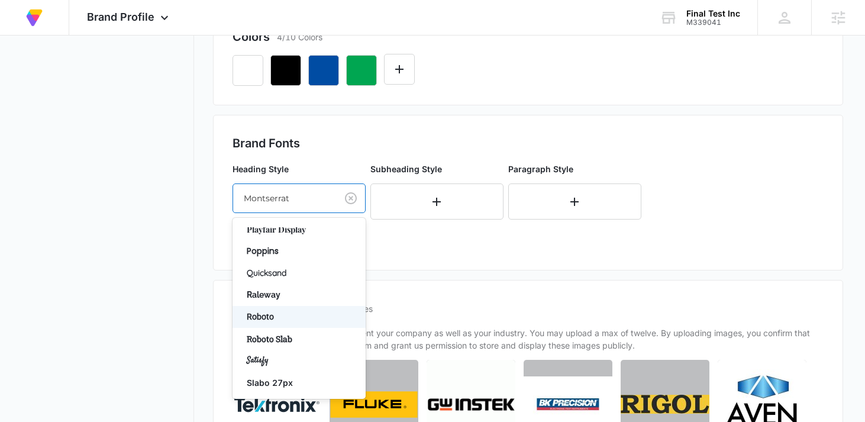
click at [286, 314] on p "Roboto" at bounding box center [298, 317] width 102 height 12
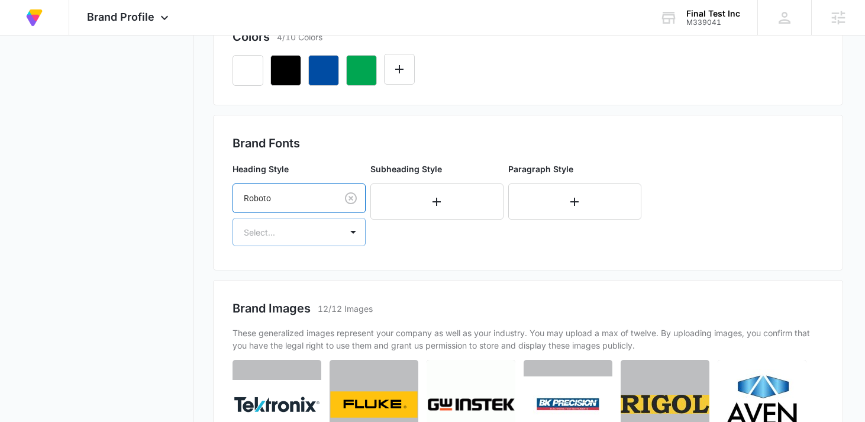
click at [301, 226] on div at bounding box center [285, 232] width 82 height 15
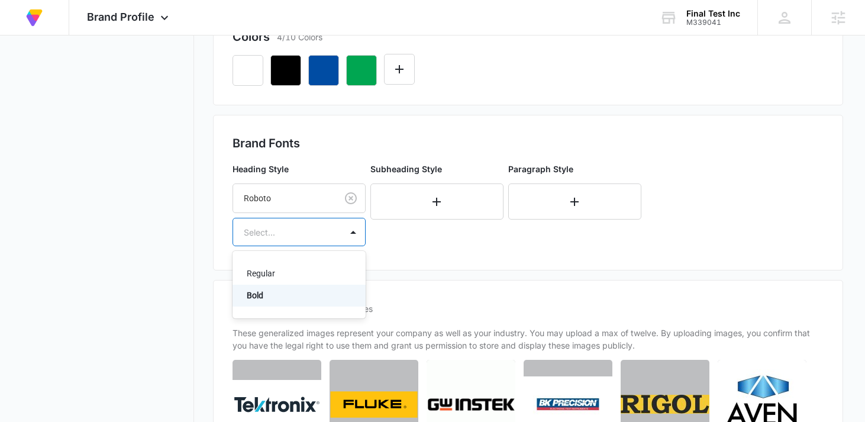
click at [280, 301] on p "Bold" at bounding box center [298, 295] width 102 height 12
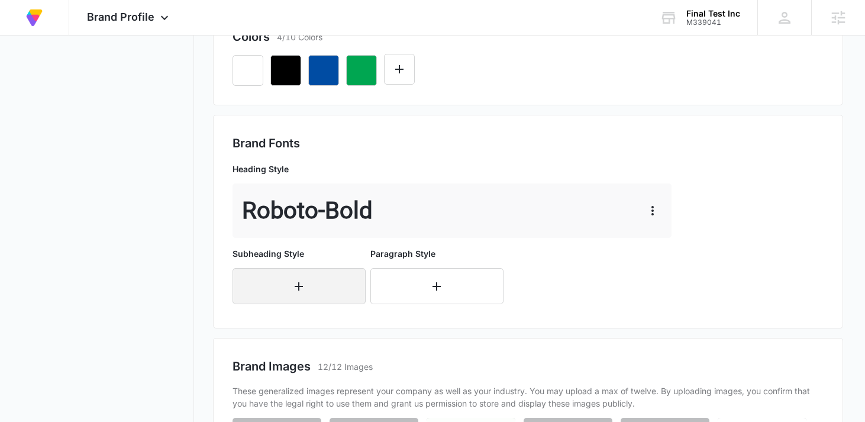
click at [294, 279] on icon "button" at bounding box center [299, 286] width 14 height 14
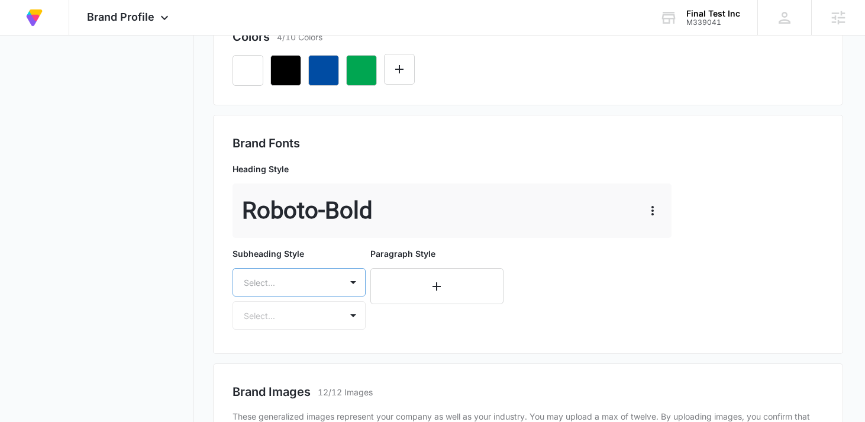
click at [295, 286] on div "Select..." at bounding box center [298, 282] width 133 height 28
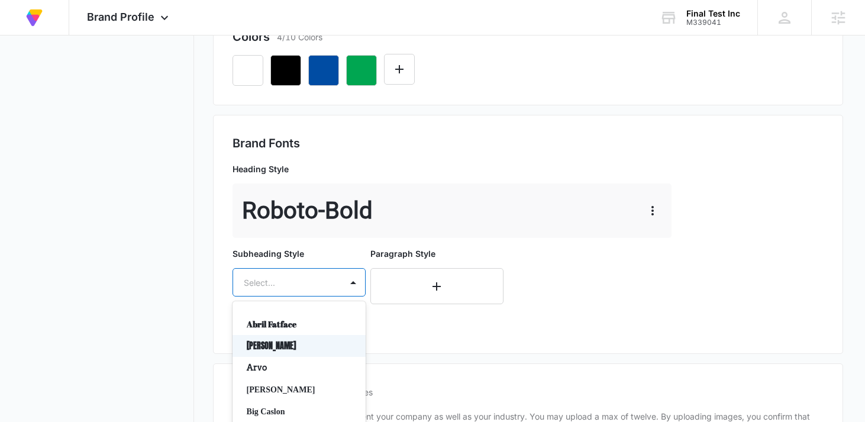
scroll to position [566, 0]
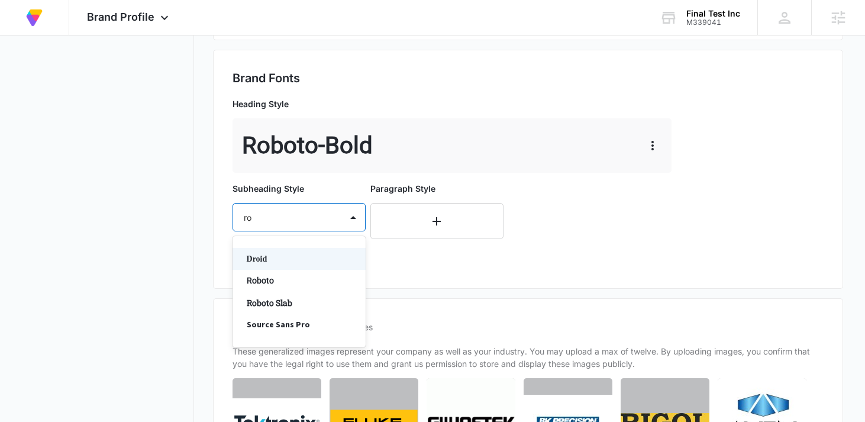
type input "rob"
click at [267, 258] on p "Roboto" at bounding box center [298, 259] width 102 height 12
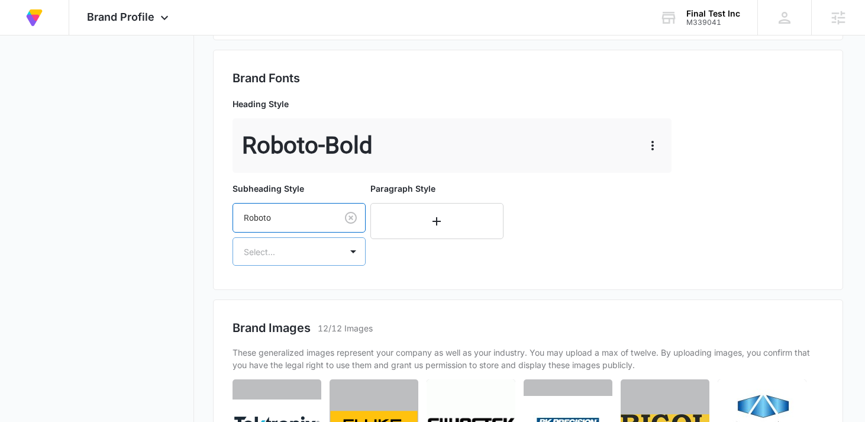
click at [272, 250] on div at bounding box center [285, 251] width 82 height 15
click at [271, 293] on p "Regular" at bounding box center [298, 293] width 102 height 12
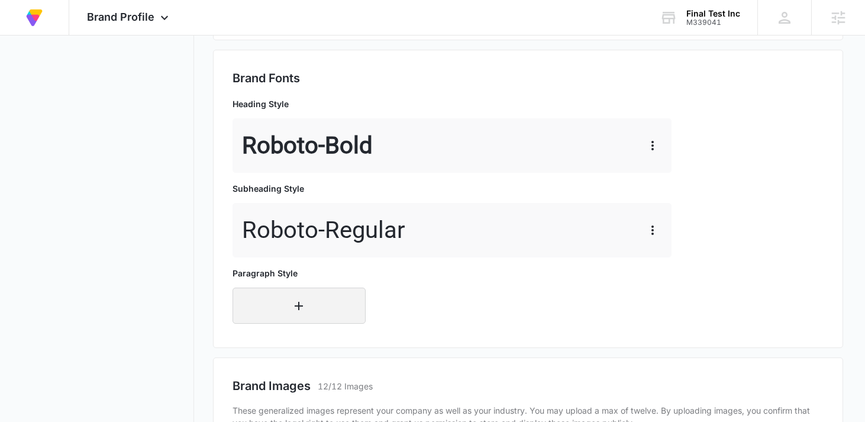
click at [278, 302] on button "button" at bounding box center [298, 306] width 133 height 36
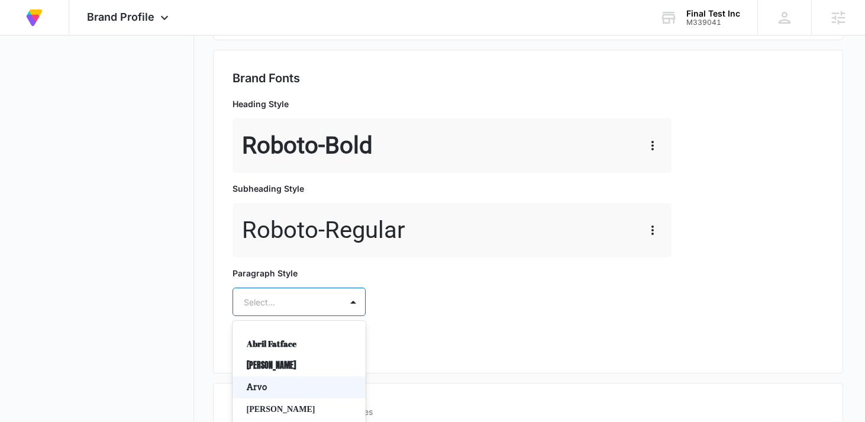
scroll to position [651, 0]
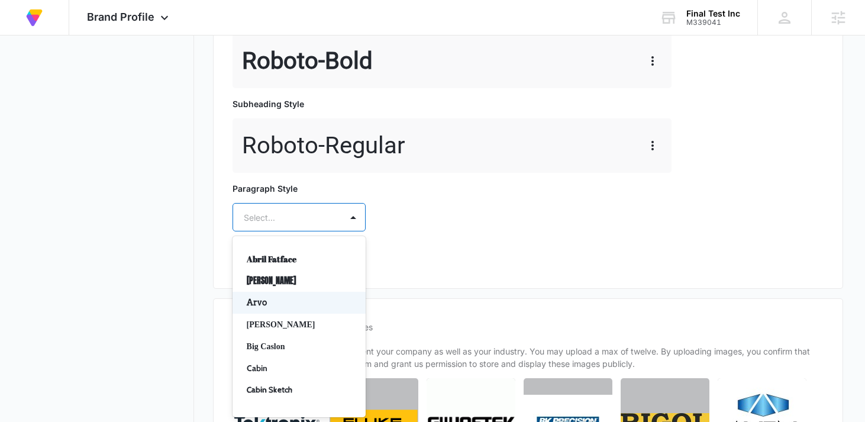
click at [289, 231] on div "Arvo, 3 of 50. 50 results available. Use Up and Down to choose options, press E…" at bounding box center [298, 217] width 133 height 28
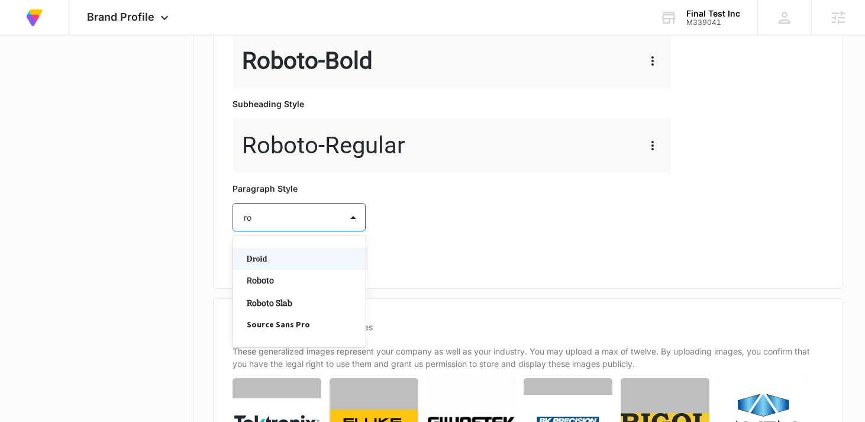
type input "rob"
click at [270, 257] on p "Roboto" at bounding box center [298, 259] width 102 height 12
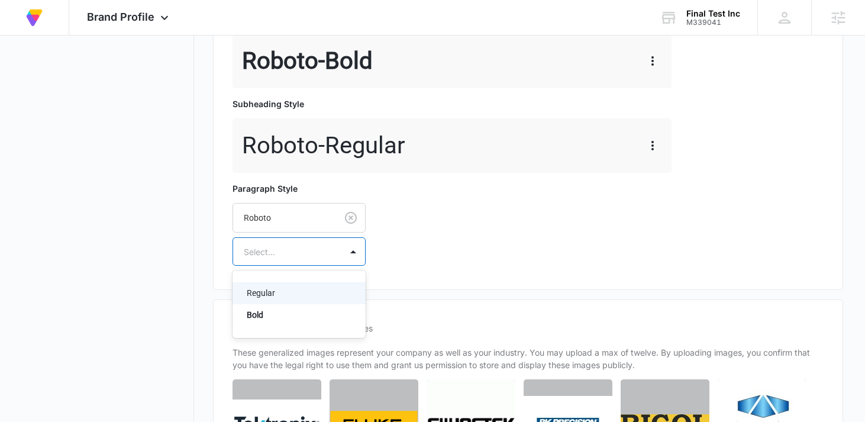
click at [277, 256] on div at bounding box center [285, 251] width 82 height 15
click at [280, 290] on p "Regular" at bounding box center [298, 293] width 102 height 12
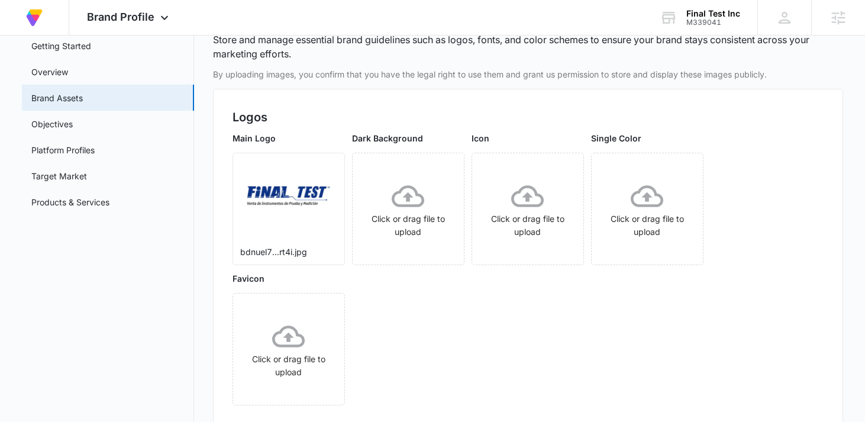
scroll to position [0, 0]
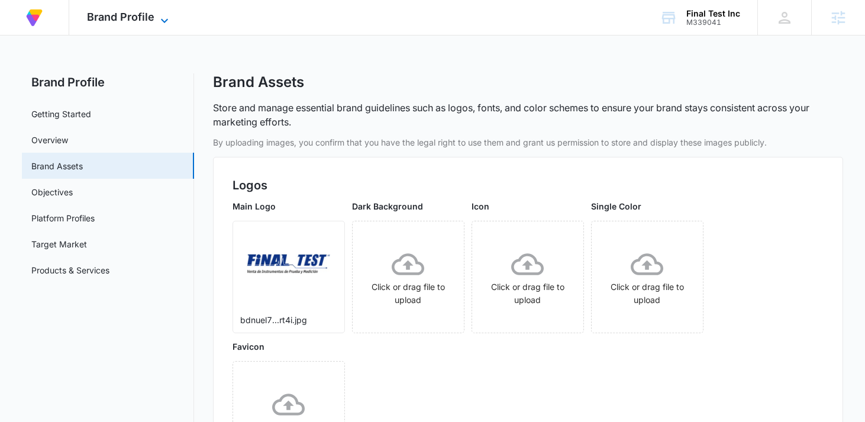
click at [132, 18] on span "Brand Profile" at bounding box center [120, 17] width 67 height 12
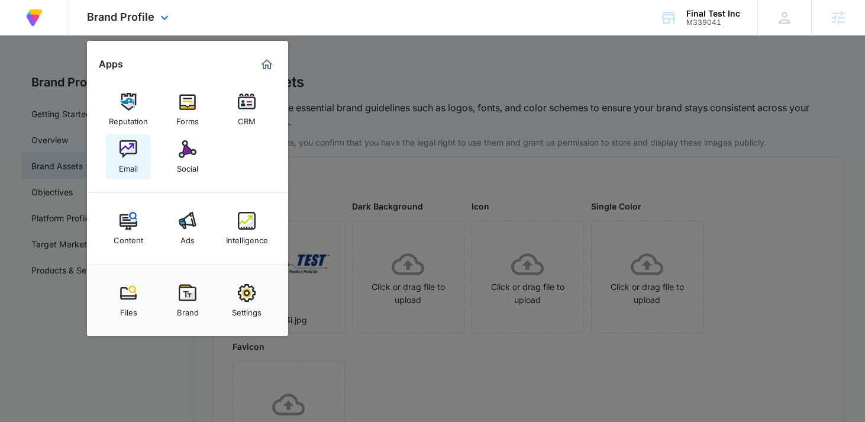
click at [119, 159] on div "Email" at bounding box center [128, 165] width 19 height 15
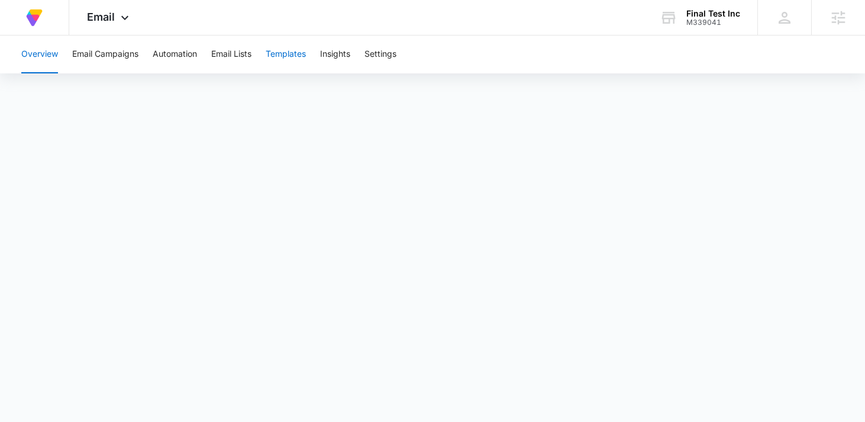
click at [295, 55] on button "Templates" at bounding box center [286, 54] width 40 height 38
